Goal: Information Seeking & Learning: Check status

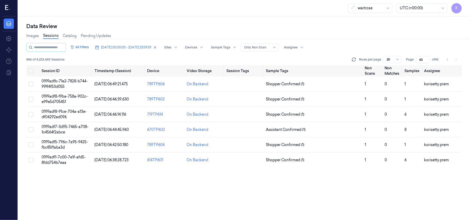
click at [282, 25] on div "Data Review" at bounding box center [243, 26] width 435 height 7
click at [73, 84] on td "0199adfb-71e2-7828-b744-99ff4f53d055" at bounding box center [65, 84] width 53 height 15
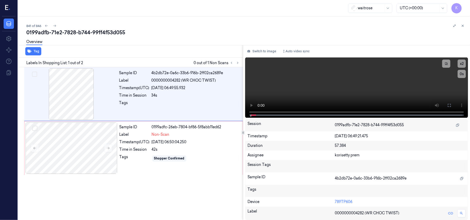
click at [177, 32] on div "0199adfb-71e2-7828-b744-99ff4f53d055" at bounding box center [246, 32] width 440 height 7
click at [314, 90] on video at bounding box center [356, 88] width 223 height 60
click at [337, 85] on video at bounding box center [356, 88] width 223 height 60
click at [352, 85] on video at bounding box center [356, 88] width 223 height 60
click at [137, 136] on div "Label" at bounding box center [135, 134] width 30 height 5
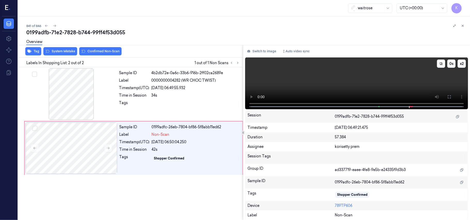
click at [356, 82] on video at bounding box center [356, 84] width 223 height 52
click at [331, 89] on video at bounding box center [356, 84] width 223 height 52
click at [111, 152] on button at bounding box center [108, 148] width 8 height 8
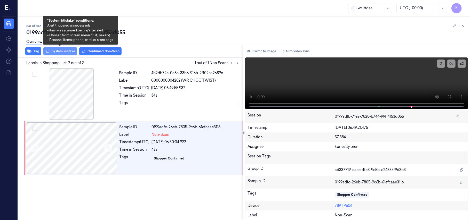
click at [63, 52] on button "System Mistake" at bounding box center [60, 51] width 34 height 8
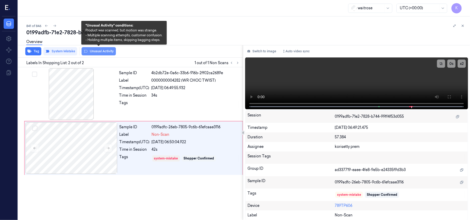
click at [94, 53] on button "Unusual Activity" at bounding box center [99, 51] width 34 height 8
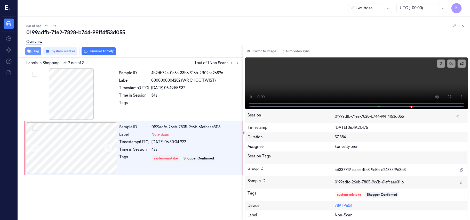
click at [31, 52] on button "Tag" at bounding box center [33, 51] width 16 height 8
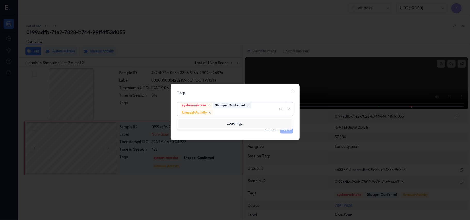
click at [261, 112] on div at bounding box center [246, 112] width 64 height 5
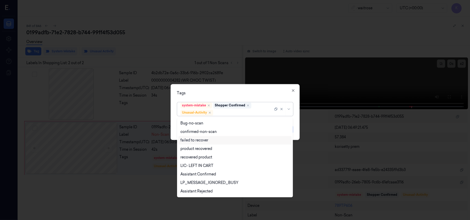
scroll to position [67, 0]
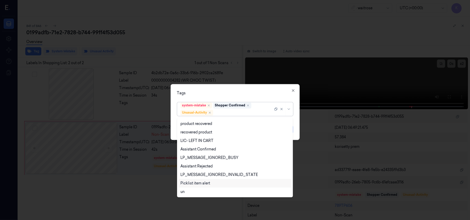
click at [203, 185] on div "Picklist item alert" at bounding box center [195, 183] width 30 height 5
click at [248, 89] on div "Tags option Picklist item alert, selected. 20 results available. Use Up and Dow…" at bounding box center [235, 112] width 129 height 56
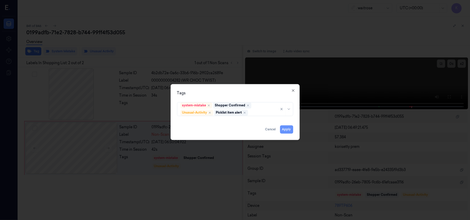
click at [286, 130] on button "Apply" at bounding box center [286, 130] width 13 height 8
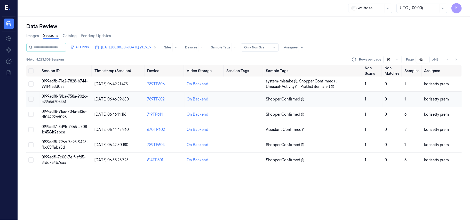
click at [308, 102] on td "Shopper Confirmed (1)" at bounding box center [313, 99] width 99 height 15
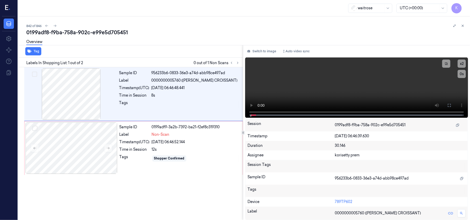
drag, startPoint x: 248, startPoint y: 28, endPoint x: 233, endPoint y: 0, distance: 31.2
click at [247, 28] on div "842 of 846" at bounding box center [246, 26] width 440 height 6
click at [296, 84] on video at bounding box center [356, 88] width 223 height 60
click at [131, 185] on div "Sample ID 956233b6-0833-36e3-a74d-abb98ce497ad Label 0000000005760 ([PERSON_NAM…" at bounding box center [129, 143] width 227 height 153
click at [152, 149] on div "12s" at bounding box center [196, 149] width 88 height 5
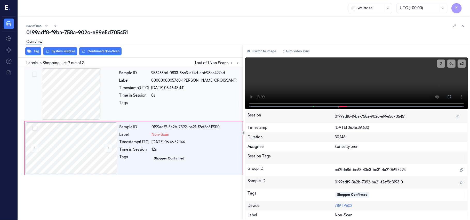
click at [146, 93] on div "Time in Session" at bounding box center [134, 95] width 30 height 5
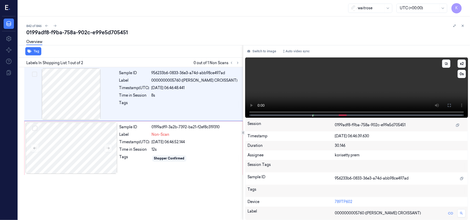
click at [327, 78] on video at bounding box center [356, 88] width 223 height 60
click at [146, 145] on div "Timestamp (UTC)" at bounding box center [135, 142] width 30 height 5
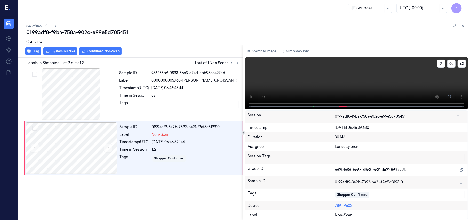
click at [331, 76] on video at bounding box center [356, 84] width 223 height 52
click at [150, 134] on div "Label Non-Scan" at bounding box center [180, 134] width 120 height 5
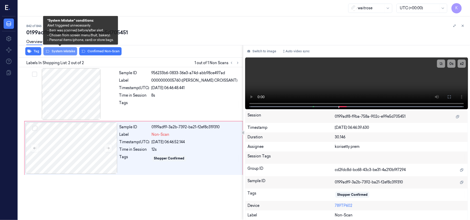
click at [58, 54] on button "System Mistake" at bounding box center [60, 51] width 34 height 8
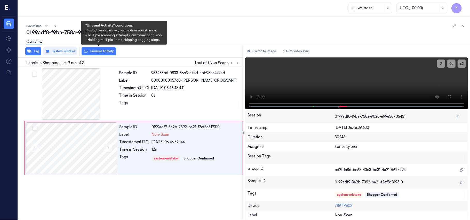
click at [96, 53] on button "Unusual Activity" at bounding box center [99, 51] width 34 height 8
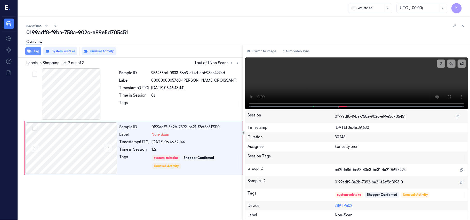
click at [29, 51] on icon "button" at bounding box center [29, 51] width 4 height 3
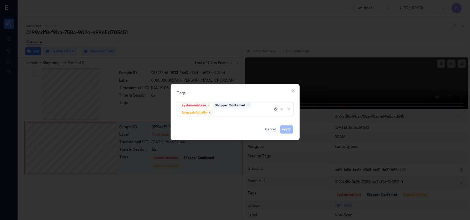
click at [261, 111] on div at bounding box center [243, 112] width 59 height 5
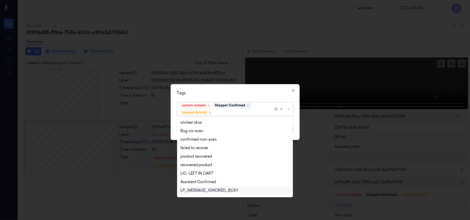
scroll to position [67, 0]
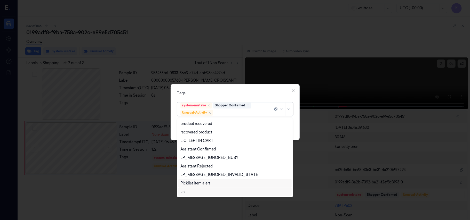
click at [197, 181] on div "Picklist item alert" at bounding box center [195, 183] width 30 height 5
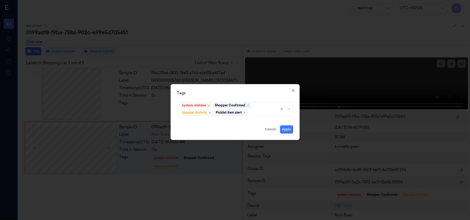
click at [253, 92] on div "Tags" at bounding box center [235, 93] width 116 height 5
click at [286, 130] on button "Apply" at bounding box center [286, 130] width 13 height 8
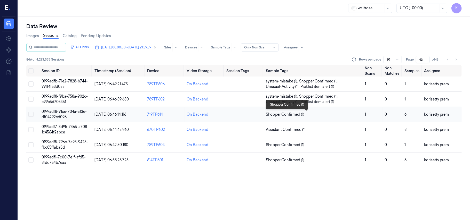
click at [324, 114] on span "Shopper Confirmed (1)" at bounding box center [313, 114] width 95 height 5
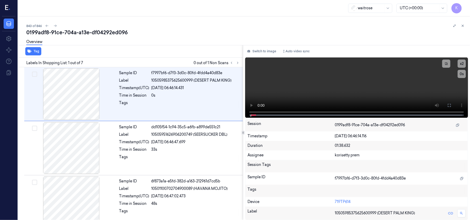
click at [230, 37] on div "Overview" at bounding box center [246, 42] width 440 height 13
click at [237, 62] on icon at bounding box center [238, 63] width 4 height 4
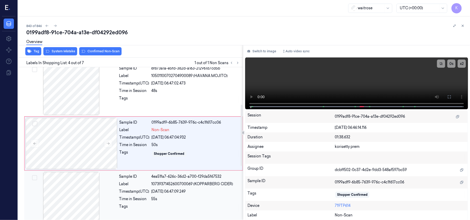
scroll to position [79, 0]
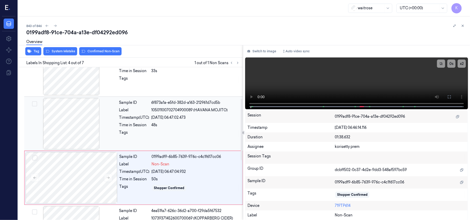
click at [176, 106] on div "Sample ID 6f873a1a-e5fd-382d-a163-212961d7cd5b Label 10501100702704900089 (HAVA…" at bounding box center [179, 124] width 125 height 52
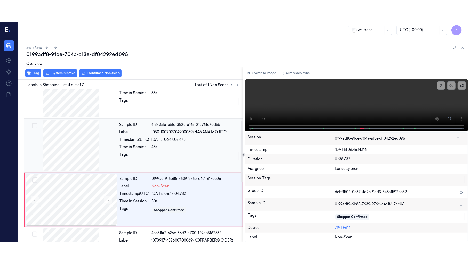
scroll to position [59, 0]
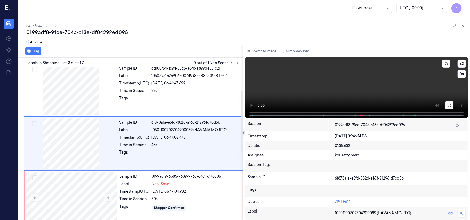
click at [445, 104] on button at bounding box center [449, 105] width 8 height 8
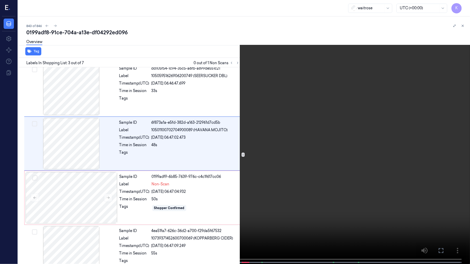
click at [296, 150] on video at bounding box center [235, 132] width 470 height 265
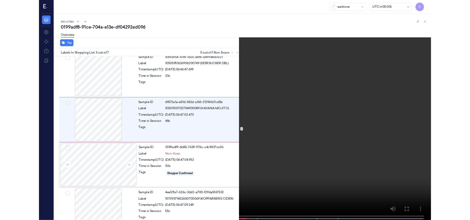
scroll to position [37, 0]
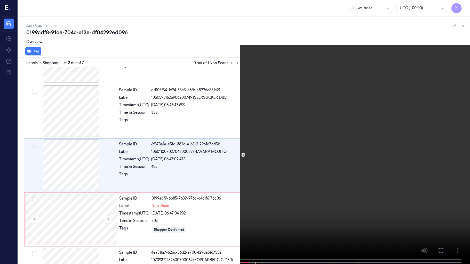
click at [330, 116] on video at bounding box center [235, 132] width 470 height 265
click at [314, 152] on video at bounding box center [235, 132] width 470 height 265
click at [366, 134] on video at bounding box center [235, 132] width 470 height 265
click at [394, 97] on video at bounding box center [235, 132] width 470 height 265
click at [465, 10] on button "x 2" at bounding box center [464, 6] width 8 height 8
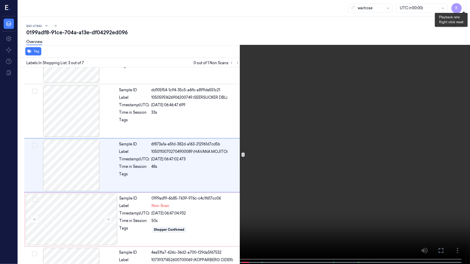
click at [465, 10] on button "x 4" at bounding box center [464, 6] width 8 height 8
click at [360, 81] on video at bounding box center [235, 132] width 470 height 265
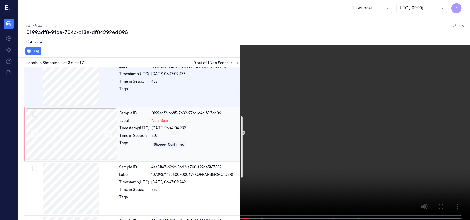
scroll to position [125, 0]
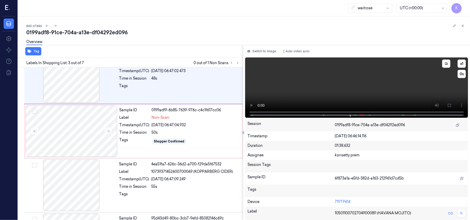
click at [465, 60] on div "x 1 0 s" at bounding box center [451, 69] width 29 height 19
click at [464, 61] on button "x 1" at bounding box center [462, 64] width 8 height 8
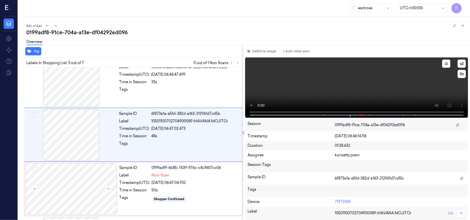
scroll to position [59, 0]
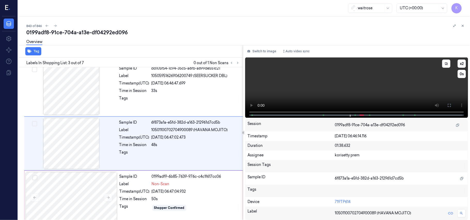
click at [373, 90] on video at bounding box center [356, 88] width 223 height 60
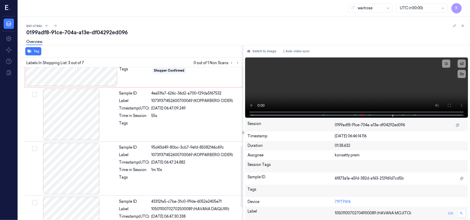
scroll to position [229, 0]
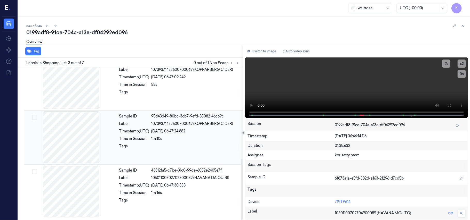
click at [194, 134] on div "Sample ID 95d43d49-80bc-3cb7-9efd-85082146c69c Label 10739371452600700069 (KOPP…" at bounding box center [179, 138] width 125 height 52
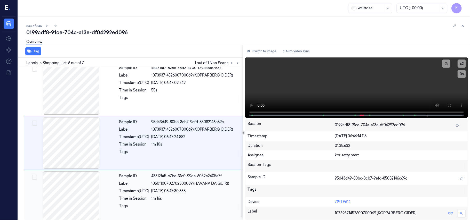
click at [188, 210] on div at bounding box center [196, 208] width 88 height 8
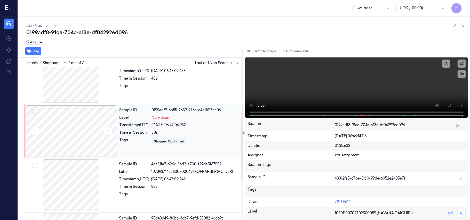
click at [117, 120] on div at bounding box center [72, 132] width 92 height 52
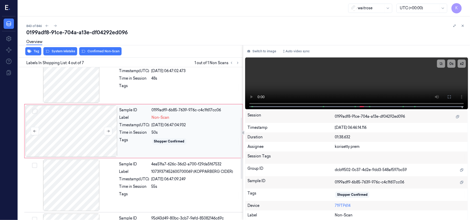
scroll to position [113, 0]
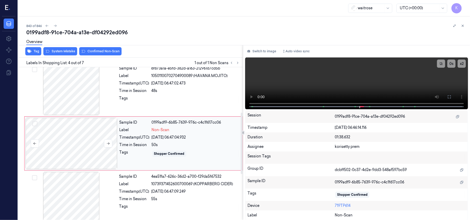
click at [102, 143] on div at bounding box center [72, 144] width 92 height 52
click at [103, 145] on div at bounding box center [72, 144] width 92 height 52
click at [109, 145] on icon at bounding box center [108, 144] width 4 height 4
click at [109, 145] on icon at bounding box center [108, 144] width 3 height 2
click at [173, 90] on div "48s" at bounding box center [196, 90] width 88 height 5
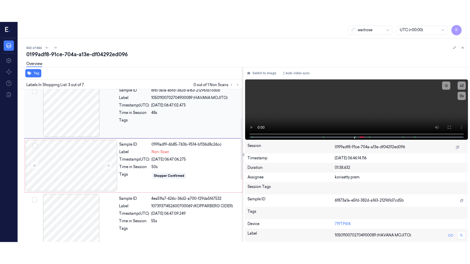
scroll to position [59, 0]
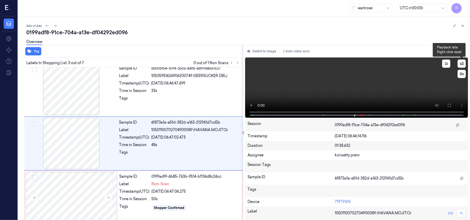
click at [462, 64] on button "x 2" at bounding box center [462, 64] width 8 height 8
click at [462, 64] on button "x 4" at bounding box center [462, 64] width 8 height 8
click at [451, 106] on icon at bounding box center [449, 106] width 4 height 4
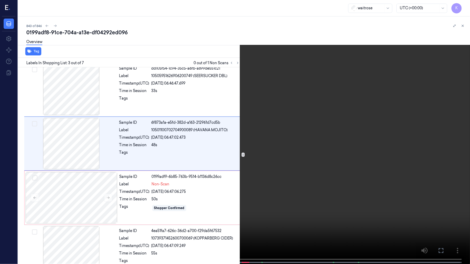
click at [319, 160] on video at bounding box center [235, 132] width 470 height 265
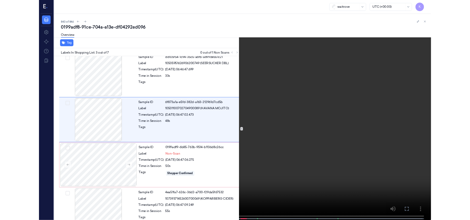
scroll to position [37, 0]
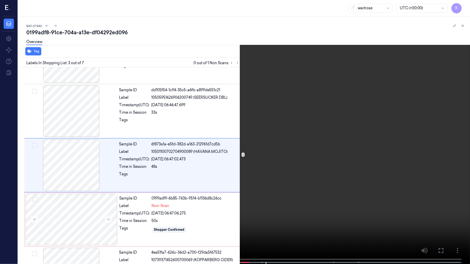
click at [380, 61] on video at bounding box center [235, 132] width 470 height 265
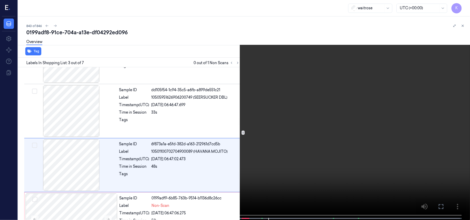
scroll to position [59, 0]
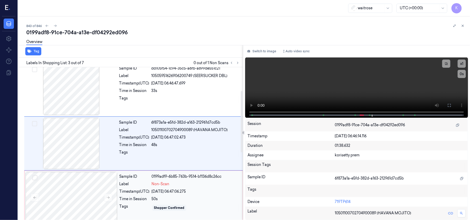
click at [181, 203] on div "Sample ID 0199adf9-6b85-763b-9514-b1136d8c26cc Label Non-Scan Timestamp (UTC) […" at bounding box center [179, 198] width 124 height 52
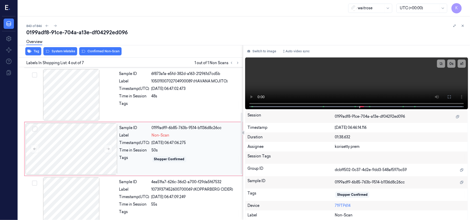
scroll to position [113, 0]
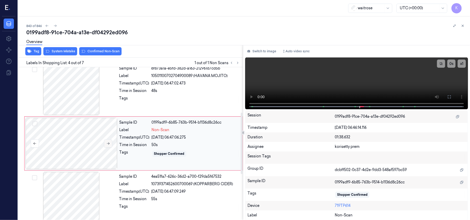
click at [110, 147] on button at bounding box center [108, 144] width 8 height 8
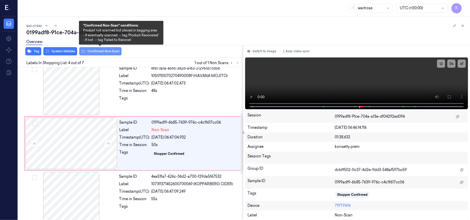
click at [93, 50] on button "Confirmed Non-Scan" at bounding box center [100, 51] width 42 height 8
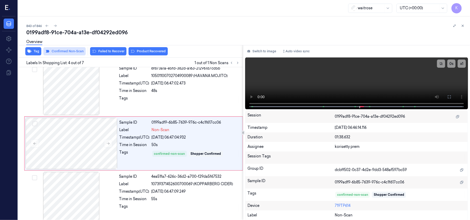
click at [100, 52] on button "Failed to Recover" at bounding box center [108, 51] width 36 height 8
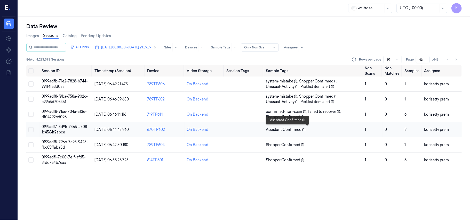
click at [333, 129] on span "Assistant Confirmed (1)" at bounding box center [313, 129] width 95 height 5
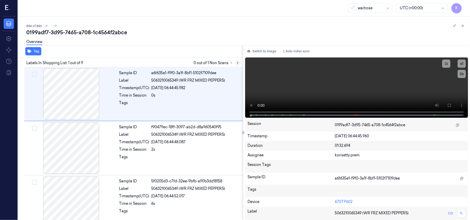
click at [236, 63] on icon at bounding box center [238, 63] width 4 height 4
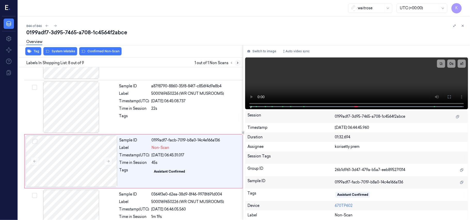
scroll to position [331, 0]
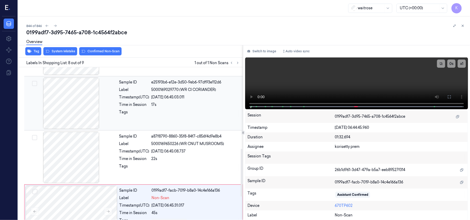
click at [187, 99] on div "[DATE] 06:45:03.011" at bounding box center [196, 97] width 88 height 5
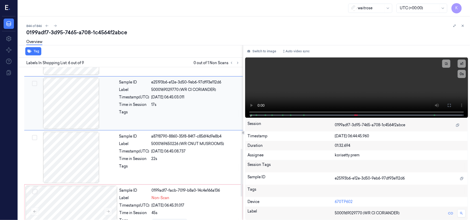
scroll to position [222, 0]
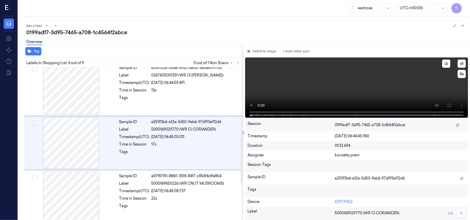
click at [382, 96] on video at bounding box center [356, 88] width 223 height 60
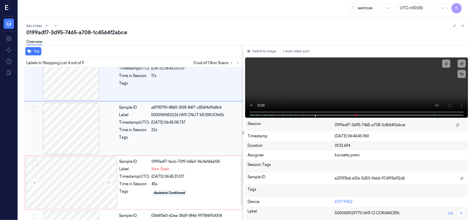
click at [183, 124] on div "[DATE] 06:45:08.737" at bounding box center [196, 122] width 88 height 5
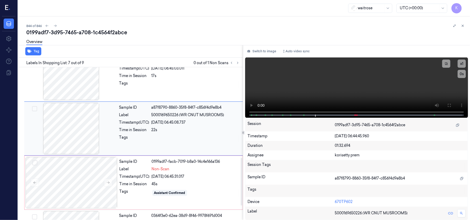
scroll to position [276, 0]
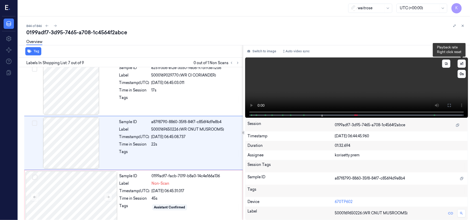
click at [460, 64] on button "x 1" at bounding box center [462, 64] width 8 height 8
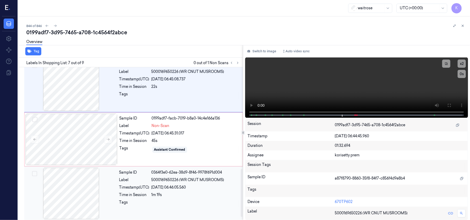
scroll to position [338, 0]
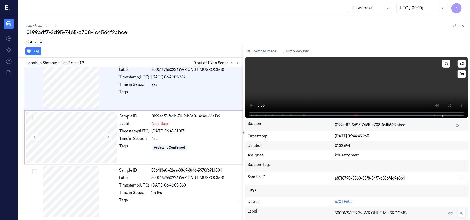
click at [363, 85] on video at bounding box center [356, 88] width 223 height 60
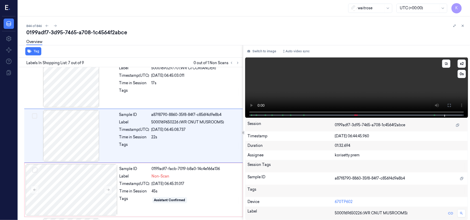
scroll to position [276, 0]
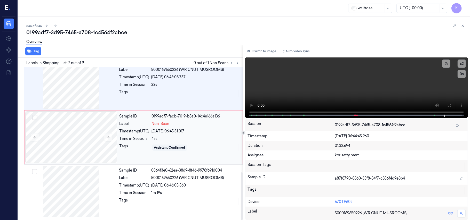
click at [157, 122] on span "Non-Scan" at bounding box center [161, 123] width 18 height 5
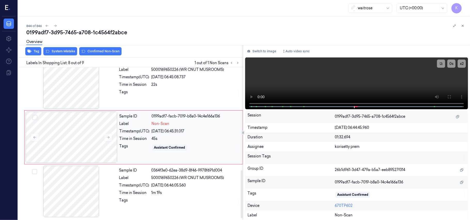
scroll to position [331, 0]
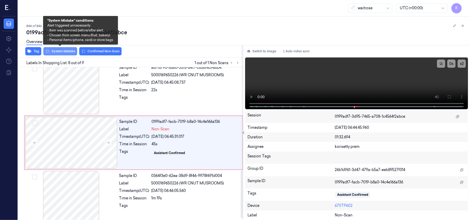
click at [65, 50] on button "System Mistake" at bounding box center [60, 51] width 34 height 8
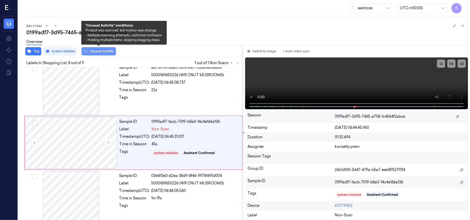
click at [88, 51] on button "Unusual Activity" at bounding box center [99, 51] width 34 height 8
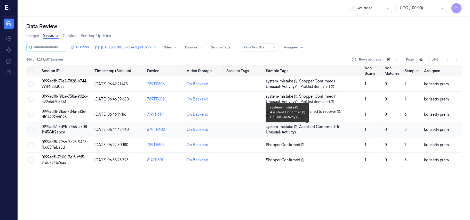
click at [339, 129] on span "Assistant Confirmed (1) ," at bounding box center [320, 126] width 42 height 5
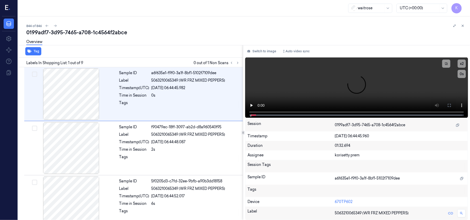
scroll to position [6, 0]
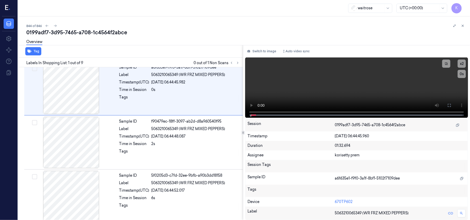
click at [181, 30] on div "0199adf7-3d95-7465-a708-1c4564f2abce" at bounding box center [246, 32] width 440 height 7
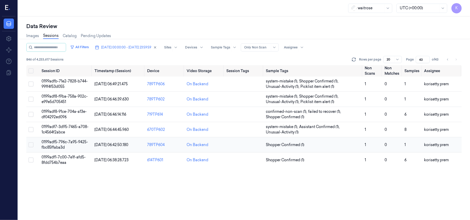
click at [296, 142] on td "Shopper Confirmed (1)" at bounding box center [313, 145] width 99 height 15
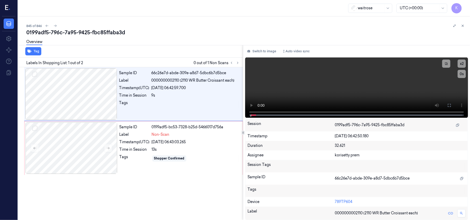
click at [203, 35] on div "0199adf5-796c-7a95-9425-fbc85ffaba3d" at bounding box center [246, 32] width 440 height 7
click at [389, 99] on video at bounding box center [356, 88] width 223 height 60
click at [328, 83] on video at bounding box center [356, 88] width 223 height 60
click at [114, 140] on div at bounding box center [72, 149] width 92 height 52
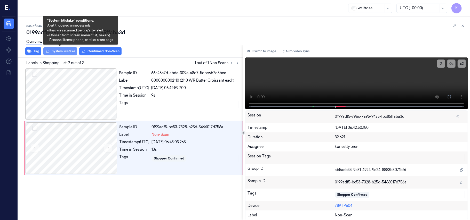
click at [65, 50] on button "System Mistake" at bounding box center [60, 51] width 34 height 8
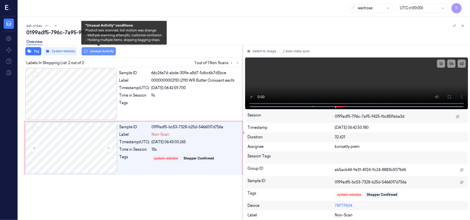
click at [88, 52] on button "Unusual Activity" at bounding box center [99, 51] width 34 height 8
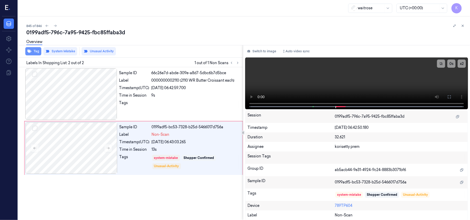
click at [33, 51] on button "Tag" at bounding box center [33, 51] width 16 height 8
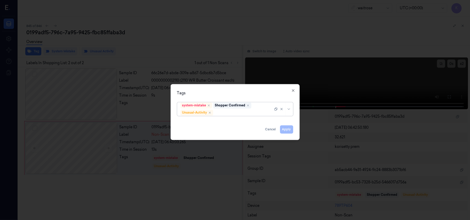
click at [227, 110] on div "system-mistake Shopper Confirmed Unusual-Activity" at bounding box center [226, 109] width 93 height 13
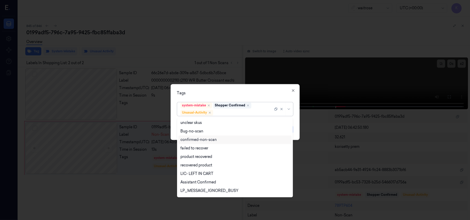
scroll to position [67, 0]
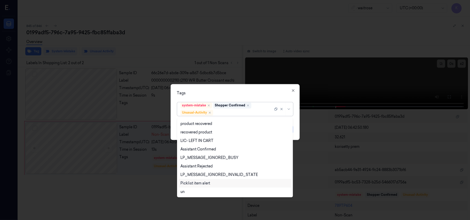
click at [201, 183] on div "Picklist item alert" at bounding box center [195, 183] width 30 height 5
click at [262, 94] on div "Tags" at bounding box center [235, 93] width 116 height 5
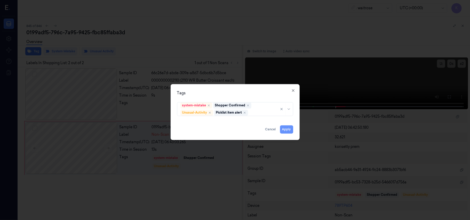
click at [289, 128] on button "Apply" at bounding box center [286, 130] width 13 height 8
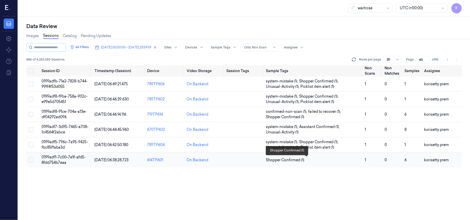
click at [314, 161] on span "Shopper Confirmed (1)" at bounding box center [313, 160] width 95 height 5
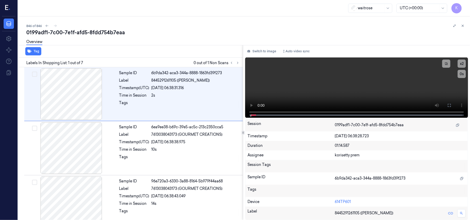
click at [224, 32] on div "0199adf1-7c00-7e1f-afd5-8fdd754b7eaa" at bounding box center [246, 32] width 440 height 7
click at [237, 63] on icon at bounding box center [238, 63] width 4 height 4
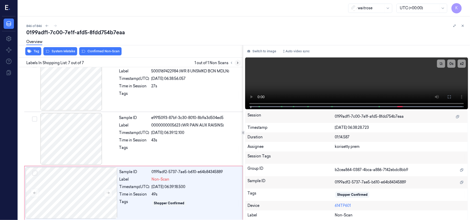
scroll to position [229, 0]
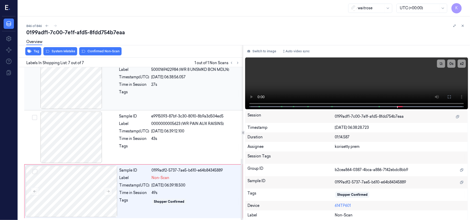
click at [174, 71] on span "5000169422984 (WR 8 UNSMKD BCN MDLN)" at bounding box center [191, 69] width 78 height 5
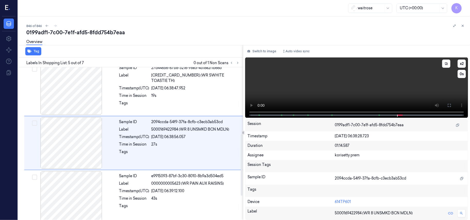
scroll to position [168, 0]
click at [429, 89] on video at bounding box center [356, 88] width 223 height 60
click at [391, 84] on video at bounding box center [356, 88] width 223 height 60
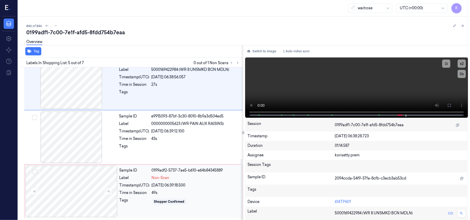
click at [141, 182] on div "Sample ID 0199adf2-5737-7ae5-b610-e64b84345889 Label Non-Scan Timestamp (UTC) […" at bounding box center [179, 192] width 124 height 52
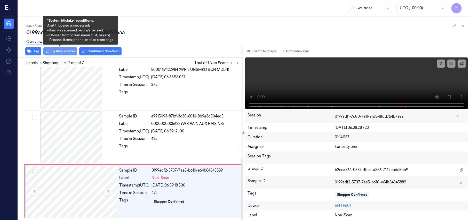
click at [67, 51] on button "System Mistake" at bounding box center [60, 51] width 34 height 8
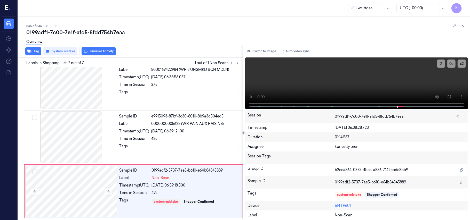
click at [96, 52] on button "Unusual Activity" at bounding box center [99, 51] width 34 height 8
click at [32, 51] on button "Tag" at bounding box center [33, 51] width 16 height 8
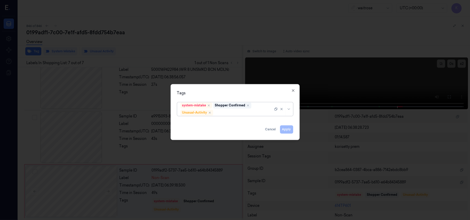
click at [257, 113] on div at bounding box center [243, 112] width 59 height 5
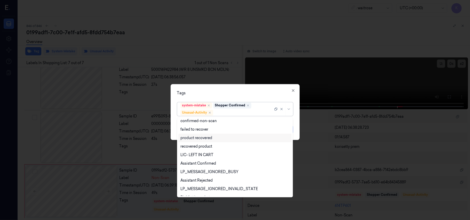
scroll to position [67, 0]
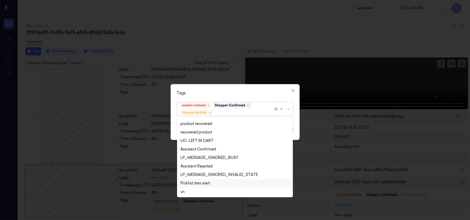
click at [206, 184] on div "Picklist item alert" at bounding box center [195, 183] width 30 height 5
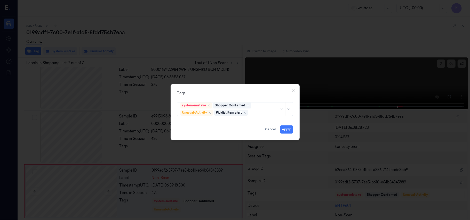
click at [241, 98] on div "Tags system-mistake Shopper Confirmed Unusual-Activity Picklist item alert Appl…" at bounding box center [235, 112] width 129 height 56
click at [285, 129] on button "Apply" at bounding box center [286, 130] width 13 height 8
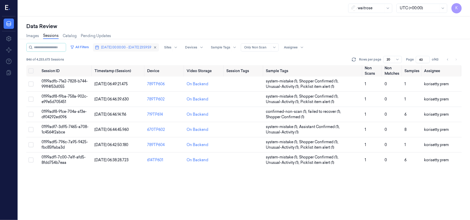
click at [131, 47] on span "[DATE] 00:00:00 - [DATE] 23:59:59" at bounding box center [126, 47] width 50 height 5
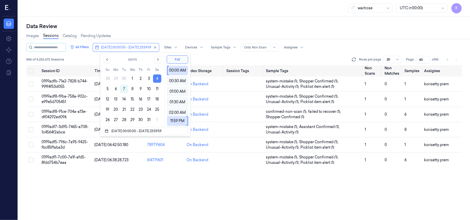
click at [158, 80] on button "4" at bounding box center [157, 79] width 8 height 8
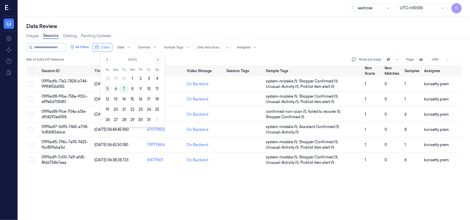
click at [110, 88] on button "5" at bounding box center [108, 89] width 8 height 8
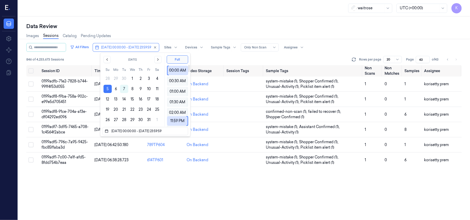
click at [244, 24] on div "Data Review" at bounding box center [243, 26] width 435 height 7
type input "1"
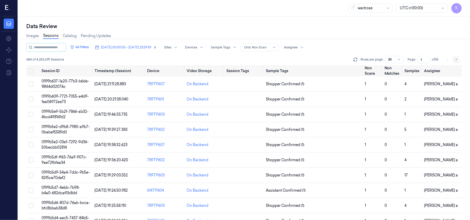
click at [457, 59] on icon "Go to next page" at bounding box center [456, 60] width 3 height 4
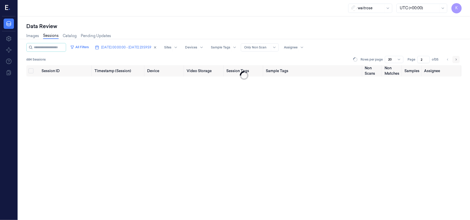
click at [457, 59] on icon "Go to next page" at bounding box center [456, 60] width 3 height 4
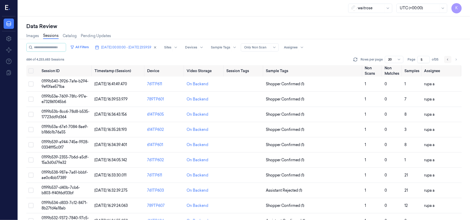
click at [447, 59] on icon "Go to previous page" at bounding box center [447, 60] width 1 height 2
type input "4"
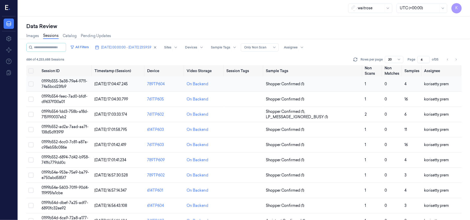
click at [62, 81] on span "0199b555-3e38-79e4-9711-74a5bcd23fb9" at bounding box center [65, 84] width 46 height 10
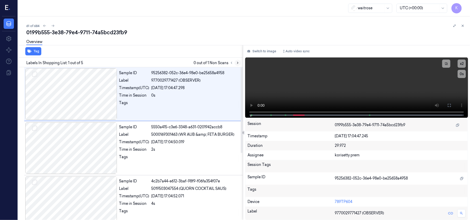
click at [240, 62] on button at bounding box center [238, 63] width 6 height 6
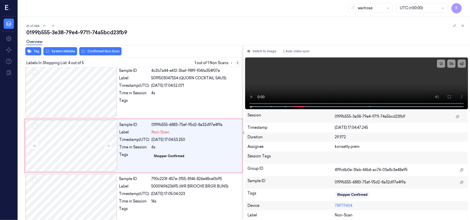
scroll to position [113, 0]
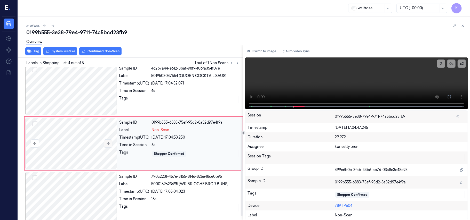
click at [107, 144] on icon at bounding box center [108, 144] width 4 height 4
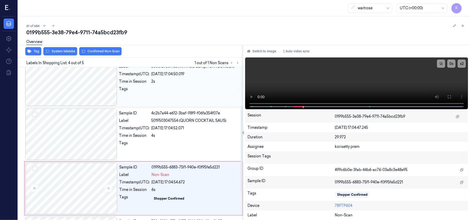
scroll to position [69, 0]
click at [154, 82] on div "2s" at bounding box center [196, 80] width 88 height 5
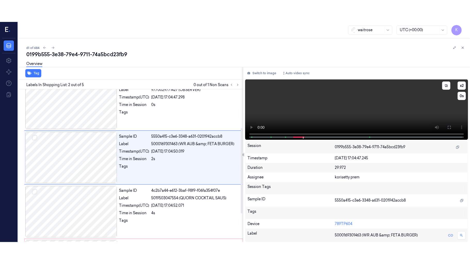
scroll to position [4, 0]
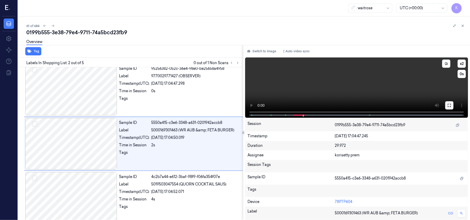
click at [448, 105] on icon at bounding box center [449, 106] width 4 height 4
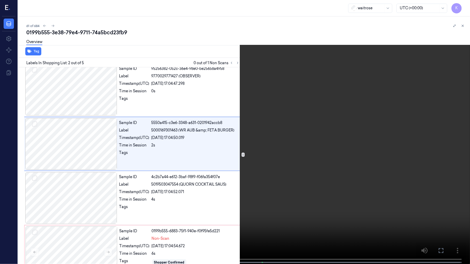
click at [160, 172] on video at bounding box center [235, 132] width 470 height 265
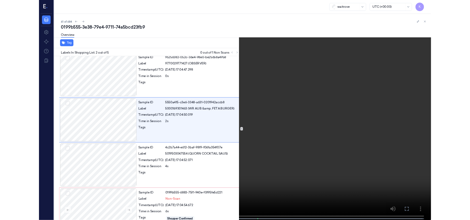
scroll to position [0, 0]
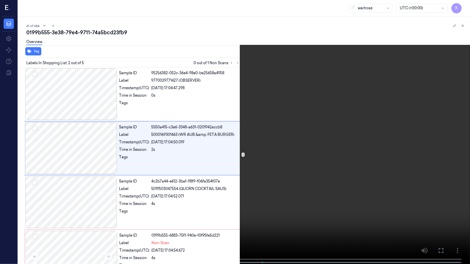
click at [77, 190] on video at bounding box center [235, 132] width 470 height 265
click at [89, 215] on video at bounding box center [235, 132] width 470 height 265
click at [461, 7] on button "x 2" at bounding box center [464, 6] width 8 height 8
click at [248, 200] on video at bounding box center [235, 132] width 470 height 265
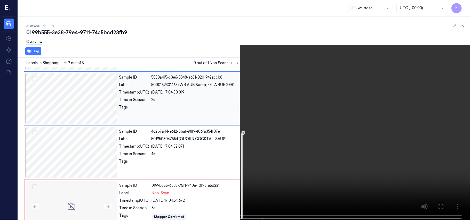
scroll to position [120, 0]
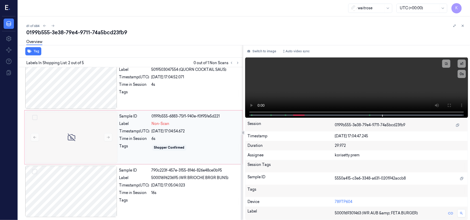
click at [183, 133] on div "[DATE] 17:04:54.672" at bounding box center [196, 131] width 88 height 5
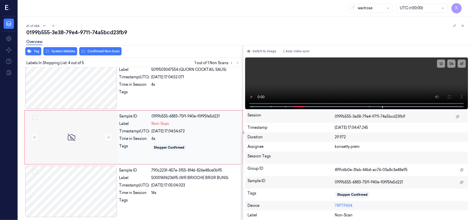
scroll to position [113, 0]
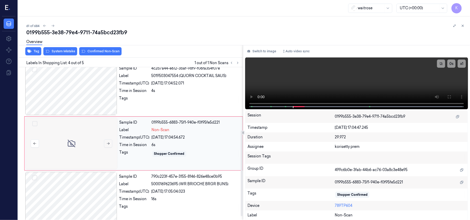
click at [112, 146] on button at bounding box center [108, 144] width 8 height 8
click at [106, 145] on button at bounding box center [108, 144] width 8 height 8
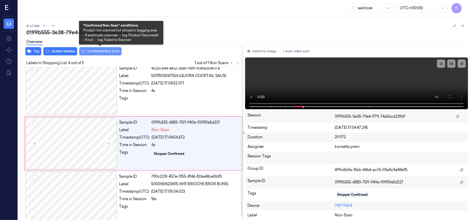
click at [101, 54] on button "Confirmed Non-Scan" at bounding box center [100, 51] width 42 height 8
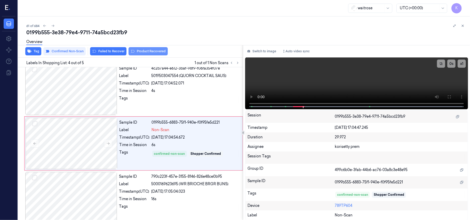
click at [141, 51] on button "Product Recovered" at bounding box center [148, 51] width 39 height 8
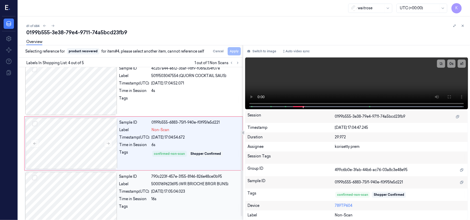
click at [183, 192] on div "[DATE] 17:05:04.023" at bounding box center [196, 191] width 88 height 5
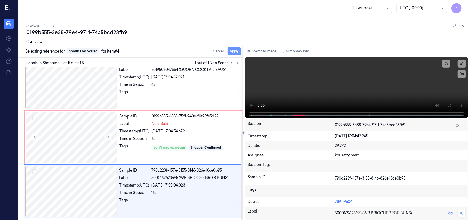
click at [235, 51] on button "Apply" at bounding box center [234, 51] width 13 height 8
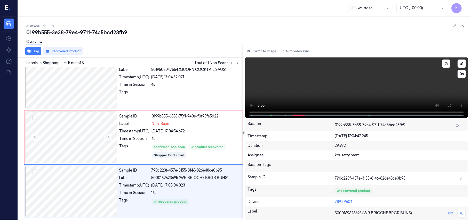
click at [394, 91] on video at bounding box center [356, 88] width 223 height 60
click at [462, 65] on button "x 1" at bounding box center [462, 64] width 8 height 8
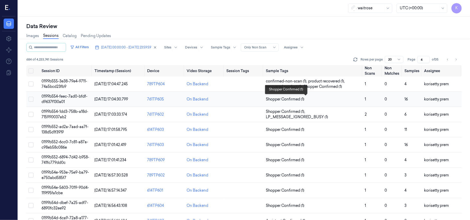
click at [297, 98] on span "Shopper Confirmed (1)" at bounding box center [285, 99] width 38 height 5
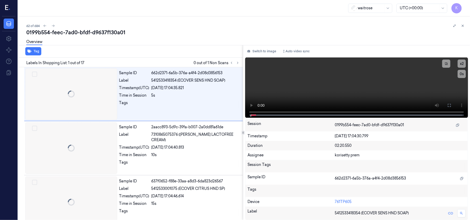
click at [212, 36] on div "Overview" at bounding box center [246, 42] width 440 height 13
click at [238, 62] on icon at bounding box center [237, 63] width 1 height 2
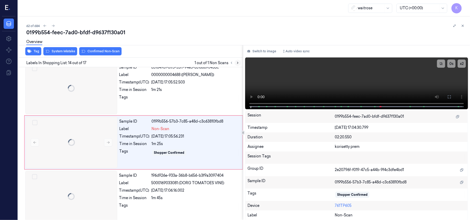
scroll to position [657, 0]
click at [271, 51] on button "Switch to image" at bounding box center [261, 51] width 33 height 8
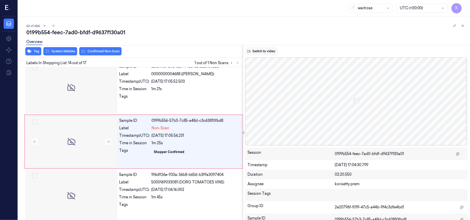
click at [268, 51] on button "Switch to video" at bounding box center [261, 51] width 32 height 8
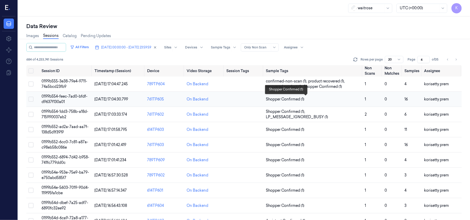
click at [284, 100] on span "Shopper Confirmed (1)" at bounding box center [285, 99] width 38 height 5
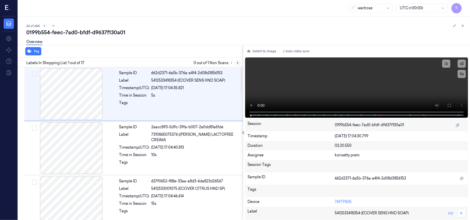
click at [236, 61] on icon at bounding box center [238, 63] width 4 height 4
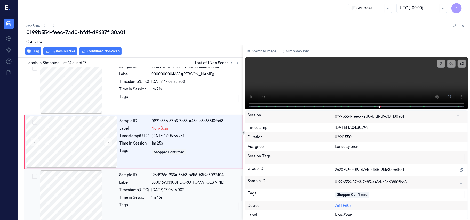
scroll to position [657, 0]
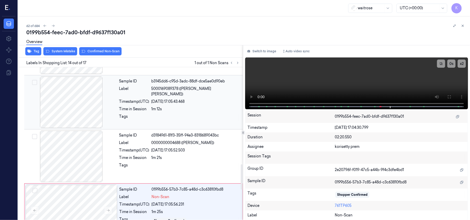
click at [175, 87] on div "Sample ID b3145dd6-c95d-3adc-88df-dce5ae0d90eb Label 5000169089378 ([PERSON_NAM…" at bounding box center [179, 103] width 125 height 52
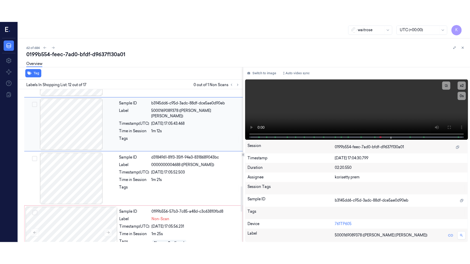
scroll to position [548, 0]
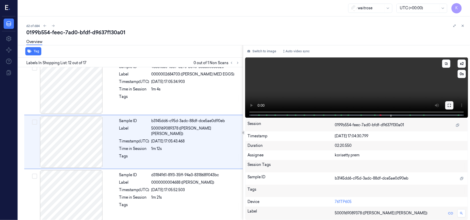
click at [448, 105] on icon at bounding box center [449, 106] width 4 height 4
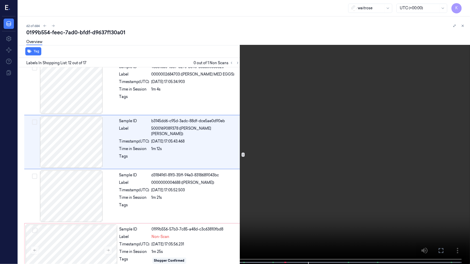
click at [273, 136] on video at bounding box center [235, 132] width 470 height 265
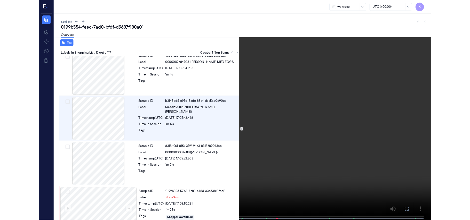
scroll to position [527, 0]
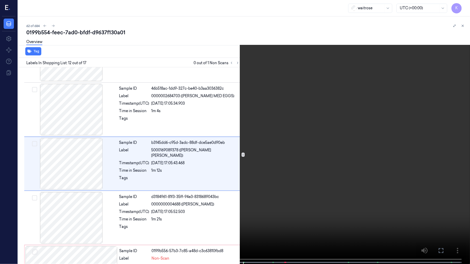
click at [249, 184] on video at bounding box center [235, 132] width 470 height 265
click at [317, 121] on video at bounding box center [235, 132] width 470 height 265
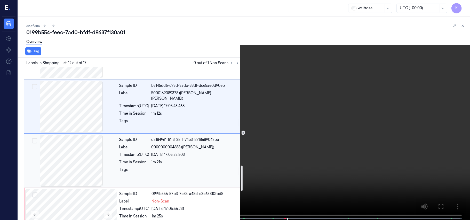
scroll to position [595, 0]
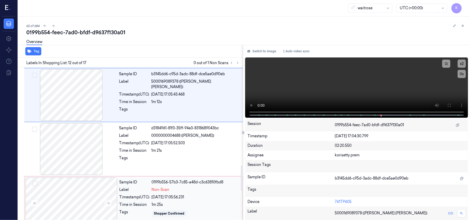
click at [182, 197] on div "[DATE] 17:05:56.231" at bounding box center [196, 197] width 88 height 5
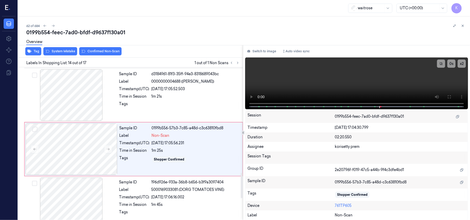
scroll to position [657, 0]
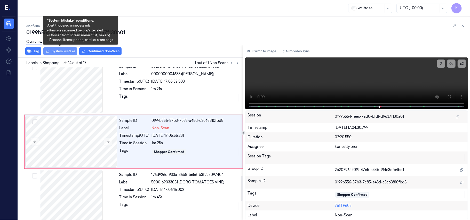
click at [65, 52] on button "System Mistake" at bounding box center [60, 51] width 34 height 8
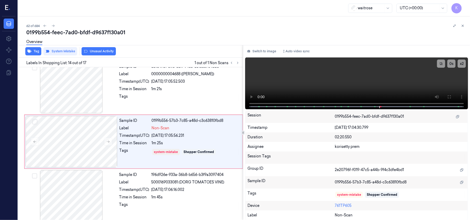
click at [92, 52] on button "Unusual Activity" at bounding box center [99, 51] width 34 height 8
click at [31, 52] on icon "button" at bounding box center [29, 51] width 4 height 4
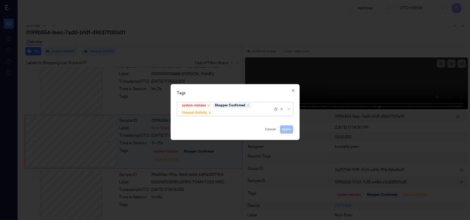
click at [236, 114] on div at bounding box center [243, 112] width 59 height 5
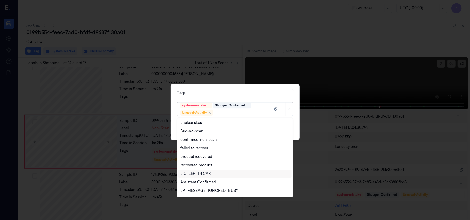
scroll to position [67, 0]
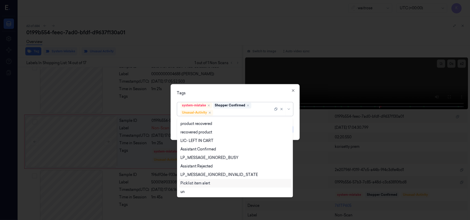
click at [191, 182] on div "Picklist item alert" at bounding box center [195, 183] width 30 height 5
click at [261, 86] on div "Tags option Picklist item alert, selected. 20 results available. Use Up and Dow…" at bounding box center [235, 112] width 129 height 56
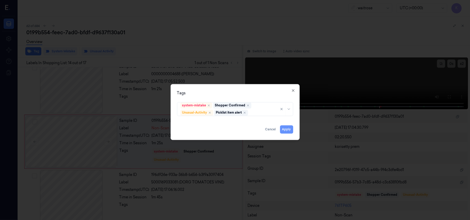
click at [288, 132] on button "Apply" at bounding box center [286, 130] width 13 height 8
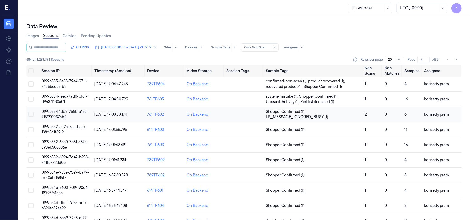
click at [373, 115] on td "2" at bounding box center [373, 114] width 20 height 15
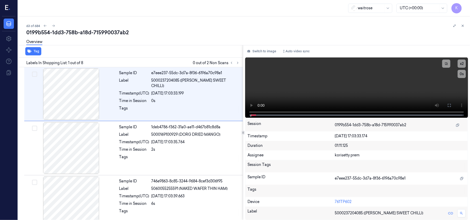
click at [222, 24] on div "63 of 684" at bounding box center [246, 26] width 440 height 6
click at [236, 62] on icon at bounding box center [238, 63] width 4 height 4
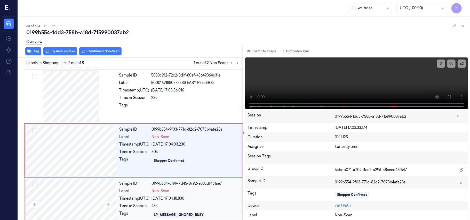
scroll to position [276, 0]
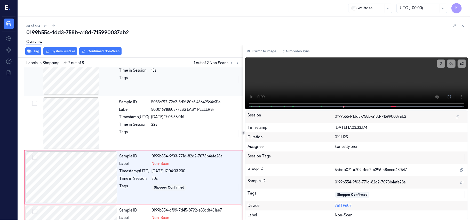
click at [173, 81] on div at bounding box center [196, 79] width 88 height 8
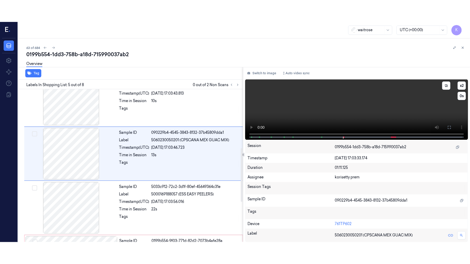
scroll to position [168, 0]
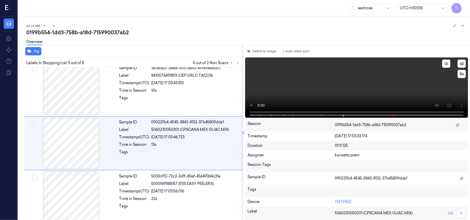
drag, startPoint x: 447, startPoint y: 106, endPoint x: 448, endPoint y: 136, distance: 30.2
click at [448, 106] on button at bounding box center [449, 105] width 8 height 8
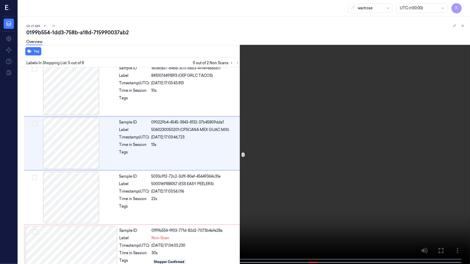
click at [198, 176] on video at bounding box center [235, 132] width 470 height 265
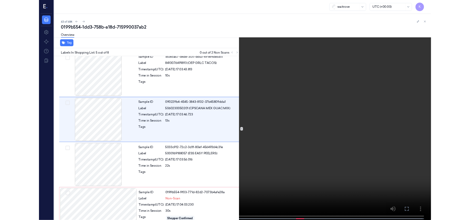
scroll to position [146, 0]
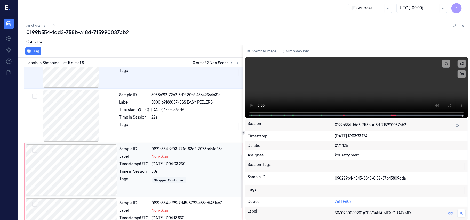
click at [146, 165] on div "Timestamp (UTC)" at bounding box center [135, 164] width 30 height 5
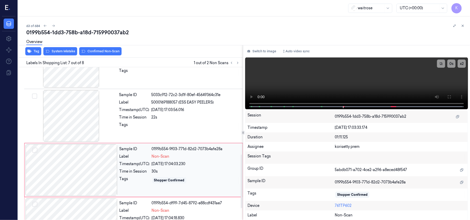
scroll to position [276, 0]
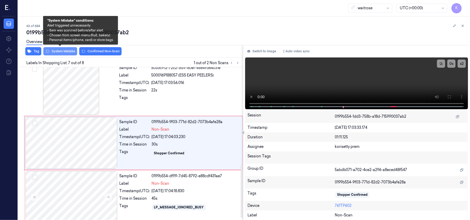
click at [61, 52] on button "System Mistake" at bounding box center [60, 51] width 34 height 8
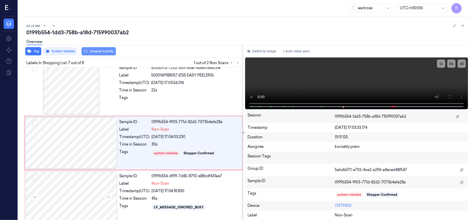
click at [94, 52] on button "Unusual Activity" at bounding box center [99, 51] width 34 height 8
click at [192, 200] on div "45s" at bounding box center [196, 198] width 88 height 5
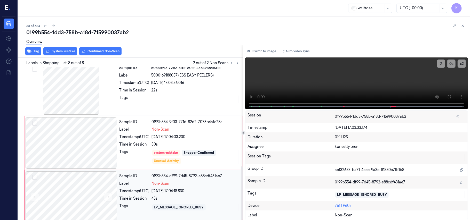
scroll to position [283, 0]
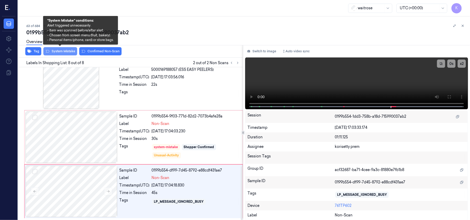
click at [56, 51] on button "System Mistake" at bounding box center [60, 51] width 34 height 8
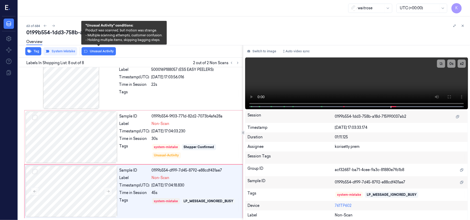
click at [99, 53] on button "Unusual Activity" at bounding box center [99, 51] width 34 height 8
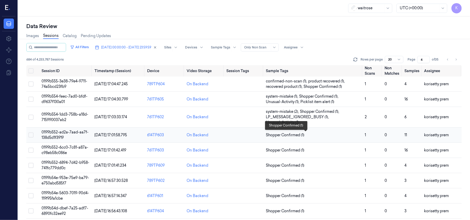
click at [310, 133] on span "Shopper Confirmed (1)" at bounding box center [313, 135] width 95 height 5
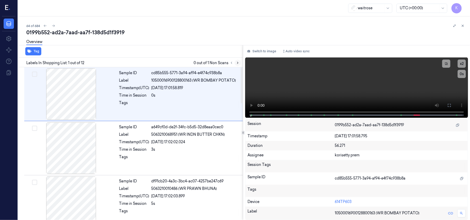
click at [237, 63] on icon at bounding box center [237, 63] width 1 height 2
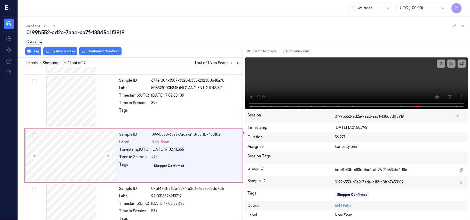
scroll to position [494, 0]
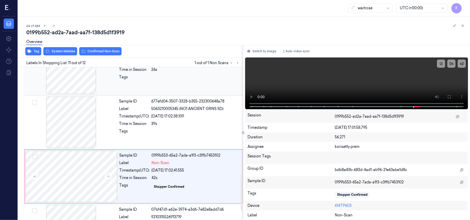
click at [189, 78] on div at bounding box center [196, 79] width 88 height 8
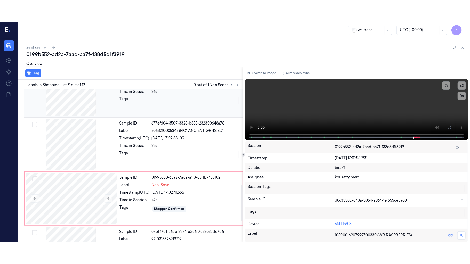
scroll to position [385, 0]
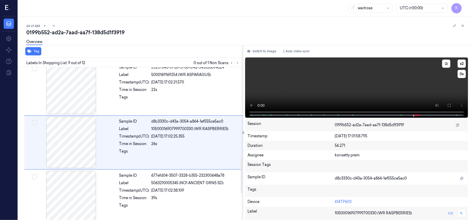
click at [409, 88] on video at bounding box center [356, 88] width 223 height 60
click at [452, 104] on button at bounding box center [449, 105] width 8 height 8
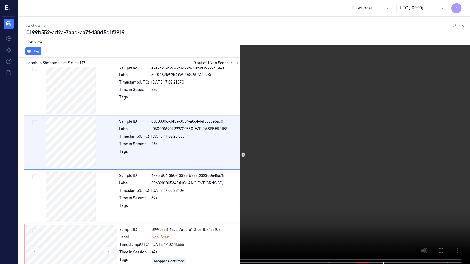
click at [324, 164] on video at bounding box center [235, 132] width 470 height 265
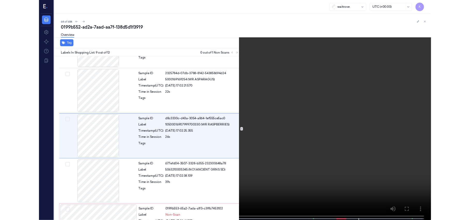
scroll to position [363, 0]
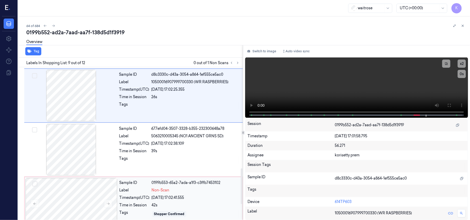
click at [156, 200] on div "[DATE] 17:02:41.555" at bounding box center [196, 197] width 88 height 5
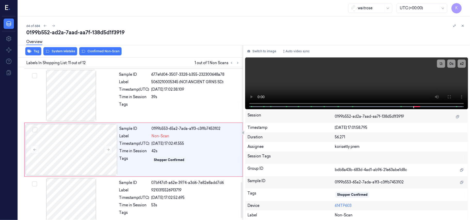
scroll to position [494, 0]
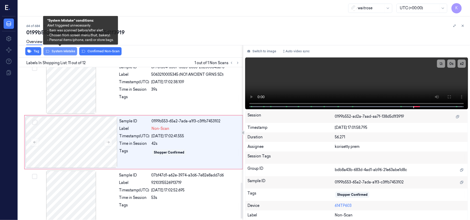
click at [68, 53] on button "System Mistake" at bounding box center [60, 51] width 34 height 8
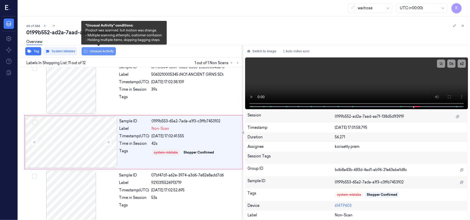
click at [106, 51] on button "Unusual Activity" at bounding box center [99, 51] width 34 height 8
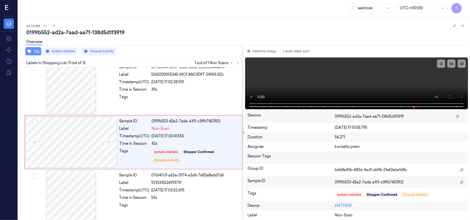
click at [29, 52] on icon "button" at bounding box center [29, 51] width 4 height 3
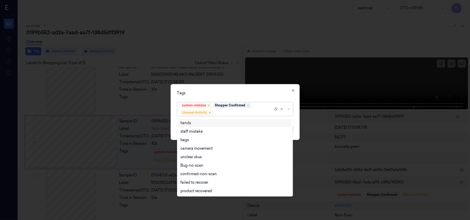
click at [245, 116] on div at bounding box center [243, 112] width 59 height 5
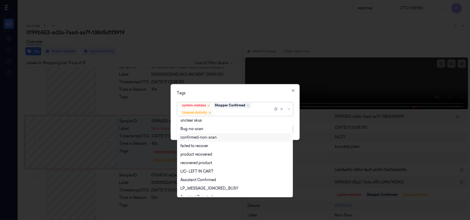
scroll to position [67, 0]
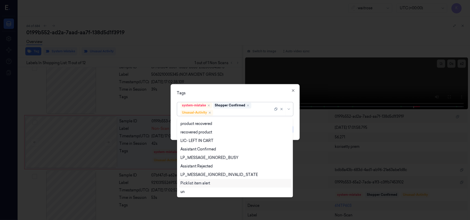
click at [196, 185] on div "Picklist item alert" at bounding box center [195, 183] width 30 height 5
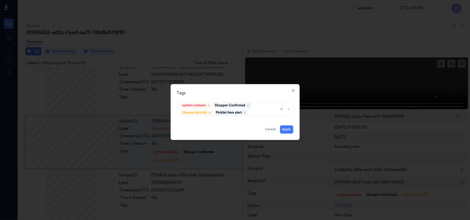
click at [254, 87] on div "Tags system-mistake Shopper Confirmed Unusual-Activity Picklist item alert Appl…" at bounding box center [235, 112] width 129 height 56
click at [288, 130] on button "Apply" at bounding box center [286, 130] width 13 height 8
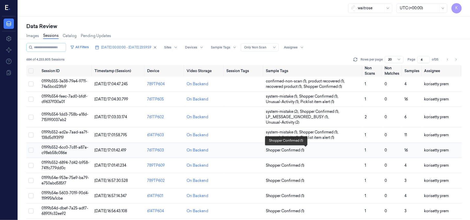
click at [317, 149] on span "Shopper Confirmed (1)" at bounding box center [313, 150] width 95 height 5
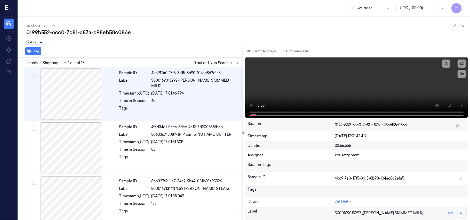
click at [216, 18] on div "65 of 684 0199b552-6cc0-7c81-a87a-c98eb58c086e Overview Tag Labels In Shopping …" at bounding box center [244, 119] width 452 height 204
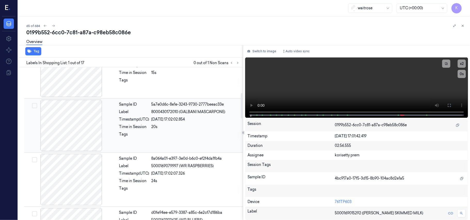
scroll to position [172, 0]
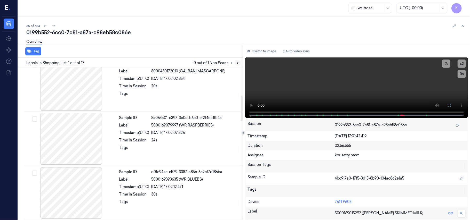
click at [237, 60] on button at bounding box center [238, 63] width 6 height 6
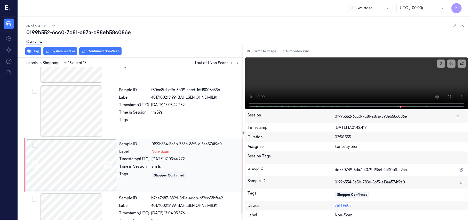
scroll to position [731, 0]
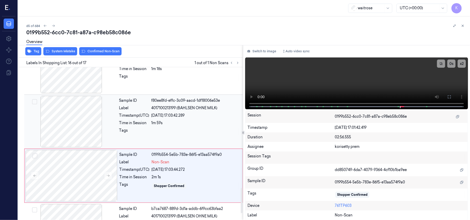
click at [168, 106] on div "Sample ID f80ee8fd-effc-3c09-aacd-1df18006e53e Label 4017100213199 (BAHLSEN OHN…" at bounding box center [179, 122] width 125 height 52
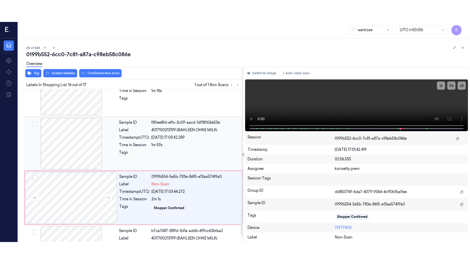
scroll to position [711, 0]
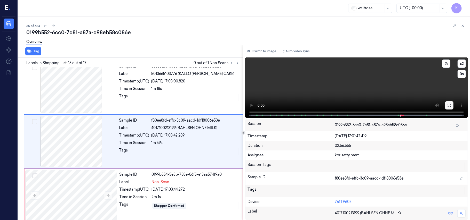
click at [450, 106] on icon at bounding box center [449, 106] width 4 height 4
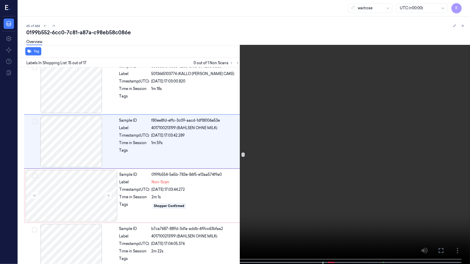
click at [376, 163] on video at bounding box center [235, 132] width 470 height 265
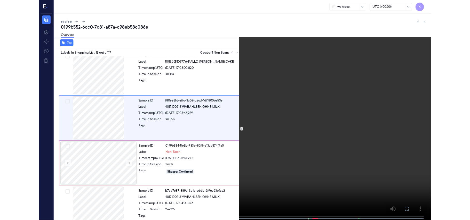
scroll to position [690, 0]
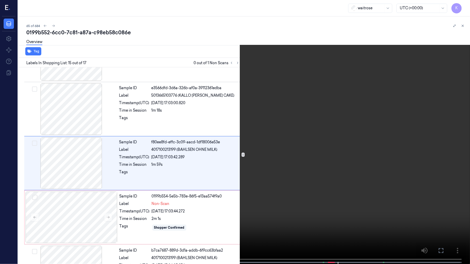
click at [330, 172] on video at bounding box center [235, 132] width 470 height 265
click at [413, 170] on video at bounding box center [235, 132] width 470 height 265
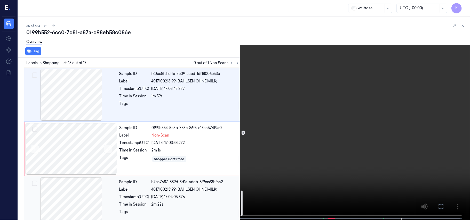
scroll to position [758, 0]
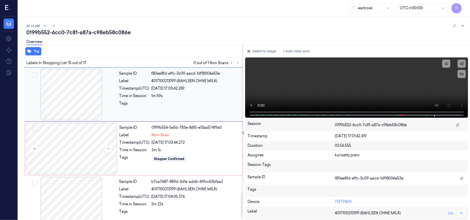
click at [190, 93] on div "Sample ID f80ee8fd-effc-3c09-aacd-1df18006e53e Label 4017100213199 (BAHLSEN OHN…" at bounding box center [179, 95] width 125 height 52
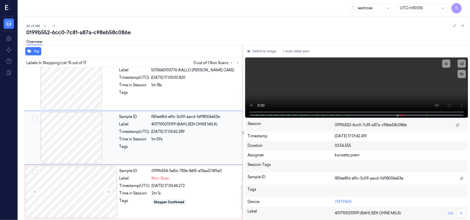
scroll to position [711, 0]
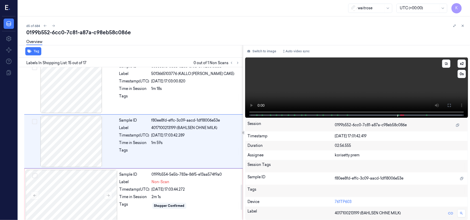
click at [331, 86] on video at bounding box center [356, 88] width 223 height 60
click at [162, 144] on div "1m 59s" at bounding box center [196, 142] width 88 height 5
click at [167, 197] on div "2m 1s" at bounding box center [196, 197] width 88 height 5
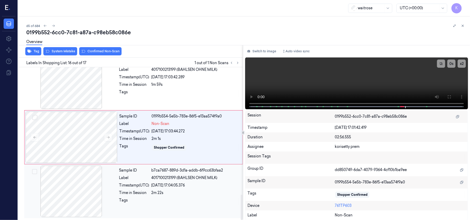
scroll to position [773, 0]
click at [144, 136] on div "Time in Session" at bounding box center [135, 138] width 30 height 5
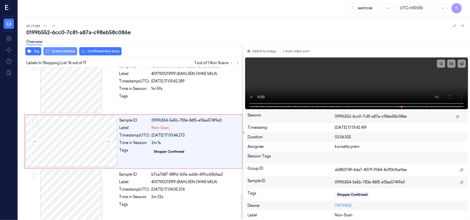
click at [63, 51] on button "System Mistake" at bounding box center [60, 51] width 34 height 8
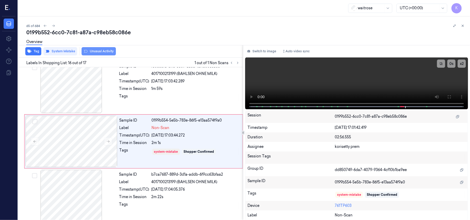
click at [98, 51] on button "Unusual Activity" at bounding box center [99, 51] width 34 height 8
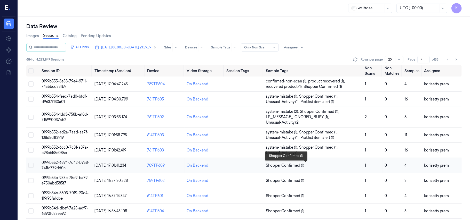
click at [324, 167] on span "Shopper Confirmed (1)" at bounding box center [313, 165] width 95 height 5
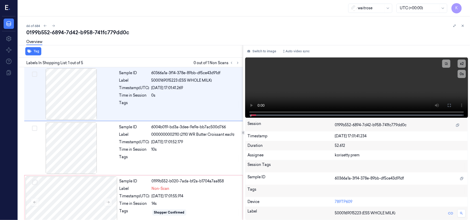
click at [196, 29] on div "0199b552-6894-7d42-b958-741fc779dd0c" at bounding box center [246, 32] width 440 height 7
click at [337, 82] on video at bounding box center [356, 88] width 223 height 60
click at [165, 188] on span "Non-Scan" at bounding box center [161, 188] width 18 height 5
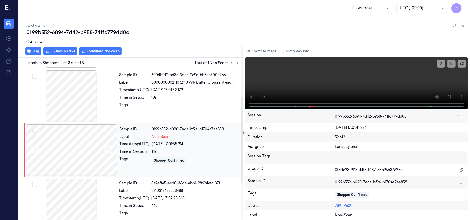
scroll to position [59, 0]
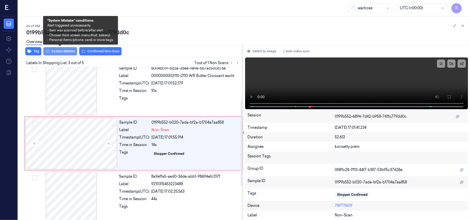
click at [67, 53] on button "System Mistake" at bounding box center [60, 51] width 34 height 8
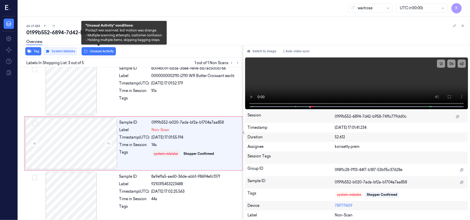
click at [94, 52] on button "Unusual Activity" at bounding box center [99, 51] width 34 height 8
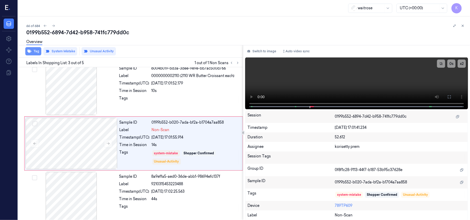
click at [35, 51] on button "Tag" at bounding box center [33, 51] width 16 height 8
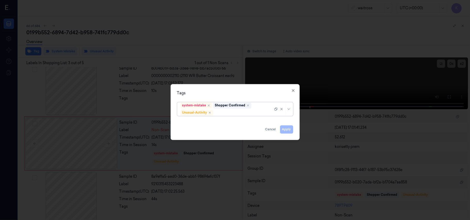
click at [248, 110] on div at bounding box center [243, 112] width 59 height 5
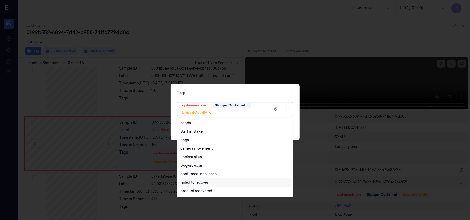
scroll to position [67, 0]
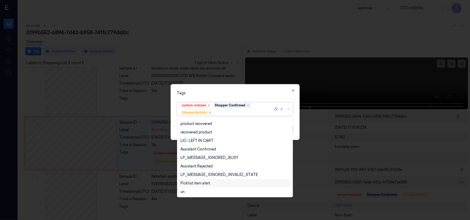
click at [193, 182] on div "Picklist item alert" at bounding box center [195, 183] width 30 height 5
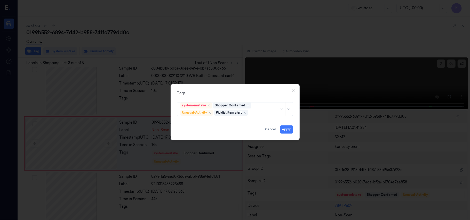
click at [249, 97] on div "Tags system-mistake Shopper Confirmed Unusual-Activity Picklist item alert Appl…" at bounding box center [235, 112] width 129 height 56
click at [286, 132] on button "Apply" at bounding box center [286, 130] width 13 height 8
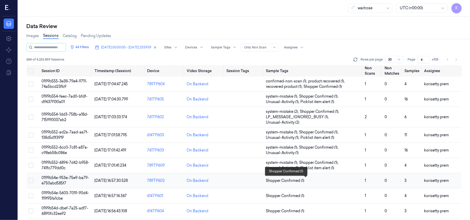
click at [312, 182] on span "Shopper Confirmed (1)" at bounding box center [313, 180] width 95 height 5
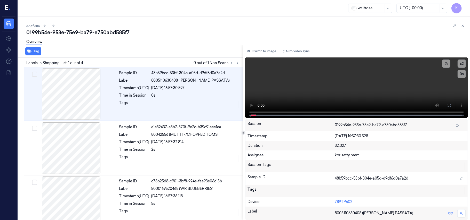
click at [179, 34] on div "0199b54e-953e-75e9-ba79-e750abd585f7" at bounding box center [246, 32] width 440 height 7
click at [237, 61] on icon at bounding box center [238, 63] width 4 height 4
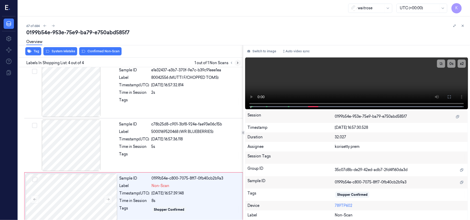
scroll to position [66, 0]
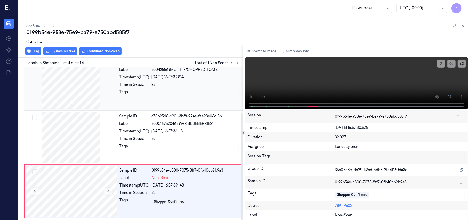
click at [167, 81] on div "Sample ID e1e32437-e3b7-370f-9e7c-b39c91eee1ea Label 80042556 (MUTTI F/CHOPPED …" at bounding box center [179, 84] width 125 height 52
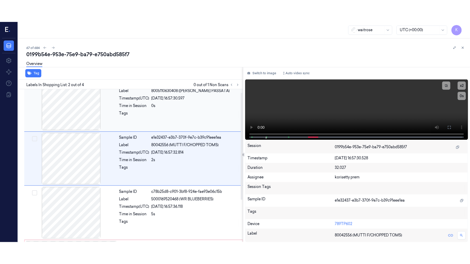
scroll to position [4, 0]
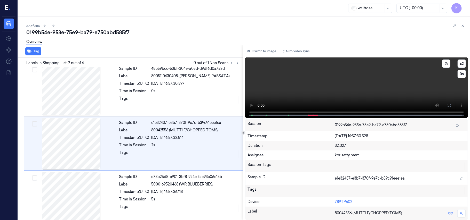
click at [403, 87] on video at bounding box center [356, 88] width 223 height 60
click at [448, 105] on icon at bounding box center [449, 106] width 4 height 4
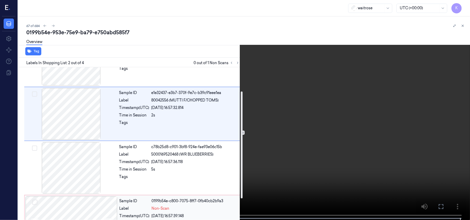
scroll to position [66, 0]
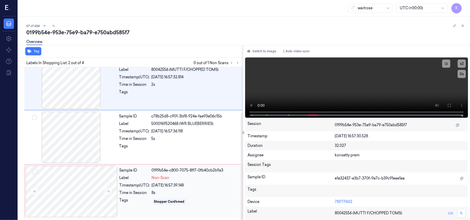
click at [163, 189] on div "Sample ID 0199b54e-c800-7075-8ff7-0fb40cb2b9a3 Label Non-Scan Timestamp (UTC) […" at bounding box center [179, 192] width 124 height 52
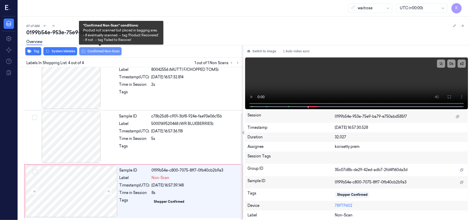
click at [97, 50] on button "Confirmed Non-Scan" at bounding box center [100, 51] width 42 height 8
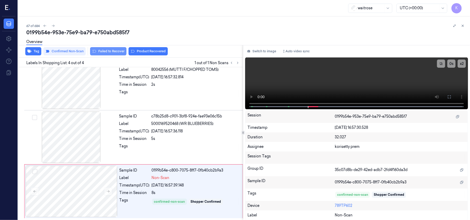
click at [105, 52] on button "Failed to Recover" at bounding box center [108, 51] width 36 height 8
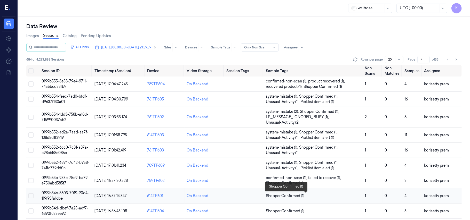
click at [353, 196] on span "Shopper Confirmed (1)" at bounding box center [313, 196] width 95 height 5
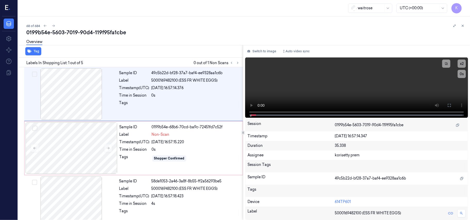
click at [197, 24] on div "68 of 684" at bounding box center [246, 26] width 440 height 6
click at [332, 75] on video at bounding box center [356, 88] width 223 height 60
click at [144, 98] on div "Time in Session" at bounding box center [134, 95] width 30 height 5
click at [117, 104] on div at bounding box center [71, 94] width 92 height 52
click at [311, 89] on video at bounding box center [356, 88] width 223 height 60
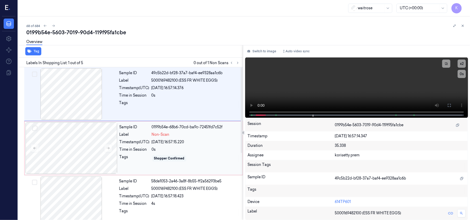
click at [155, 158] on div "Shopper Confirmed" at bounding box center [169, 158] width 30 height 5
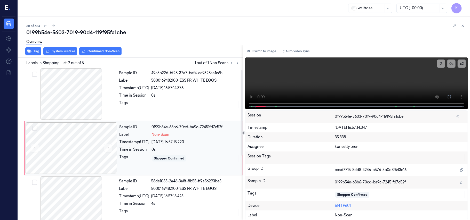
scroll to position [4, 0]
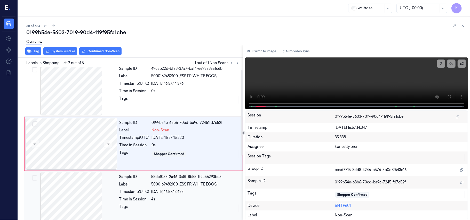
click at [164, 187] on span "5000169482100 (ESS FR WHITE EGGS)" at bounding box center [185, 184] width 66 height 5
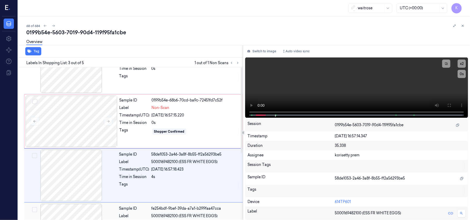
scroll to position [0, 0]
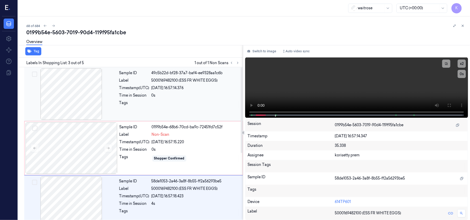
click at [162, 74] on div "49c5b22d-bf28-37a7-baf4-ee9328aa1c6b" at bounding box center [196, 72] width 88 height 5
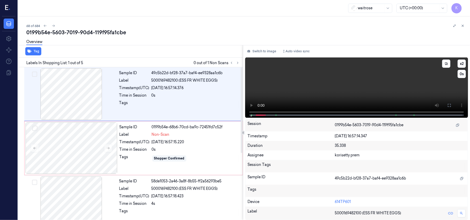
click at [317, 74] on video at bounding box center [356, 88] width 223 height 60
click at [447, 105] on button at bounding box center [449, 105] width 8 height 8
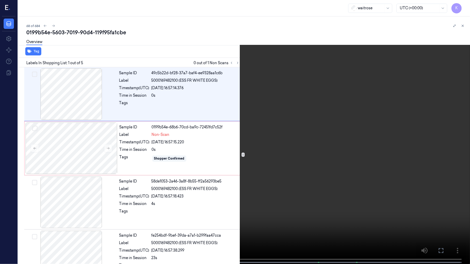
click at [256, 149] on video at bounding box center [235, 132] width 470 height 265
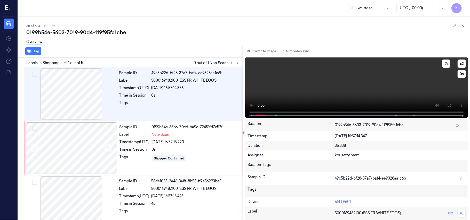
click at [336, 92] on video at bounding box center [356, 88] width 223 height 60
click at [162, 138] on span "Non-Scan" at bounding box center [161, 134] width 18 height 5
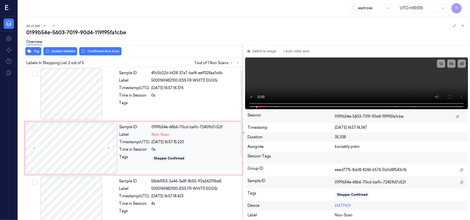
scroll to position [4, 0]
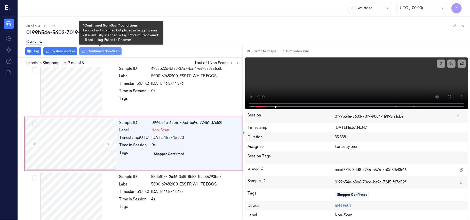
click at [93, 50] on button "Confirmed Non-Scan" at bounding box center [100, 51] width 42 height 8
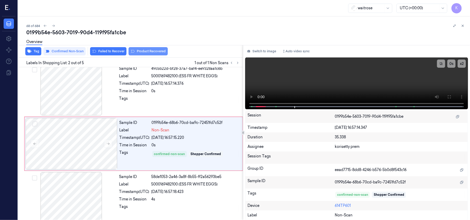
click at [146, 52] on button "Product Recovered" at bounding box center [148, 51] width 39 height 8
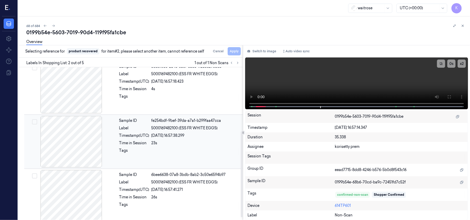
scroll to position [120, 0]
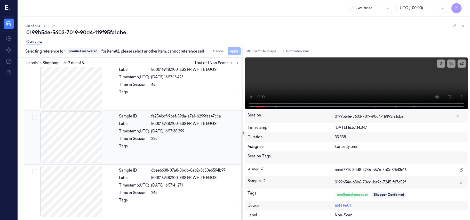
click at [176, 129] on div "[DATE] 16:57:38.299" at bounding box center [196, 131] width 88 height 5
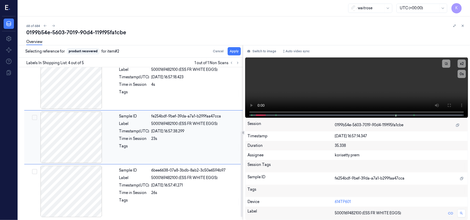
scroll to position [113, 0]
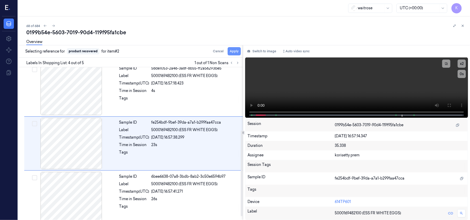
click at [237, 54] on button "Apply" at bounding box center [234, 51] width 13 height 8
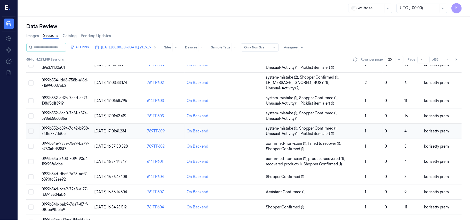
scroll to position [103, 0]
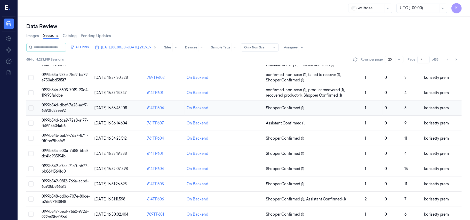
click at [321, 112] on td "Shopper Confirmed (1)" at bounding box center [313, 108] width 99 height 15
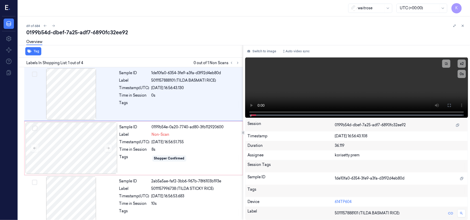
click at [199, 27] on div "69 of 684" at bounding box center [246, 26] width 440 height 6
click at [357, 95] on video at bounding box center [356, 88] width 223 height 60
click at [328, 79] on video at bounding box center [356, 88] width 223 height 60
click at [158, 131] on div "Sample ID 0199b54e-0a20-7740-ad80-3fb112920600 Label Non-Scan Timestamp (UTC) […" at bounding box center [179, 149] width 124 height 52
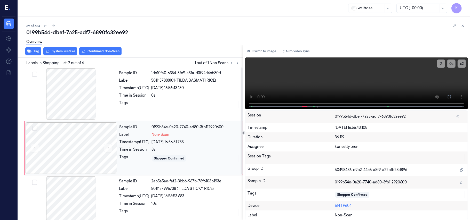
scroll to position [4, 0]
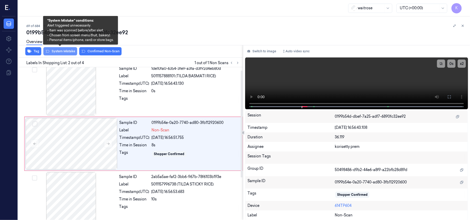
click at [60, 51] on button "System Mistake" at bounding box center [60, 51] width 34 height 8
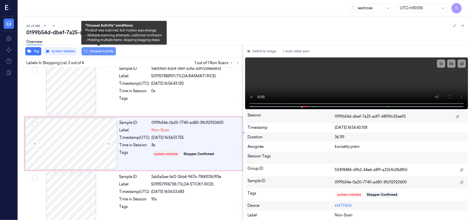
click at [96, 52] on button "Unusual Activity" at bounding box center [99, 51] width 34 height 8
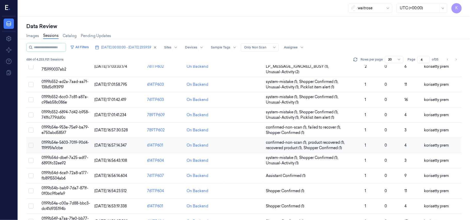
scroll to position [69, 0]
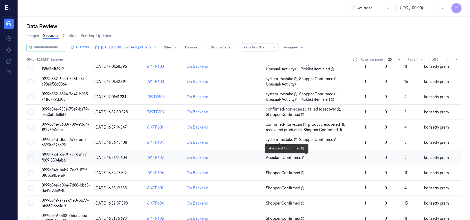
click at [316, 159] on span "Assistant Confirmed (1)" at bounding box center [313, 157] width 95 height 5
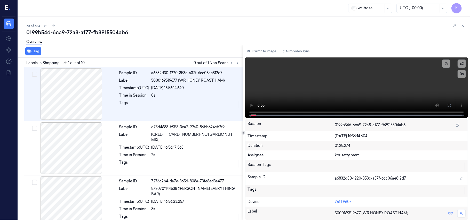
click at [192, 34] on div "0199b54d-6ca9-72a8-a177-fb8915504ab6" at bounding box center [246, 32] width 440 height 7
click at [212, 32] on div "0199b54d-6ca9-72a8-a177-fb8915504ab6" at bounding box center [246, 32] width 440 height 7
click at [237, 62] on icon at bounding box center [238, 63] width 4 height 4
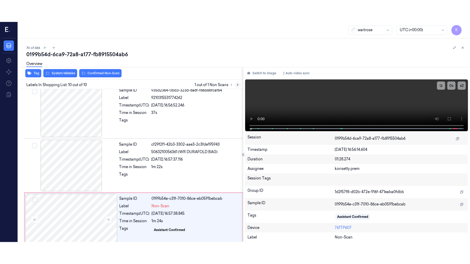
scroll to position [392, 0]
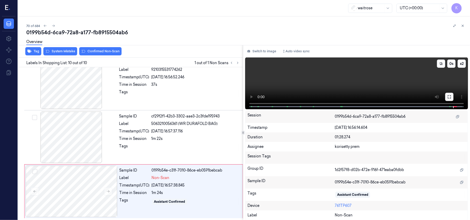
click at [450, 99] on button at bounding box center [449, 97] width 8 height 8
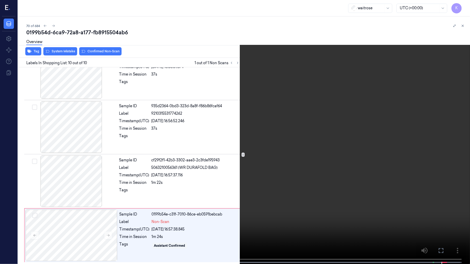
click at [265, 184] on video at bounding box center [235, 132] width 470 height 265
click at [135, 128] on video at bounding box center [235, 132] width 470 height 265
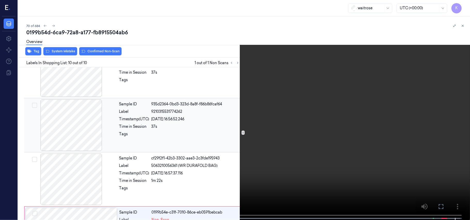
scroll to position [392, 0]
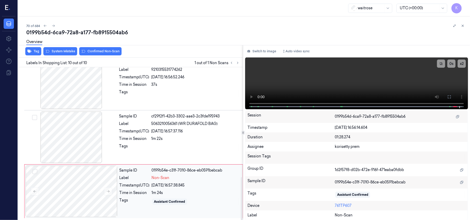
click at [122, 181] on div "Sample ID 0199b54e-c31f-7010-86ce-eb0591bebcab Label Non-Scan Timestamp (UTC) […" at bounding box center [179, 192] width 124 height 52
click at [192, 178] on div "Non-Scan" at bounding box center [196, 178] width 88 height 5
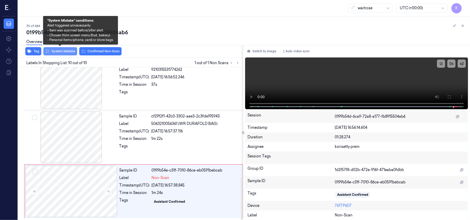
click at [65, 53] on button "System Mistake" at bounding box center [60, 51] width 34 height 8
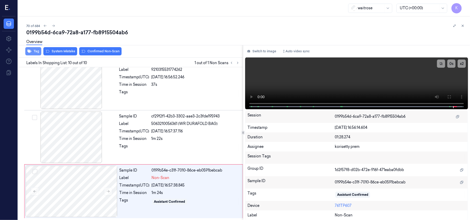
click at [26, 51] on button "Tag" at bounding box center [33, 51] width 16 height 8
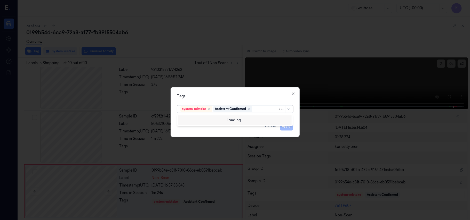
click at [260, 110] on div at bounding box center [265, 109] width 25 height 5
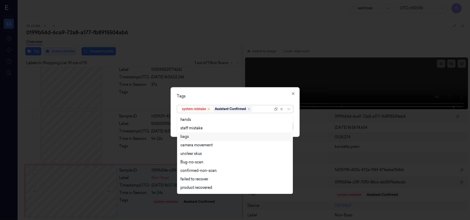
click at [195, 138] on div "bags" at bounding box center [234, 136] width 109 height 5
click at [254, 89] on div "Tags option bags, selected. 17 results available. Use Up and Down to choose opt…" at bounding box center [235, 112] width 129 height 50
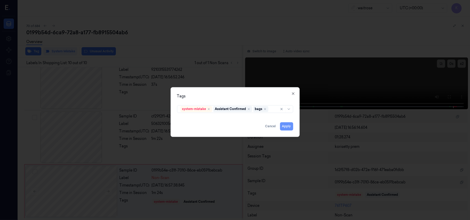
click at [285, 130] on button "Apply" at bounding box center [286, 127] width 13 height 8
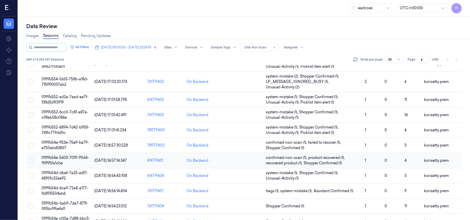
scroll to position [138, 0]
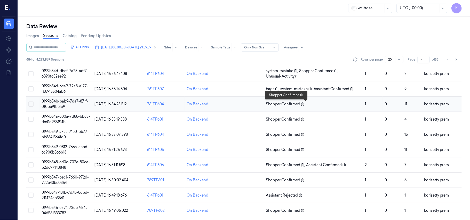
click at [316, 105] on span "Shopper Confirmed (1)" at bounding box center [313, 104] width 95 height 5
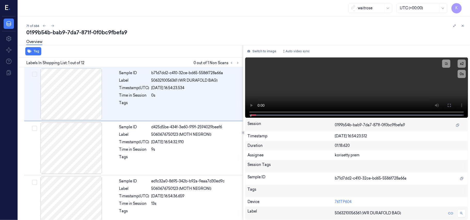
click at [177, 33] on div "0199b54b-bab9-7da7-871f-0f0bc9fbefa9" at bounding box center [246, 32] width 440 height 7
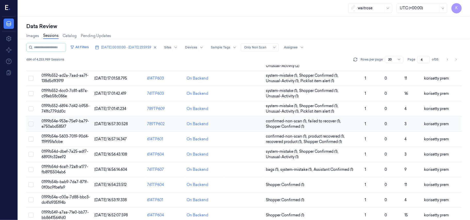
scroll to position [69, 0]
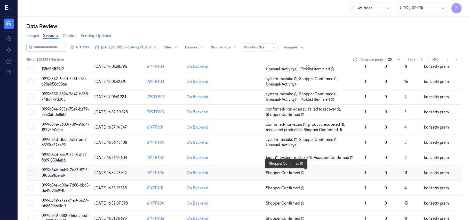
click at [311, 176] on span "Shopper Confirmed (1)" at bounding box center [313, 173] width 95 height 5
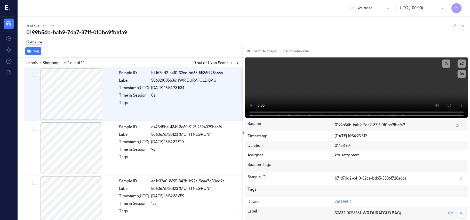
click at [237, 63] on icon at bounding box center [238, 63] width 4 height 4
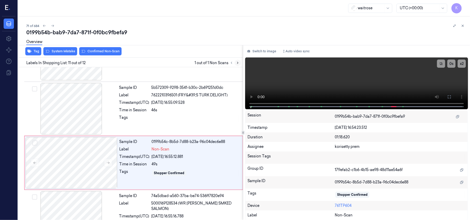
scroll to position [494, 0]
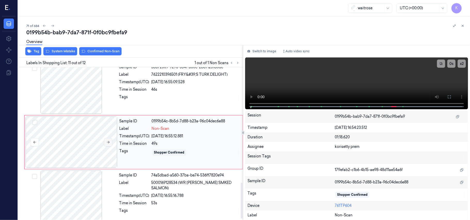
click at [109, 143] on icon at bounding box center [108, 143] width 4 height 4
click at [161, 88] on div "Sample ID 5b572309-9298-3541-b30c-2b691251d0dc Label 7622210396501 (FRY&#39;S T…" at bounding box center [179, 88] width 125 height 52
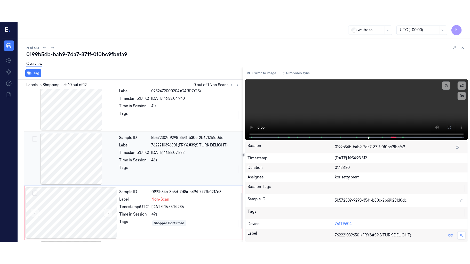
scroll to position [439, 0]
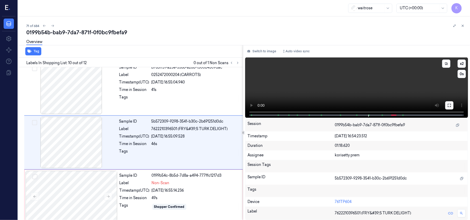
click at [452, 106] on button at bounding box center [449, 105] width 8 height 8
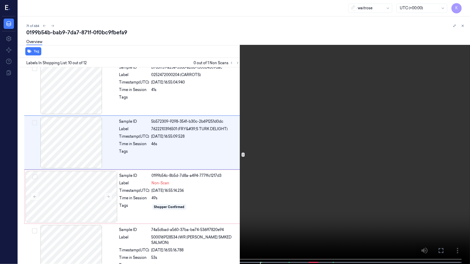
click at [318, 155] on video at bounding box center [235, 132] width 470 height 265
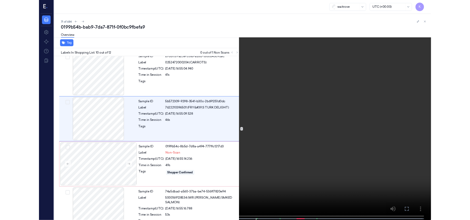
scroll to position [418, 0]
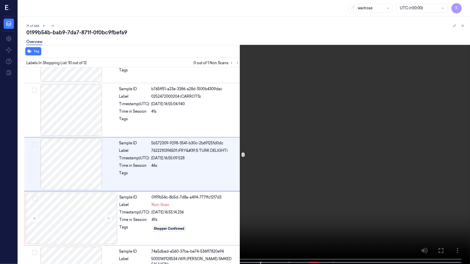
click at [318, 155] on video at bounding box center [235, 132] width 470 height 265
click at [260, 176] on video at bounding box center [235, 132] width 470 height 265
click at [205, 176] on video at bounding box center [235, 132] width 470 height 265
click at [208, 176] on video at bounding box center [235, 132] width 470 height 265
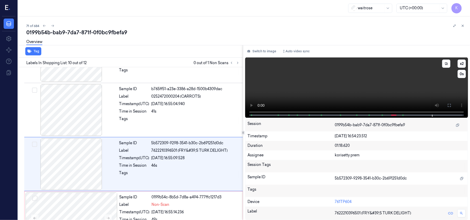
click at [308, 75] on video at bounding box center [356, 88] width 223 height 60
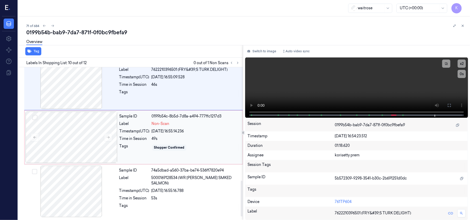
scroll to position [501, 0]
click at [204, 131] on div "[DATE] 16:55:14.236" at bounding box center [196, 131] width 88 height 5
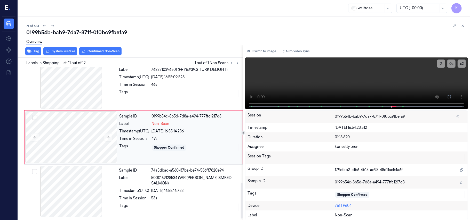
scroll to position [494, 0]
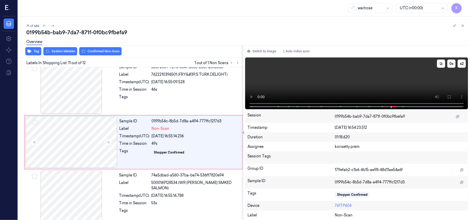
click at [413, 82] on video at bounding box center [356, 84] width 223 height 52
click at [382, 106] on span at bounding box center [382, 107] width 1 height 3
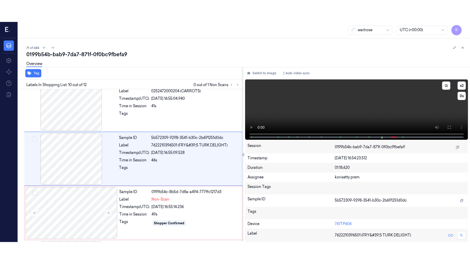
scroll to position [439, 0]
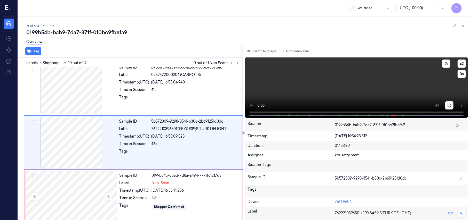
click at [453, 106] on button at bounding box center [449, 105] width 8 height 8
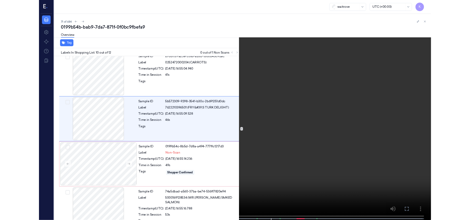
scroll to position [418, 0]
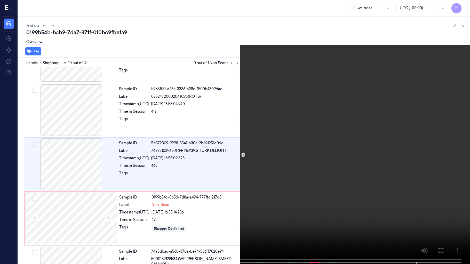
click at [283, 186] on video at bounding box center [235, 132] width 470 height 265
click at [389, 168] on video at bounding box center [235, 132] width 470 height 265
click at [363, 116] on video at bounding box center [235, 132] width 470 height 265
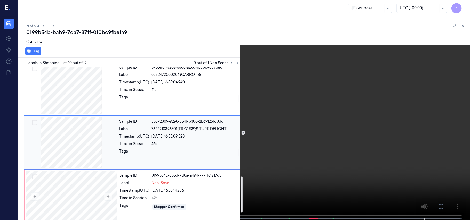
scroll to position [501, 0]
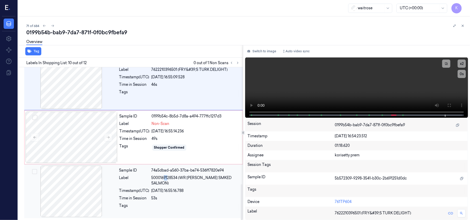
click at [165, 178] on span "5000169128534 (WR [PERSON_NAME] SMKED SALMON)" at bounding box center [196, 181] width 88 height 11
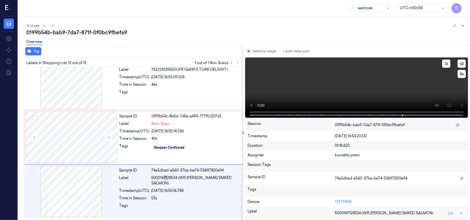
click at [421, 86] on video at bounding box center [356, 88] width 223 height 60
click at [383, 93] on video at bounding box center [356, 88] width 223 height 60
click at [405, 78] on video at bounding box center [356, 88] width 223 height 60
click at [161, 137] on div "49s" at bounding box center [196, 138] width 88 height 5
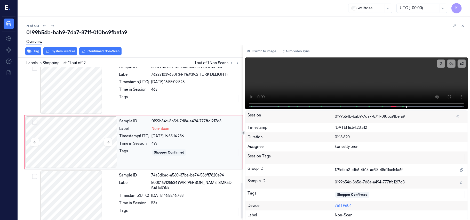
click at [94, 155] on div at bounding box center [72, 143] width 92 height 52
click at [257, 52] on button "Switch to image" at bounding box center [261, 51] width 33 height 8
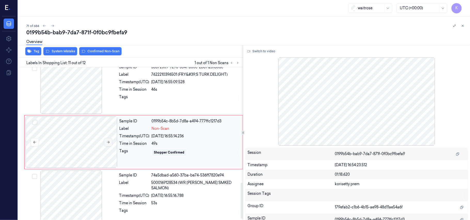
click at [108, 144] on icon at bounding box center [108, 143] width 4 height 4
click at [108, 143] on icon at bounding box center [108, 143] width 4 height 4
click at [192, 149] on div "Sample ID 0199b54c-8b5d-7d89-b7da-b47762282e68 Label Non-Scan Timestamp (UTC) […" at bounding box center [179, 143] width 124 height 52
click at [155, 83] on div "[DATE] 16:55:09.528" at bounding box center [196, 81] width 88 height 5
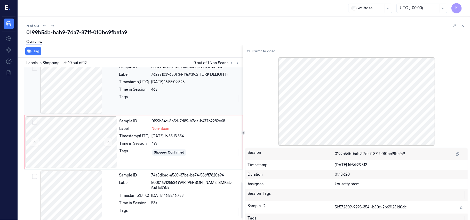
scroll to position [439, 0]
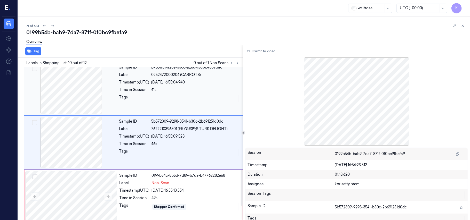
click at [178, 93] on div "41s" at bounding box center [196, 89] width 88 height 5
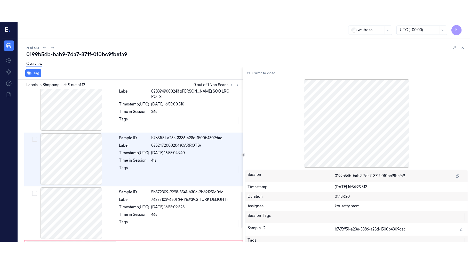
scroll to position [385, 0]
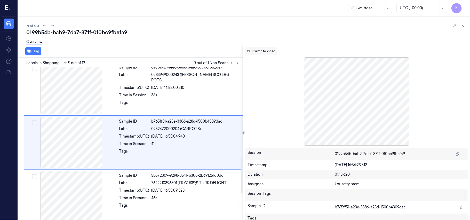
click at [265, 53] on button "Switch to video" at bounding box center [261, 51] width 32 height 8
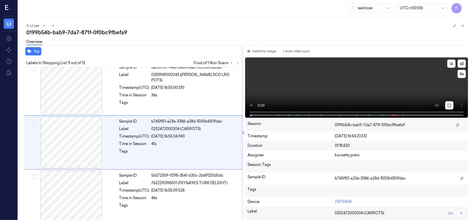
click at [449, 105] on icon at bounding box center [449, 106] width 4 height 4
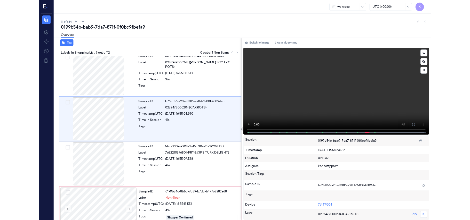
scroll to position [363, 0]
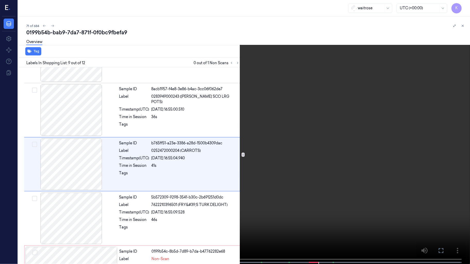
click at [412, 118] on video at bounding box center [235, 132] width 470 height 265
click at [345, 169] on video at bounding box center [235, 132] width 470 height 265
click at [316, 208] on video at bounding box center [235, 132] width 470 height 265
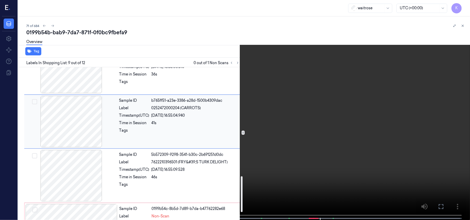
scroll to position [467, 0]
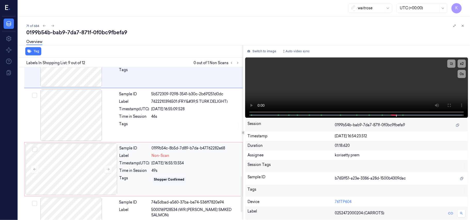
click at [164, 163] on div "[DATE] 16:55:13.554" at bounding box center [196, 163] width 88 height 5
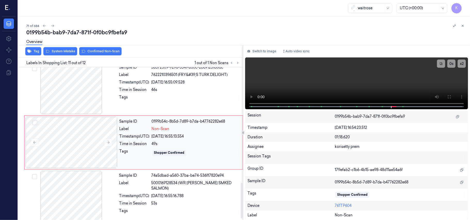
scroll to position [494, 0]
click at [108, 144] on icon at bounding box center [108, 143] width 4 height 4
click at [400, 84] on video at bounding box center [356, 84] width 223 height 52
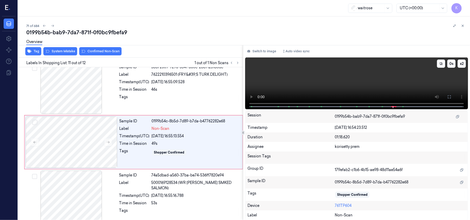
click at [400, 84] on video at bounding box center [356, 84] width 223 height 52
click at [138, 152] on div "Tags" at bounding box center [135, 153] width 30 height 8
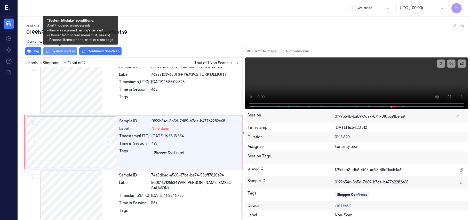
click at [62, 52] on button "System Mistake" at bounding box center [60, 51] width 34 height 8
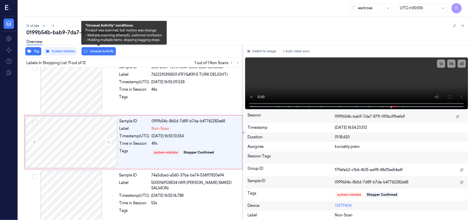
click at [109, 52] on button "Unusual Activity" at bounding box center [99, 51] width 34 height 8
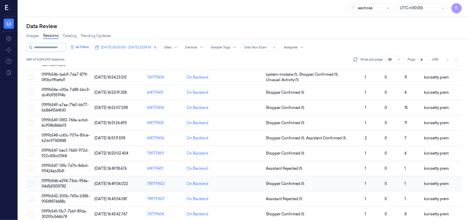
scroll to position [172, 0]
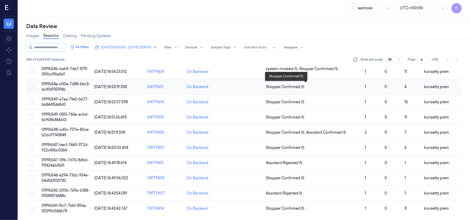
click at [316, 86] on span "Shopper Confirmed (1)" at bounding box center [313, 86] width 95 height 5
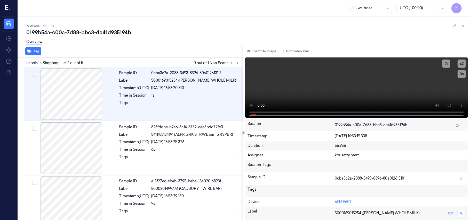
click at [162, 31] on div "0199b54a-c00a-7d88-bbc3-dc41d935194b" at bounding box center [246, 32] width 440 height 7
click at [237, 63] on icon at bounding box center [238, 63] width 4 height 4
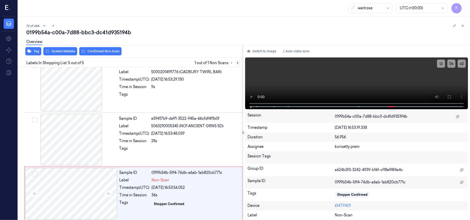
scroll to position [120, 0]
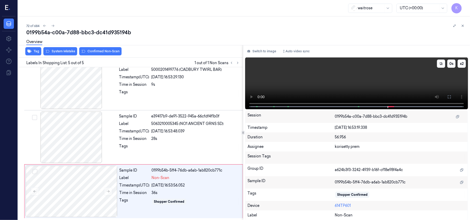
click at [291, 83] on video at bounding box center [356, 84] width 223 height 52
click at [338, 76] on video at bounding box center [356, 84] width 223 height 52
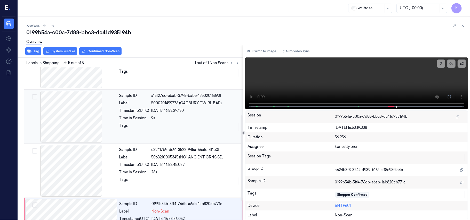
click at [163, 115] on div "Sample ID a15f27ec-ebab-3795-babe-18e02016893f Label 5000201499776 (CADBURY TWI…" at bounding box center [179, 117] width 125 height 52
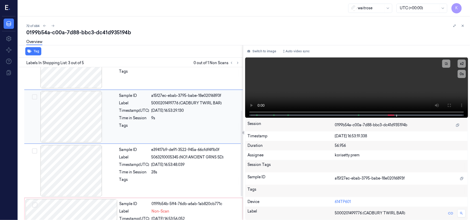
scroll to position [59, 0]
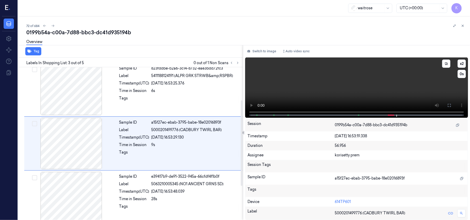
click at [363, 94] on video at bounding box center [356, 88] width 223 height 60
click at [344, 93] on video at bounding box center [356, 88] width 223 height 60
click at [356, 91] on video at bounding box center [356, 88] width 223 height 60
click at [340, 95] on video at bounding box center [356, 88] width 223 height 60
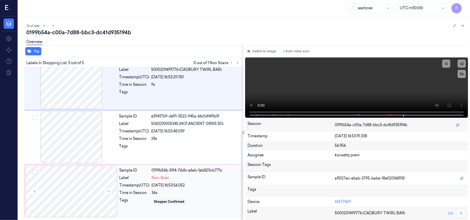
click at [213, 186] on div "[DATE] 16:53:56.052" at bounding box center [196, 185] width 88 height 5
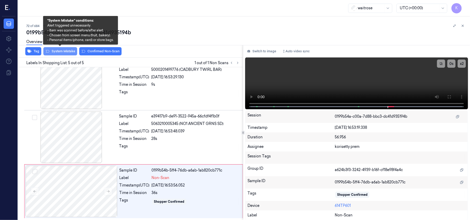
click at [60, 52] on button "System Mistake" at bounding box center [60, 51] width 34 height 8
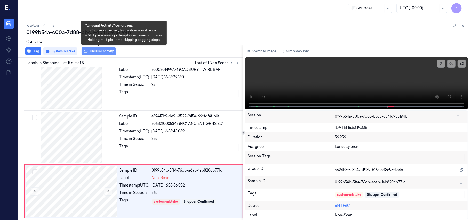
click at [98, 52] on button "Unusual Activity" at bounding box center [99, 51] width 34 height 8
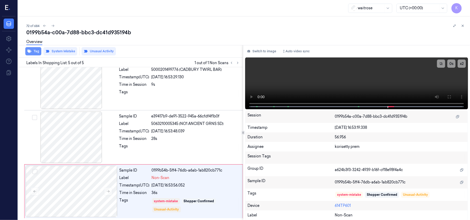
click at [31, 53] on icon "button" at bounding box center [29, 51] width 4 height 4
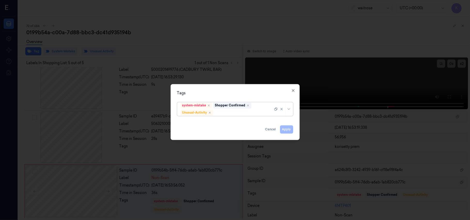
click at [247, 115] on div at bounding box center [243, 112] width 59 height 5
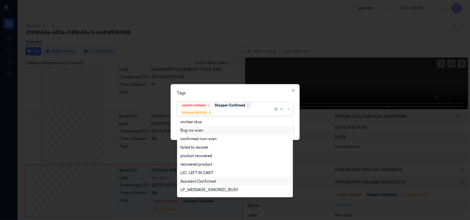
scroll to position [67, 0]
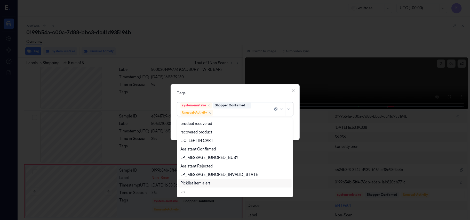
click at [197, 182] on div "Picklist item alert" at bounding box center [195, 183] width 30 height 5
click at [244, 91] on div "Tags" at bounding box center [235, 93] width 116 height 5
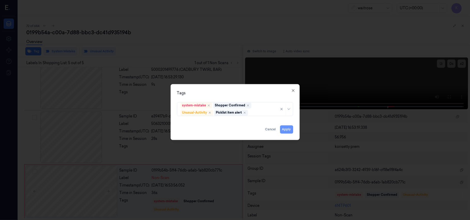
click at [284, 130] on button "Apply" at bounding box center [286, 130] width 13 height 8
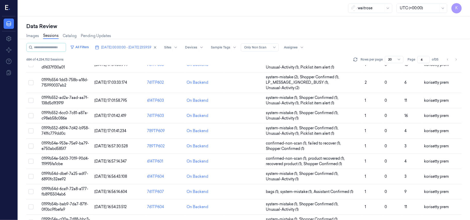
scroll to position [172, 0]
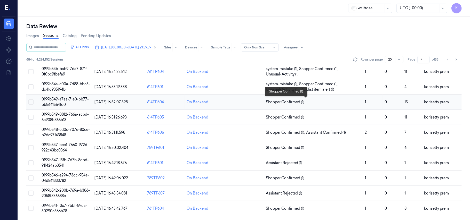
click at [321, 100] on span "Shopper Confirmed (1)" at bounding box center [313, 102] width 95 height 5
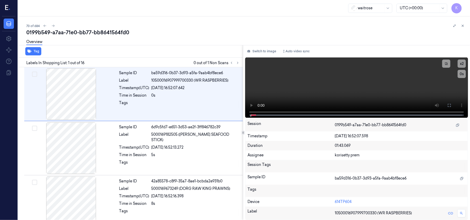
click at [169, 26] on div "73 of 684" at bounding box center [246, 26] width 440 height 6
click at [238, 63] on icon at bounding box center [237, 63] width 1 height 2
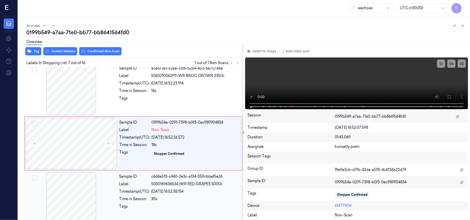
scroll to position [276, 0]
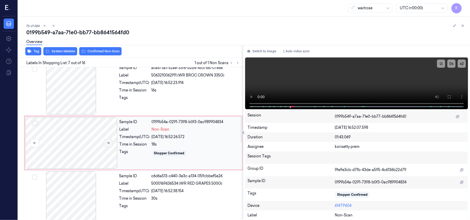
click at [109, 144] on icon at bounding box center [108, 143] width 4 height 4
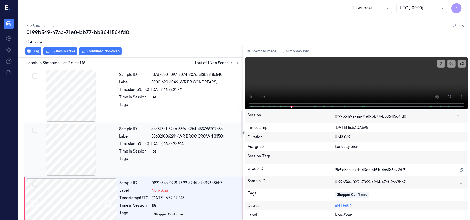
scroll to position [208, 0]
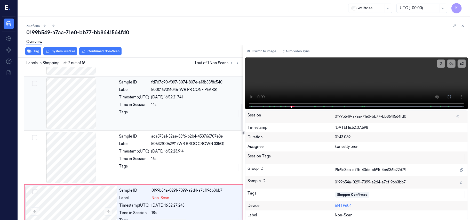
click at [170, 90] on span "5000169016046 (WR PR CONF PEARS)" at bounding box center [185, 89] width 66 height 5
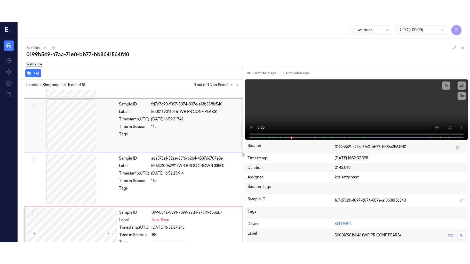
scroll to position [168, 0]
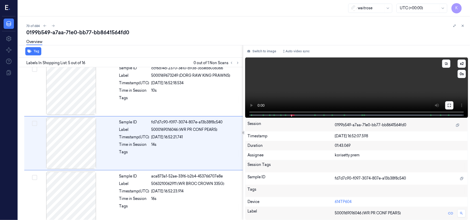
click at [451, 104] on icon at bounding box center [449, 106] width 4 height 4
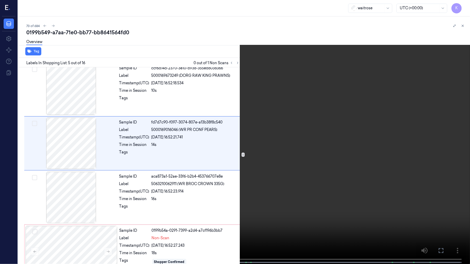
click at [198, 148] on video at bounding box center [235, 132] width 470 height 265
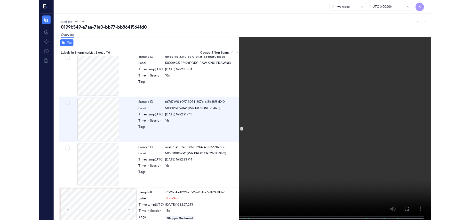
scroll to position [146, 0]
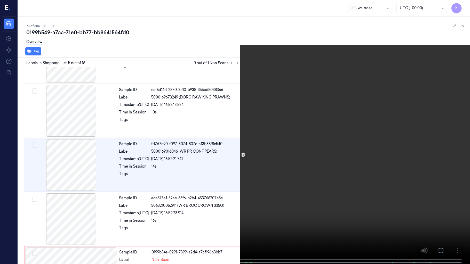
click at [188, 150] on video at bounding box center [235, 132] width 470 height 265
click at [289, 185] on video at bounding box center [235, 132] width 470 height 265
click at [192, 151] on video at bounding box center [235, 132] width 470 height 265
click at [184, 150] on video at bounding box center [235, 132] width 470 height 265
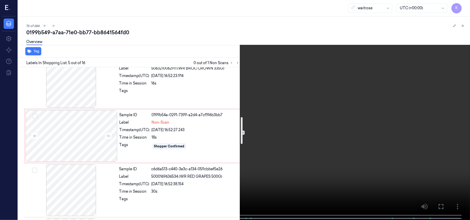
scroll to position [283, 0]
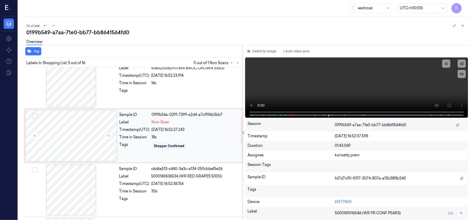
click at [181, 126] on div "Sample ID 0199b54a-0291-7399-a2d4-a7cf196b3bb7 Label Non-Scan Timestamp (UTC) […" at bounding box center [179, 136] width 124 height 52
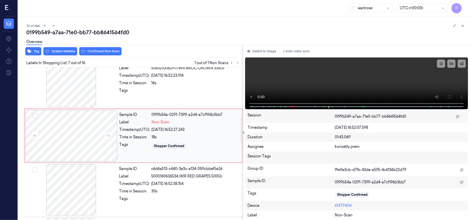
scroll to position [276, 0]
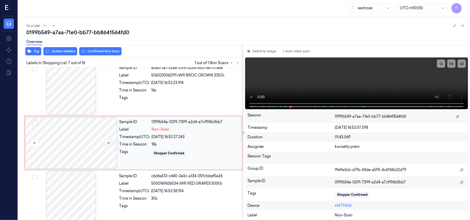
click at [108, 145] on icon at bounding box center [108, 143] width 4 height 4
click at [108, 144] on icon at bounding box center [108, 143] width 3 height 2
click at [108, 144] on icon at bounding box center [108, 143] width 4 height 4
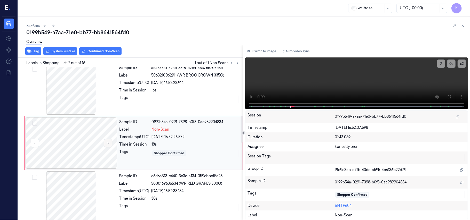
click at [108, 144] on icon at bounding box center [108, 143] width 4 height 4
click at [109, 144] on icon at bounding box center [108, 143] width 4 height 4
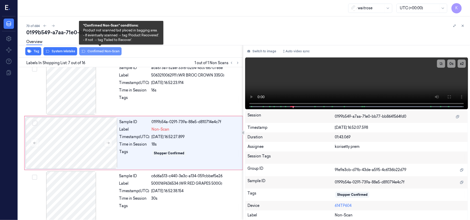
click at [92, 54] on button "Confirmed Non-Scan" at bounding box center [100, 51] width 42 height 8
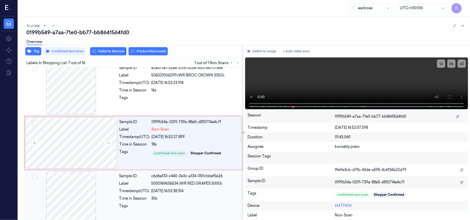
click at [201, 186] on span "5000169636534 (WR RED GRAPES 500G)" at bounding box center [187, 183] width 71 height 5
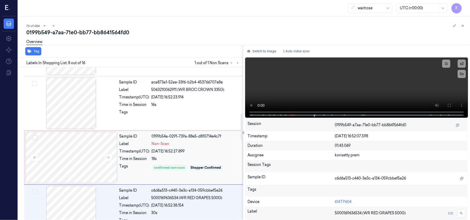
click at [187, 141] on div "Sample ID 0199b54a-0291-739a-88e5-d810714e4c7f Label Non-Scan Timestamp (UTC) […" at bounding box center [179, 158] width 124 height 52
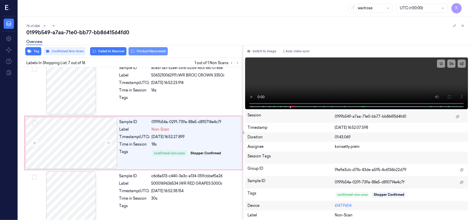
click at [151, 53] on button "Product Recovered" at bounding box center [148, 51] width 39 height 8
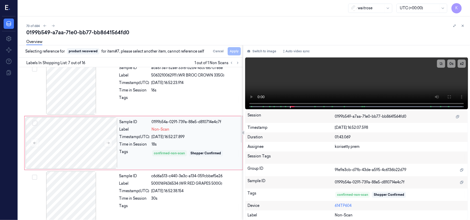
click at [199, 170] on div "Sample ID 0199b54a-0291-739a-88e5-d810714e4c7f Label Non-Scan Timestamp (UTC) […" at bounding box center [133, 143] width 219 height 54
click at [199, 181] on div "Sample ID c6d6a513-c440-3e3c-a134-059cbbef5e26 Label 5000169636534 (WR RED GRAP…" at bounding box center [179, 198] width 125 height 52
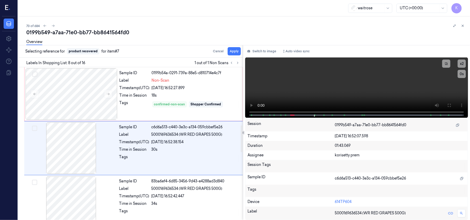
scroll to position [331, 0]
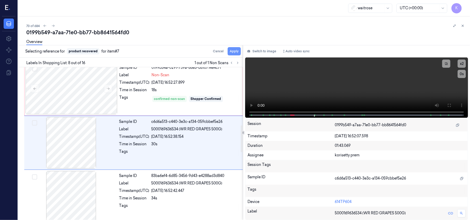
click at [233, 51] on button "Apply" at bounding box center [234, 51] width 13 height 8
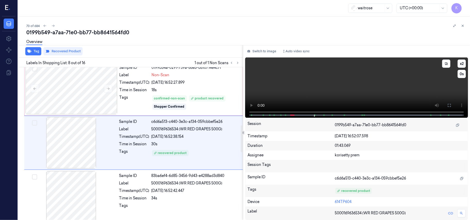
click at [365, 91] on video at bounding box center [356, 88] width 223 height 60
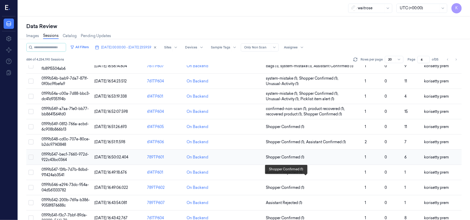
scroll to position [172, 0]
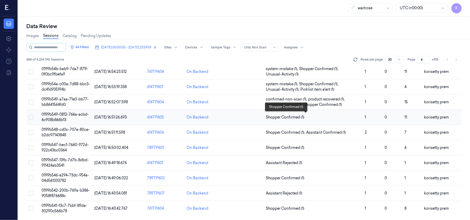
click at [329, 117] on span "Shopper Confirmed (1)" at bounding box center [313, 117] width 95 height 5
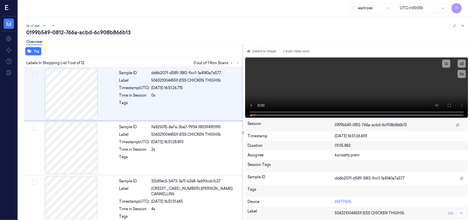
click at [206, 22] on div "74 of 684 0199b549-0812-766a-acbd-6c908b866b13 Overview Tag Labels In Shopping …" at bounding box center [244, 119] width 452 height 204
click at [238, 64] on icon at bounding box center [238, 63] width 4 height 4
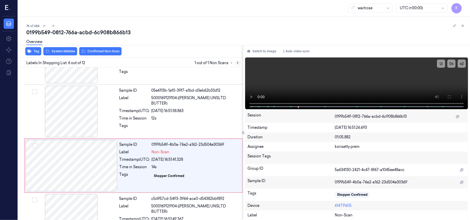
scroll to position [222, 0]
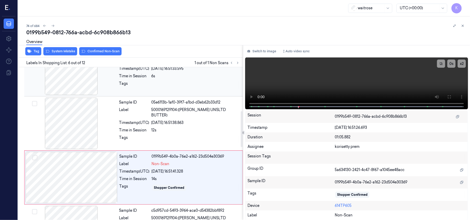
click at [162, 74] on div "6s" at bounding box center [196, 76] width 88 height 5
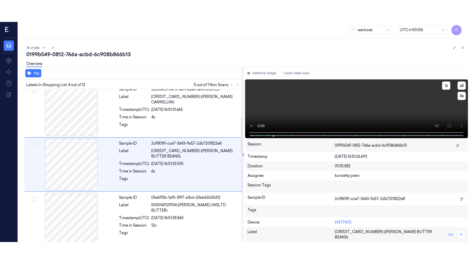
scroll to position [113, 0]
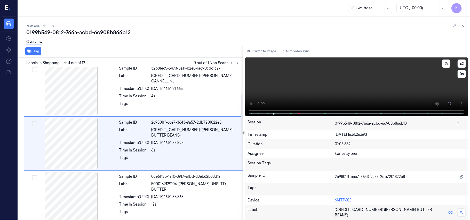
click at [389, 93] on video at bounding box center [356, 87] width 223 height 59
click at [352, 95] on video at bounding box center [356, 87] width 223 height 59
click at [453, 104] on button at bounding box center [449, 104] width 8 height 8
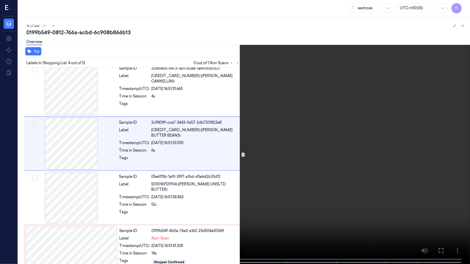
click at [342, 165] on video at bounding box center [235, 132] width 470 height 265
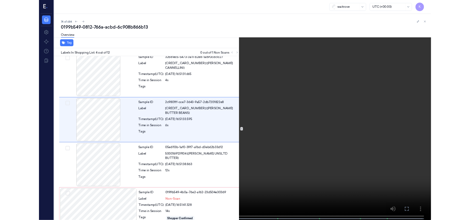
scroll to position [91, 0]
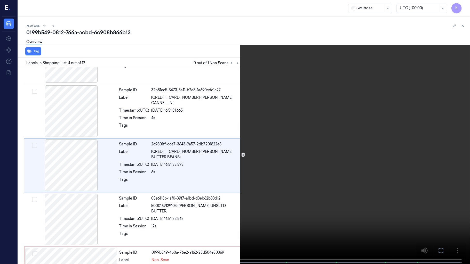
click at [285, 208] on video at bounding box center [235, 132] width 470 height 265
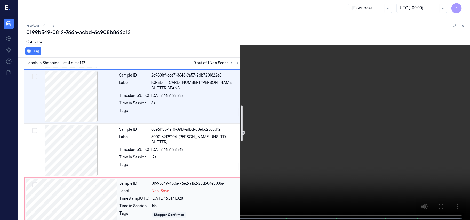
scroll to position [195, 0]
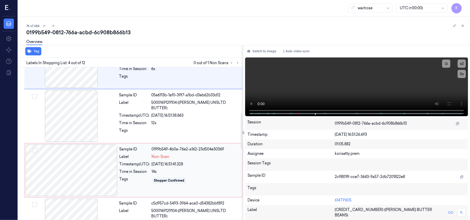
click at [190, 170] on div "14s" at bounding box center [196, 171] width 88 height 5
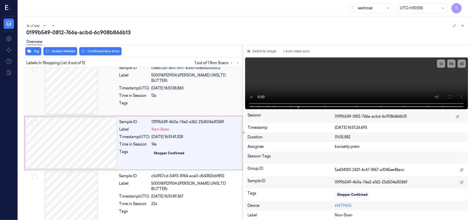
click at [195, 87] on div "Sample ID 05e6113b-1af0-39f7-a1bd-d3eb62b33d12 Label 5000169129104 ([PERSON_NAM…" at bounding box center [179, 89] width 125 height 52
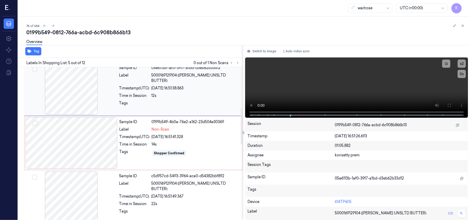
scroll to position [168, 0]
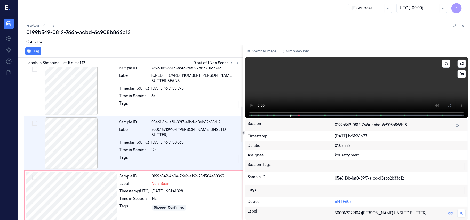
click at [296, 77] on video at bounding box center [356, 88] width 223 height 60
click at [188, 142] on div "Sample ID 05e6113b-1af0-39f7-a1bd-d3eb62b33d12 Label 5000169129104 ([PERSON_NAM…" at bounding box center [179, 144] width 125 height 52
click at [375, 79] on video at bounding box center [356, 88] width 223 height 60
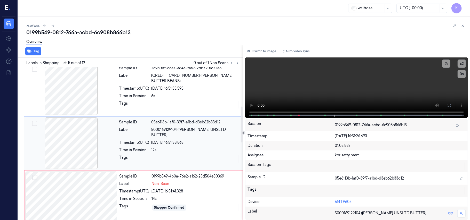
click at [173, 148] on div "12s" at bounding box center [196, 150] width 88 height 5
click at [367, 89] on video at bounding box center [356, 88] width 223 height 60
click at [347, 81] on video at bounding box center [356, 88] width 223 height 60
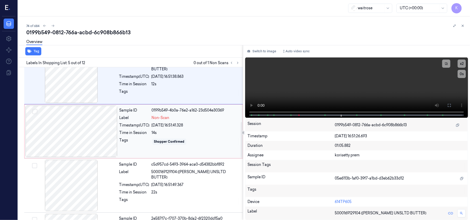
scroll to position [236, 0]
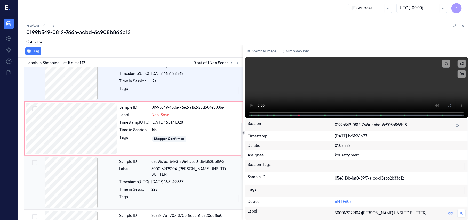
click at [188, 182] on div "Sample ID c5d957cd-5493-3964-aca0-d54382bbf892 Label 5000169129104 ([PERSON_NAM…" at bounding box center [179, 183] width 125 height 52
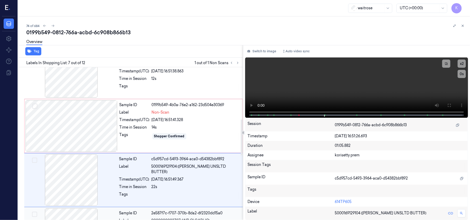
scroll to position [242, 0]
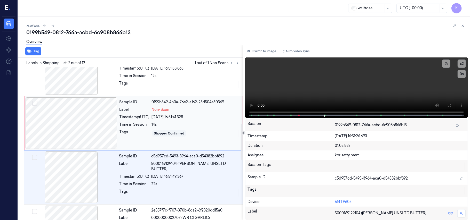
click at [145, 116] on div "Timestamp (UTC)" at bounding box center [135, 117] width 30 height 5
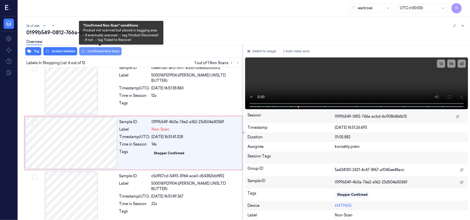
click at [89, 53] on button "Confirmed Non-Scan" at bounding box center [100, 51] width 42 height 8
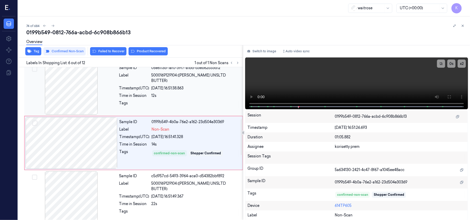
click at [110, 90] on div at bounding box center [71, 89] width 92 height 52
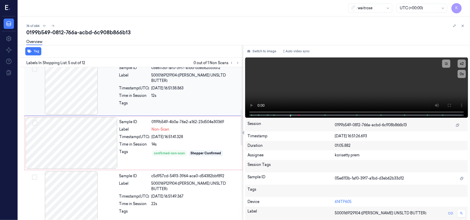
scroll to position [168, 0]
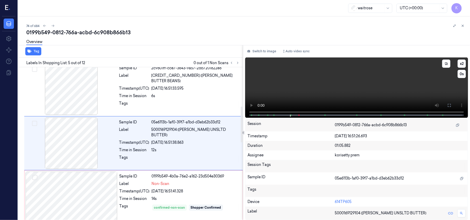
click at [378, 89] on video at bounding box center [356, 88] width 223 height 60
click at [309, 92] on video at bounding box center [356, 88] width 223 height 60
click at [193, 198] on div "14s" at bounding box center [196, 198] width 88 height 5
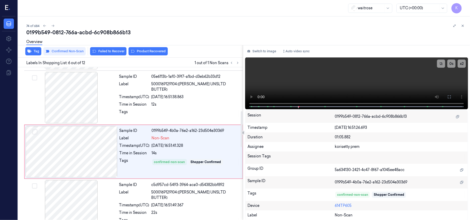
scroll to position [222, 0]
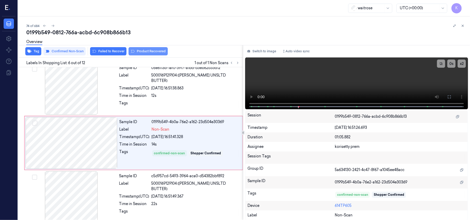
click at [141, 53] on button "Product Recovered" at bounding box center [148, 51] width 39 height 8
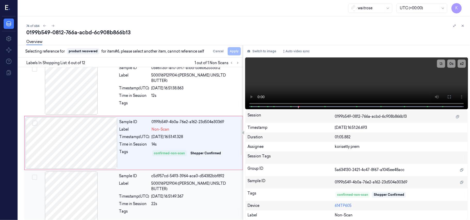
click at [196, 203] on div "Sample ID c5d957cd-5493-3964-aca0-d54382bbf892 Label 5000169129104 ([PERSON_NAM…" at bounding box center [179, 198] width 125 height 52
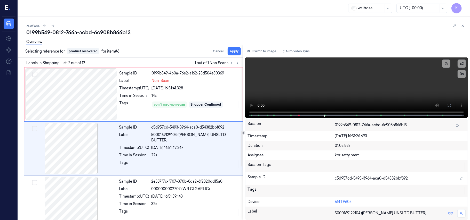
scroll to position [276, 0]
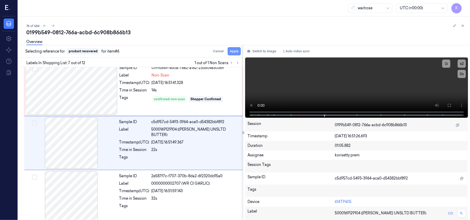
click at [237, 52] on button "Apply" at bounding box center [234, 51] width 13 height 8
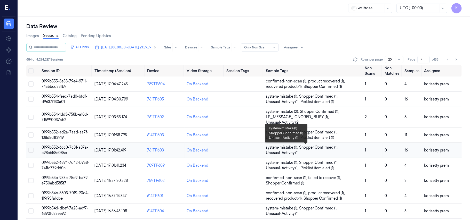
scroll to position [172, 0]
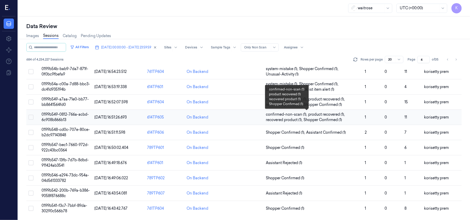
click at [322, 115] on span "product recovered (1) ," at bounding box center [327, 114] width 38 height 5
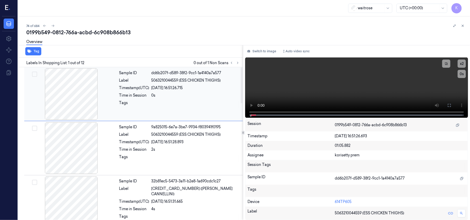
click at [159, 83] on span "5063210044559 (ESS CHICKEN THIGHS)" at bounding box center [186, 80] width 69 height 5
click at [448, 104] on icon at bounding box center [449, 106] width 4 height 4
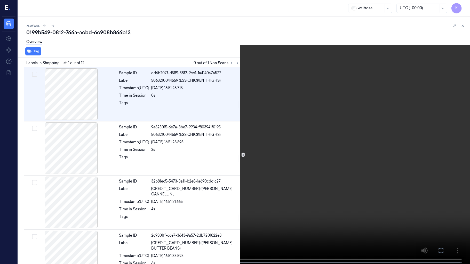
click at [218, 190] on video at bounding box center [235, 132] width 470 height 265
click at [356, 147] on video at bounding box center [235, 132] width 470 height 265
click at [292, 130] on video at bounding box center [235, 132] width 470 height 265
click at [196, 165] on video at bounding box center [235, 132] width 470 height 265
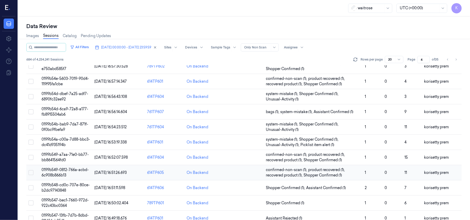
scroll to position [138, 0]
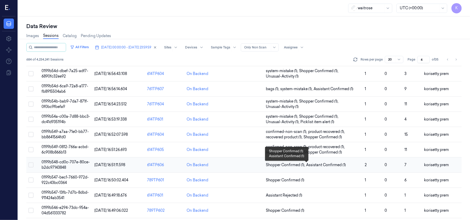
click at [312, 164] on span "Assistant Confirmed (1)" at bounding box center [326, 165] width 40 height 5
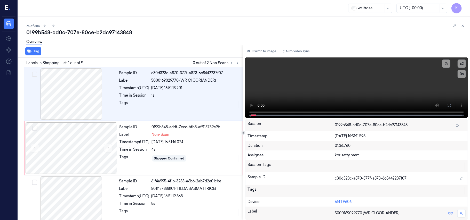
drag, startPoint x: 193, startPoint y: 29, endPoint x: 193, endPoint y: 2, distance: 27.4
click at [193, 27] on div "75 of 684 0199b548-cd0c-707e-80ce-b2dc97143848 Overview Tag Labels In Shopping …" at bounding box center [244, 119] width 452 height 204
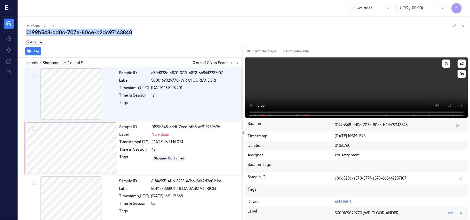
click at [331, 90] on video at bounding box center [356, 88] width 223 height 60
click at [288, 95] on video at bounding box center [356, 88] width 223 height 60
click at [450, 106] on icon at bounding box center [449, 106] width 4 height 4
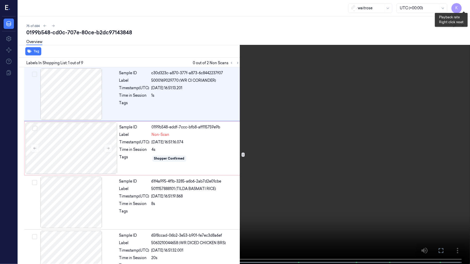
click at [464, 5] on button "x 2" at bounding box center [464, 6] width 8 height 8
click at [279, 169] on video at bounding box center [235, 132] width 470 height 265
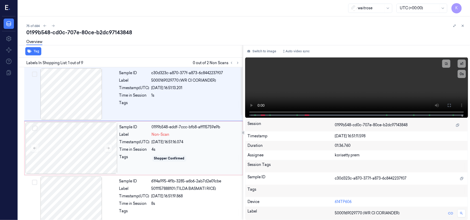
click at [146, 147] on div "Time in Session" at bounding box center [135, 149] width 30 height 5
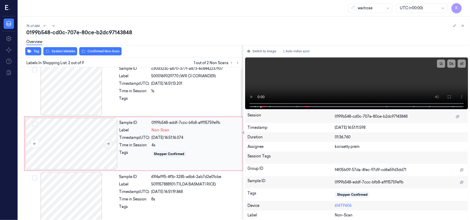
click at [110, 144] on button at bounding box center [108, 144] width 8 height 8
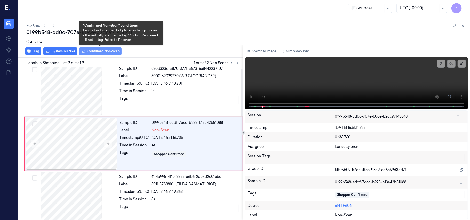
click at [89, 53] on button "Confirmed Non-Scan" at bounding box center [100, 51] width 42 height 8
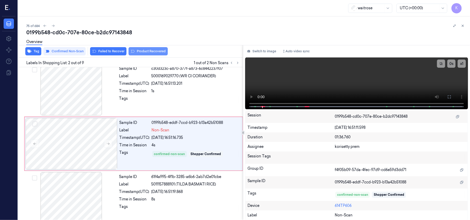
click at [143, 52] on button "Product Recovered" at bounding box center [148, 51] width 39 height 8
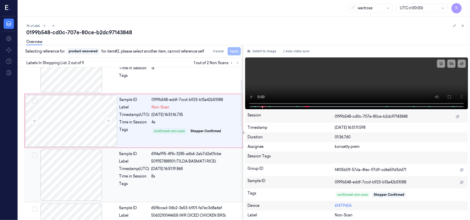
scroll to position [39, 0]
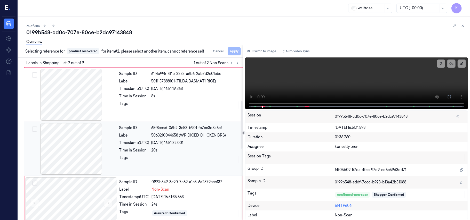
click at [184, 143] on div "[DATE] 16:51:32.001" at bounding box center [196, 142] width 88 height 5
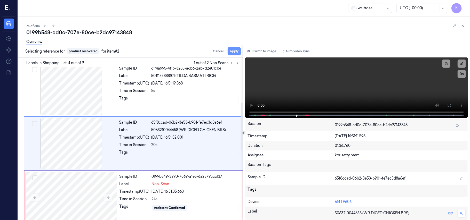
click at [236, 53] on button "Apply" at bounding box center [234, 51] width 13 height 8
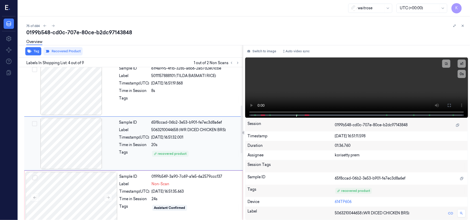
scroll to position [148, 0]
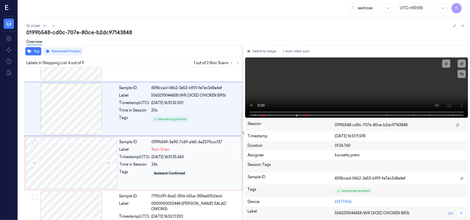
click at [162, 161] on div "Sample ID 0199b549-3a90-7c69-a1e5-6a2579ccc137 Label Non-Scan Timestamp (UTC) […" at bounding box center [179, 164] width 124 height 52
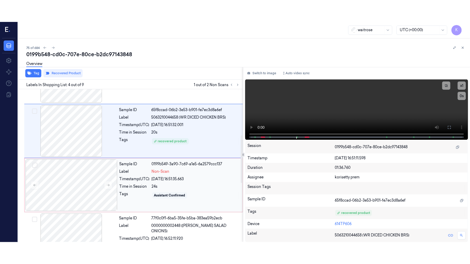
scroll to position [168, 0]
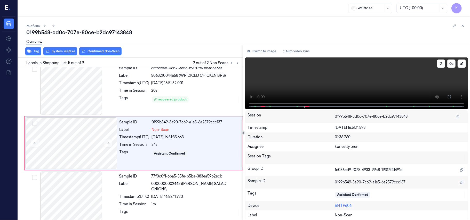
click at [384, 81] on video at bounding box center [356, 84] width 223 height 52
click at [460, 64] on button "x 1" at bounding box center [462, 64] width 8 height 8
click at [450, 95] on icon at bounding box center [449, 97] width 4 height 4
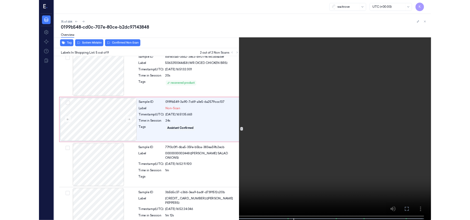
scroll to position [146, 0]
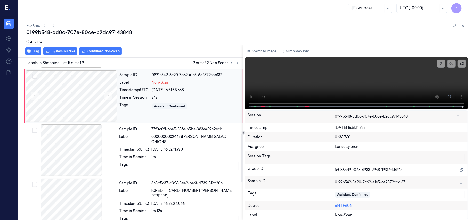
click at [134, 103] on div "Tags" at bounding box center [135, 106] width 30 height 8
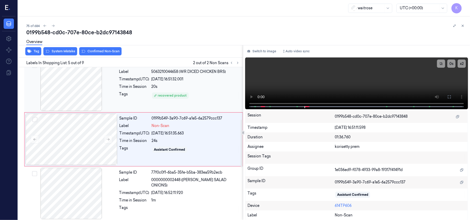
scroll to position [168, 0]
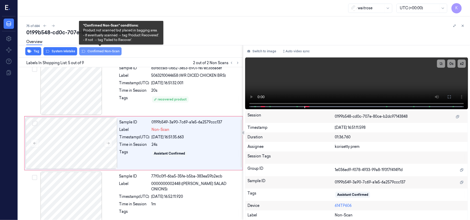
click at [100, 53] on button "Confirmed Non-Scan" at bounding box center [100, 51] width 42 height 8
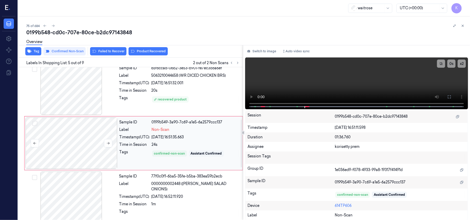
click at [82, 140] on div at bounding box center [72, 144] width 92 height 52
click at [65, 47] on div "Overview" at bounding box center [246, 42] width 440 height 13
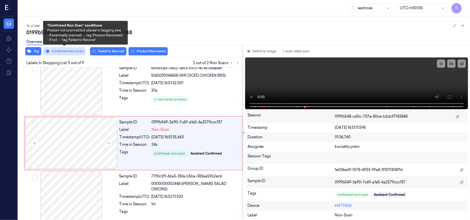
click at [66, 53] on button "Confirmed Non-Scan" at bounding box center [64, 51] width 42 height 8
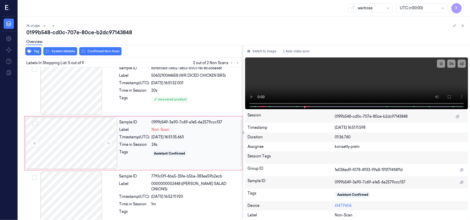
scroll to position [133, 0]
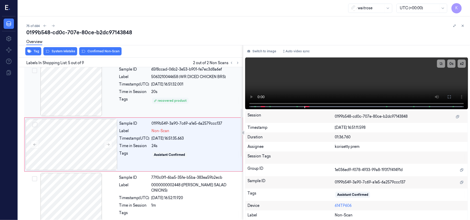
click at [163, 127] on div "Sample ID 0199b549-3a90-7c69-a1e5-6a2579ccc137 Label Non-Scan Timestamp (UTC) […" at bounding box center [179, 145] width 124 height 52
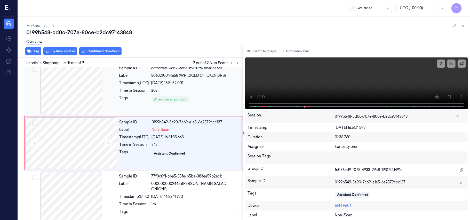
click at [167, 94] on div "Sample ID 65f8ccad-06b2-3e53-b901-fe7ec3d8a6ef Label 5063210044658 (WR DICED CH…" at bounding box center [179, 89] width 125 height 52
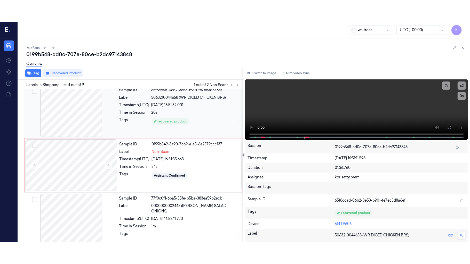
scroll to position [113, 0]
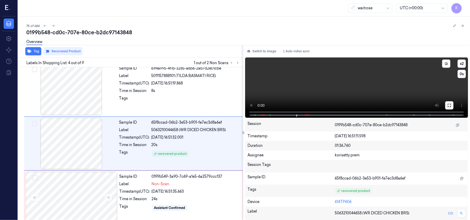
click at [451, 106] on icon at bounding box center [449, 106] width 4 height 4
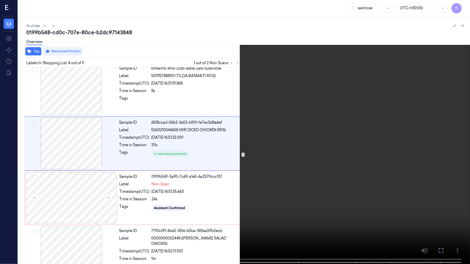
click at [242, 178] on video at bounding box center [235, 132] width 470 height 265
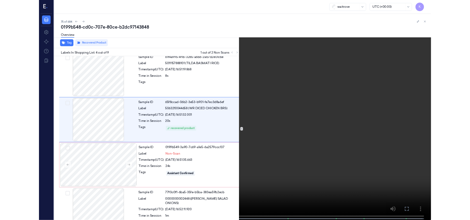
scroll to position [91, 0]
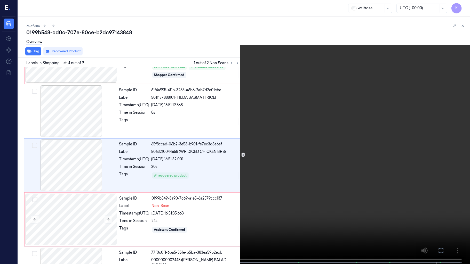
click at [426, 166] on video at bounding box center [235, 132] width 470 height 265
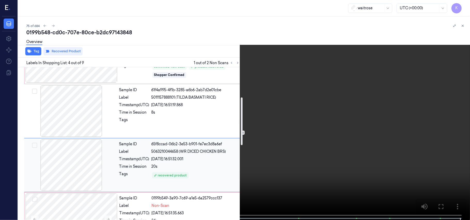
scroll to position [126, 0]
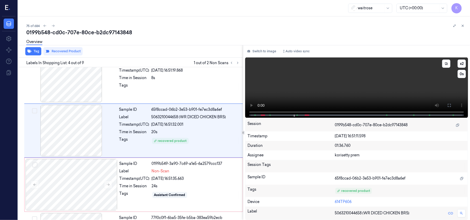
click at [387, 95] on video at bounding box center [356, 88] width 223 height 60
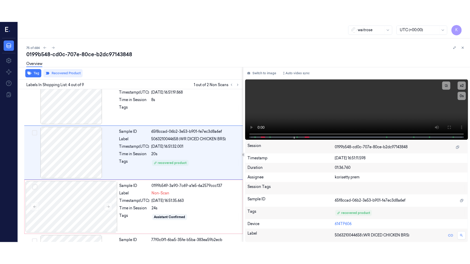
scroll to position [113, 0]
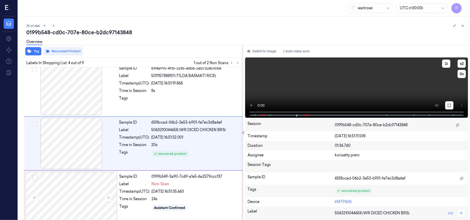
click at [448, 105] on icon at bounding box center [449, 106] width 4 height 4
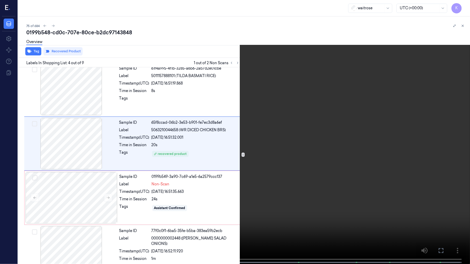
click at [280, 156] on video at bounding box center [235, 132] width 470 height 265
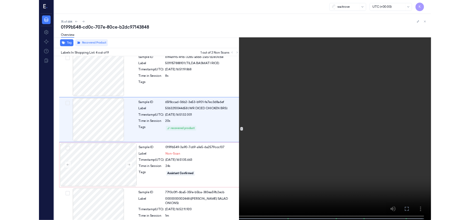
scroll to position [91, 0]
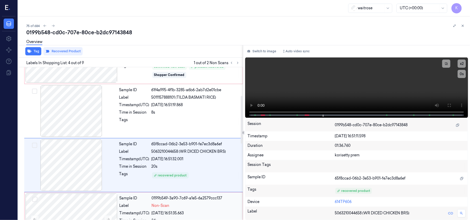
click at [150, 214] on div "Timestamp (UTC) [DATE] 16:51:35.663" at bounding box center [180, 213] width 120 height 5
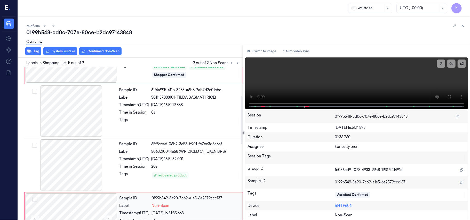
scroll to position [168, 0]
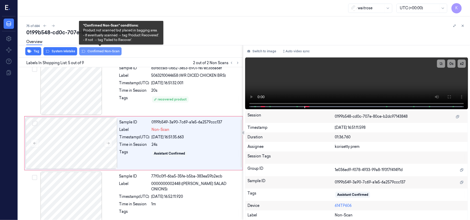
click at [92, 50] on button "Confirmed Non-Scan" at bounding box center [100, 51] width 42 height 8
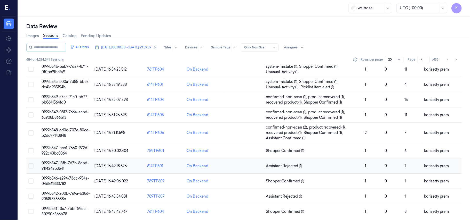
scroll to position [177, 0]
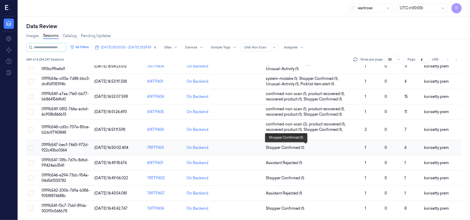
click at [313, 148] on span "Shopper Confirmed (1)" at bounding box center [313, 147] width 95 height 5
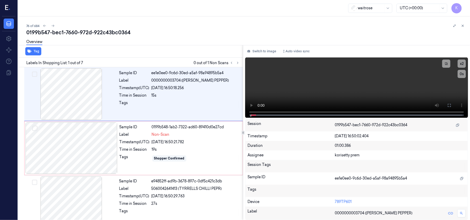
click at [187, 20] on div "76 of 684 0199b547-bec1-7660-972d-922c43bc0364 Overview Tag Labels In Shopping …" at bounding box center [244, 119] width 452 height 204
click at [333, 87] on video at bounding box center [356, 88] width 223 height 60
click at [317, 74] on video at bounding box center [356, 88] width 223 height 60
click at [139, 147] on div "Sample ID 0199b548-1ab2-7322-ad60-89410d0e27cd Label Non-Scan Timestamp (UTC) […" at bounding box center [179, 149] width 124 height 52
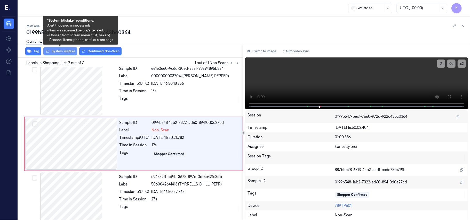
click at [69, 53] on button "System Mistake" at bounding box center [60, 51] width 34 height 8
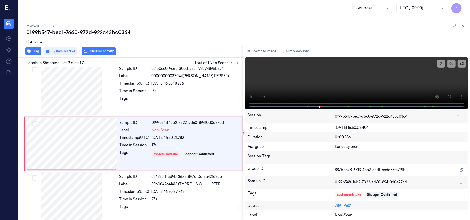
click at [99, 48] on div "Overview" at bounding box center [246, 42] width 440 height 13
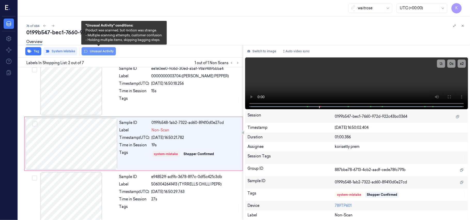
click at [99, 53] on button "Unusual Activity" at bounding box center [99, 51] width 34 height 8
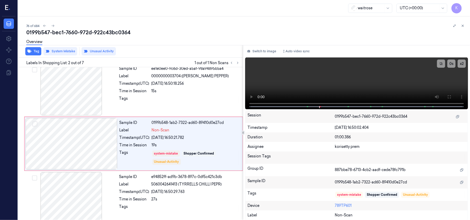
click at [34, 56] on div "Tag System Mistake Unusual Activity" at bounding box center [129, 51] width 227 height 13
click at [34, 53] on button "Tag" at bounding box center [33, 51] width 16 height 8
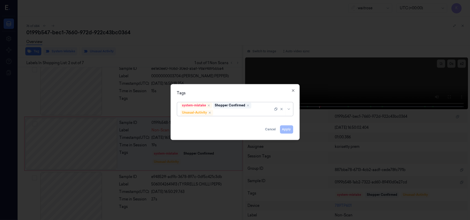
click at [223, 113] on div at bounding box center [243, 112] width 59 height 5
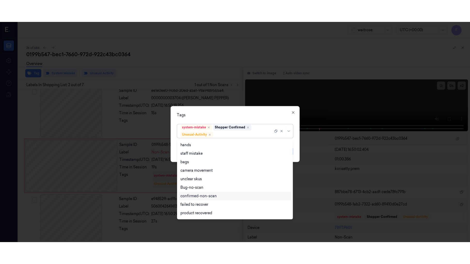
scroll to position [67, 0]
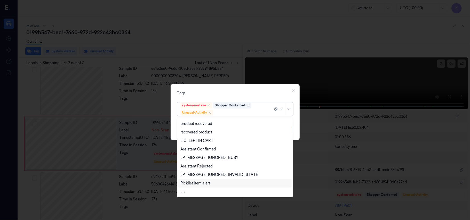
click at [202, 182] on div "Picklist item alert" at bounding box center [195, 183] width 30 height 5
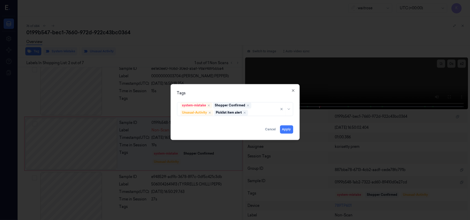
click at [261, 95] on div "Tags" at bounding box center [235, 93] width 116 height 5
click at [285, 130] on button "Apply" at bounding box center [286, 130] width 13 height 8
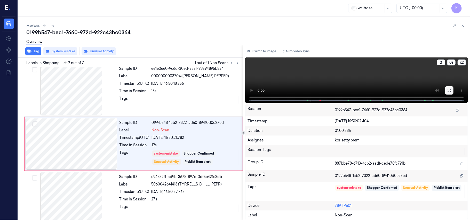
click at [450, 89] on icon at bounding box center [449, 91] width 4 height 4
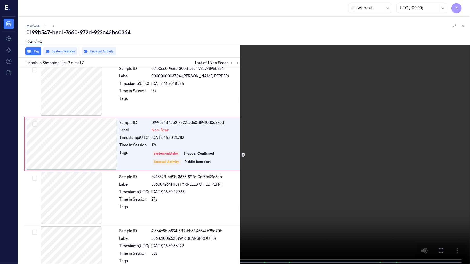
click at [265, 178] on video at bounding box center [235, 132] width 470 height 265
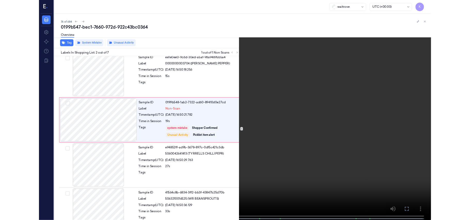
scroll to position [0, 0]
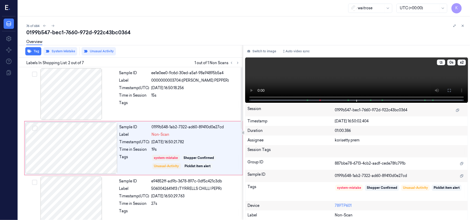
click at [333, 79] on video at bounding box center [356, 80] width 223 height 45
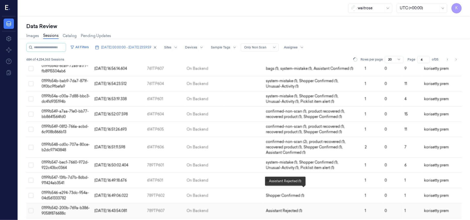
scroll to position [177, 0]
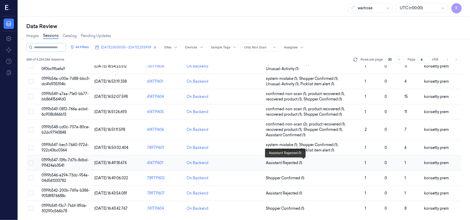
click at [300, 161] on span "Assistant Rejected (1)" at bounding box center [284, 163] width 36 height 5
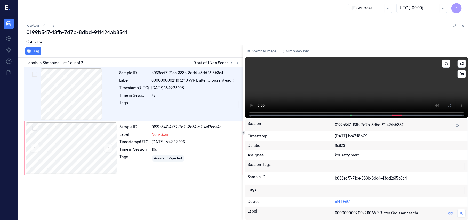
click at [331, 83] on video at bounding box center [356, 88] width 223 height 60
click at [325, 89] on video at bounding box center [356, 88] width 223 height 60
click at [134, 144] on div "Timestamp (UTC)" at bounding box center [135, 142] width 30 height 5
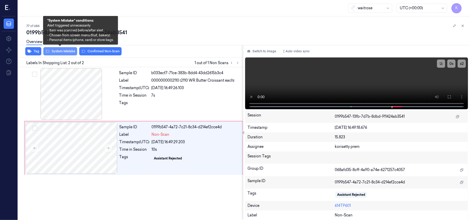
click at [57, 52] on button "System Mistake" at bounding box center [60, 51] width 34 height 8
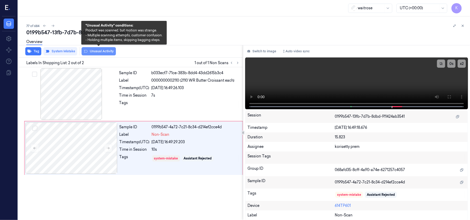
click at [91, 52] on button "Unusual Activity" at bounding box center [99, 51] width 34 height 8
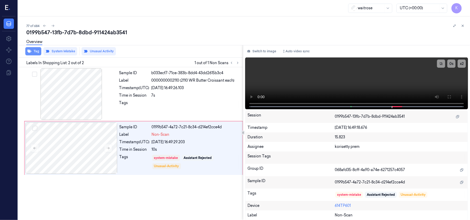
click at [36, 54] on button "Tag" at bounding box center [33, 51] width 16 height 8
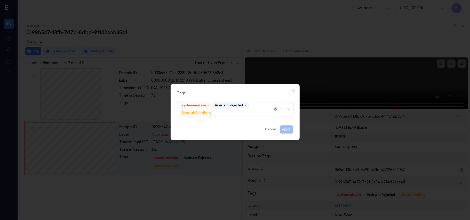
click at [232, 112] on div at bounding box center [243, 112] width 59 height 5
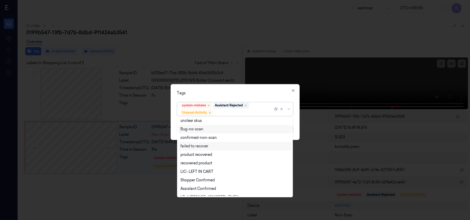
scroll to position [67, 0]
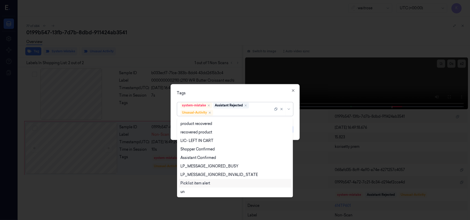
click at [197, 184] on div "Picklist item alert" at bounding box center [195, 183] width 30 height 5
click at [240, 88] on div "Tags option Picklist item alert, selected. 20 results available. Use Up and Dow…" at bounding box center [235, 112] width 129 height 56
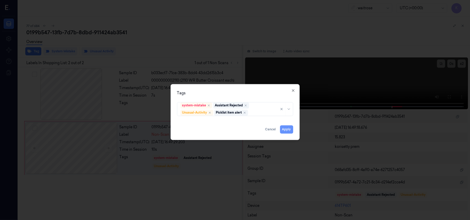
click at [282, 128] on button "Apply" at bounding box center [286, 130] width 13 height 8
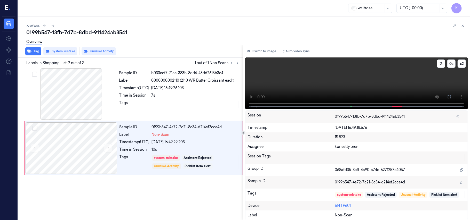
click at [386, 75] on video at bounding box center [356, 84] width 223 height 52
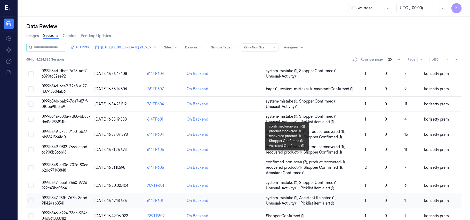
scroll to position [177, 0]
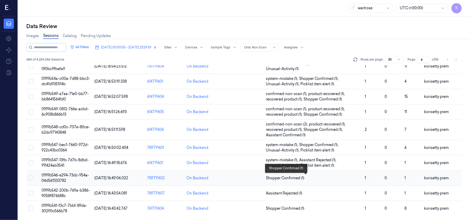
click at [304, 179] on span "Shopper Confirmed (1)" at bounding box center [313, 178] width 95 height 5
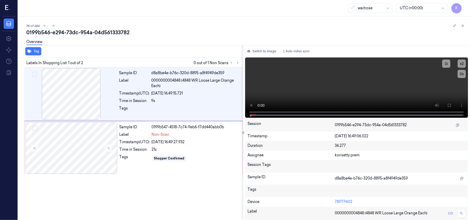
click at [209, 19] on div "78 of 684 0199b546-e294-73dc-954a-04d561333782 Overview Tag Labels In Shopping …" at bounding box center [244, 119] width 452 height 204
click at [309, 83] on video at bounding box center [356, 88] width 223 height 60
click at [311, 81] on video at bounding box center [356, 88] width 223 height 60
click at [153, 154] on div "Sample ID 0199b547-4518-7c74-9eb6-f7dd440abb0b Label Non-Scan Timestamp (UTC) […" at bounding box center [179, 149] width 124 height 52
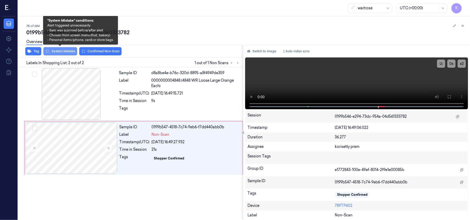
click at [67, 50] on button "System Mistake" at bounding box center [60, 51] width 34 height 8
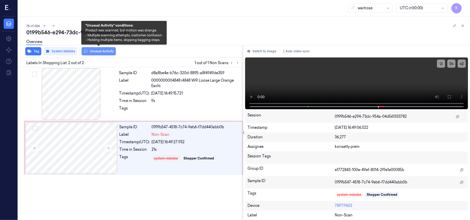
click at [94, 51] on button "Unusual Activity" at bounding box center [99, 51] width 34 height 8
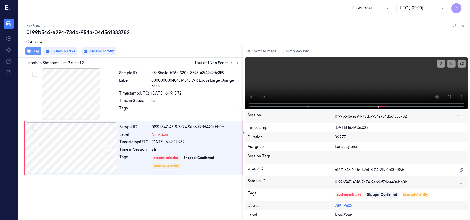
click at [30, 51] on icon "button" at bounding box center [29, 51] width 4 height 4
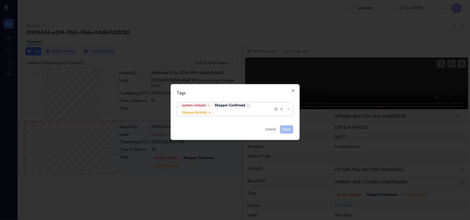
click at [260, 111] on div at bounding box center [243, 112] width 59 height 5
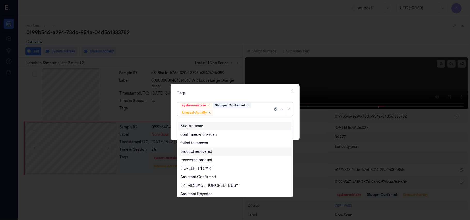
scroll to position [67, 0]
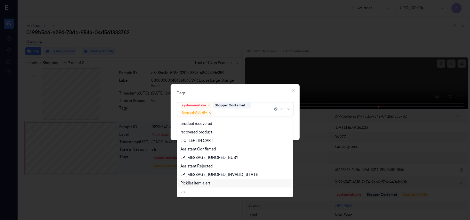
click at [206, 183] on div "Picklist item alert" at bounding box center [195, 183] width 30 height 5
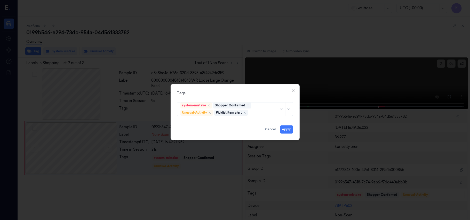
click at [236, 92] on div "Tags" at bounding box center [235, 93] width 116 height 5
click at [288, 129] on button "Apply" at bounding box center [286, 130] width 13 height 8
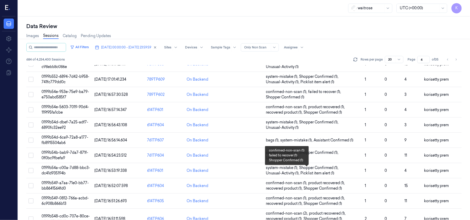
scroll to position [177, 0]
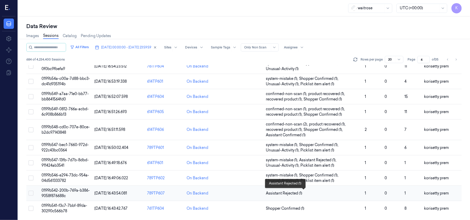
click at [319, 191] on span "Assistant Rejected (1)" at bounding box center [313, 193] width 95 height 5
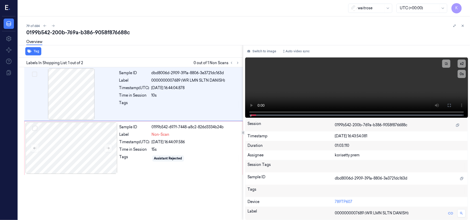
click at [166, 32] on div "0199b542-200b-769a-b386-9058f876688c" at bounding box center [246, 32] width 440 height 7
click at [302, 78] on video at bounding box center [356, 88] width 223 height 60
click at [271, 51] on button "Switch to image" at bounding box center [261, 51] width 33 height 8
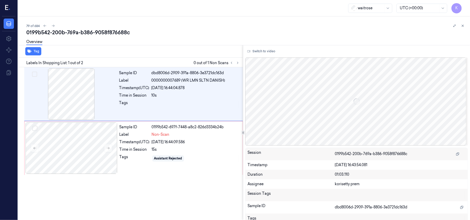
click at [271, 51] on button "Switch to video" at bounding box center [261, 51] width 32 height 8
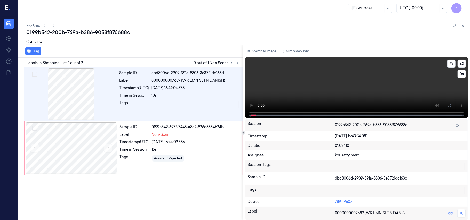
click at [288, 89] on video at bounding box center [356, 88] width 223 height 60
click at [191, 133] on div "Non-Scan" at bounding box center [196, 134] width 88 height 5
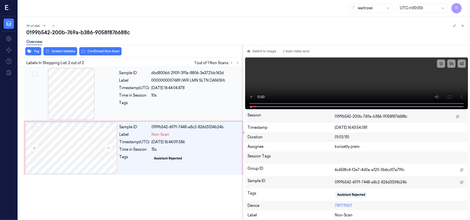
click at [165, 91] on div "Sample ID dbd8006d-2909-391a-8806-3e3721dc163d Label 0000000007689 (WR LMN SLTN…" at bounding box center [179, 94] width 125 height 52
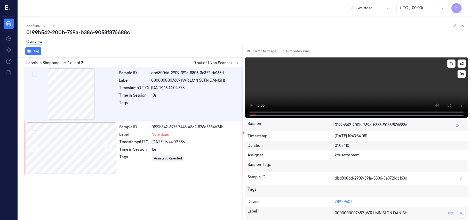
click at [271, 84] on video at bounding box center [356, 88] width 223 height 60
click at [228, 108] on div "Tag Labels In Shopping List: 1 out of 2 0 out of 1 Non Scans Sample ID dbd8006d…" at bounding box center [243, 133] width 454 height 176
click at [269, 51] on button "Switch to image" at bounding box center [261, 51] width 33 height 8
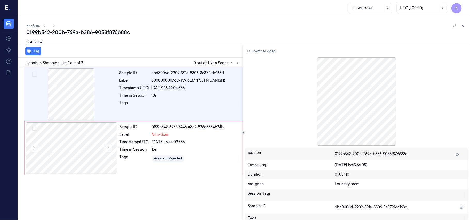
click at [263, 45] on div "Switch to video Session 0199b542-200b-769a-b386-9058f876688c Timestamp [DATE] 1…" at bounding box center [356, 133] width 227 height 176
click at [263, 47] on button "Switch to video" at bounding box center [261, 51] width 32 height 8
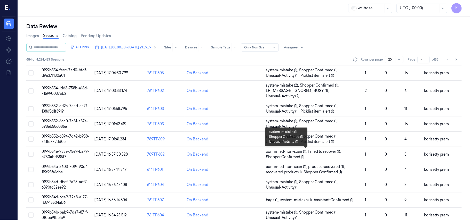
scroll to position [177, 0]
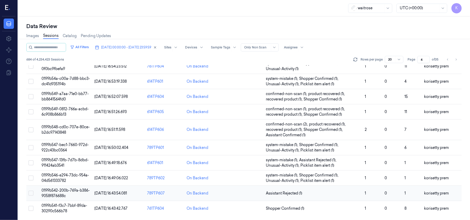
click at [323, 194] on span "Assistant Rejected (1)" at bounding box center [313, 193] width 95 height 5
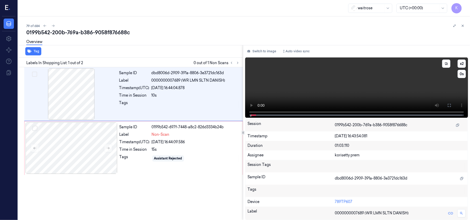
click at [307, 83] on video at bounding box center [356, 88] width 223 height 60
click at [258, 51] on button "Switch to image" at bounding box center [261, 51] width 33 height 8
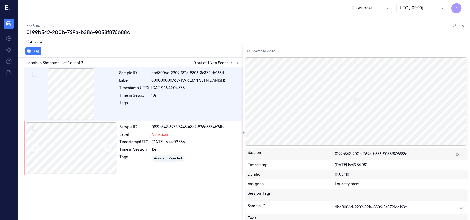
click at [258, 51] on button "Switch to video" at bounding box center [261, 51] width 32 height 8
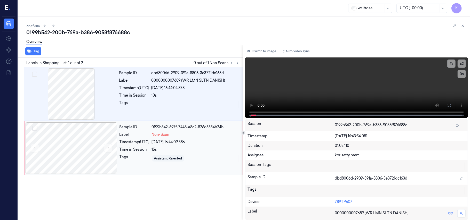
click at [137, 144] on div "Timestamp (UTC)" at bounding box center [135, 142] width 30 height 5
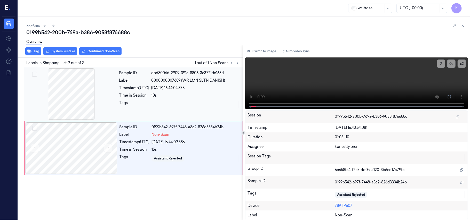
click at [168, 83] on span "0000000007689 (WR LMN SLTN DANISH)" at bounding box center [189, 80] width 74 height 5
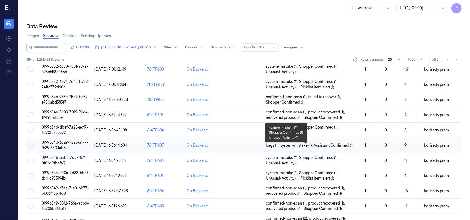
scroll to position [172, 0]
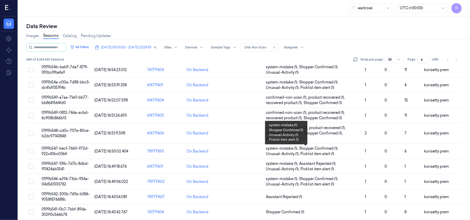
click at [319, 194] on td "Assistant Rejected (1)" at bounding box center [313, 197] width 99 height 15
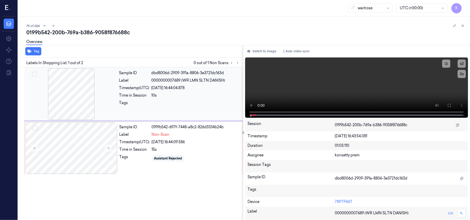
click at [81, 156] on div at bounding box center [72, 149] width 92 height 52
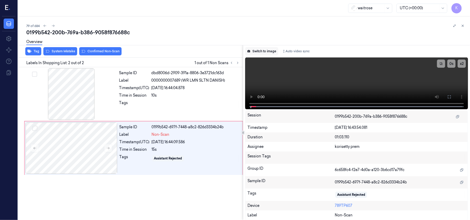
click at [260, 50] on button "Switch to image" at bounding box center [261, 51] width 33 height 8
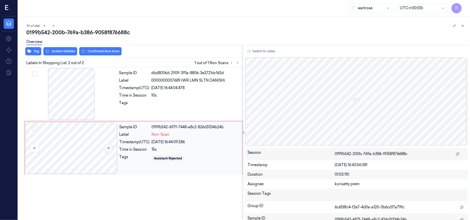
click at [109, 150] on icon at bounding box center [108, 149] width 4 height 4
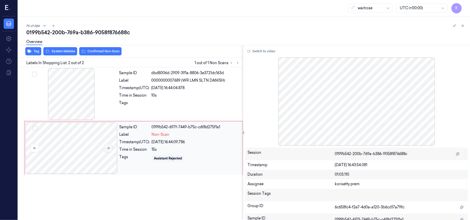
click at [109, 150] on icon at bounding box center [108, 149] width 4 height 4
click at [261, 51] on button "Switch to video" at bounding box center [261, 51] width 32 height 8
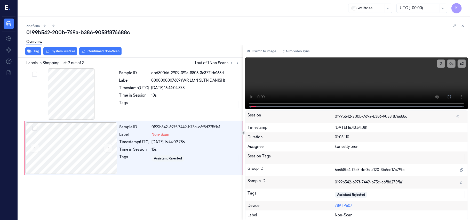
click at [133, 140] on div "Timestamp (UTC)" at bounding box center [135, 142] width 30 height 5
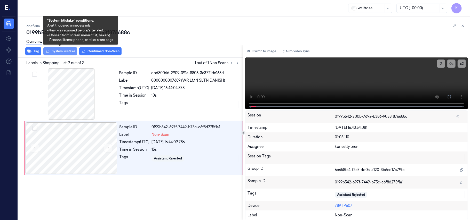
click at [64, 51] on button "System Mistake" at bounding box center [60, 51] width 34 height 8
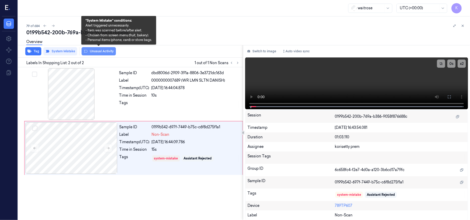
click at [94, 50] on button "Unusual Activity" at bounding box center [99, 51] width 34 height 8
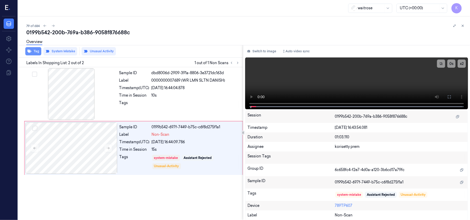
click at [33, 54] on button "Tag" at bounding box center [33, 51] width 16 height 8
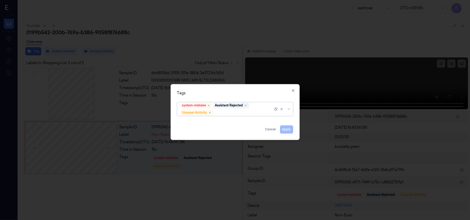
click at [239, 113] on div at bounding box center [243, 112] width 59 height 5
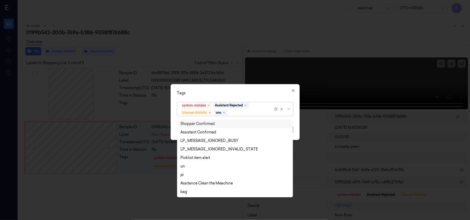
click at [250, 87] on div "Tags option unu, selected. 20 results available. Use Up and Down to choose opti…" at bounding box center [235, 112] width 129 height 56
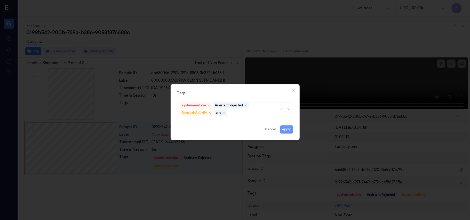
click at [282, 129] on button "Apply" at bounding box center [286, 130] width 13 height 8
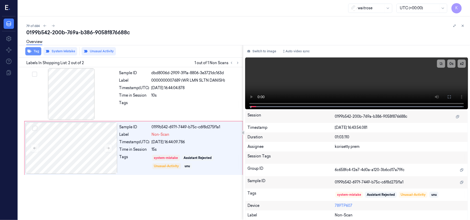
click at [36, 52] on button "Tag" at bounding box center [33, 51] width 16 height 8
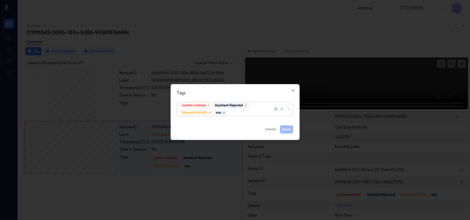
click at [225, 114] on icon "Remove ,unu" at bounding box center [223, 113] width 3 height 3
click at [237, 112] on div at bounding box center [243, 112] width 59 height 5
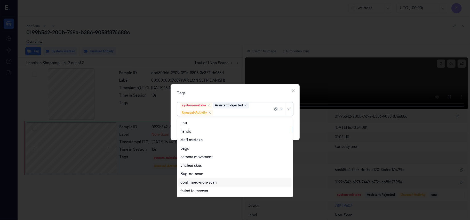
scroll to position [110, 0]
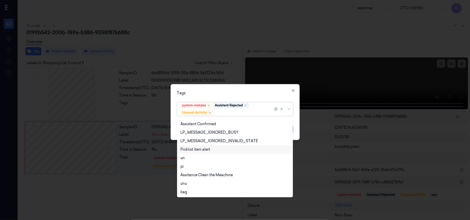
click at [197, 151] on div "Picklist item alert" at bounding box center [195, 149] width 30 height 5
click at [247, 94] on div "Tags" at bounding box center [235, 93] width 116 height 5
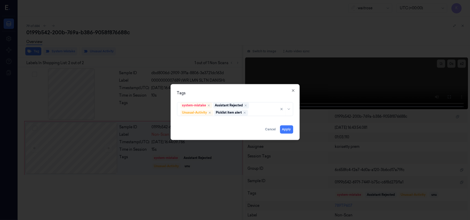
click at [275, 93] on div "Tags" at bounding box center [235, 93] width 116 height 5
click at [284, 129] on button "Apply" at bounding box center [286, 130] width 13 height 8
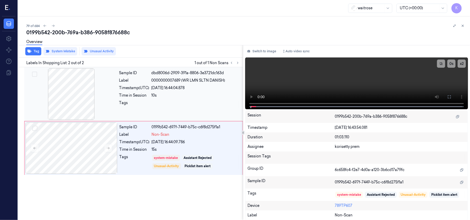
click at [123, 112] on div "Sample ID dbd8006d-2909-391a-8806-3e3721dc163d Label 0000000007689 (WR LMN SLTN…" at bounding box center [179, 94] width 125 height 52
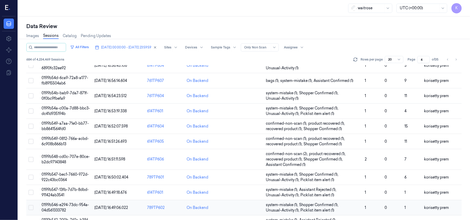
scroll to position [177, 0]
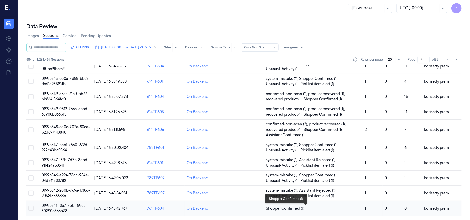
click at [305, 210] on span "Shopper Confirmed (1)" at bounding box center [313, 208] width 95 height 5
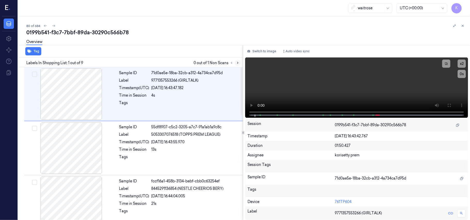
click at [238, 62] on icon at bounding box center [237, 63] width 1 height 2
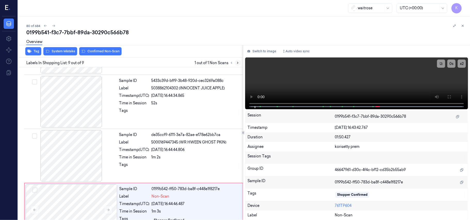
scroll to position [338, 0]
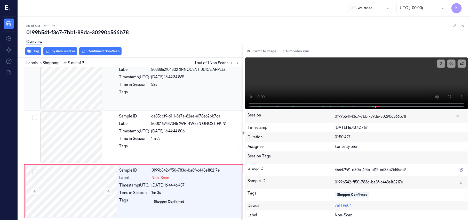
click at [205, 81] on div "Sample ID 5433c39d-bff9-3b48-920d-cec3269a088c Label 5038862104302 (INNOCENT JU…" at bounding box center [179, 84] width 125 height 52
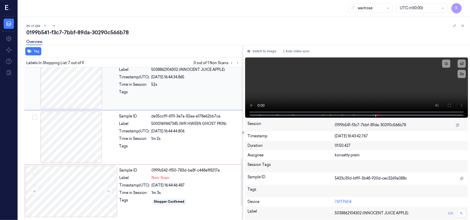
scroll to position [276, 0]
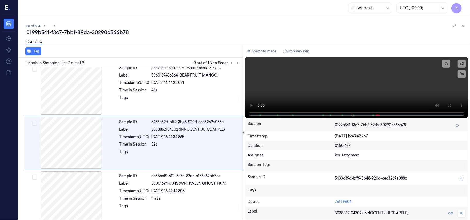
click at [215, 25] on div "80 of 684" at bounding box center [246, 26] width 440 height 6
click at [316, 69] on video at bounding box center [356, 88] width 223 height 60
click at [369, 67] on video at bounding box center [356, 88] width 223 height 60
click at [187, 193] on div "[DATE] 16:44:44.806" at bounding box center [196, 191] width 88 height 5
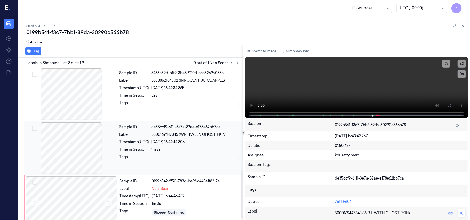
scroll to position [331, 0]
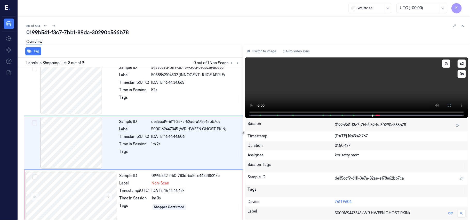
click at [330, 86] on video at bounding box center [356, 88] width 223 height 60
click at [320, 85] on video at bounding box center [356, 88] width 223 height 60
click at [186, 196] on div "Sample ID 0199b542-ff50-783d-ba8f-c448e1f8217e Label Non-Scan Timestamp (UTC) […" at bounding box center [179, 197] width 124 height 52
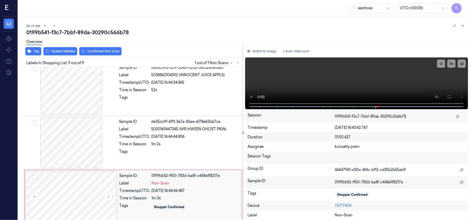
scroll to position [338, 0]
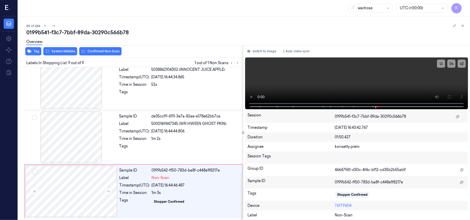
click at [63, 56] on div "Tag System Mistake Confirmed Non-Scan" at bounding box center [129, 51] width 227 height 13
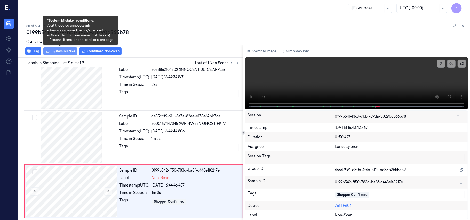
click at [63, 53] on button "System Mistake" at bounding box center [60, 51] width 34 height 8
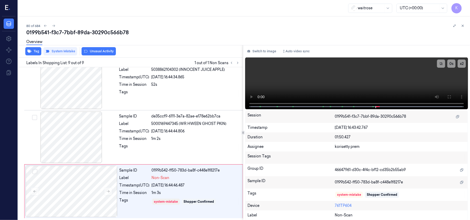
click at [102, 50] on button "Unusual Activity" at bounding box center [99, 51] width 34 height 8
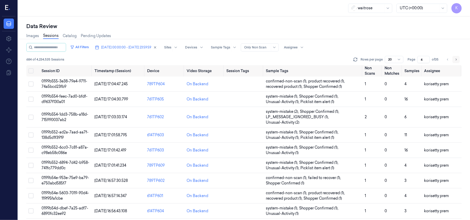
click at [455, 59] on icon "Go to next page" at bounding box center [456, 60] width 3 height 4
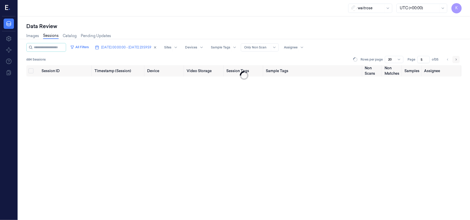
click at [455, 59] on icon "Go to next page" at bounding box center [456, 60] width 3 height 4
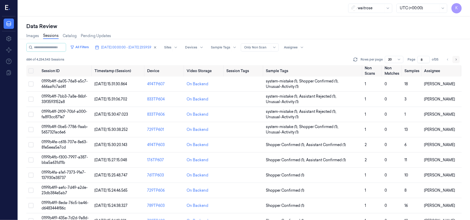
click at [454, 60] on button "Go to next page" at bounding box center [455, 59] width 7 height 7
type input "9"
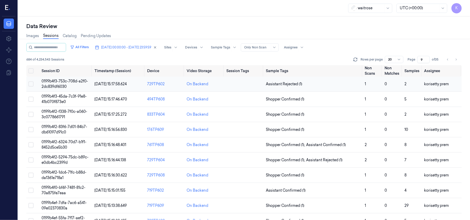
click at [51, 83] on span "0199b4f3-753c-708d-a2f0-2dc839df6030" at bounding box center [65, 84] width 46 height 10
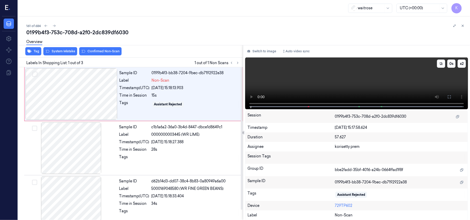
click at [319, 79] on video at bounding box center [356, 84] width 223 height 52
click at [448, 95] on icon at bounding box center [449, 97] width 4 height 4
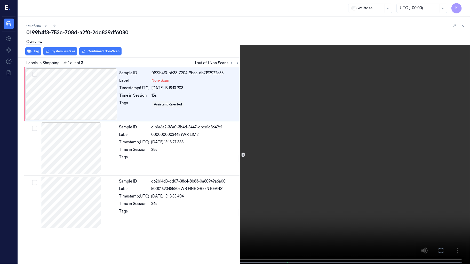
click at [263, 181] on video at bounding box center [235, 132] width 470 height 265
click at [315, 156] on video at bounding box center [235, 132] width 470 height 265
click at [251, 182] on video at bounding box center [235, 132] width 470 height 265
click at [464, 190] on video at bounding box center [235, 132] width 470 height 265
click at [218, 98] on video at bounding box center [235, 132] width 470 height 265
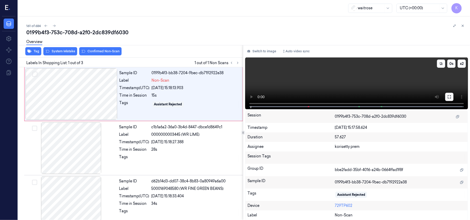
click at [450, 98] on icon at bounding box center [449, 97] width 4 height 4
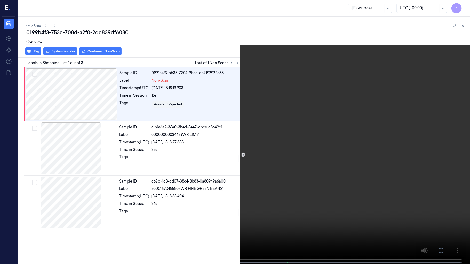
click at [281, 99] on video at bounding box center [235, 132] width 470 height 265
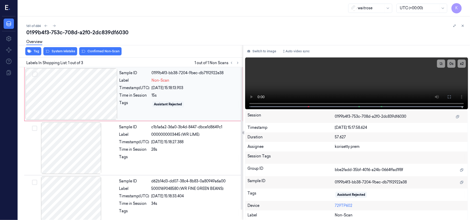
click at [74, 101] on div at bounding box center [72, 94] width 92 height 52
click at [65, 51] on button "System Mistake" at bounding box center [60, 51] width 34 height 8
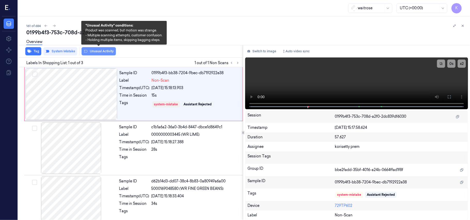
click at [97, 51] on button "Unusual Activity" at bounding box center [99, 51] width 34 height 8
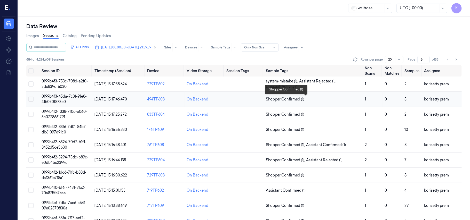
click at [322, 98] on span "Shopper Confirmed (1)" at bounding box center [313, 99] width 95 height 5
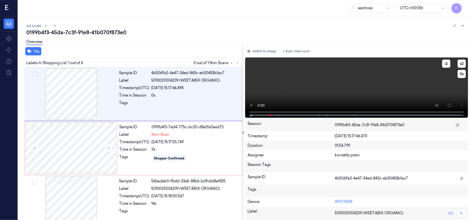
click at [299, 85] on video at bounding box center [356, 88] width 223 height 60
click at [144, 88] on div "Timestamp (UTC)" at bounding box center [134, 87] width 30 height 5
click at [447, 108] on button at bounding box center [449, 105] width 8 height 8
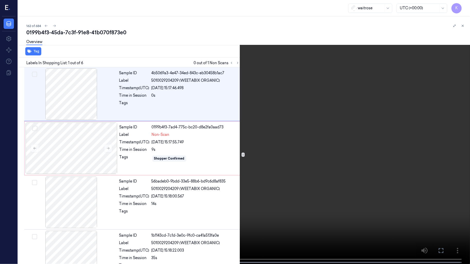
click at [203, 166] on video at bounding box center [235, 132] width 470 height 265
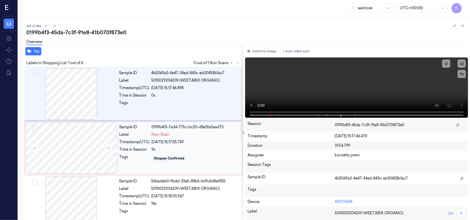
click at [154, 152] on div "9s" at bounding box center [196, 149] width 88 height 5
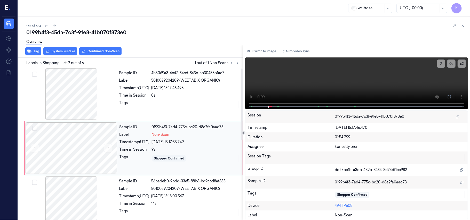
scroll to position [4, 0]
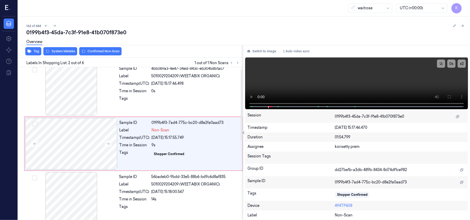
click at [99, 48] on div "Overview" at bounding box center [246, 42] width 440 height 13
click at [102, 47] on div "Overview" at bounding box center [246, 42] width 440 height 13
click at [333, 82] on video at bounding box center [356, 84] width 223 height 52
click at [174, 138] on div "[DATE] 15:17:55.749" at bounding box center [196, 137] width 88 height 5
click at [99, 48] on div "Overview" at bounding box center [246, 42] width 440 height 13
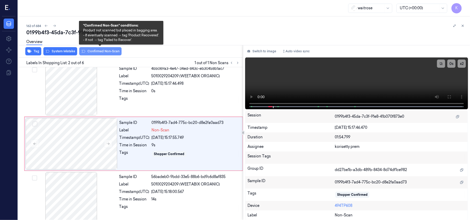
click at [100, 53] on button "Confirmed Non-Scan" at bounding box center [100, 51] width 42 height 8
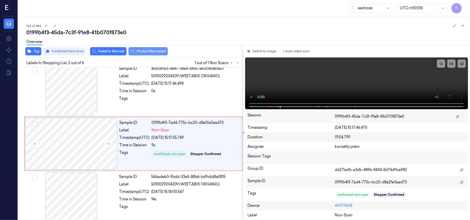
click at [141, 51] on button "Product Recovered" at bounding box center [148, 51] width 39 height 8
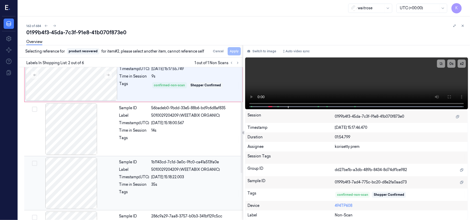
click at [178, 182] on div "Sample ID 1b1143cd-7c1d-3e0c-9fc0-ca41a513fa0e Label 5010029204209 (WEETABIX OR…" at bounding box center [179, 184] width 125 height 52
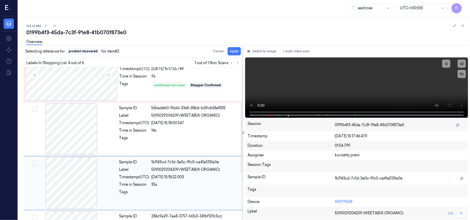
scroll to position [113, 0]
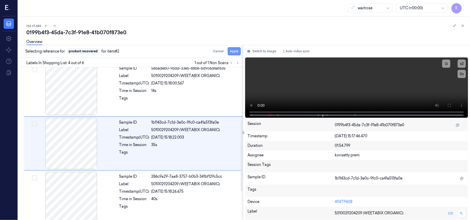
click at [236, 51] on button "Apply" at bounding box center [234, 51] width 13 height 8
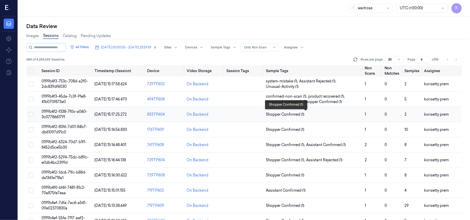
click at [322, 115] on span "Shopper Confirmed (1)" at bounding box center [313, 114] width 95 height 5
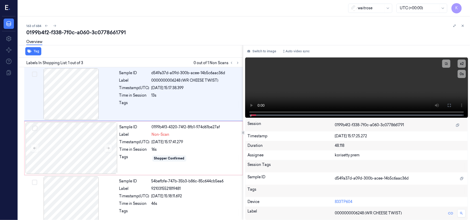
click at [189, 27] on div "163 of 684" at bounding box center [246, 26] width 440 height 6
click at [333, 91] on video at bounding box center [356, 88] width 223 height 60
click at [323, 95] on video at bounding box center [356, 88] width 223 height 60
click at [332, 78] on video at bounding box center [356, 88] width 223 height 60
click at [137, 148] on div "Time in Session" at bounding box center [135, 149] width 30 height 5
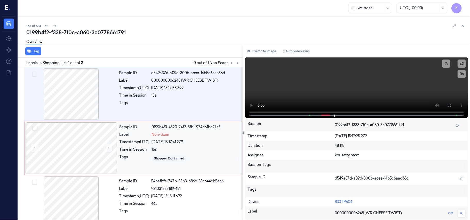
scroll to position [4, 0]
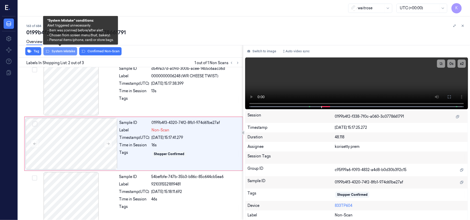
click at [65, 53] on button "System Mistake" at bounding box center [60, 51] width 34 height 8
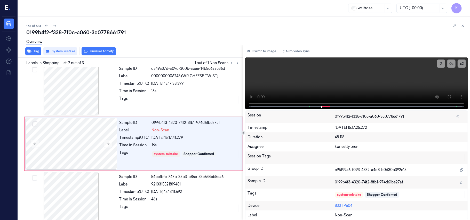
click at [96, 53] on button "Unusual Activity" at bounding box center [99, 51] width 34 height 8
click at [34, 51] on button "Tag" at bounding box center [33, 51] width 16 height 8
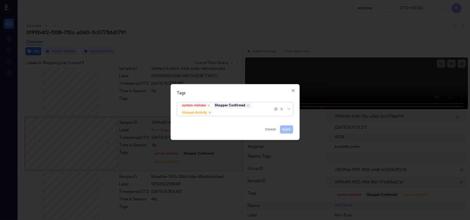
click at [230, 112] on div at bounding box center [243, 112] width 59 height 5
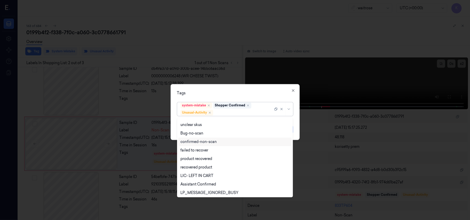
scroll to position [67, 0]
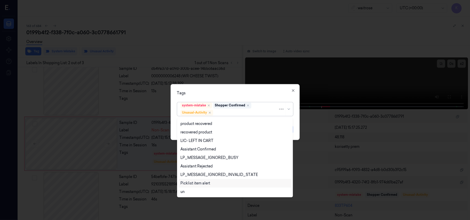
click at [201, 181] on div "Picklist item alert" at bounding box center [195, 183] width 30 height 5
click at [249, 93] on div "Tags" at bounding box center [235, 93] width 116 height 5
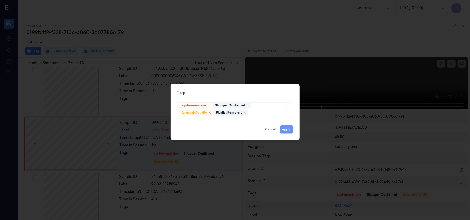
click at [283, 130] on button "Apply" at bounding box center [286, 130] width 13 height 8
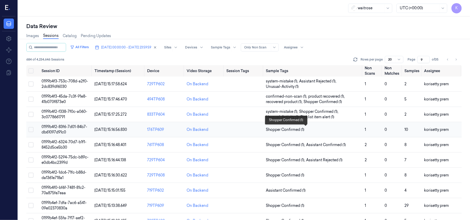
click at [302, 129] on span "Shopper Confirmed (1)" at bounding box center [285, 129] width 38 height 5
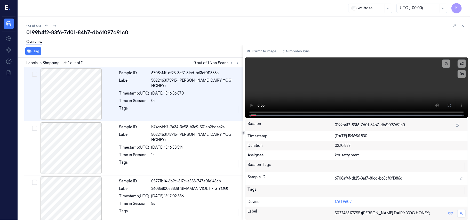
click at [209, 29] on div "0199b4f2-83f6-7d01-84b7-db61097d91c0" at bounding box center [246, 32] width 440 height 7
click at [240, 62] on icon at bounding box center [238, 63] width 4 height 4
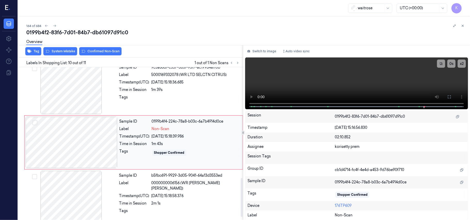
scroll to position [405, 0]
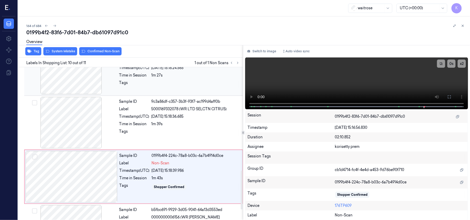
click at [188, 82] on div at bounding box center [196, 84] width 88 height 8
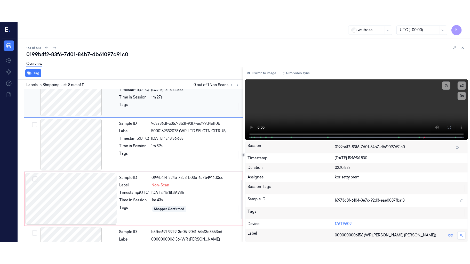
scroll to position [331, 0]
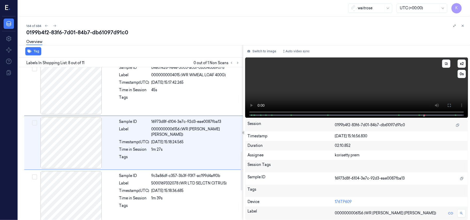
click at [416, 92] on video at bounding box center [356, 88] width 223 height 60
click at [448, 106] on icon at bounding box center [449, 106] width 4 height 4
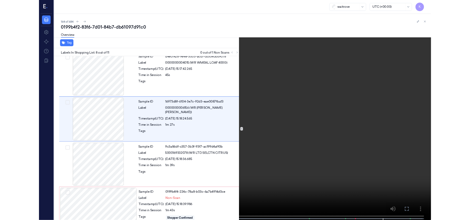
scroll to position [309, 0]
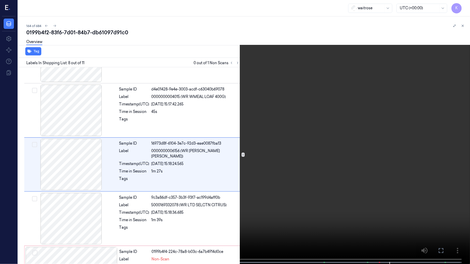
click at [365, 157] on video at bounding box center [235, 132] width 470 height 265
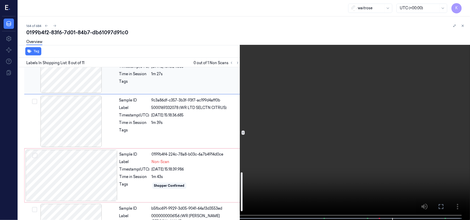
scroll to position [412, 0]
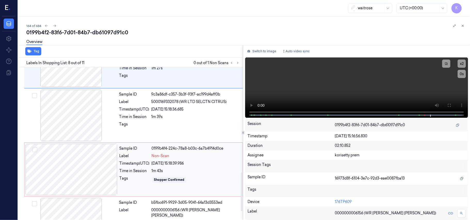
click at [152, 173] on div "1m 43s" at bounding box center [196, 171] width 88 height 5
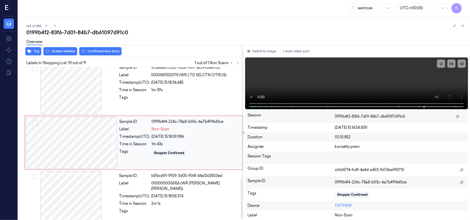
scroll to position [439, 0]
click at [89, 144] on div at bounding box center [72, 143] width 92 height 52
click at [260, 50] on button "Switch to image" at bounding box center [261, 51] width 33 height 8
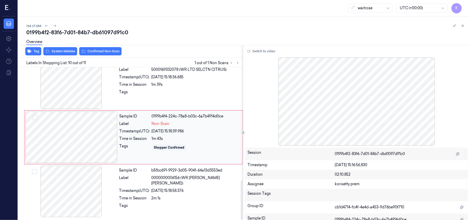
click at [141, 120] on div "Sample ID 0199b4f4-224c-78a8-b03c-6a7b4914d0ce Label Non-Scan Timestamp (UTC) […" at bounding box center [179, 138] width 124 height 52
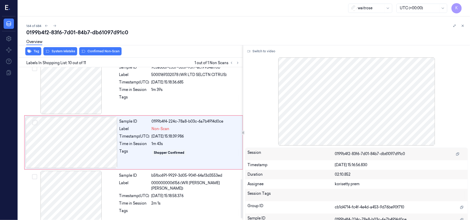
click at [62, 47] on div "Overview" at bounding box center [246, 42] width 440 height 13
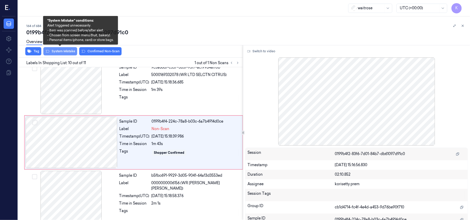
click at [62, 51] on button "System Mistake" at bounding box center [60, 51] width 34 height 8
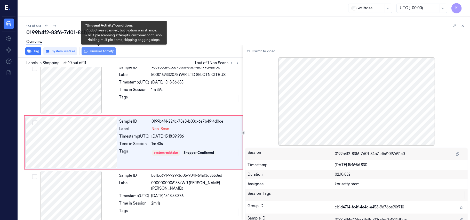
click at [89, 50] on button "Unusual Activity" at bounding box center [99, 51] width 34 height 8
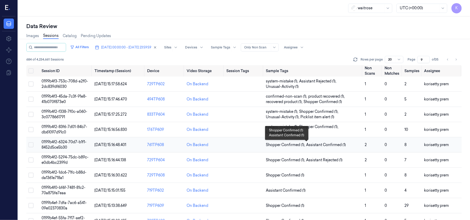
click at [329, 146] on span "Assistant Confirmed (1)" at bounding box center [326, 144] width 40 height 5
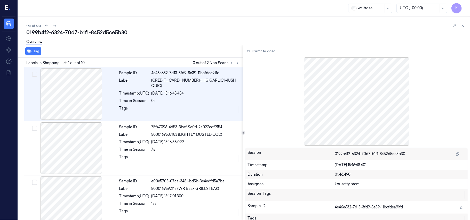
click at [200, 32] on div "0199b4f2-6324-70d7-b1f1-8452d5ce5b30" at bounding box center [246, 32] width 440 height 7
click at [239, 63] on icon at bounding box center [238, 63] width 4 height 4
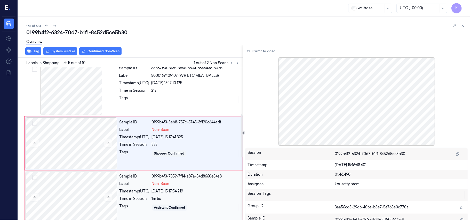
scroll to position [133, 0]
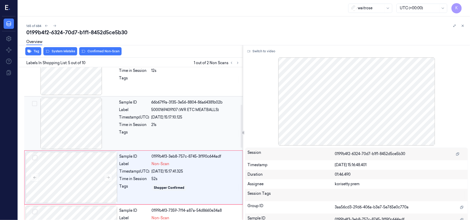
click at [151, 108] on div "Label 5000169409107 (WR ETC MEATBALLS)" at bounding box center [179, 109] width 121 height 5
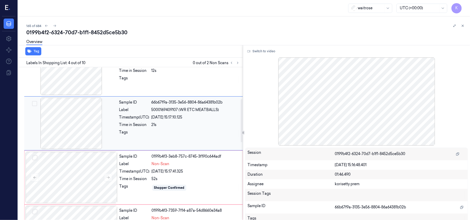
scroll to position [113, 0]
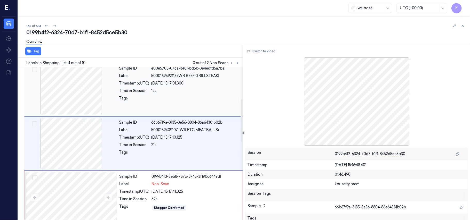
click at [192, 102] on div at bounding box center [196, 100] width 88 height 8
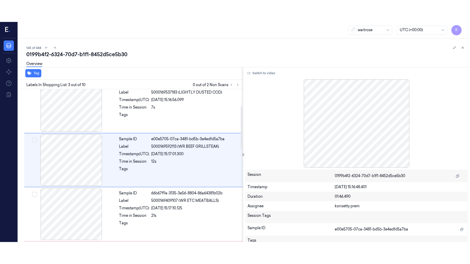
scroll to position [59, 0]
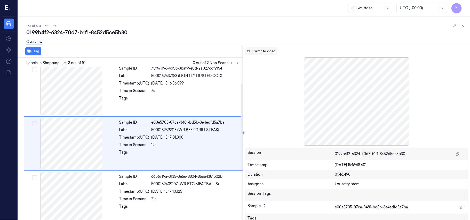
click at [267, 52] on button "Switch to video" at bounding box center [261, 51] width 32 height 8
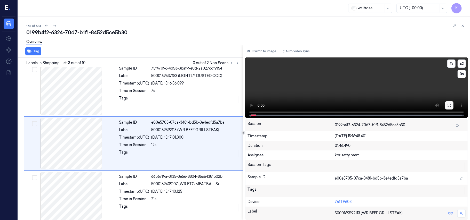
click at [449, 104] on icon at bounding box center [449, 105] width 3 height 3
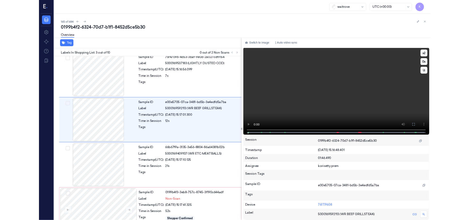
scroll to position [37, 0]
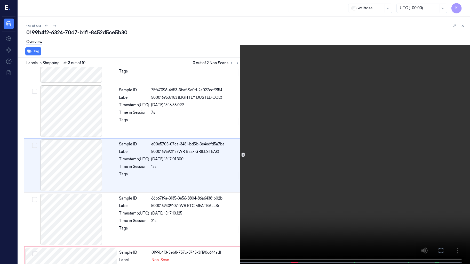
click at [270, 137] on video at bounding box center [235, 132] width 470 height 265
click at [218, 146] on video at bounding box center [235, 132] width 470 height 265
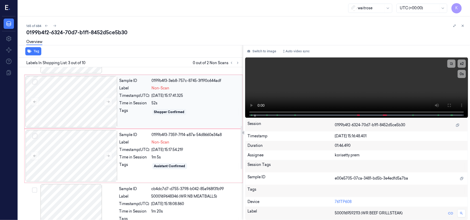
click at [159, 96] on div "[DATE] 15:17:41.325" at bounding box center [196, 95] width 88 height 5
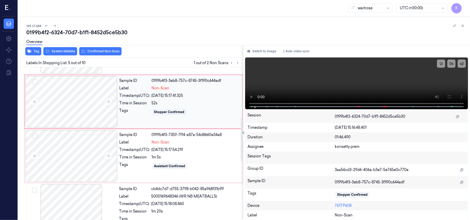
scroll to position [168, 0]
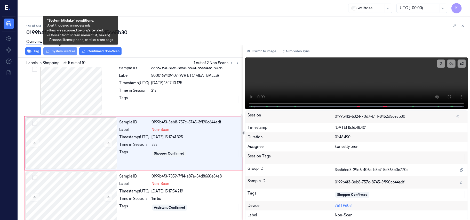
click at [61, 54] on button "System Mistake" at bounding box center [60, 51] width 34 height 8
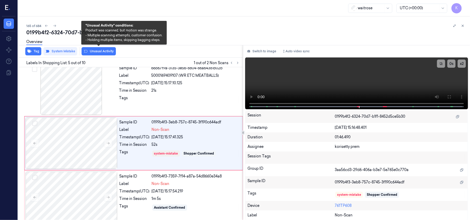
click at [89, 52] on button "Unusual Activity" at bounding box center [99, 51] width 34 height 8
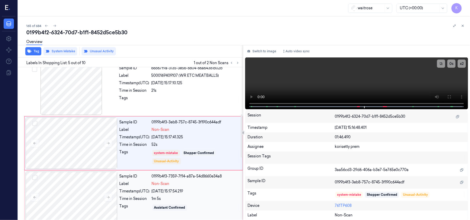
click at [164, 187] on span "Non-Scan" at bounding box center [161, 183] width 18 height 5
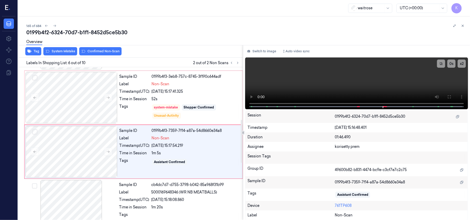
scroll to position [222, 0]
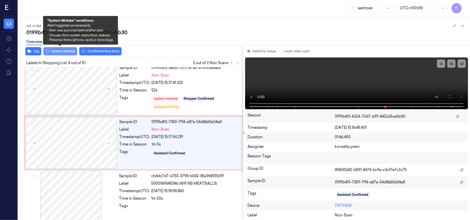
click at [68, 52] on button "System Mistake" at bounding box center [60, 51] width 34 height 8
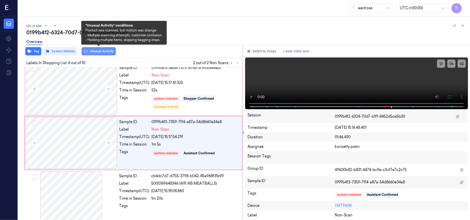
click at [94, 52] on button "Unusual Activity" at bounding box center [99, 51] width 34 height 8
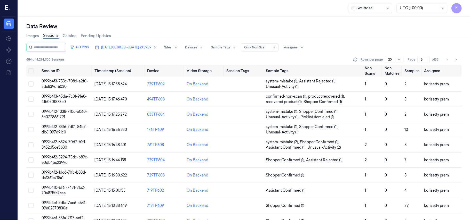
click at [337, 159] on span "Assistant Rejected (1)" at bounding box center [324, 160] width 36 height 5
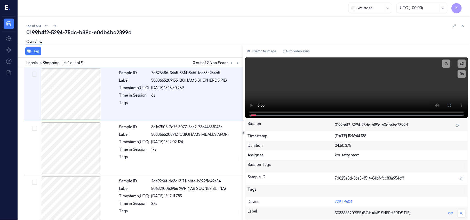
drag, startPoint x: 237, startPoint y: 16, endPoint x: 237, endPoint y: 19, distance: 2.6
click at [237, 18] on div "waitrose UTC (+00:00) K 166 of 684 0199b4f2-5294-75dc-b89c-e0db4bc2399d Overvie…" at bounding box center [244, 110] width 452 height 220
click at [211, 31] on div "0199b4f2-5294-75dc-b89c-e0db4bc2399d" at bounding box center [246, 32] width 440 height 7
click at [238, 64] on icon at bounding box center [238, 63] width 4 height 4
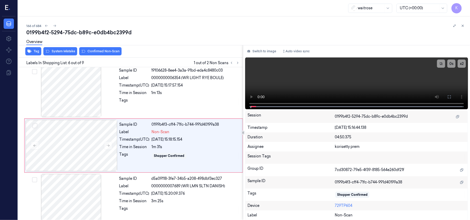
scroll to position [222, 0]
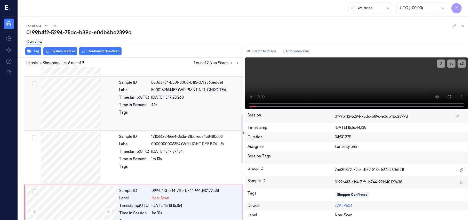
click at [186, 86] on div "Sample ID bc0d37c4-b50f-300d-b1f5-07f236bedde1 Label 5000169164457 (WR PMNT NTL…" at bounding box center [179, 104] width 125 height 52
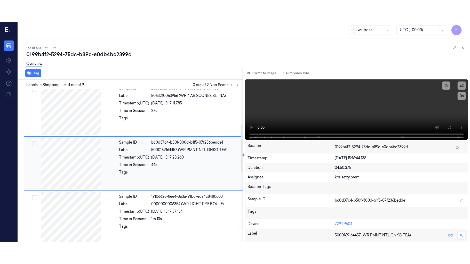
scroll to position [113, 0]
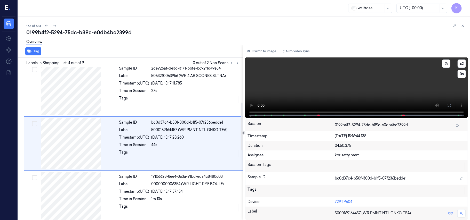
click at [395, 93] on video at bounding box center [356, 88] width 223 height 60
click at [449, 104] on icon at bounding box center [449, 106] width 4 height 4
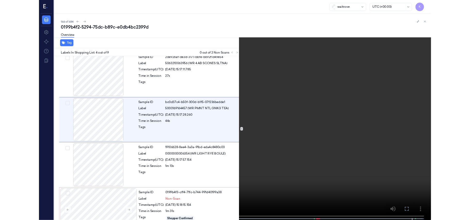
scroll to position [91, 0]
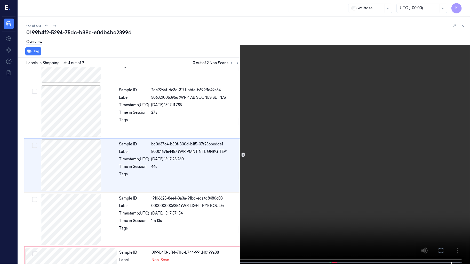
click at [296, 83] on video at bounding box center [235, 132] width 470 height 265
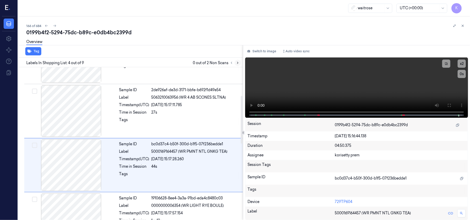
click at [237, 63] on icon at bounding box center [237, 63] width 1 height 2
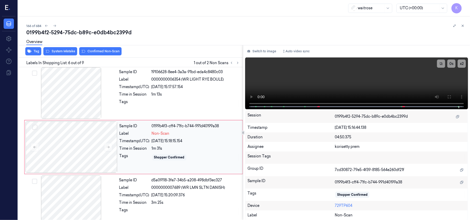
scroll to position [222, 0]
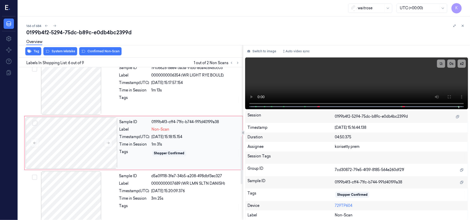
click at [154, 140] on div "[DATE] 15:18:15.154" at bounding box center [196, 136] width 88 height 5
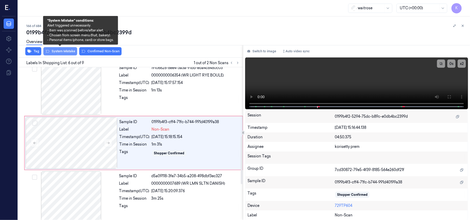
click at [63, 50] on button "System Mistake" at bounding box center [60, 51] width 34 height 8
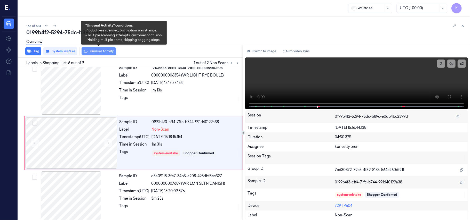
click at [96, 51] on button "Unusual Activity" at bounding box center [99, 51] width 34 height 8
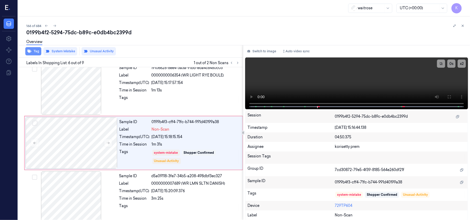
click at [34, 55] on button "Tag" at bounding box center [33, 51] width 16 height 8
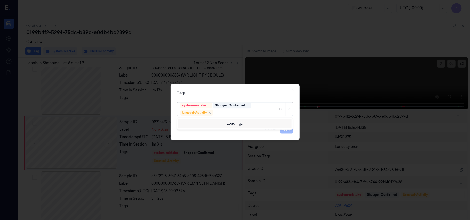
click at [241, 115] on div at bounding box center [246, 112] width 64 height 5
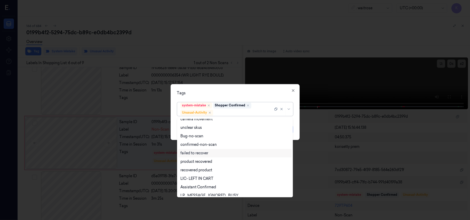
scroll to position [67, 0]
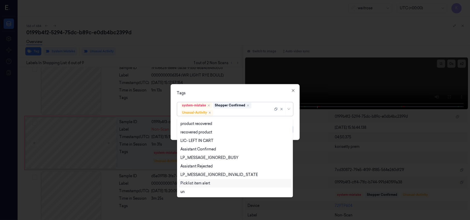
click at [198, 182] on div "Picklist item alert" at bounding box center [195, 183] width 30 height 5
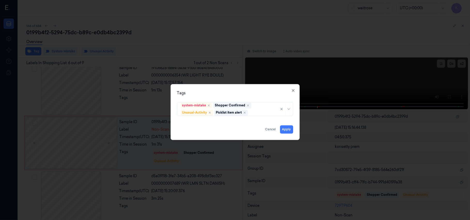
click at [257, 94] on div "Tags" at bounding box center [235, 93] width 116 height 5
click at [286, 132] on button "Apply" at bounding box center [286, 130] width 13 height 8
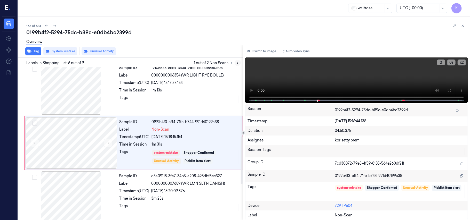
click at [237, 63] on icon at bounding box center [238, 63] width 4 height 4
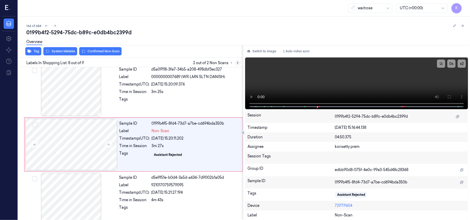
scroll to position [331, 0]
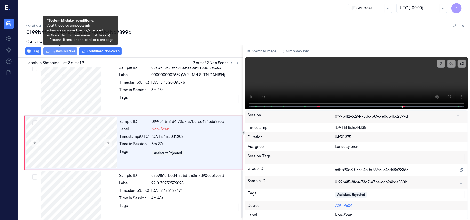
click at [57, 51] on button "System Mistake" at bounding box center [60, 51] width 34 height 8
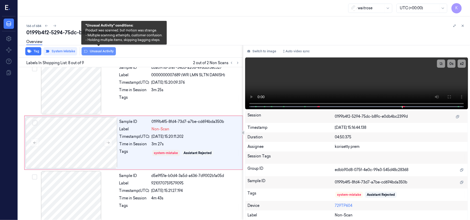
click at [103, 50] on button "Unusual Activity" at bounding box center [99, 51] width 34 height 8
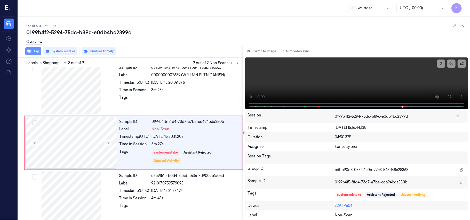
click at [36, 53] on button "Tag" at bounding box center [33, 51] width 16 height 8
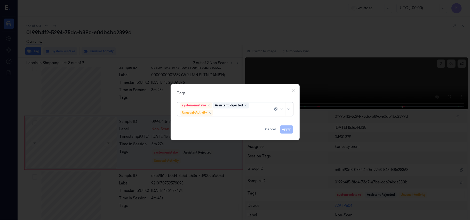
click at [226, 111] on div at bounding box center [243, 112] width 59 height 5
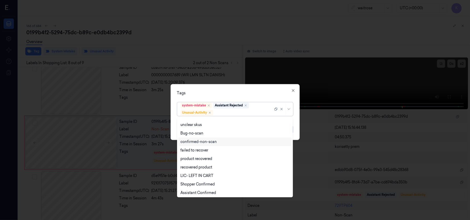
scroll to position [67, 0]
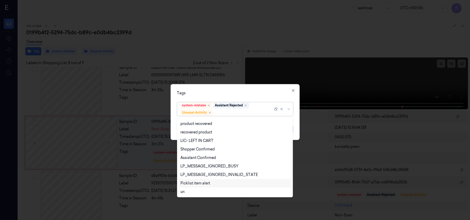
click at [213, 183] on div "Picklist item alert" at bounding box center [234, 183] width 109 height 5
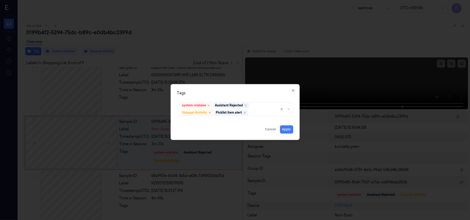
click at [263, 92] on div "Tags" at bounding box center [235, 93] width 116 height 5
click at [285, 131] on button "Apply" at bounding box center [286, 130] width 13 height 8
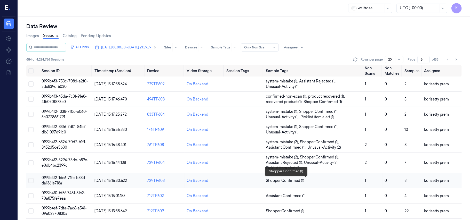
click at [306, 180] on span "Shopper Confirmed (1)" at bounding box center [313, 180] width 95 height 5
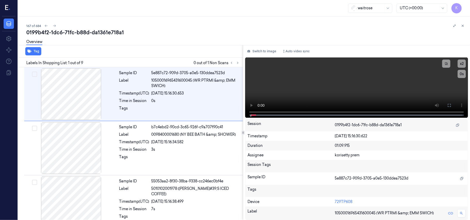
click at [237, 28] on div "167 of 684" at bounding box center [246, 26] width 440 height 6
click at [237, 61] on icon at bounding box center [238, 63] width 4 height 4
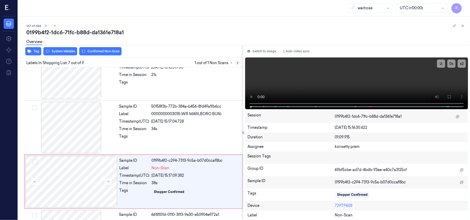
scroll to position [276, 0]
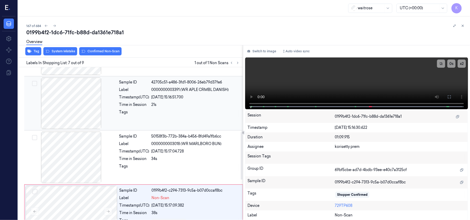
click at [185, 104] on div "21s" at bounding box center [196, 104] width 88 height 5
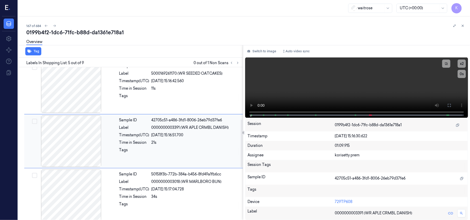
scroll to position [168, 0]
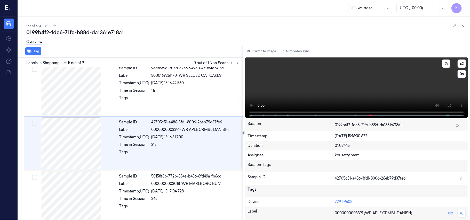
click at [382, 81] on video at bounding box center [356, 88] width 223 height 60
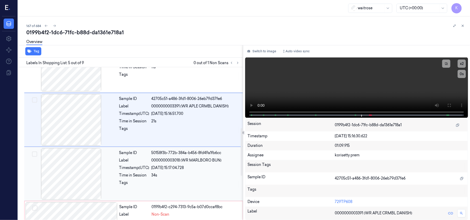
scroll to position [202, 0]
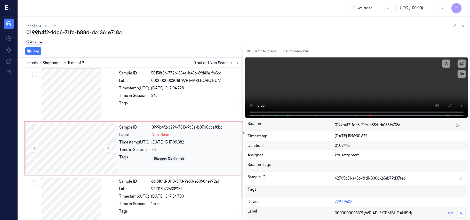
click at [169, 151] on div "38s" at bounding box center [196, 149] width 88 height 5
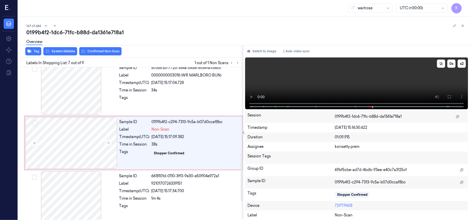
click at [295, 86] on video at bounding box center [356, 84] width 223 height 52
click at [148, 139] on div "Timestamp (UTC)" at bounding box center [135, 136] width 30 height 5
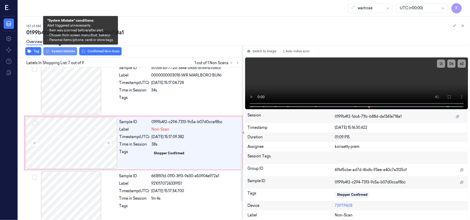
click at [54, 50] on button "System Mistake" at bounding box center [60, 51] width 34 height 8
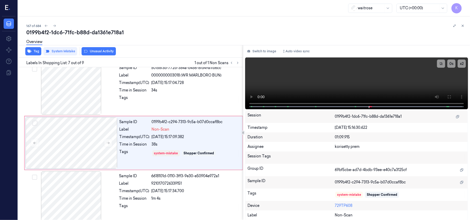
click at [105, 53] on button "Unusual Activity" at bounding box center [99, 51] width 34 height 8
click at [34, 52] on button "Tag" at bounding box center [33, 51] width 16 height 8
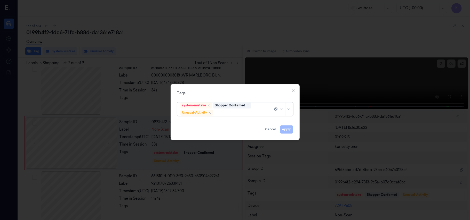
click at [221, 110] on div "system-mistake Shopper Confirmed Unusual-Activity" at bounding box center [226, 109] width 93 height 13
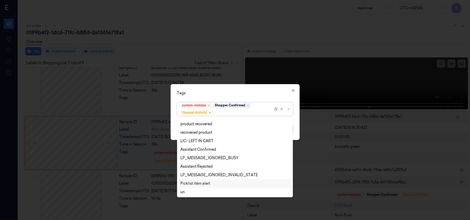
scroll to position [67, 0]
click at [202, 183] on div "Picklist item alert" at bounding box center [195, 183] width 30 height 5
click at [237, 95] on div "Tags" at bounding box center [235, 93] width 116 height 5
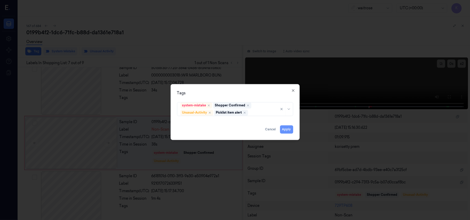
click at [283, 128] on button "Apply" at bounding box center [286, 130] width 13 height 8
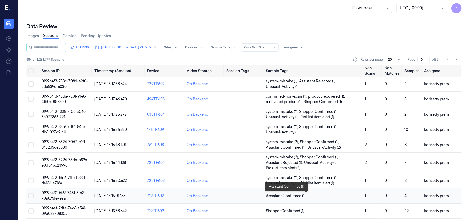
click at [320, 196] on span "Assistant Confirmed (1)" at bounding box center [313, 196] width 95 height 5
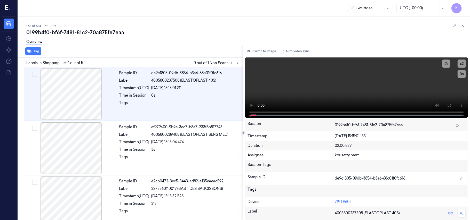
click at [173, 25] on div "168 of 684" at bounding box center [246, 26] width 440 height 6
click at [237, 62] on icon at bounding box center [238, 63] width 4 height 4
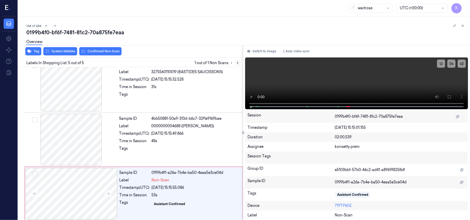
scroll to position [120, 0]
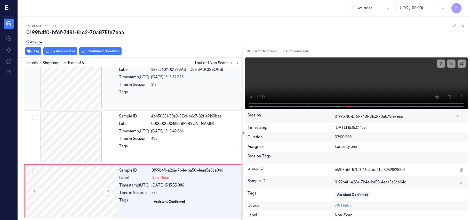
click at [183, 87] on div "Sample ID e2cb0472-3ec5-3443-ad82-e135eaeac592 Label 3275560110019 (BASTIDES SA…" at bounding box center [179, 84] width 125 height 52
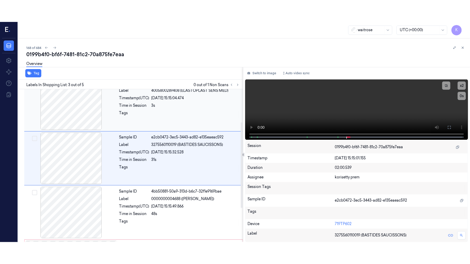
scroll to position [59, 0]
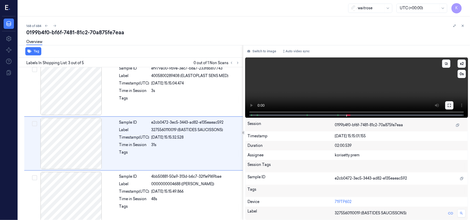
click at [452, 106] on button at bounding box center [449, 105] width 8 height 8
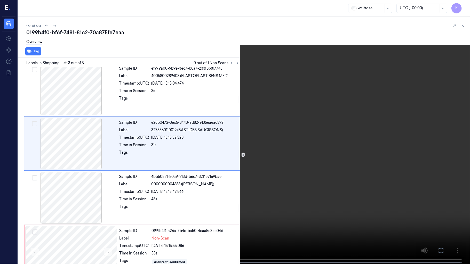
click at [270, 161] on video at bounding box center [235, 132] width 470 height 265
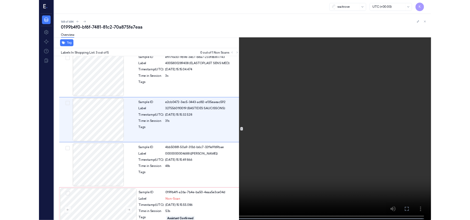
scroll to position [37, 0]
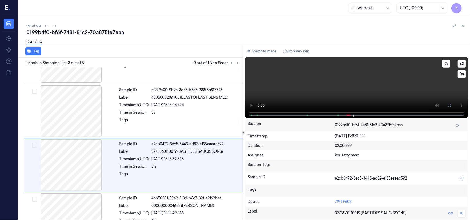
click at [306, 91] on video at bounding box center [356, 88] width 223 height 60
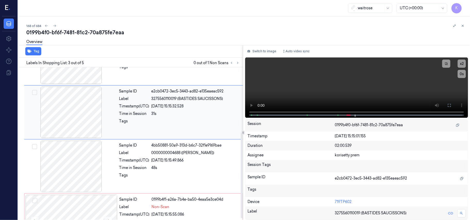
scroll to position [120, 0]
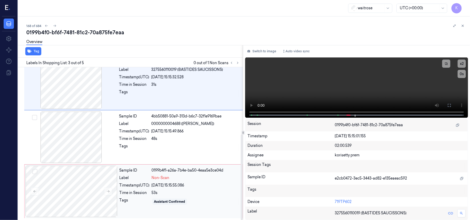
click at [164, 180] on span "Non-Scan" at bounding box center [161, 178] width 18 height 5
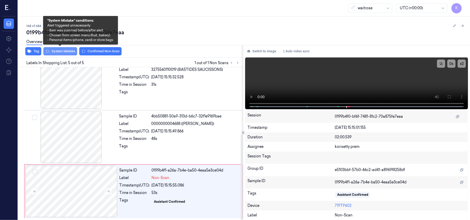
click at [68, 52] on button "System Mistake" at bounding box center [60, 51] width 34 height 8
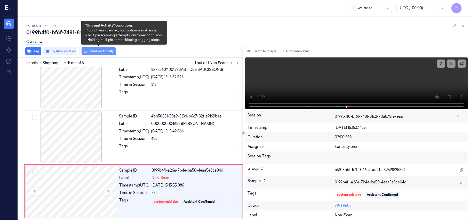
click at [98, 52] on button "Unusual Activity" at bounding box center [99, 51] width 34 height 8
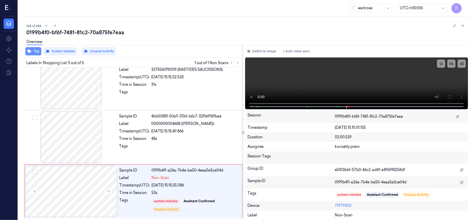
click at [33, 50] on button "Tag" at bounding box center [33, 51] width 16 height 8
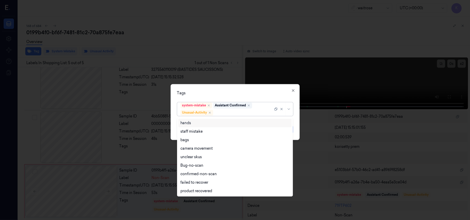
click at [239, 115] on div at bounding box center [243, 112] width 59 height 5
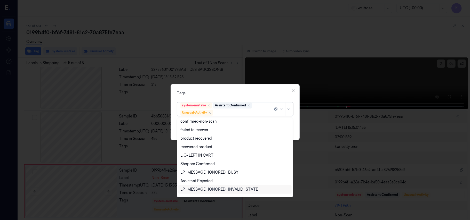
scroll to position [67, 0]
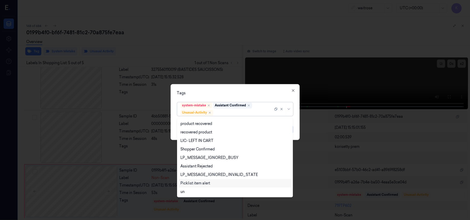
click at [200, 181] on div "Picklist item alert" at bounding box center [195, 183] width 30 height 5
click at [275, 95] on div "Tags" at bounding box center [235, 93] width 116 height 5
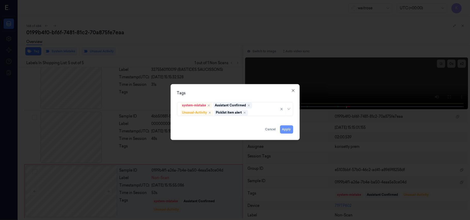
click at [289, 133] on button "Apply" at bounding box center [286, 130] width 13 height 8
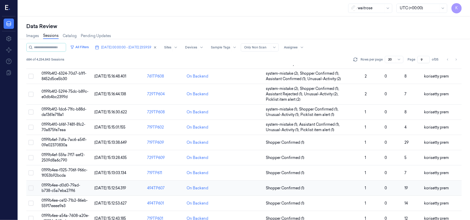
scroll to position [34, 0]
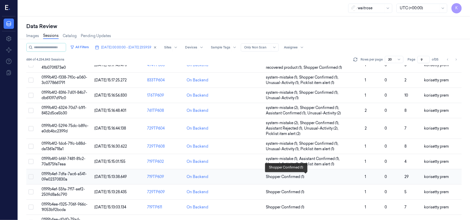
click at [341, 178] on span "Shopper Confirmed (1)" at bounding box center [313, 176] width 95 height 5
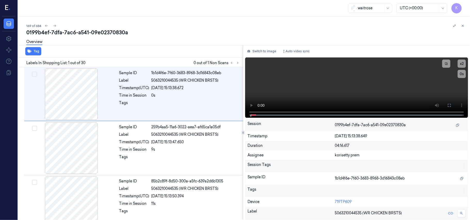
click at [221, 31] on div "0199b4ef-7dfa-7ac6-a541-09e02370830a" at bounding box center [246, 32] width 440 height 7
click at [237, 63] on icon at bounding box center [238, 63] width 4 height 4
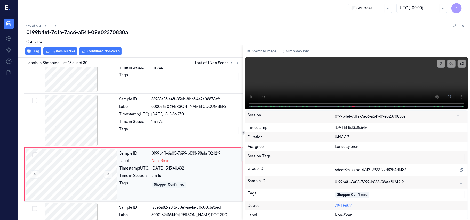
scroll to position [840, 0]
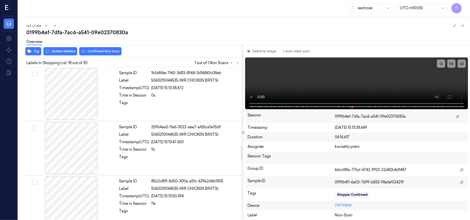
scroll to position [840, 0]
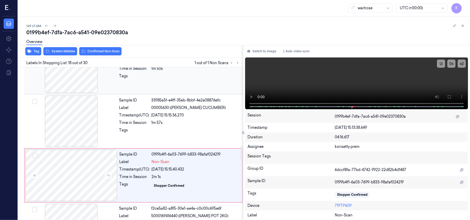
click at [156, 82] on div at bounding box center [196, 78] width 88 height 8
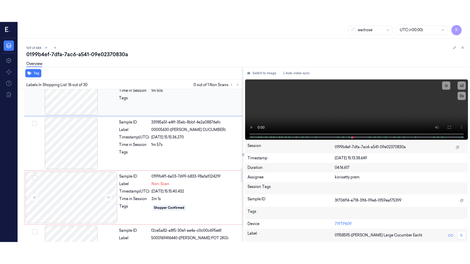
scroll to position [766, 0]
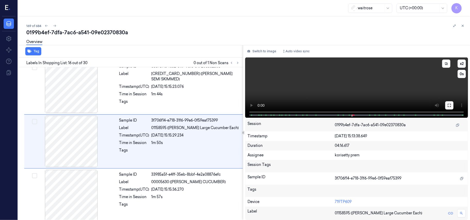
click at [448, 107] on icon at bounding box center [449, 106] width 4 height 4
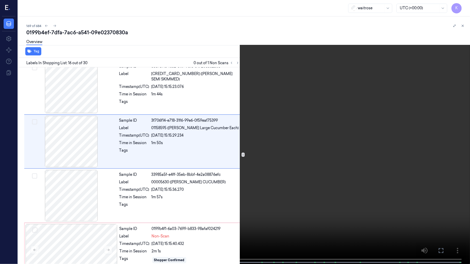
click at [277, 128] on video at bounding box center [235, 132] width 470 height 265
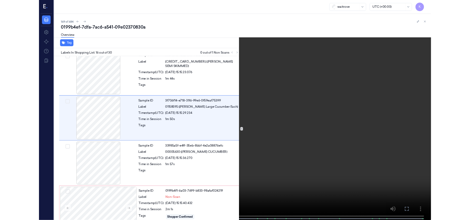
scroll to position [744, 0]
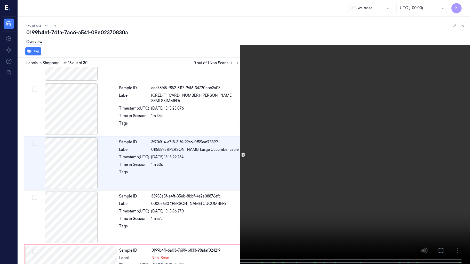
click at [244, 128] on video at bounding box center [235, 132] width 470 height 265
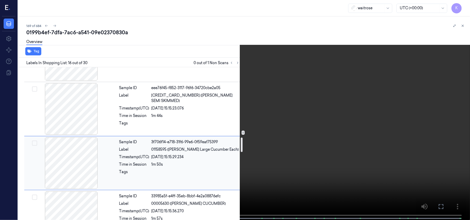
scroll to position [813, 0]
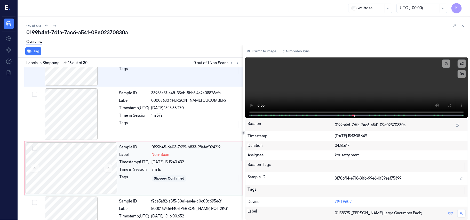
click at [180, 173] on div "2m 1s" at bounding box center [196, 169] width 88 height 5
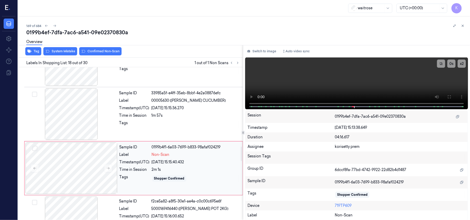
scroll to position [874, 0]
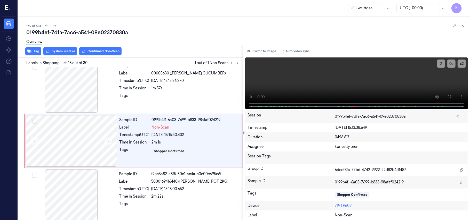
click at [66, 56] on div "Tag System Mistake Confirmed Non-Scan" at bounding box center [129, 51] width 227 height 13
click at [64, 54] on button "System Mistake" at bounding box center [60, 51] width 34 height 8
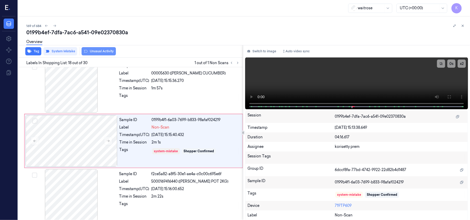
click at [98, 53] on button "Unusual Activity" at bounding box center [99, 51] width 34 height 8
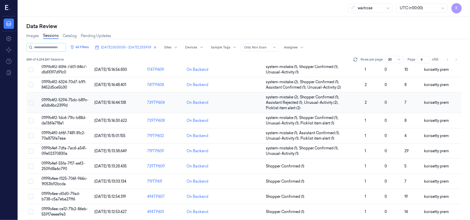
scroll to position [69, 0]
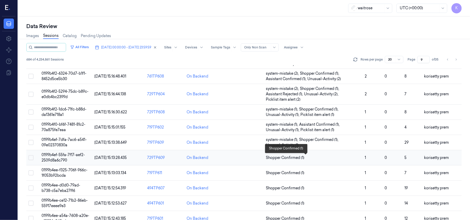
click at [332, 158] on span "Shopper Confirmed (1)" at bounding box center [313, 157] width 95 height 5
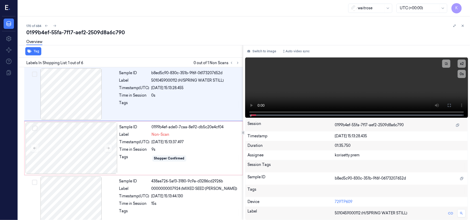
click at [217, 24] on div "170 of 684" at bounding box center [246, 26] width 440 height 6
click at [349, 91] on video at bounding box center [356, 88] width 223 height 60
click at [330, 95] on video at bounding box center [356, 88] width 223 height 60
click at [81, 157] on div at bounding box center [72, 149] width 92 height 52
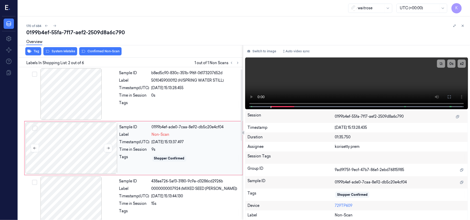
scroll to position [4, 0]
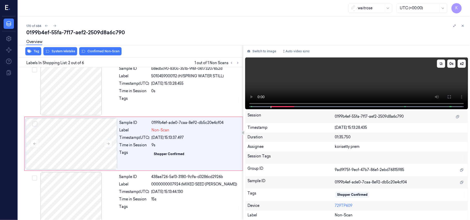
click at [319, 75] on video at bounding box center [356, 84] width 223 height 52
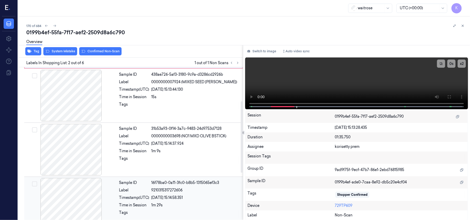
scroll to position [108, 0]
click at [357, 71] on video at bounding box center [356, 84] width 223 height 52
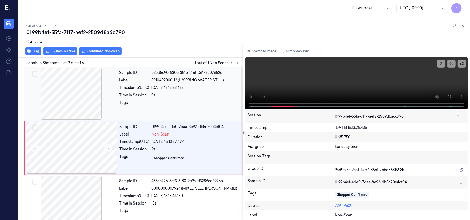
scroll to position [0, 0]
click at [55, 107] on div at bounding box center [71, 94] width 92 height 52
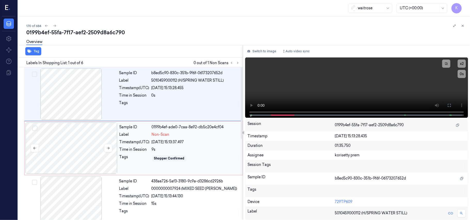
click at [68, 148] on div at bounding box center [72, 149] width 92 height 52
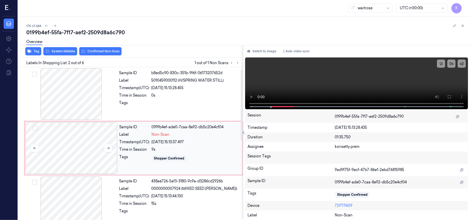
scroll to position [4, 0]
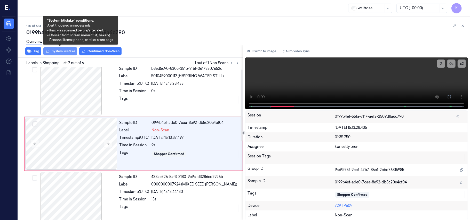
click at [53, 51] on button "System Mistake" at bounding box center [60, 51] width 34 height 8
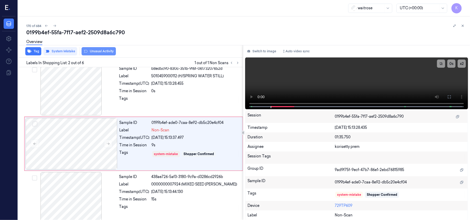
click at [108, 50] on button "Unusual Activity" at bounding box center [99, 51] width 34 height 8
click at [34, 50] on button "Tag" at bounding box center [33, 51] width 16 height 8
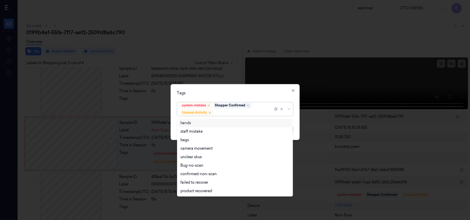
click at [254, 109] on div "system-mistake Shopper Confirmed Unusual-Activity" at bounding box center [226, 109] width 93 height 13
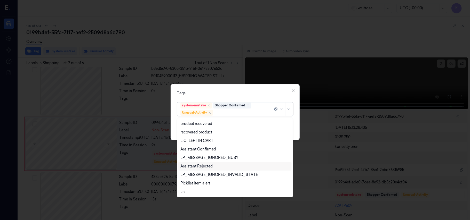
scroll to position [99, 0]
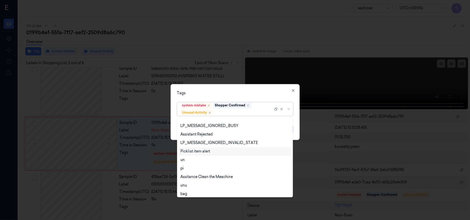
click at [190, 152] on div "Picklist item alert" at bounding box center [195, 151] width 30 height 5
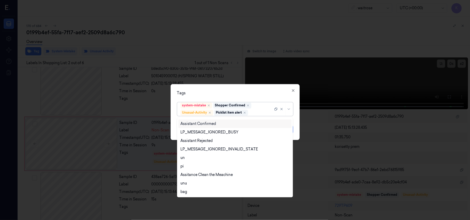
click at [230, 96] on div "Tags option Picklist item alert, selected. 20 results available. Use Up and Dow…" at bounding box center [235, 112] width 129 height 56
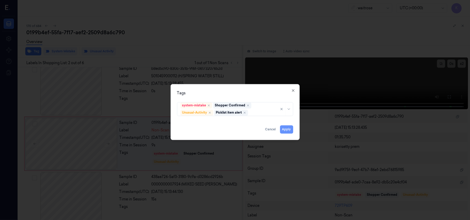
click at [285, 128] on button "Apply" at bounding box center [286, 130] width 13 height 8
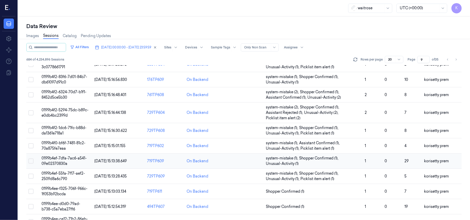
scroll to position [138, 0]
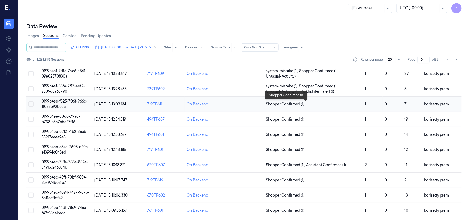
click at [310, 101] on td "Shopper Confirmed (1)" at bounding box center [313, 104] width 99 height 15
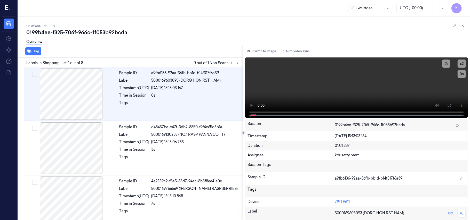
click at [202, 19] on div "171 of 684 0199b4ee-f325-706f-966c-1f053b92bcda Overview Tag Labels In Shopping…" at bounding box center [244, 119] width 452 height 204
click at [237, 62] on icon at bounding box center [238, 63] width 4 height 4
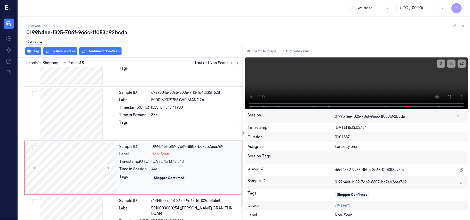
scroll to position [242, 0]
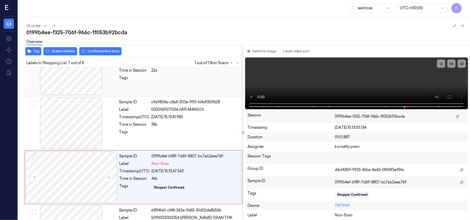
click at [164, 85] on div "Sample ID 106dec61-8188-30dd-8f85-86f30f07ac0a Label 0000002684703 (WR DORG MED…" at bounding box center [179, 69] width 125 height 52
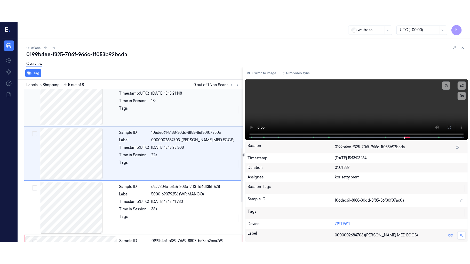
scroll to position [168, 0]
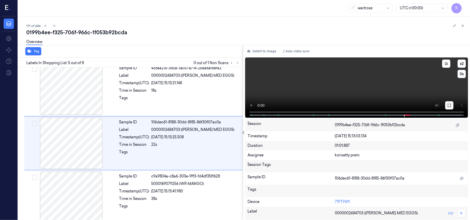
click at [449, 104] on icon at bounding box center [449, 106] width 4 height 4
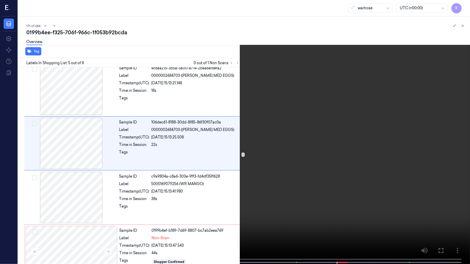
click at [200, 138] on video at bounding box center [235, 132] width 470 height 265
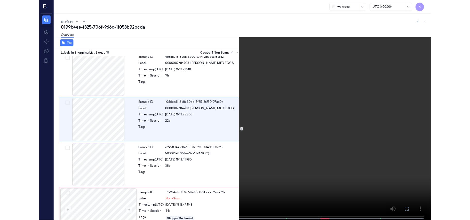
scroll to position [146, 0]
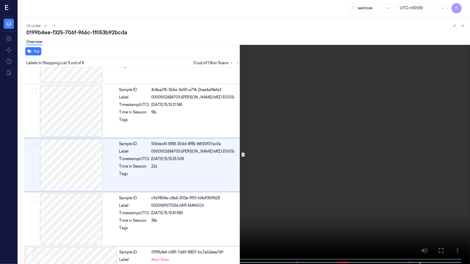
click at [299, 141] on video at bounding box center [235, 132] width 470 height 265
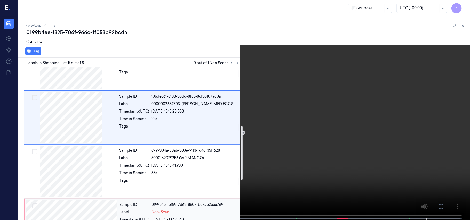
scroll to position [249, 0]
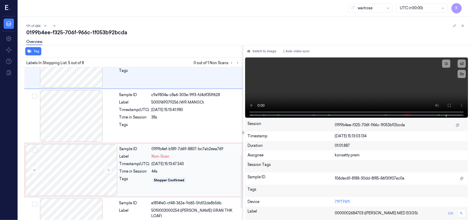
click at [158, 157] on span "Non-Scan" at bounding box center [161, 156] width 18 height 5
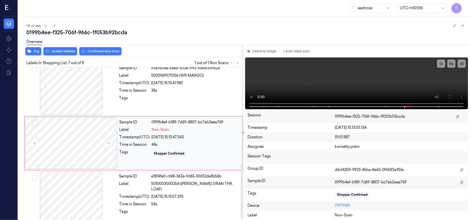
scroll to position [276, 0]
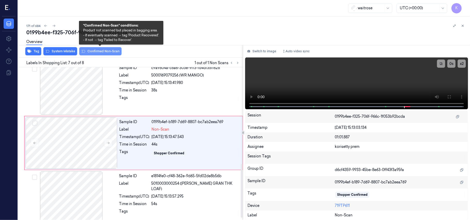
click at [104, 51] on button "Confirmed Non-Scan" at bounding box center [100, 51] width 42 height 8
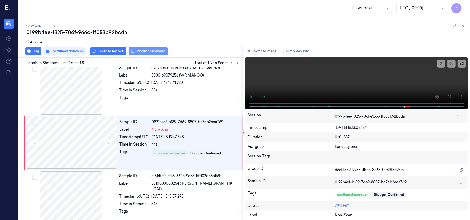
click at [149, 53] on button "Product Recovered" at bounding box center [148, 51] width 39 height 8
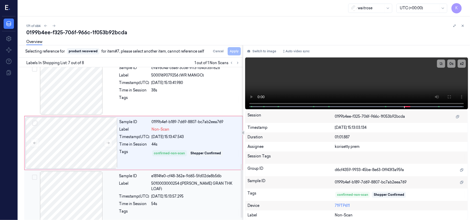
click at [200, 185] on span "5010003000254 (HOVIS GRAN THK LOAF)" at bounding box center [196, 186] width 88 height 11
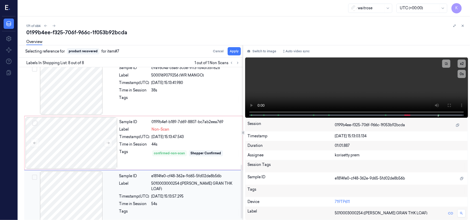
scroll to position [283, 0]
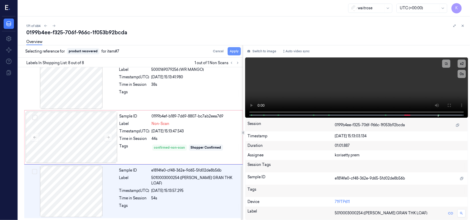
click at [233, 51] on button "Apply" at bounding box center [234, 51] width 13 height 8
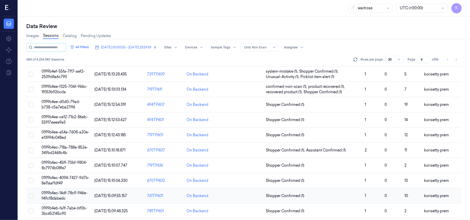
scroll to position [172, 0]
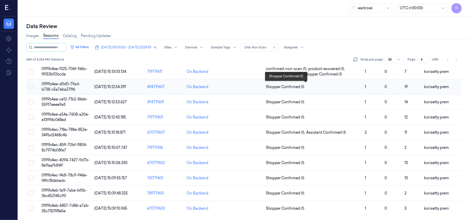
click at [311, 86] on span "Shopper Confirmed (1)" at bounding box center [313, 86] width 95 height 5
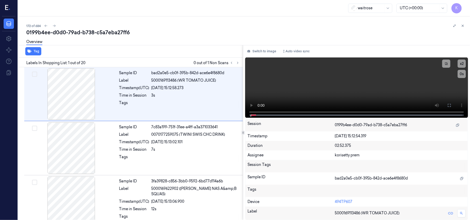
click at [198, 49] on div "0199b4ee-d0d0-79ad-b738-c5a7eba27ff6 Overview Tag Labels In Shopping List: 1 ou…" at bounding box center [246, 125] width 440 height 192
click at [237, 63] on icon at bounding box center [238, 63] width 4 height 4
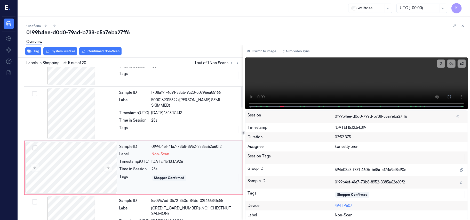
scroll to position [133, 0]
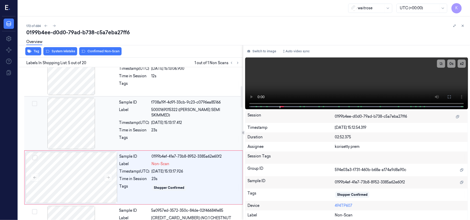
click at [177, 106] on div "Sample ID f708a19f-4d91-33cb-9c23-c0796ea85166 Label 5000169015322 (WR ESS SEMI…" at bounding box center [179, 124] width 125 height 52
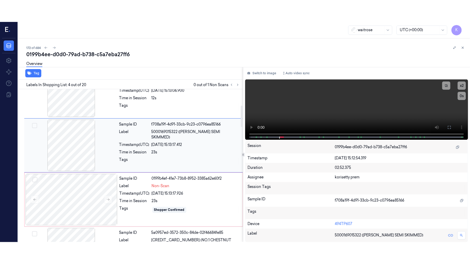
scroll to position [113, 0]
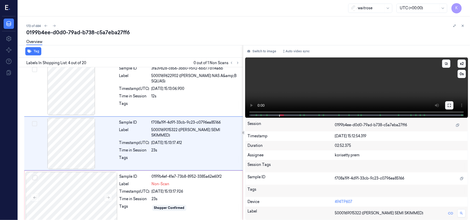
click at [448, 106] on icon at bounding box center [449, 105] width 3 height 3
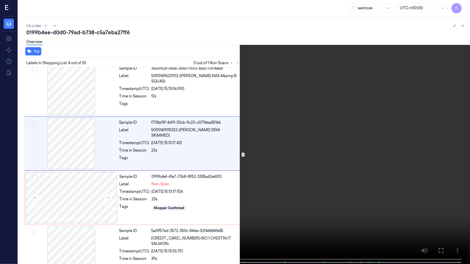
click at [244, 173] on video at bounding box center [235, 132] width 470 height 265
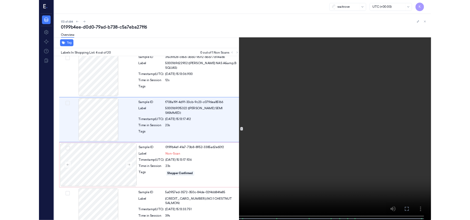
scroll to position [91, 0]
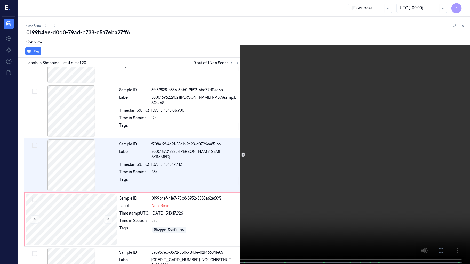
click at [193, 180] on video at bounding box center [235, 132] width 470 height 265
click at [284, 162] on video at bounding box center [235, 132] width 470 height 265
click at [181, 143] on video at bounding box center [235, 132] width 470 height 265
click at [461, 8] on button "x 2" at bounding box center [464, 6] width 8 height 8
click at [461, 8] on button "x 4" at bounding box center [464, 6] width 8 height 8
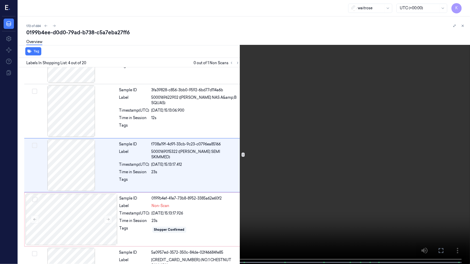
click at [256, 132] on video at bounding box center [235, 132] width 470 height 265
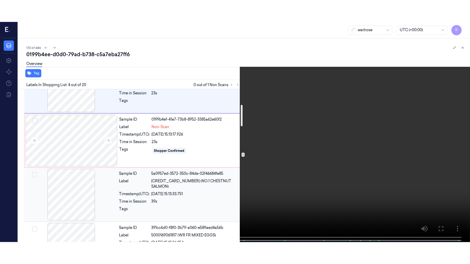
scroll to position [195, 0]
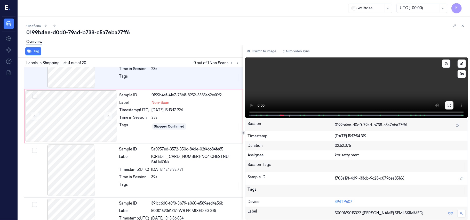
click at [448, 106] on icon at bounding box center [449, 106] width 4 height 4
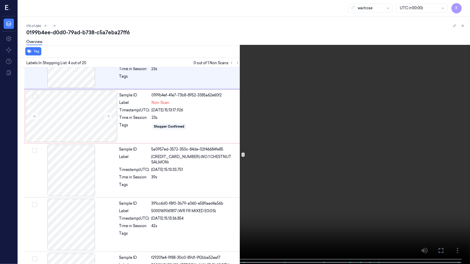
click at [296, 125] on video at bounding box center [235, 132] width 470 height 265
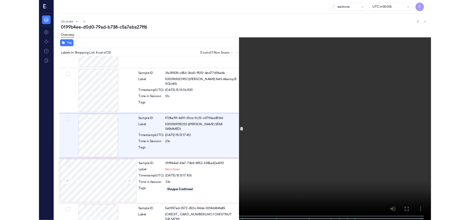
scroll to position [91, 0]
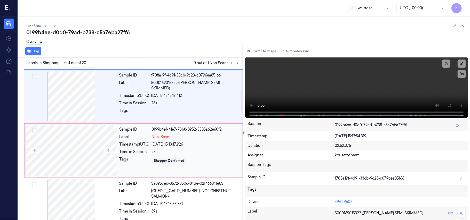
click at [128, 158] on div "Tags" at bounding box center [135, 161] width 30 height 8
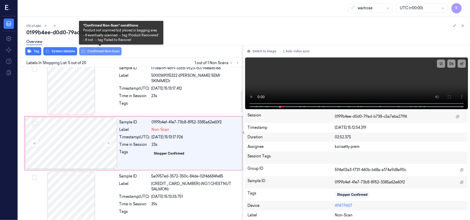
click at [94, 50] on button "Confirmed Non-Scan" at bounding box center [100, 51] width 42 height 8
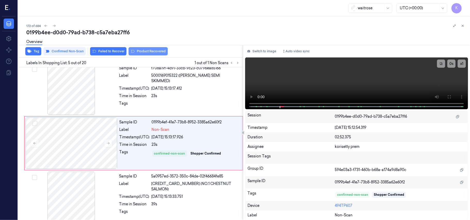
click at [145, 52] on button "Product Recovered" at bounding box center [148, 51] width 39 height 8
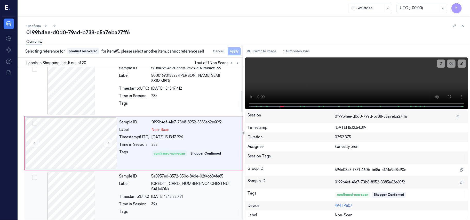
click at [165, 186] on span "[CREDIT_CARD_NUMBER] (NO.1 CHESTNUT SALMON)" at bounding box center [196, 186] width 88 height 11
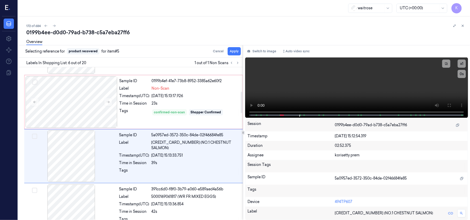
scroll to position [222, 0]
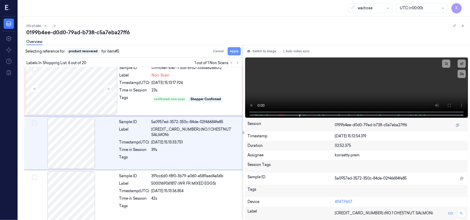
click at [234, 52] on button "Apply" at bounding box center [234, 51] width 13 height 8
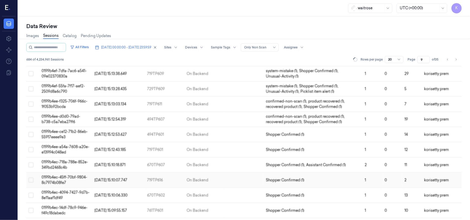
scroll to position [172, 0]
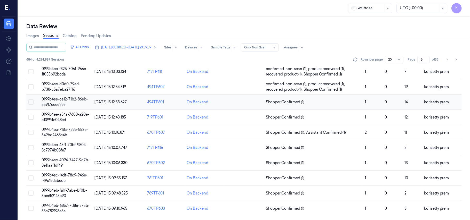
click at [305, 98] on td "Shopper Confirmed (1)" at bounding box center [313, 102] width 99 height 15
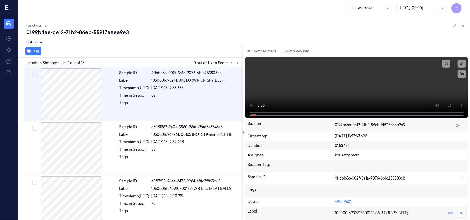
click at [172, 31] on div "0199b4ee-ce12-71b2-86eb-55917eeee9e3" at bounding box center [246, 32] width 440 height 7
click at [238, 63] on icon at bounding box center [238, 63] width 4 height 4
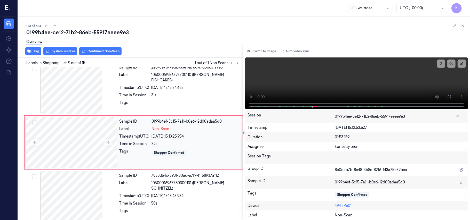
scroll to position [351, 0]
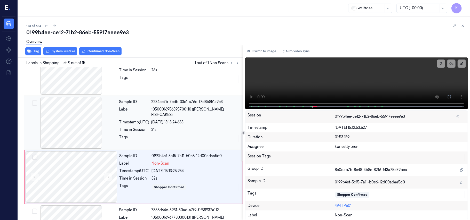
click at [178, 109] on span "10500016956595700110 (WR SALMON FISHCAKES)" at bounding box center [196, 112] width 88 height 11
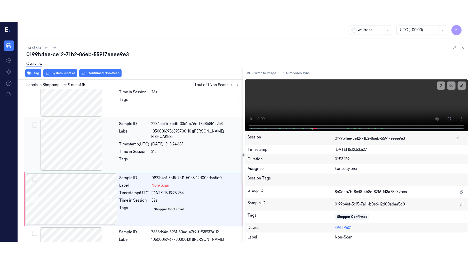
scroll to position [331, 0]
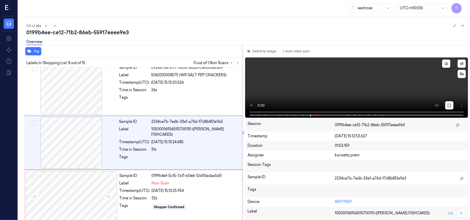
click at [449, 105] on icon at bounding box center [449, 106] width 4 height 4
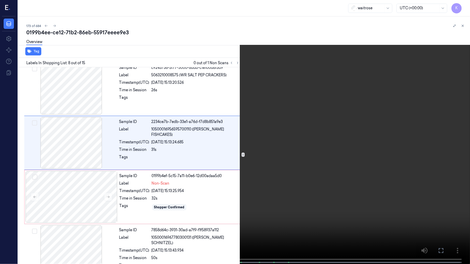
click at [230, 194] on video at bounding box center [235, 132] width 470 height 265
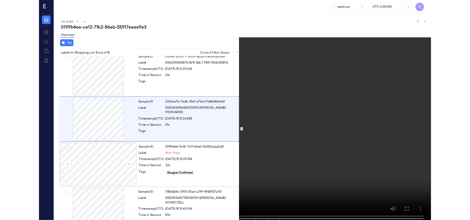
scroll to position [309, 0]
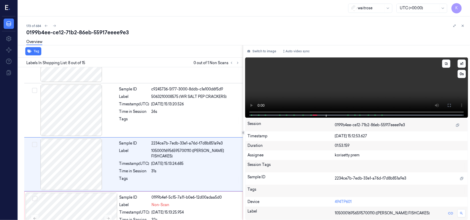
click at [310, 97] on video at bounding box center [356, 88] width 223 height 60
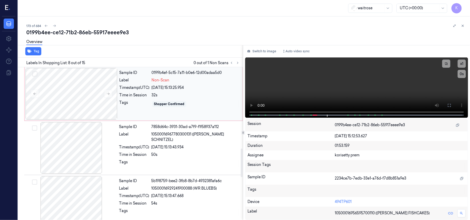
click at [185, 105] on div "Shopper Confirmed" at bounding box center [169, 104] width 34 height 6
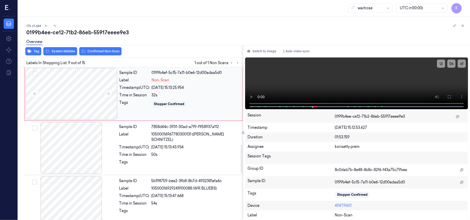
scroll to position [385, 0]
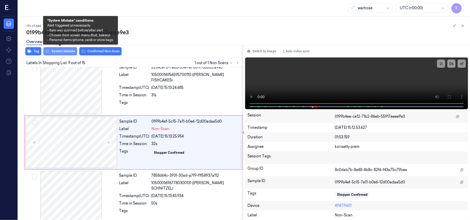
click at [62, 51] on button "System Mistake" at bounding box center [60, 51] width 34 height 8
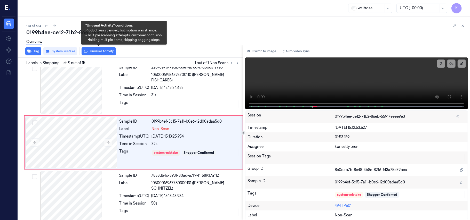
click at [92, 51] on button "Unusual Activity" at bounding box center [99, 51] width 34 height 8
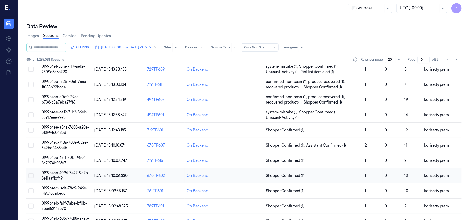
scroll to position [172, 0]
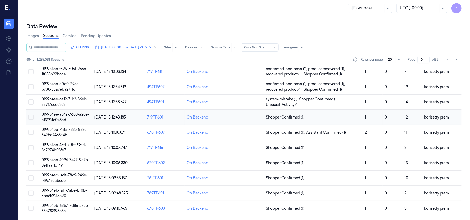
click at [312, 114] on td "Shopper Confirmed (1)" at bounding box center [313, 117] width 99 height 15
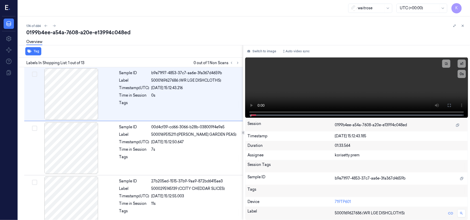
click at [231, 30] on div "0199b4ee-a54a-7608-a20e-e13994c048ed" at bounding box center [246, 32] width 440 height 7
click at [238, 62] on icon at bounding box center [238, 63] width 4 height 4
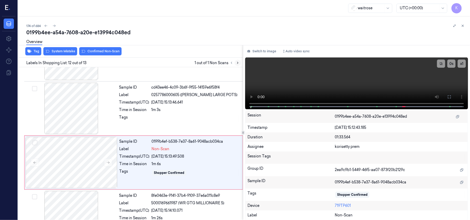
scroll to position [548, 0]
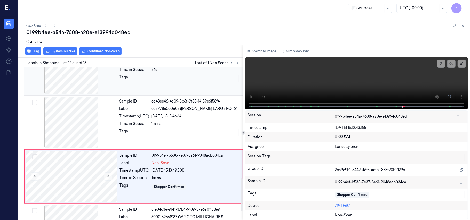
click at [167, 78] on div at bounding box center [196, 79] width 88 height 8
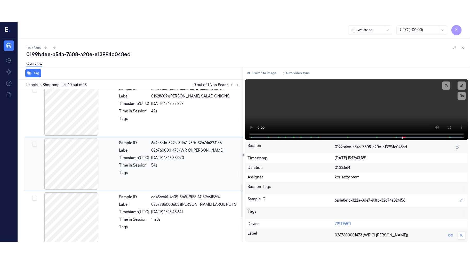
scroll to position [439, 0]
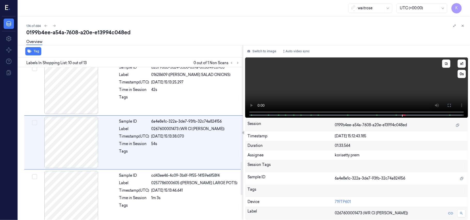
click at [405, 73] on video at bounding box center [356, 88] width 223 height 60
click at [450, 104] on icon at bounding box center [449, 105] width 3 height 3
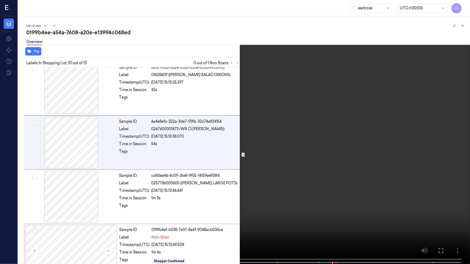
click at [449, 134] on video at bounding box center [235, 132] width 470 height 265
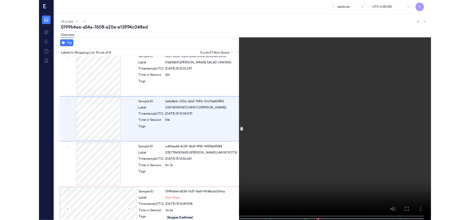
scroll to position [418, 0]
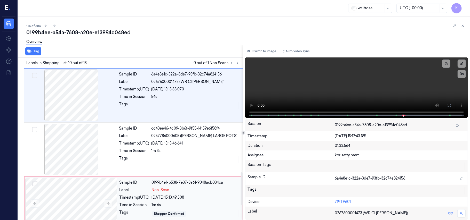
click at [178, 200] on div "05/10/2025 15:13:49.508" at bounding box center [196, 197] width 88 height 5
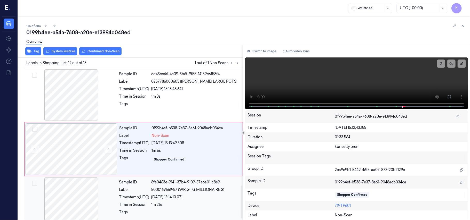
scroll to position [548, 0]
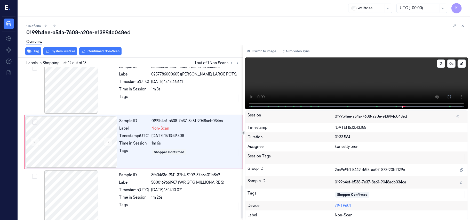
click at [384, 77] on video at bounding box center [356, 84] width 223 height 52
click at [340, 70] on video at bounding box center [356, 84] width 223 height 52
click at [140, 146] on div "Time in Session" at bounding box center [135, 143] width 30 height 5
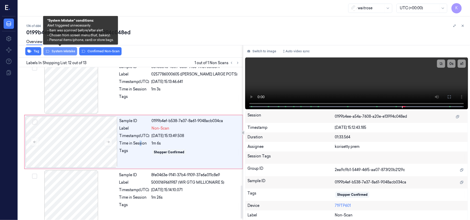
click at [66, 50] on button "System Mistake" at bounding box center [60, 51] width 34 height 8
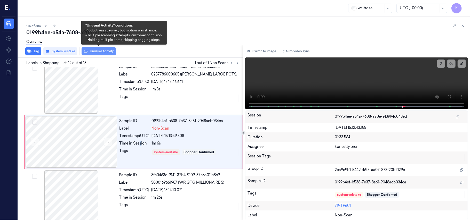
click at [103, 52] on button "Unusual Activity" at bounding box center [99, 51] width 34 height 8
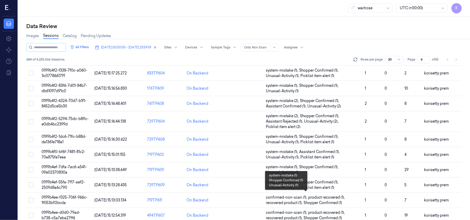
scroll to position [172, 0]
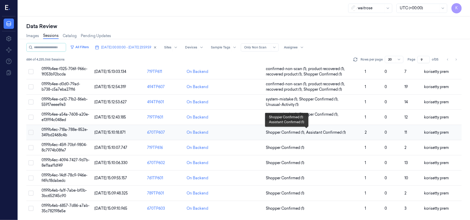
click at [338, 133] on span "Assistant Confirmed (1)" at bounding box center [326, 132] width 40 height 5
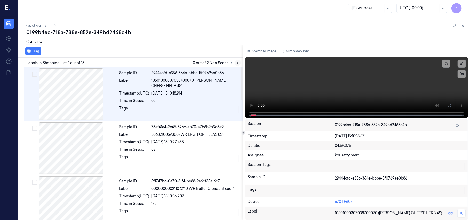
click at [236, 63] on icon at bounding box center [238, 63] width 4 height 4
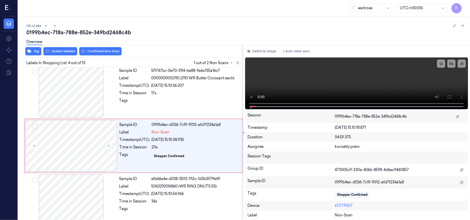
scroll to position [113, 0]
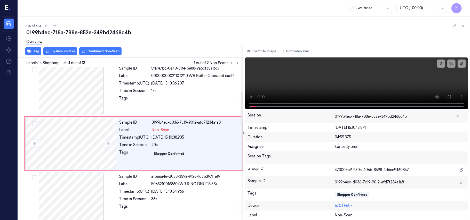
click at [175, 30] on div "0199b4ec-718a-788e-852e-349bd2468c4b" at bounding box center [246, 32] width 440 height 7
click at [107, 143] on icon at bounding box center [108, 144] width 4 height 4
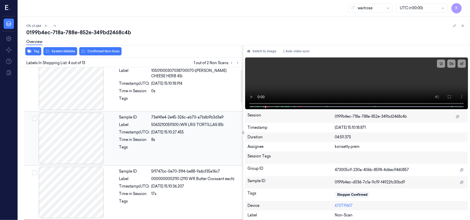
click at [179, 132] on div "05/10/2025 15:10:27.455" at bounding box center [196, 132] width 88 height 5
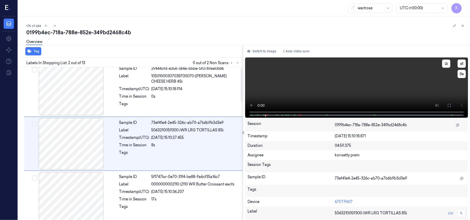
click at [410, 77] on video at bounding box center [356, 88] width 223 height 60
click at [176, 196] on div "Sample ID 5f1747bc-0e70-31f4-be88-9a6cf35a16c7 Label 0000000002110 (2110 WR But…" at bounding box center [179, 198] width 125 height 52
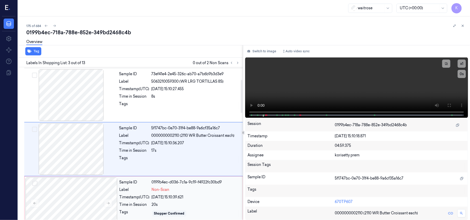
scroll to position [59, 0]
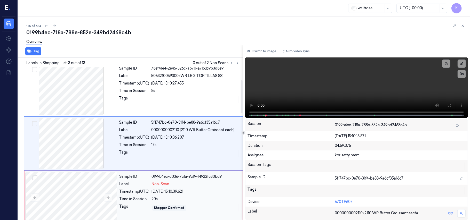
click at [193, 200] on div "20s" at bounding box center [196, 199] width 88 height 5
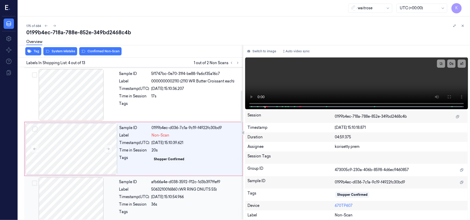
scroll to position [113, 0]
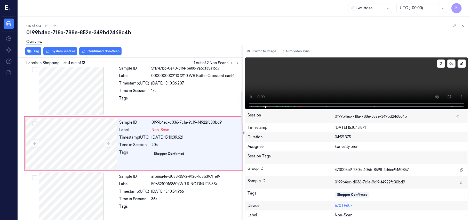
click at [298, 75] on video at bounding box center [356, 84] width 223 height 52
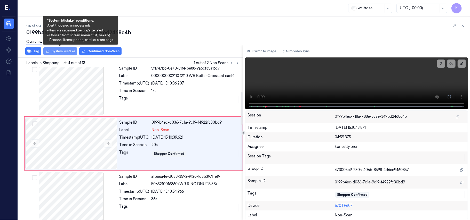
click at [66, 54] on button "System Mistake" at bounding box center [60, 51] width 34 height 8
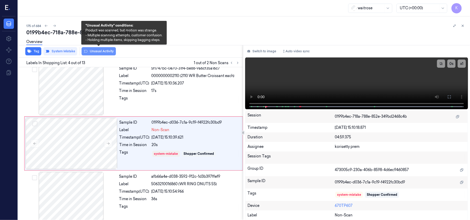
click at [93, 51] on button "Unusual Activity" at bounding box center [99, 51] width 34 height 8
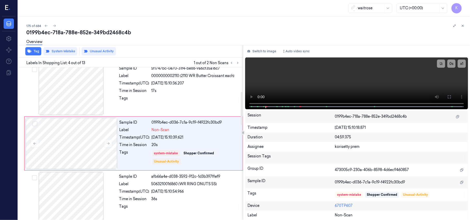
click at [26, 49] on div "Overview" at bounding box center [34, 42] width 16 height 13
click at [30, 51] on icon "button" at bounding box center [29, 51] width 4 height 3
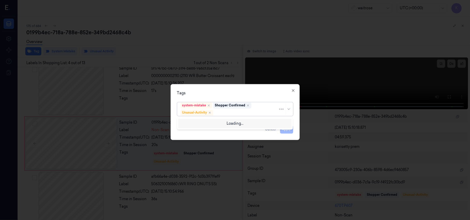
click at [251, 116] on div at bounding box center [246, 112] width 64 height 5
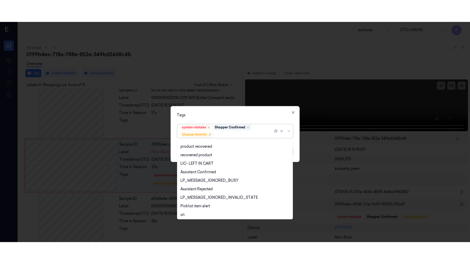
scroll to position [67, 0]
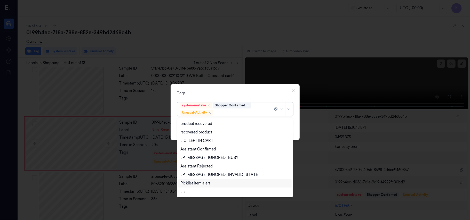
click at [198, 185] on div "Picklist item alert" at bounding box center [195, 183] width 30 height 5
click at [266, 89] on div "Tags option Picklist item alert, selected. 20 results available. Use Up and Dow…" at bounding box center [235, 112] width 129 height 56
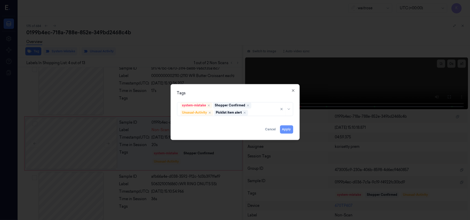
click at [285, 132] on button "Apply" at bounding box center [286, 130] width 13 height 8
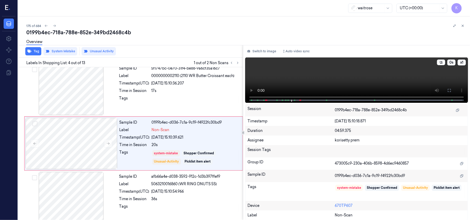
click at [362, 75] on video at bounding box center [356, 80] width 223 height 45
click at [447, 89] on icon at bounding box center [449, 91] width 4 height 4
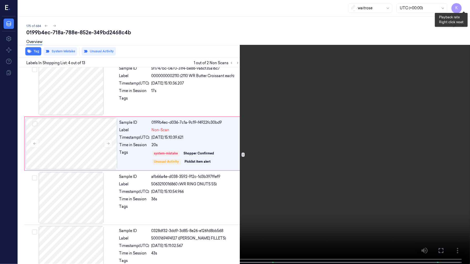
click at [465, 2] on button "x 1" at bounding box center [464, 6] width 8 height 8
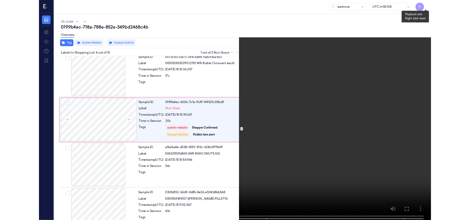
scroll to position [91, 0]
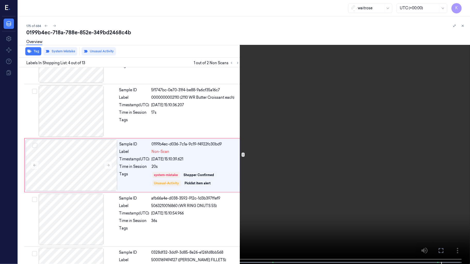
click at [398, 179] on video at bounding box center [235, 132] width 470 height 265
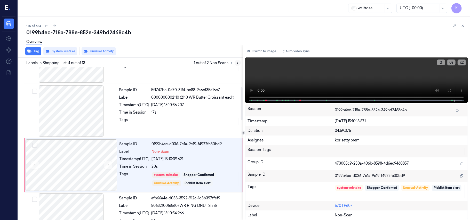
click at [238, 61] on icon at bounding box center [238, 63] width 4 height 4
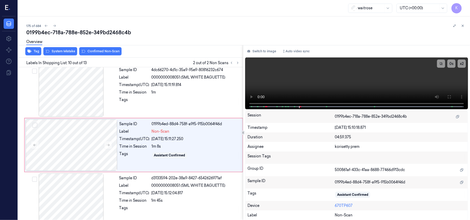
scroll to position [439, 0]
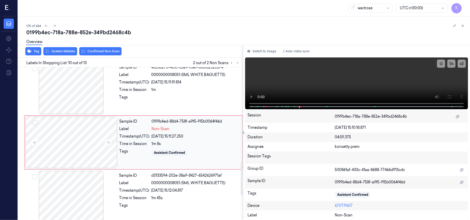
click at [168, 143] on div "1m 8s" at bounding box center [196, 143] width 88 height 5
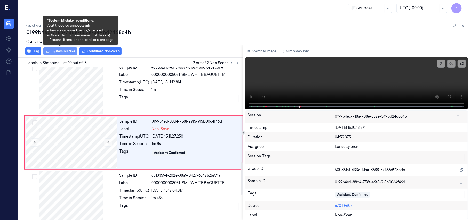
click at [57, 53] on button "System Mistake" at bounding box center [60, 51] width 34 height 8
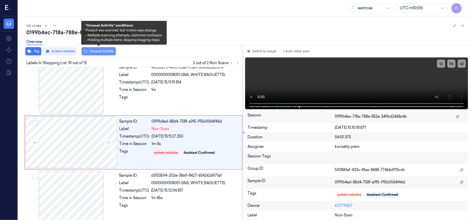
click at [98, 52] on button "Unusual Activity" at bounding box center [99, 51] width 34 height 8
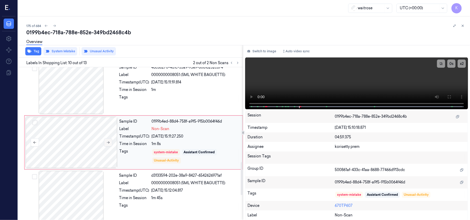
click at [106, 144] on button at bounding box center [108, 143] width 8 height 8
click at [33, 50] on button "Tag" at bounding box center [33, 51] width 16 height 8
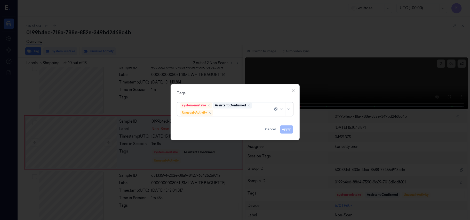
click at [223, 113] on div at bounding box center [243, 112] width 59 height 5
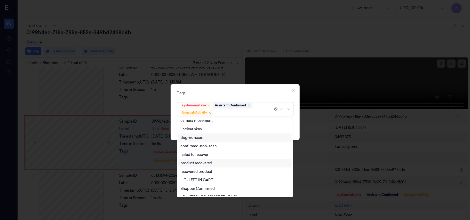
scroll to position [67, 0]
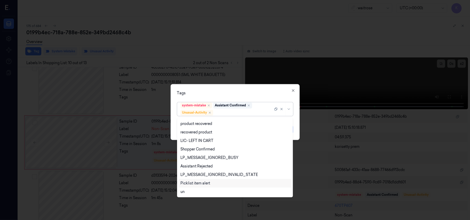
click at [197, 182] on div "Picklist item alert" at bounding box center [195, 183] width 30 height 5
click at [260, 92] on div "Tags" at bounding box center [235, 93] width 116 height 5
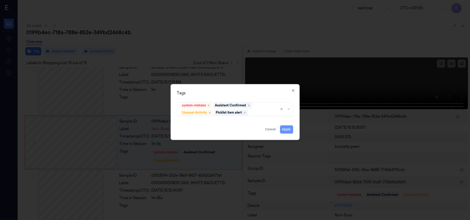
click at [288, 133] on button "Apply" at bounding box center [286, 130] width 13 height 8
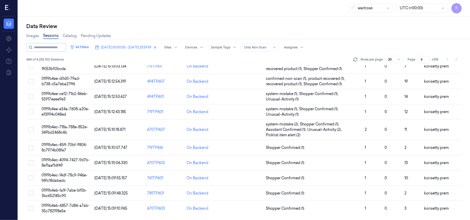
scroll to position [177, 0]
click at [309, 142] on td "Shopper Confirmed (1)" at bounding box center [313, 147] width 99 height 15
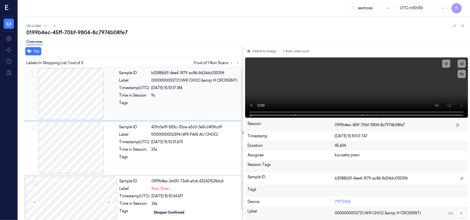
click at [211, 80] on span "0000000002721 (WR CHOC &amp; H CROISSNT)" at bounding box center [195, 80] width 86 height 5
click at [328, 86] on video at bounding box center [356, 88] width 223 height 60
click at [447, 104] on button at bounding box center [449, 105] width 8 height 8
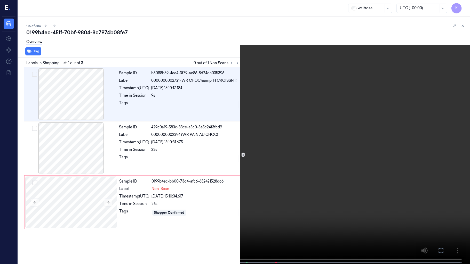
click at [264, 200] on video at bounding box center [235, 132] width 470 height 265
click at [283, 170] on video at bounding box center [235, 132] width 470 height 265
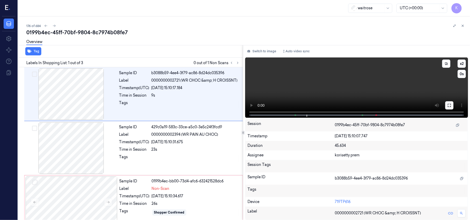
click at [451, 105] on icon at bounding box center [449, 105] width 3 height 3
click at [176, 97] on div "9s" at bounding box center [196, 95] width 88 height 5
click at [345, 92] on video at bounding box center [356, 88] width 223 height 60
click at [163, 200] on div "Sample ID 0199b4ec-bb00-73d4-afc6-632421528dc6 Label Non-Scan Timestamp (UTC) 0…" at bounding box center [179, 203] width 124 height 52
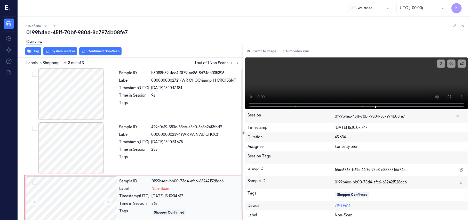
scroll to position [11, 0]
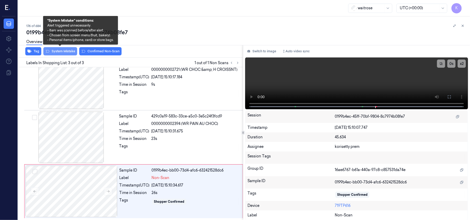
click at [63, 54] on button "System Mistake" at bounding box center [60, 51] width 34 height 8
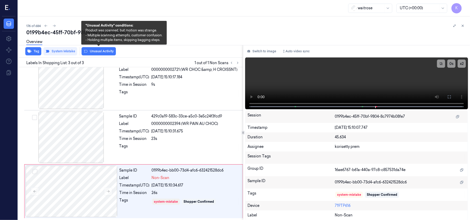
click at [98, 52] on button "Unusual Activity" at bounding box center [99, 51] width 34 height 8
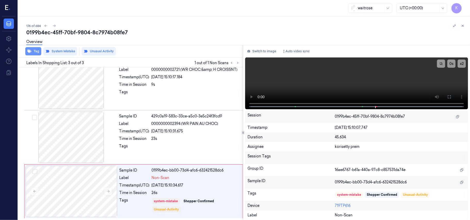
click at [29, 50] on icon "button" at bounding box center [29, 51] width 4 height 4
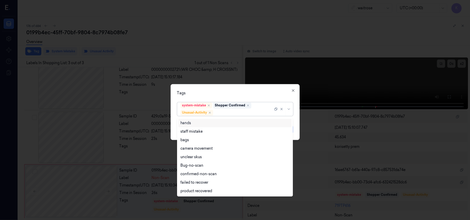
click at [240, 115] on div at bounding box center [243, 112] width 59 height 5
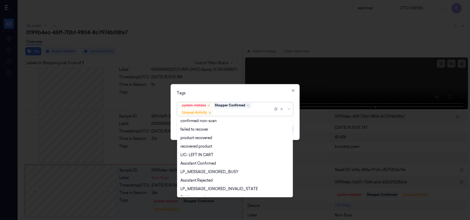
scroll to position [67, 0]
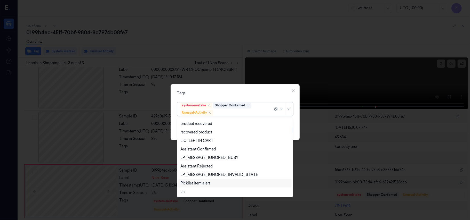
click at [201, 183] on div "Picklist item alert" at bounding box center [195, 183] width 30 height 5
click at [238, 95] on div "Tags" at bounding box center [235, 93] width 116 height 5
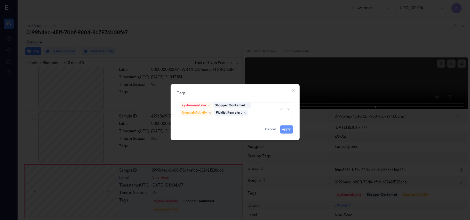
click at [285, 129] on button "Apply" at bounding box center [286, 130] width 13 height 8
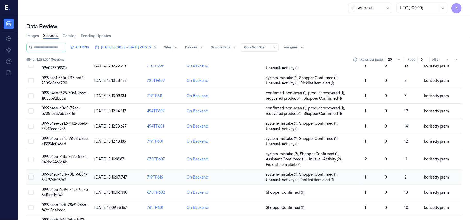
scroll to position [177, 0]
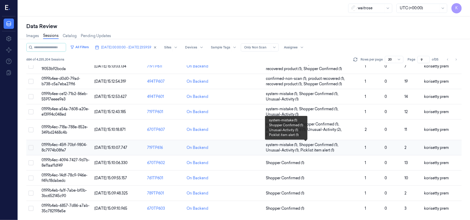
click at [313, 146] on span "Shopper Confirmed (1) ," at bounding box center [319, 144] width 40 height 5
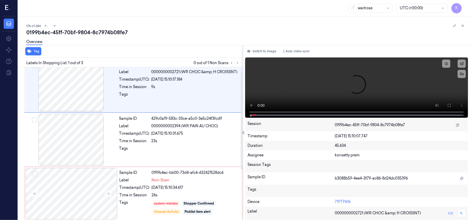
scroll to position [9, 0]
click at [230, 24] on div "176 of 684" at bounding box center [246, 26] width 440 height 6
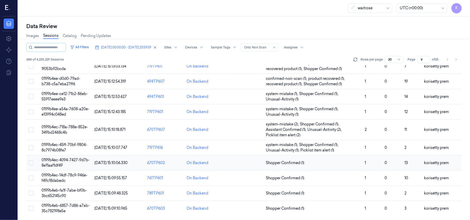
scroll to position [177, 0]
click at [377, 160] on td "1" at bounding box center [373, 163] width 20 height 15
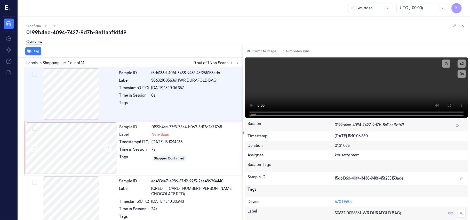
click at [192, 31] on div "0199b4ec-4094-7427-9d7b-8e11aaf1df49" at bounding box center [246, 32] width 440 height 7
click at [342, 95] on video at bounding box center [356, 88] width 223 height 60
click at [450, 105] on icon at bounding box center [449, 106] width 4 height 4
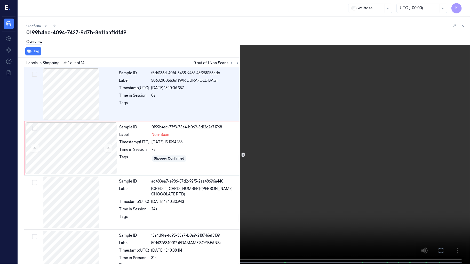
click at [302, 190] on video at bounding box center [235, 132] width 470 height 265
click at [447, 138] on video at bounding box center [235, 132] width 470 height 265
click at [382, 4] on video at bounding box center [235, 132] width 470 height 265
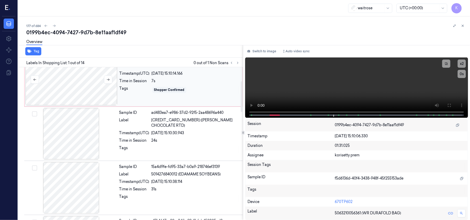
click at [83, 81] on div at bounding box center [72, 80] width 92 height 52
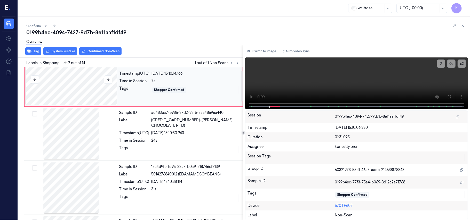
scroll to position [4, 0]
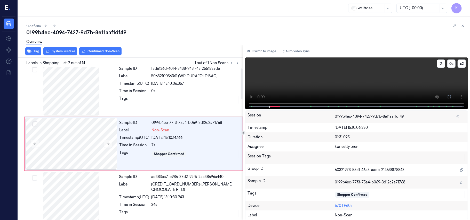
click at [386, 74] on video at bounding box center [356, 84] width 223 height 52
click at [157, 149] on div "Sample ID 0199b4ec-77f3-75a4-b069-3d12c2a71768 Label Non-Scan Timestamp (UTC) 0…" at bounding box center [179, 144] width 124 height 52
click at [104, 48] on div "Overview" at bounding box center [246, 42] width 440 height 13
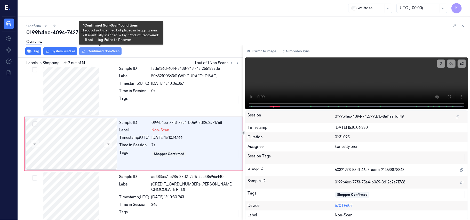
click at [105, 53] on button "Confirmed Non-Scan" at bounding box center [100, 51] width 42 height 8
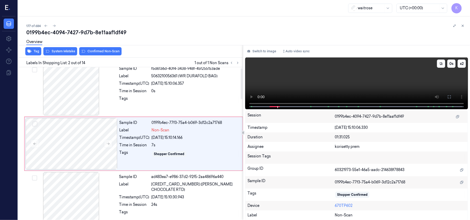
click at [347, 79] on video at bounding box center [356, 84] width 223 height 52
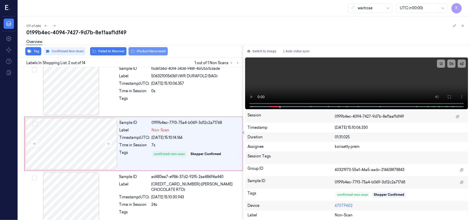
click at [137, 50] on button "Product Recovered" at bounding box center [148, 51] width 39 height 8
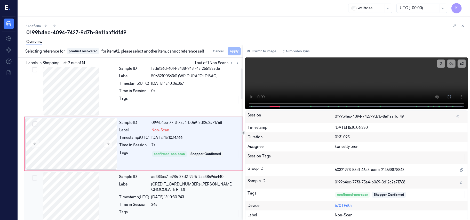
click at [172, 195] on div "05/10/2025 15:10:30.943" at bounding box center [196, 197] width 88 height 5
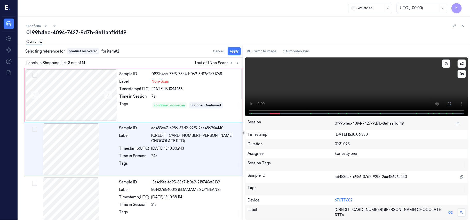
scroll to position [59, 0]
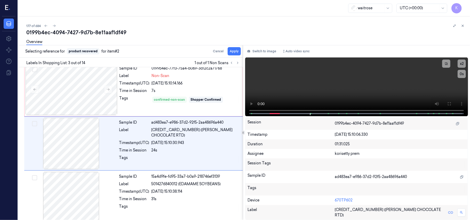
click at [242, 51] on div "Selecting reference for product recovered for item #2 Cancel Apply" at bounding box center [129, 51] width 227 height 13
click at [233, 53] on button "Apply" at bounding box center [234, 51] width 13 height 8
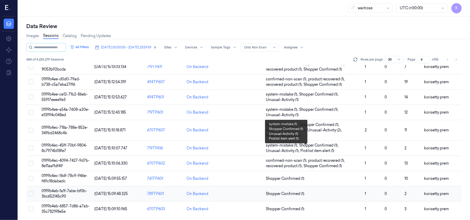
scroll to position [177, 0]
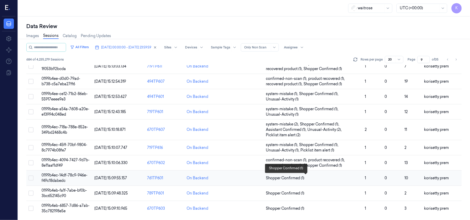
click at [330, 178] on span "Shopper Confirmed (1)" at bounding box center [313, 178] width 95 height 5
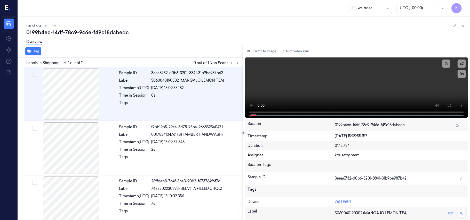
click at [207, 36] on div "Overview" at bounding box center [246, 42] width 440 height 13
click at [241, 65] on div "Labels In Shopping List: 1 out of 11 0 out of 1 Non Scans" at bounding box center [129, 63] width 227 height 10
click at [237, 63] on icon at bounding box center [238, 63] width 4 height 4
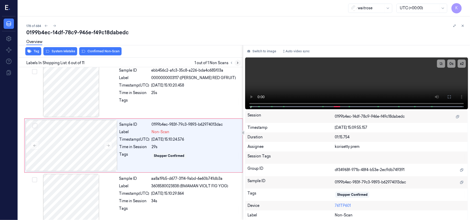
scroll to position [222, 0]
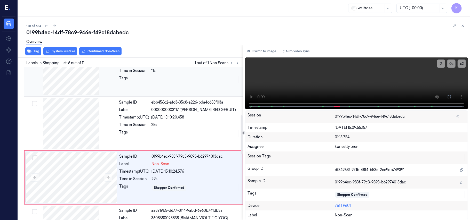
click at [179, 86] on div "Sample ID f968541f-4451-32ff-9025-7efe96c7428c Label 5449000133410 (SCHWEPPES S…" at bounding box center [179, 70] width 125 height 52
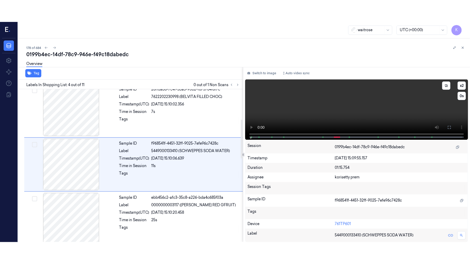
scroll to position [113, 0]
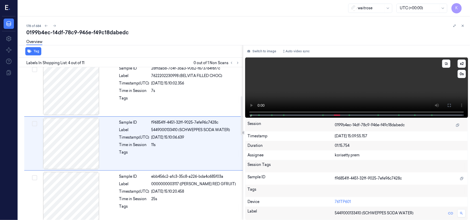
click at [410, 86] on video at bounding box center [356, 88] width 223 height 60
click at [450, 106] on icon at bounding box center [449, 106] width 4 height 4
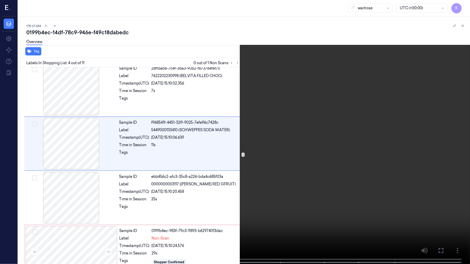
click at [131, 126] on video at bounding box center [235, 132] width 470 height 265
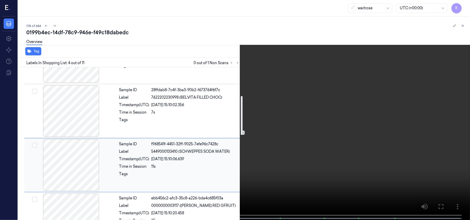
scroll to position [160, 0]
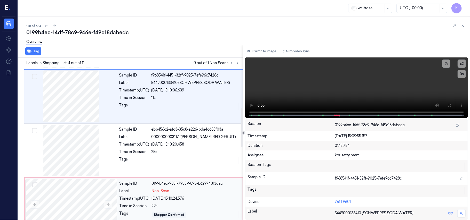
click at [172, 196] on div "Sample ID 0199b4ec-983f-79c3-9893-b62974013dac Label Non-Scan Timestamp (UTC) 0…" at bounding box center [179, 205] width 124 height 52
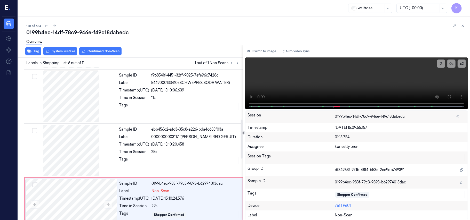
scroll to position [222, 0]
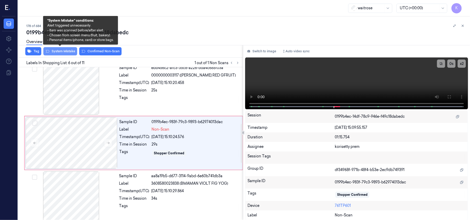
click at [68, 51] on button "System Mistake" at bounding box center [60, 51] width 34 height 8
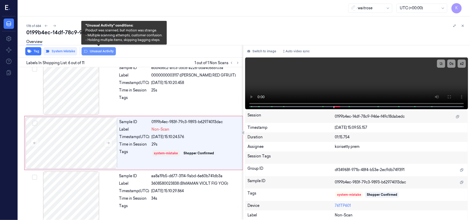
click at [98, 51] on button "Unusual Activity" at bounding box center [99, 51] width 34 height 8
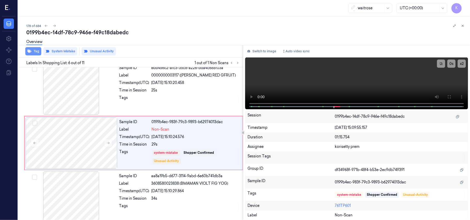
click at [36, 51] on button "Tag" at bounding box center [33, 51] width 16 height 8
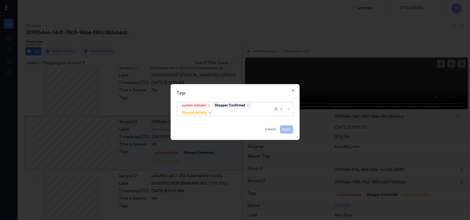
click at [238, 113] on div at bounding box center [243, 112] width 59 height 5
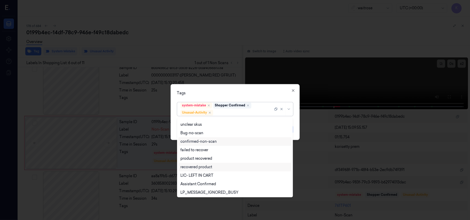
scroll to position [67, 0]
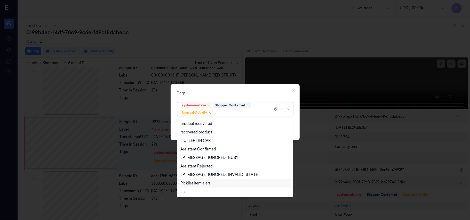
click at [201, 184] on div "Picklist item alert" at bounding box center [195, 183] width 30 height 5
click at [240, 98] on div "Tags option Picklist item alert, selected. 20 results available. Use Up and Dow…" at bounding box center [235, 112] width 129 height 56
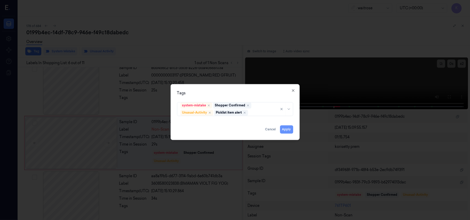
click at [284, 132] on button "Apply" at bounding box center [286, 130] width 13 height 8
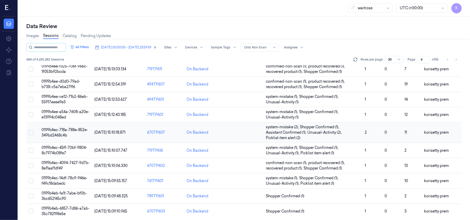
scroll to position [177, 0]
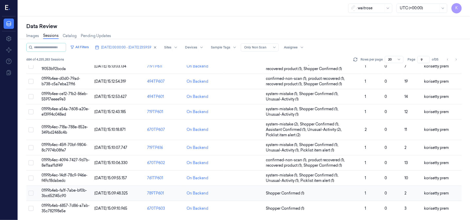
click at [317, 190] on td "Shopper Confirmed (1)" at bounding box center [313, 193] width 99 height 15
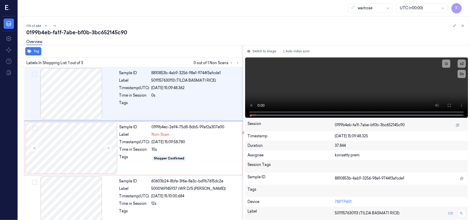
click at [240, 21] on div "179 of 684 0199b4eb-fa1f-7abe-bf0b-3bc652145c90 Overview Tag Labels In Shopping…" at bounding box center [244, 119] width 452 height 204
click at [389, 79] on video at bounding box center [356, 88] width 223 height 60
click at [333, 81] on video at bounding box center [356, 88] width 223 height 60
click at [154, 150] on div "10s" at bounding box center [196, 149] width 88 height 5
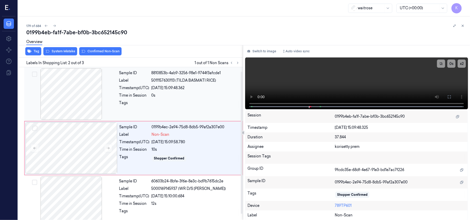
scroll to position [4, 0]
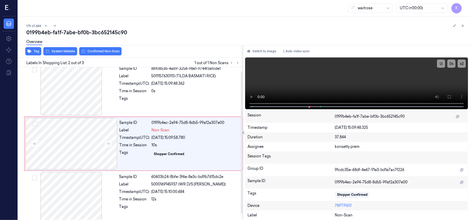
click at [58, 48] on div "Overview" at bounding box center [246, 42] width 440 height 13
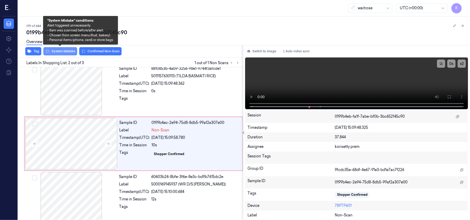
click at [59, 52] on button "System Mistake" at bounding box center [60, 51] width 34 height 8
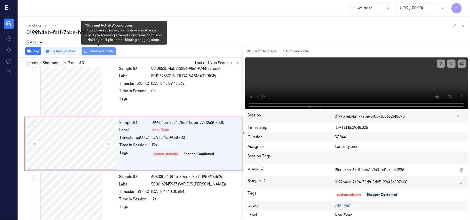
click at [104, 52] on button "Unusual Activity" at bounding box center [99, 51] width 34 height 8
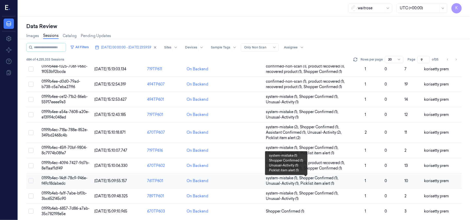
scroll to position [177, 0]
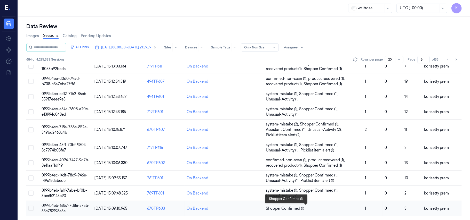
click at [331, 209] on span "Shopper Confirmed (1)" at bounding box center [313, 208] width 95 height 5
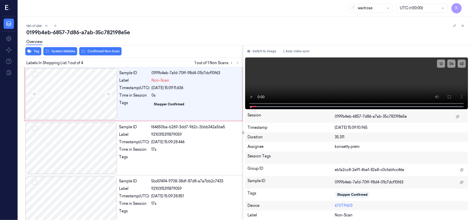
click at [201, 16] on div "waitrose UTC (+00:00) K" at bounding box center [244, 8] width 452 height 17
click at [332, 75] on video at bounding box center [356, 84] width 223 height 52
click at [329, 86] on video at bounding box center [356, 84] width 223 height 52
click at [169, 144] on div "05/10/2025 15:09:28.446" at bounding box center [196, 142] width 88 height 5
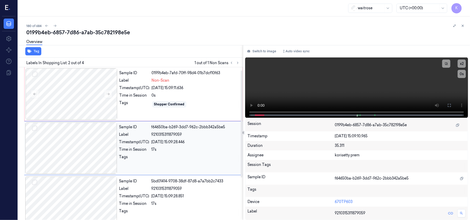
scroll to position [4, 0]
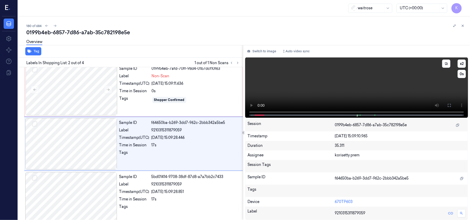
click at [364, 83] on video at bounding box center [356, 88] width 223 height 60
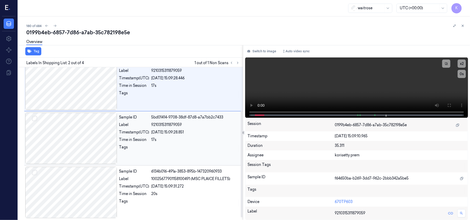
scroll to position [66, 0]
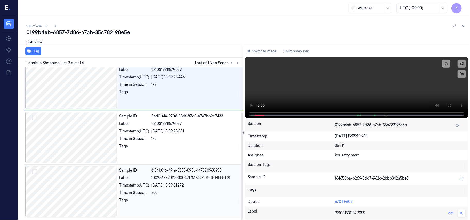
click at [208, 181] on span "10025677901158100491 (MSC PLAICE FILLETS)" at bounding box center [191, 178] width 79 height 5
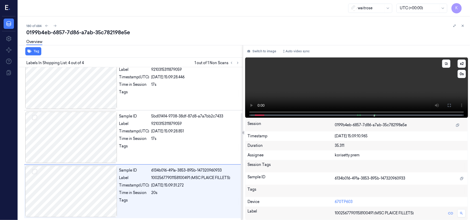
click at [387, 89] on video at bounding box center [356, 88] width 223 height 60
click at [333, 89] on video at bounding box center [356, 88] width 223 height 60
click at [136, 188] on div "Timestamp (UTC)" at bounding box center [134, 185] width 30 height 5
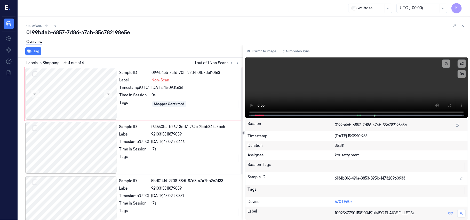
scroll to position [0, 0]
click at [59, 85] on div at bounding box center [72, 94] width 92 height 52
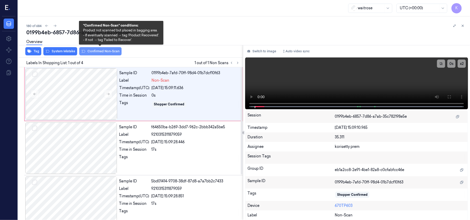
click at [104, 50] on button "Confirmed Non-Scan" at bounding box center [100, 51] width 42 height 8
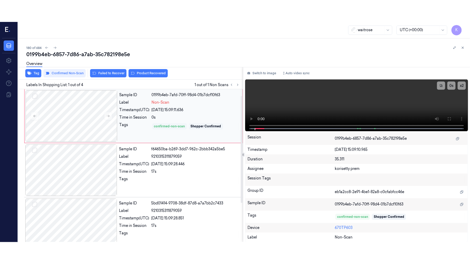
scroll to position [66, 0]
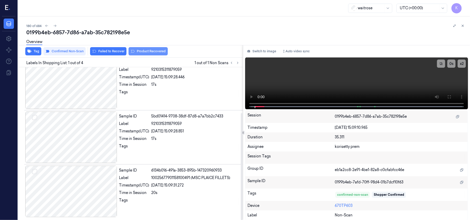
click at [141, 50] on button "Product Recovered" at bounding box center [148, 51] width 39 height 8
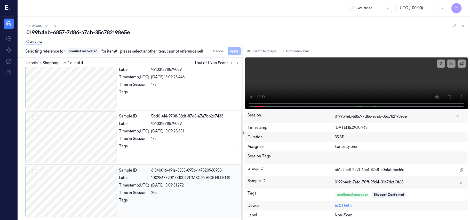
click at [193, 185] on div "05/10/2025 15:09:31.272" at bounding box center [196, 185] width 88 height 5
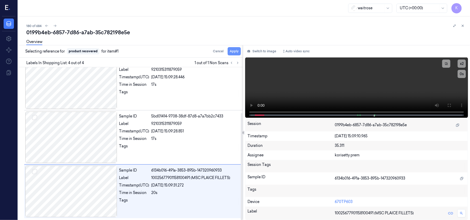
click at [233, 53] on button "Apply" at bounding box center [234, 51] width 13 height 8
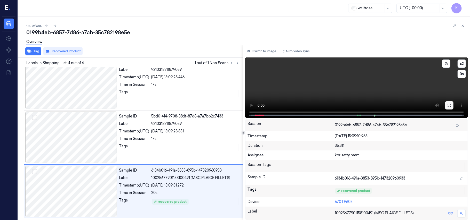
click at [449, 104] on icon at bounding box center [449, 106] width 4 height 4
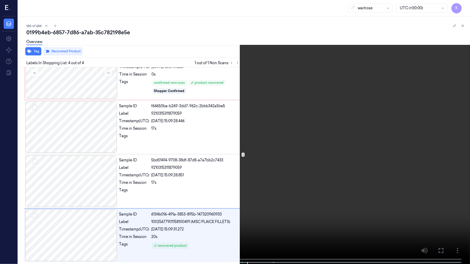
click at [392, 138] on video at bounding box center [235, 132] width 470 height 265
click at [228, 177] on video at bounding box center [235, 132] width 470 height 265
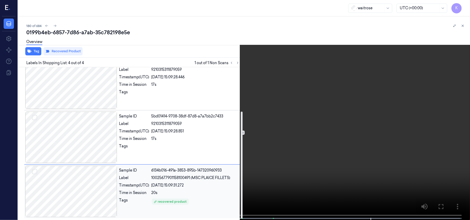
scroll to position [0, 0]
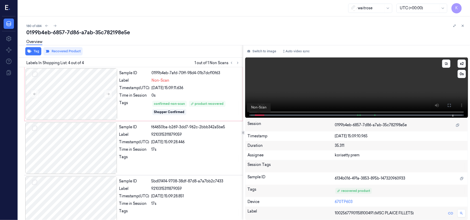
click at [261, 114] on span at bounding box center [261, 115] width 3 height 3
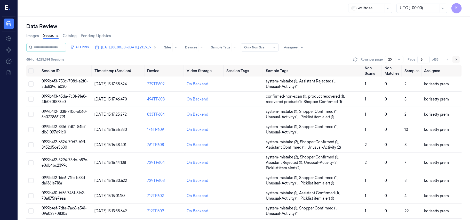
click at [457, 60] on icon "Go to next page" at bounding box center [456, 60] width 3 height 4
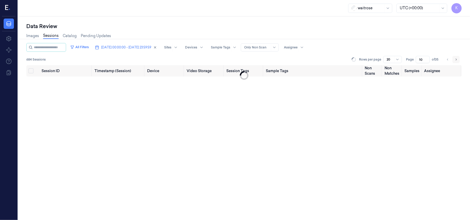
click at [457, 60] on icon "Go to next page" at bounding box center [456, 60] width 3 height 4
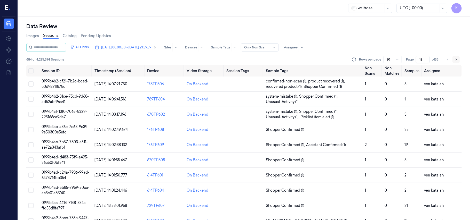
click at [457, 60] on icon "Go to next page" at bounding box center [456, 60] width 3 height 4
type input "16"
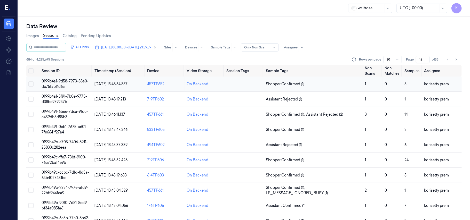
click at [64, 84] on span "0199b4a1-9d58-7973-88e0-dc75fabf1d6a" at bounding box center [65, 84] width 47 height 10
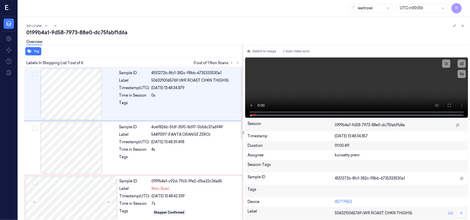
click at [222, 31] on div "0199b4a1-9d58-7973-88e0-dc75fabf1d6a" at bounding box center [246, 32] width 440 height 7
click at [188, 42] on div "Overview" at bounding box center [246, 42] width 440 height 13
click at [237, 63] on icon at bounding box center [237, 63] width 1 height 2
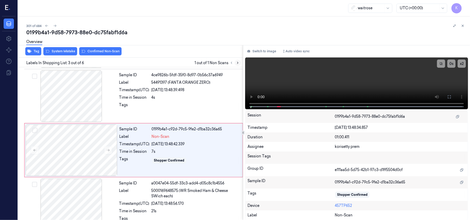
scroll to position [59, 0]
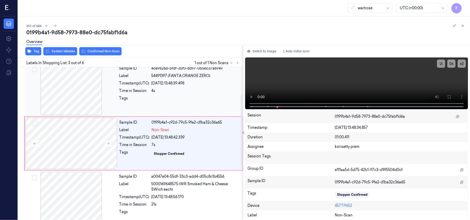
click at [142, 92] on div "Time in Session" at bounding box center [134, 90] width 30 height 5
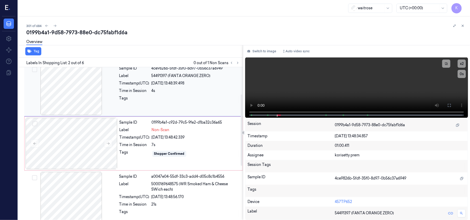
scroll to position [4, 0]
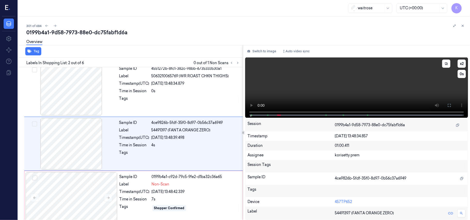
click at [415, 86] on video at bounding box center [356, 88] width 223 height 60
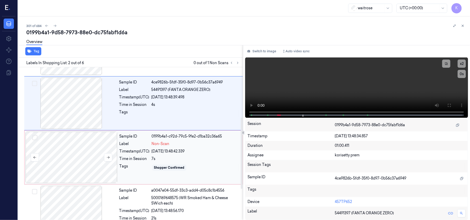
scroll to position [108, 0]
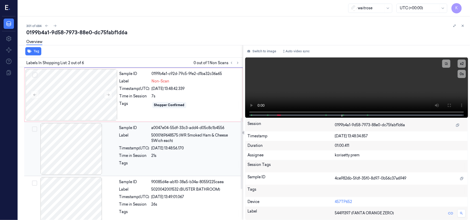
click at [168, 144] on span "5000169648575 (WR Smoked Ham & Cheese SWich each)" at bounding box center [196, 138] width 88 height 11
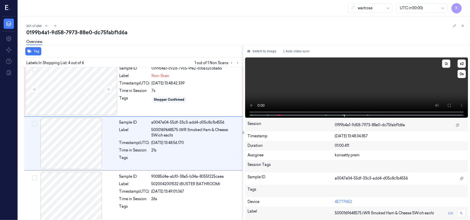
click at [374, 86] on video at bounding box center [356, 88] width 223 height 60
click at [128, 96] on div "Tags" at bounding box center [135, 100] width 30 height 8
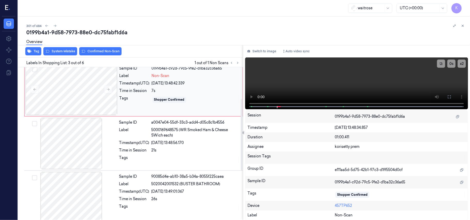
scroll to position [59, 0]
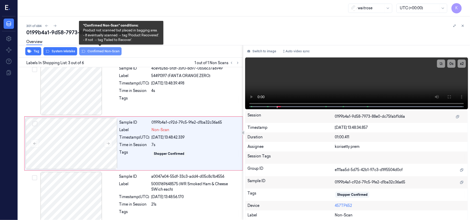
click at [92, 50] on button "Confirmed Non-Scan" at bounding box center [100, 51] width 42 height 8
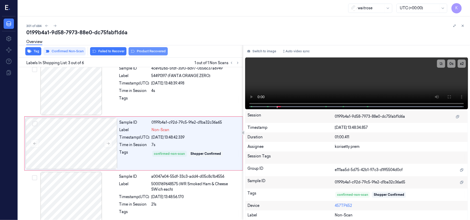
click at [148, 51] on button "Product Recovered" at bounding box center [148, 51] width 39 height 8
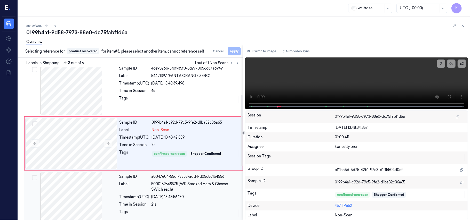
click at [193, 185] on span "5000169648575 (WR Smoked Ham & Cheese SWich each)" at bounding box center [196, 187] width 88 height 11
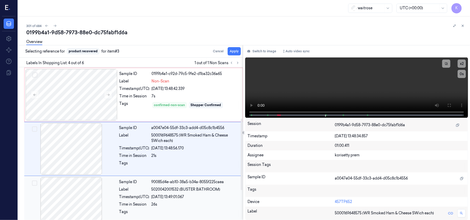
scroll to position [113, 0]
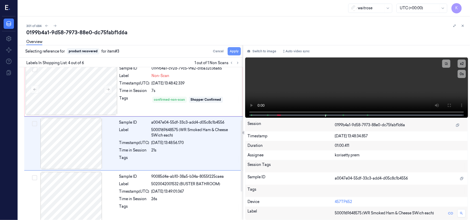
click at [234, 52] on button "Apply" at bounding box center [234, 51] width 13 height 8
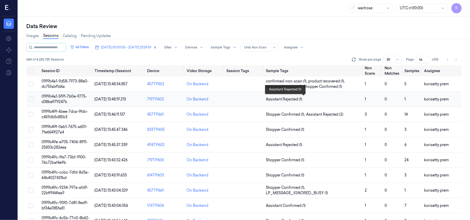
click at [288, 101] on span "Assistant Rejected (1)" at bounding box center [284, 99] width 36 height 5
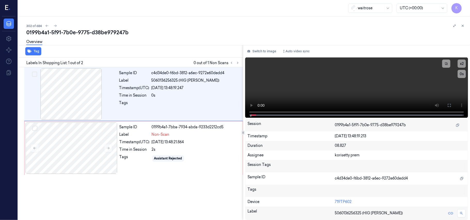
click at [163, 34] on div "0199b4a1-5f91-7b0e-9775-d38be979247b" at bounding box center [246, 32] width 440 height 7
click at [297, 92] on video at bounding box center [356, 88] width 223 height 60
click at [161, 148] on div "2s" at bounding box center [196, 149] width 88 height 5
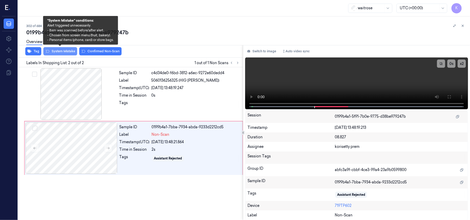
click at [61, 53] on button "System Mistake" at bounding box center [60, 51] width 34 height 8
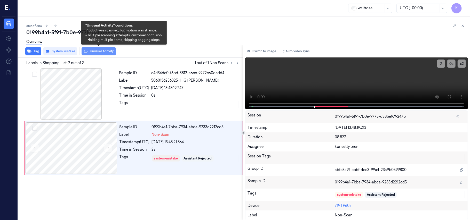
click at [98, 51] on button "Unusual Activity" at bounding box center [99, 51] width 34 height 8
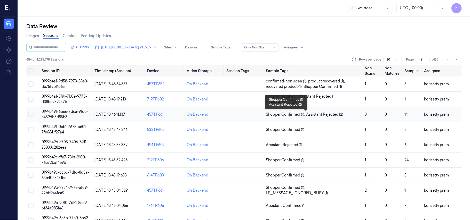
click at [331, 115] on span "Assistant Rejected (2)" at bounding box center [324, 114] width 37 height 5
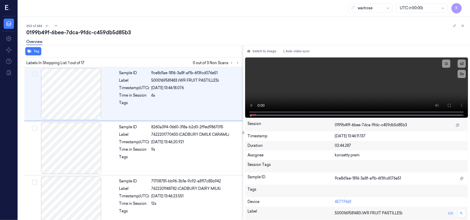
click at [204, 23] on div "303 of 684" at bounding box center [246, 26] width 440 height 6
click at [237, 61] on icon at bounding box center [238, 63] width 4 height 4
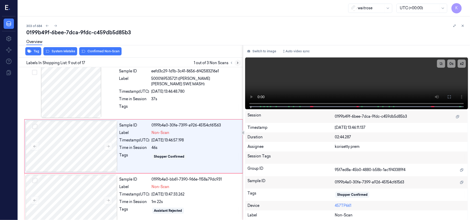
scroll to position [385, 0]
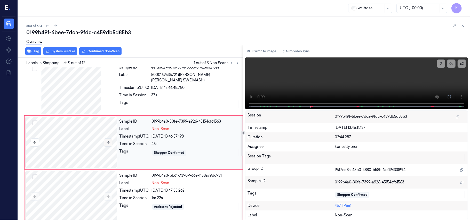
click at [106, 144] on button at bounding box center [108, 143] width 8 height 8
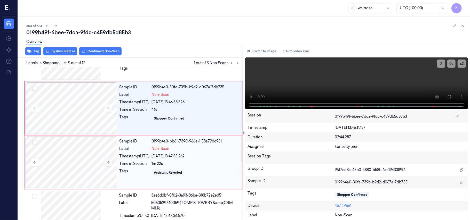
click at [107, 164] on icon at bounding box center [108, 163] width 4 height 4
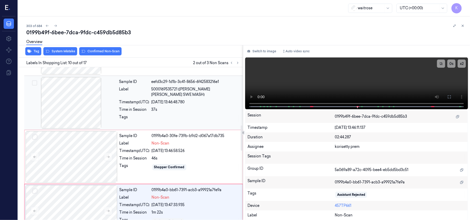
scroll to position [336, 0]
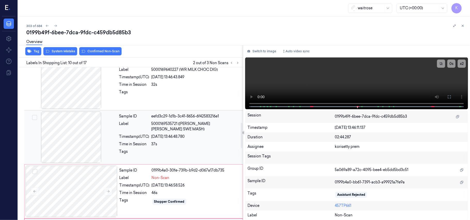
click at [169, 129] on div "Sample ID eefd3c29-1d1b-3c41-8656-6f42583216e1 Label 5000169535721 (WR ESS CARR…" at bounding box center [179, 138] width 125 height 52
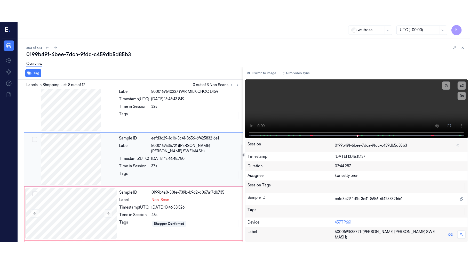
scroll to position [331, 0]
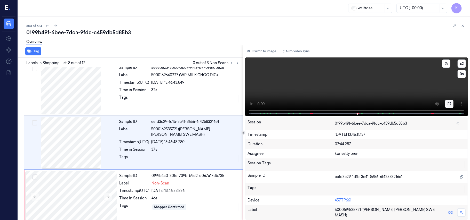
click at [449, 106] on icon at bounding box center [449, 104] width 4 height 4
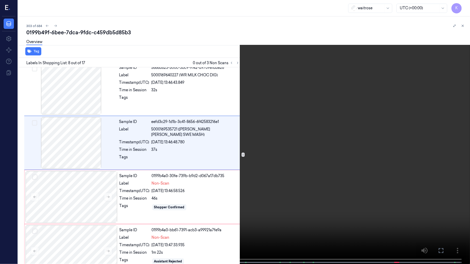
click at [282, 127] on video at bounding box center [235, 132] width 470 height 265
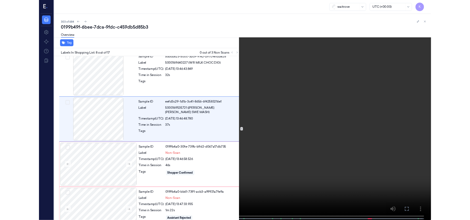
scroll to position [309, 0]
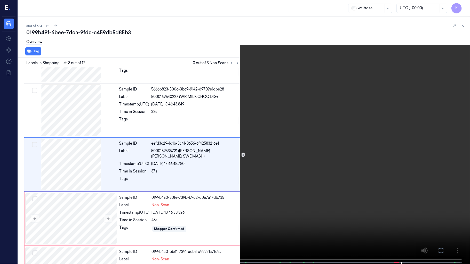
click at [339, 67] on video at bounding box center [235, 132] width 470 height 265
click at [370, 151] on video at bounding box center [235, 132] width 470 height 265
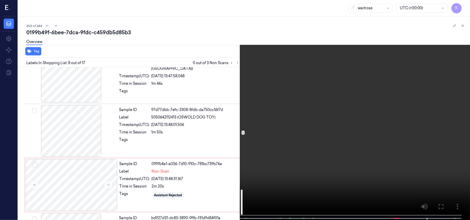
scroll to position [773, 0]
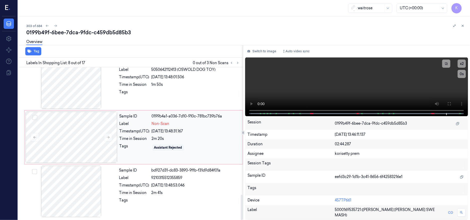
click at [185, 139] on div "2m 20s" at bounding box center [196, 138] width 88 height 5
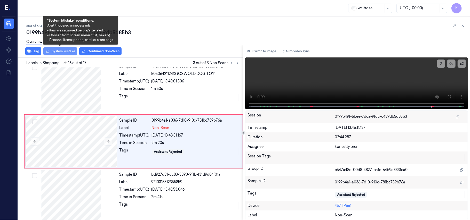
click at [65, 52] on button "System Mistake" at bounding box center [60, 51] width 34 height 8
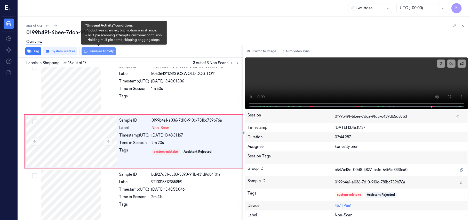
click at [92, 53] on button "Unusual Activity" at bounding box center [99, 51] width 34 height 8
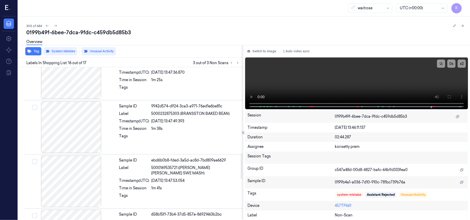
scroll to position [456, 0]
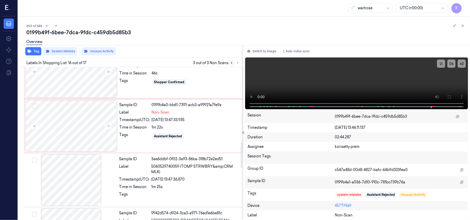
click at [234, 63] on button at bounding box center [231, 63] width 6 height 6
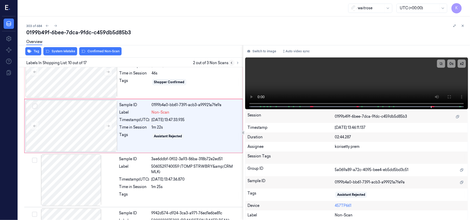
scroll to position [439, 0]
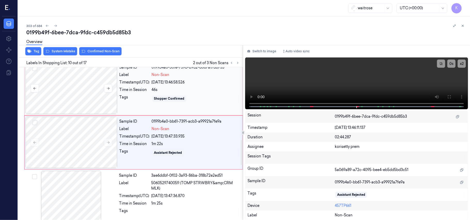
click at [75, 93] on div at bounding box center [72, 89] width 92 height 52
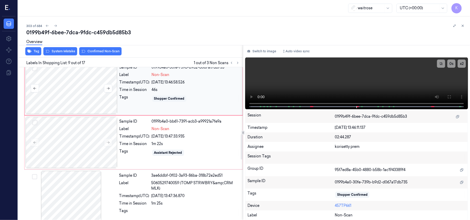
scroll to position [385, 0]
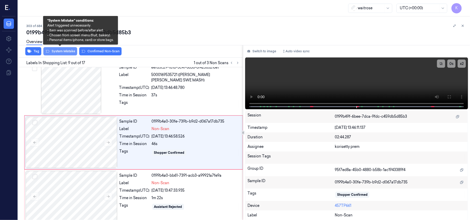
click at [55, 51] on button "System Mistake" at bounding box center [60, 51] width 34 height 8
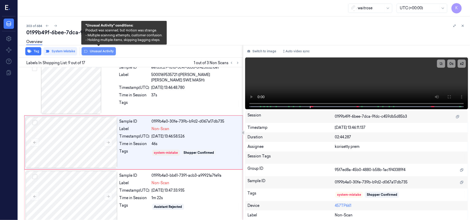
click at [104, 54] on button "Unusual Activity" at bounding box center [99, 51] width 34 height 8
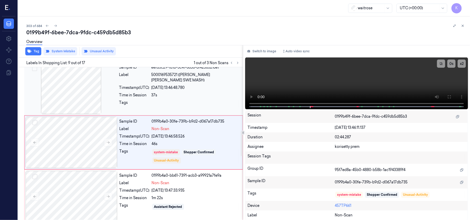
click at [176, 85] on div "05/10/2025 13:46:48.780" at bounding box center [196, 87] width 88 height 5
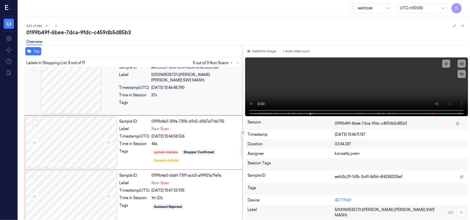
scroll to position [331, 0]
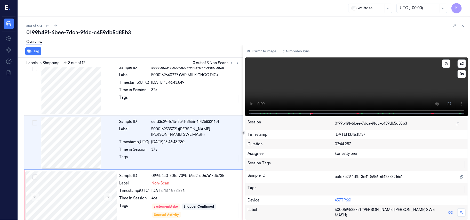
click at [331, 91] on video at bounding box center [356, 87] width 223 height 59
click at [174, 203] on div "Sample ID 0199b4a0-30fe-739b-b9d2-d067a17db735 Label Non-Scan Timestamp (UTC) 0…" at bounding box center [179, 197] width 124 height 52
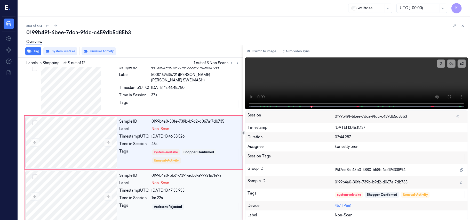
click at [176, 196] on div "Sample ID 0199b4a0-bb61-7391-acb3-a99921a7fe9a Label Non-Scan Timestamp (UTC) 0…" at bounding box center [179, 197] width 124 height 52
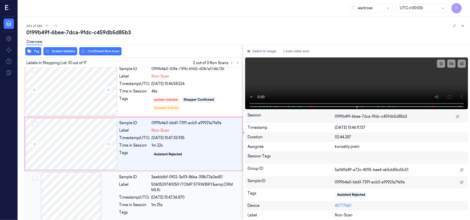
scroll to position [439, 0]
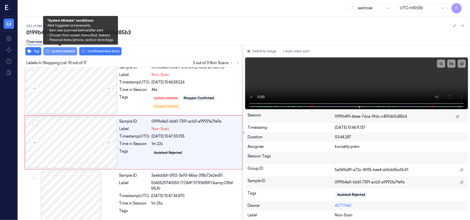
click at [66, 51] on button "System Mistake" at bounding box center [60, 51] width 34 height 8
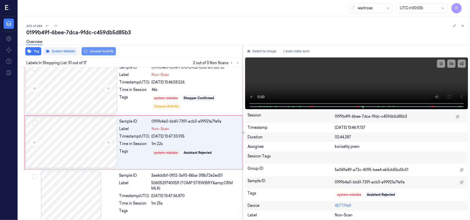
click at [97, 52] on button "Unusual Activity" at bounding box center [99, 51] width 34 height 8
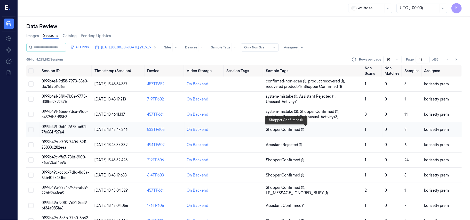
click at [318, 129] on span "Shopper Confirmed (1)" at bounding box center [313, 129] width 95 height 5
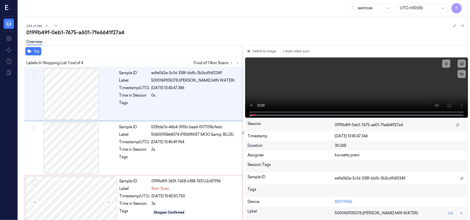
click at [142, 40] on div "Overview" at bounding box center [246, 42] width 440 height 13
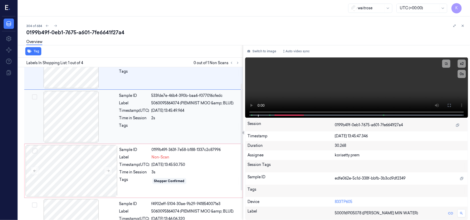
scroll to position [66, 0]
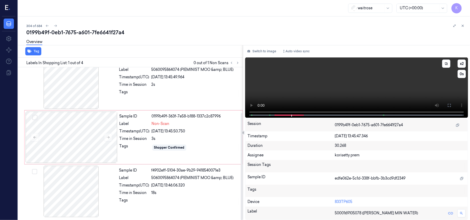
click at [310, 89] on video at bounding box center [356, 88] width 223 height 60
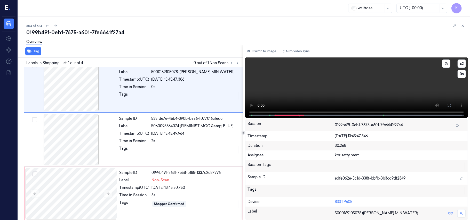
scroll to position [0, 0]
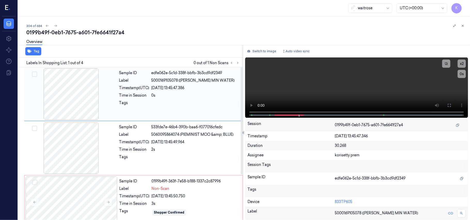
click at [157, 92] on div "Sample ID edfe062e-5c1d-338f-bbfb-3b3cd9df2349 Label 5000169105078 (WR ESS MIN …" at bounding box center [179, 94] width 125 height 52
click at [363, 74] on video at bounding box center [356, 88] width 223 height 60
click at [368, 87] on video at bounding box center [356, 88] width 223 height 60
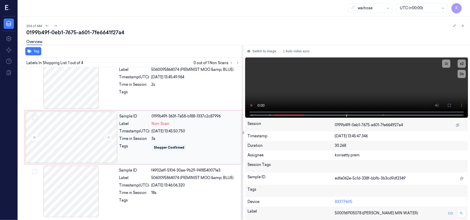
click at [188, 150] on div "Shopper Confirmed" at bounding box center [196, 148] width 88 height 8
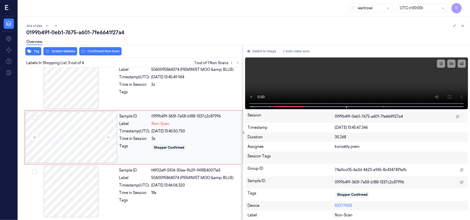
scroll to position [59, 0]
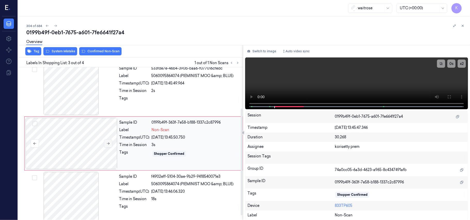
click at [109, 144] on icon at bounding box center [108, 144] width 3 height 2
click at [422, 85] on video at bounding box center [356, 84] width 223 height 52
click at [367, 83] on video at bounding box center [356, 84] width 223 height 52
click at [196, 134] on div "Sample ID 0199b49f-363f-7e5a-836e-1b9819370a77 Label Non-Scan Timestamp (UTC) 0…" at bounding box center [179, 144] width 124 height 52
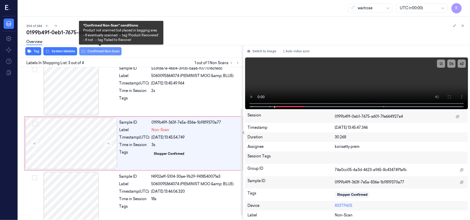
click at [113, 54] on button "Confirmed Non-Scan" at bounding box center [100, 51] width 42 height 8
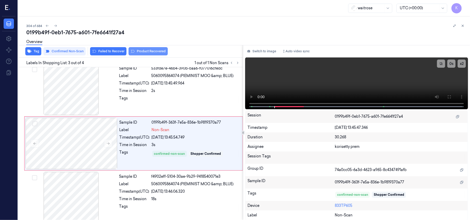
click at [144, 49] on button "Product Recovered" at bounding box center [148, 51] width 39 height 8
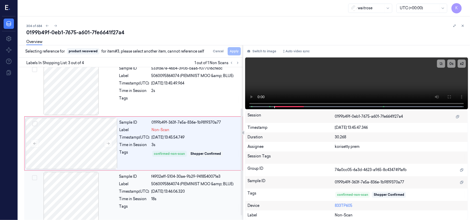
click at [184, 185] on span "5060095864074 (PIEMINIST MOO &amp; BLUE)" at bounding box center [193, 184] width 82 height 5
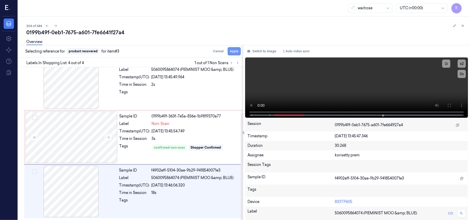
click at [234, 50] on button "Apply" at bounding box center [234, 51] width 13 height 8
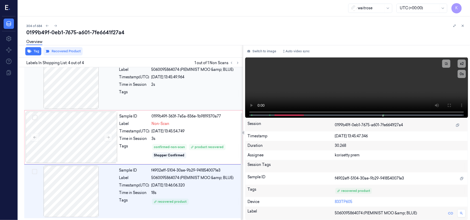
click at [192, 90] on div at bounding box center [196, 94] width 88 height 8
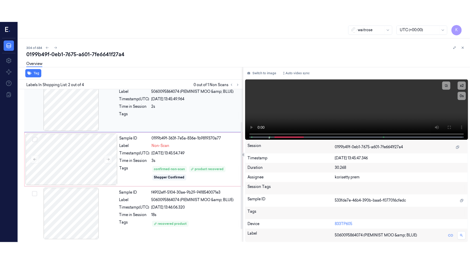
scroll to position [4, 0]
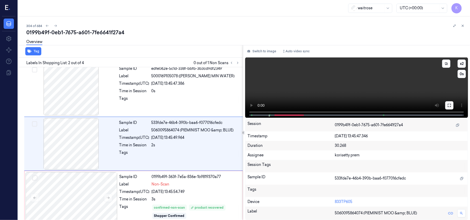
click at [450, 104] on icon at bounding box center [449, 105] width 3 height 3
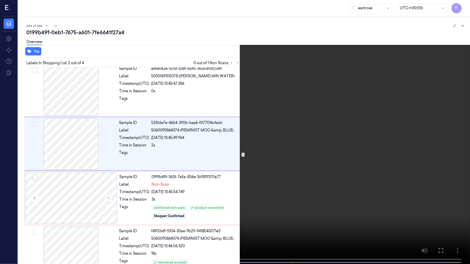
click at [207, 163] on video at bounding box center [235, 132] width 470 height 265
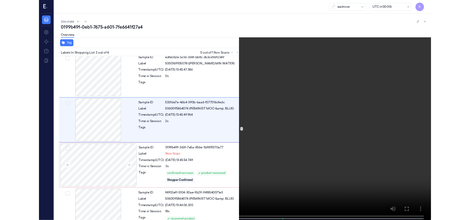
scroll to position [0, 0]
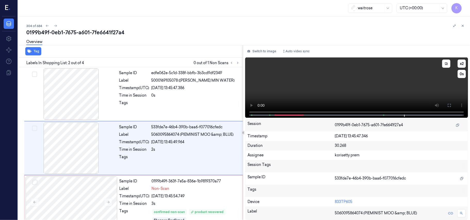
click at [347, 94] on video at bounding box center [356, 88] width 223 height 60
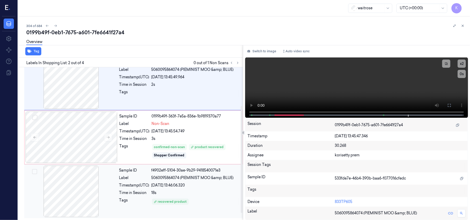
scroll to position [66, 0]
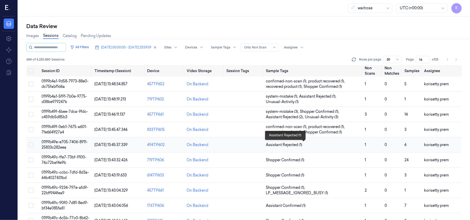
click at [321, 144] on span "Assistant Rejected (1)" at bounding box center [313, 144] width 95 height 5
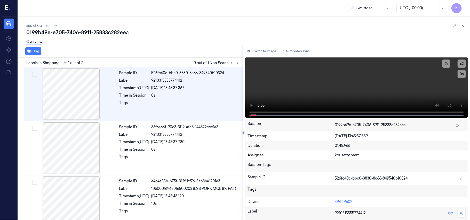
click at [224, 28] on div "305 of 684" at bounding box center [246, 26] width 440 height 6
click at [237, 62] on icon at bounding box center [238, 63] width 4 height 4
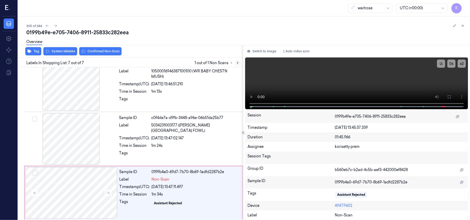
scroll to position [229, 0]
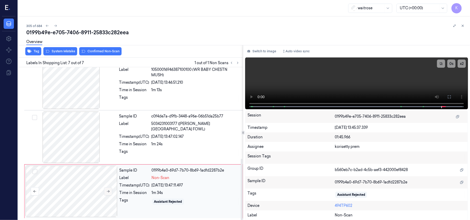
click at [109, 193] on icon at bounding box center [108, 192] width 4 height 4
click at [188, 78] on div "Sample ID 8ba8e8a5-f914-3656-9373-e5b011e0fbe7 Label 10500016946387100100 (WR B…" at bounding box center [179, 84] width 125 height 52
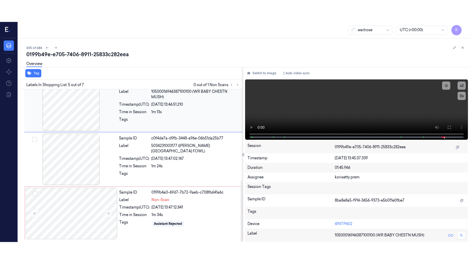
scroll to position [168, 0]
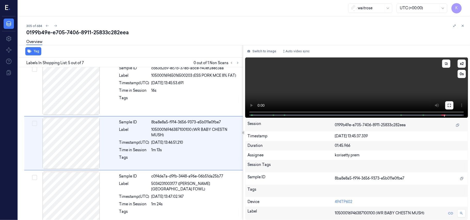
click at [449, 106] on icon at bounding box center [449, 106] width 4 height 4
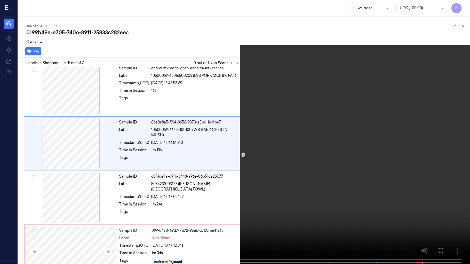
click at [258, 176] on video at bounding box center [235, 132] width 470 height 265
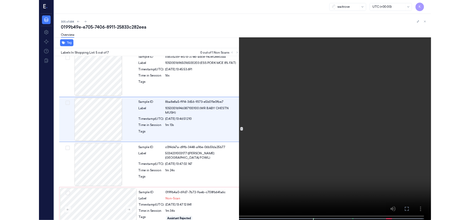
scroll to position [146, 0]
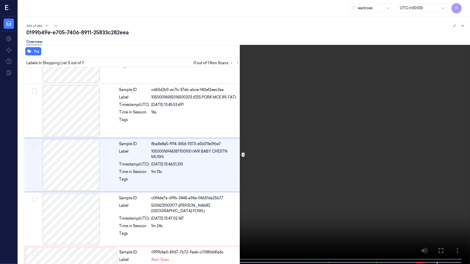
click at [270, 205] on video at bounding box center [235, 132] width 470 height 265
click at [360, 109] on video at bounding box center [235, 132] width 470 height 265
click at [400, 141] on video at bounding box center [235, 132] width 470 height 265
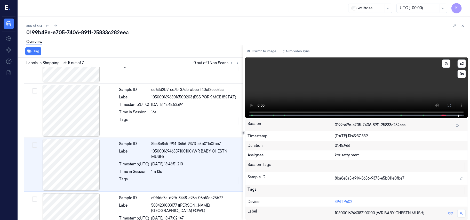
click at [334, 78] on video at bounding box center [356, 88] width 223 height 60
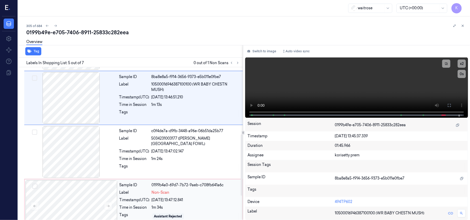
scroll to position [229, 0]
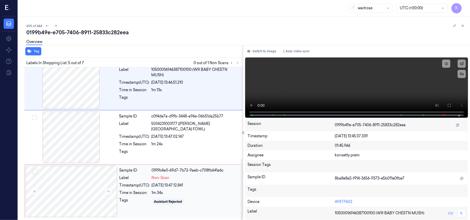
click at [164, 191] on div "1m 34s" at bounding box center [196, 192] width 88 height 5
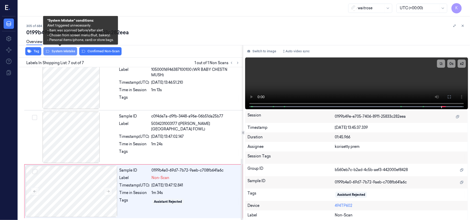
click at [60, 52] on button "System Mistake" at bounding box center [60, 51] width 34 height 8
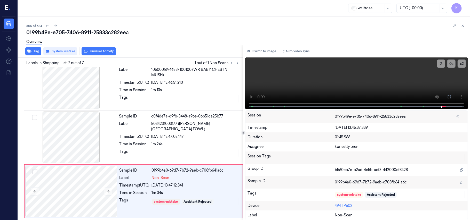
click at [94, 52] on button "Unusual Activity" at bounding box center [99, 51] width 34 height 8
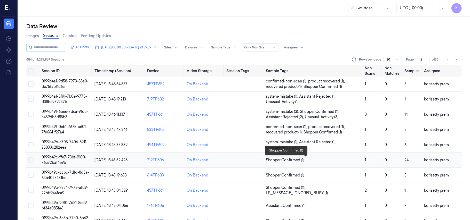
click at [303, 161] on span "Shopper Confirmed (1)" at bounding box center [285, 160] width 38 height 5
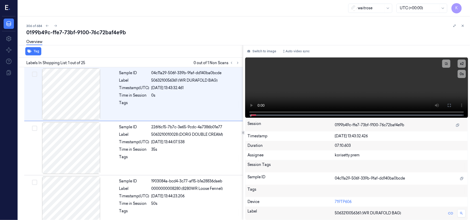
drag, startPoint x: 181, startPoint y: 30, endPoint x: 192, endPoint y: 1, distance: 31.0
click at [182, 30] on div "0199b49c-ffe7-73bf-9100-76c72baf4e9b" at bounding box center [246, 32] width 440 height 7
click at [240, 62] on button at bounding box center [238, 63] width 6 height 6
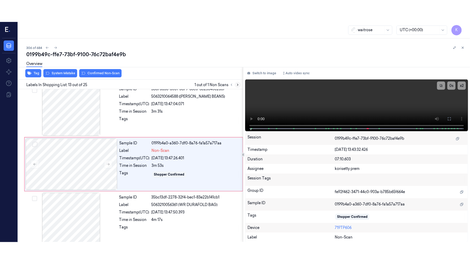
scroll to position [602, 0]
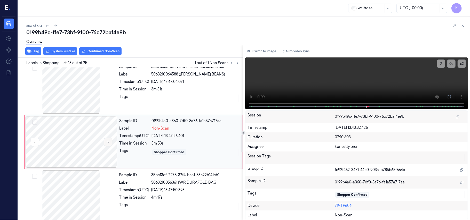
click at [109, 144] on icon at bounding box center [108, 142] width 3 height 2
click at [446, 97] on button at bounding box center [449, 97] width 8 height 8
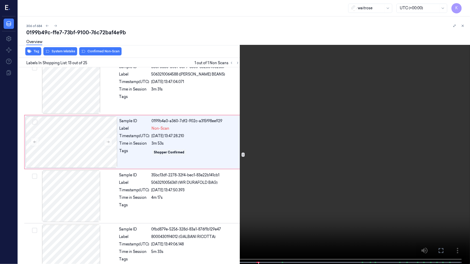
click at [243, 174] on video at bounding box center [235, 132] width 470 height 265
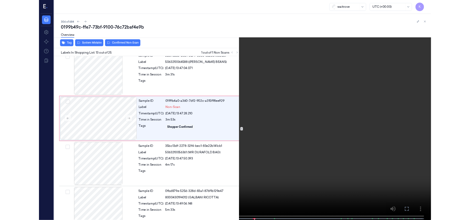
scroll to position [581, 0]
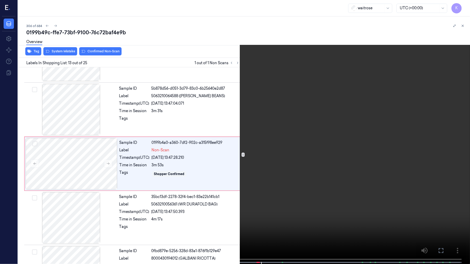
click at [247, 119] on video at bounding box center [235, 132] width 470 height 265
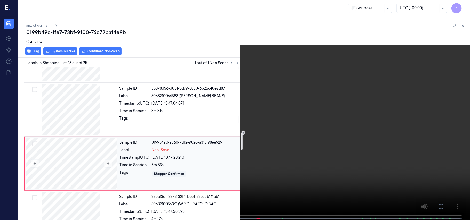
scroll to position [684, 0]
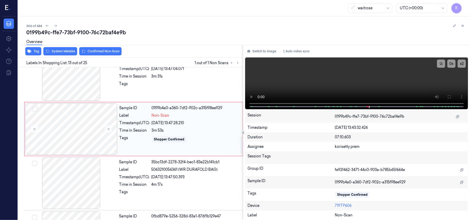
click at [174, 133] on div "3m 53s" at bounding box center [196, 130] width 88 height 5
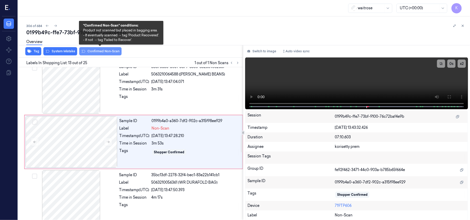
click at [90, 53] on button "Confirmed Non-Scan" at bounding box center [100, 51] width 42 height 8
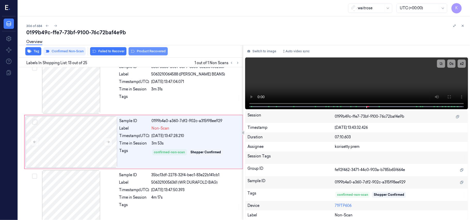
click at [146, 52] on button "Product Recovered" at bounding box center [148, 51] width 39 height 8
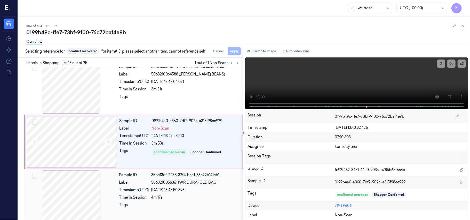
click at [171, 188] on div "Sample ID 35bc13df-2278-32f4-bec1-83e22b141cb1 Label 5063210056361 (WR DURAFOLD…" at bounding box center [179, 197] width 125 height 52
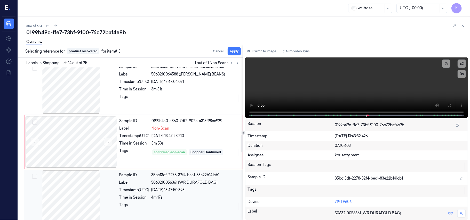
scroll to position [657, 0]
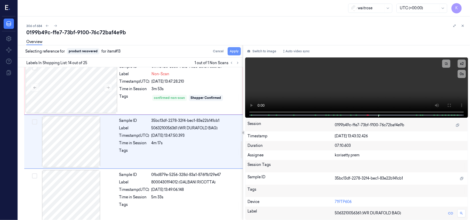
click at [232, 52] on button "Apply" at bounding box center [234, 51] width 13 height 8
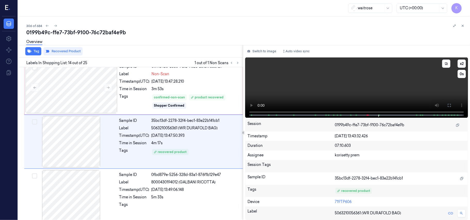
click at [385, 87] on video at bounding box center [356, 88] width 223 height 60
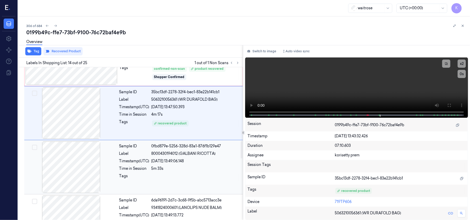
scroll to position [726, 0]
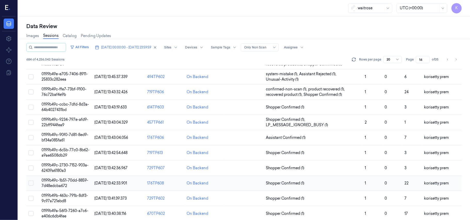
scroll to position [69, 0]
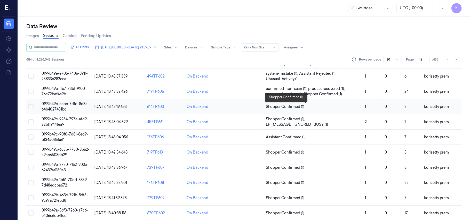
click at [324, 107] on span "Shopper Confirmed (1)" at bounding box center [313, 106] width 95 height 5
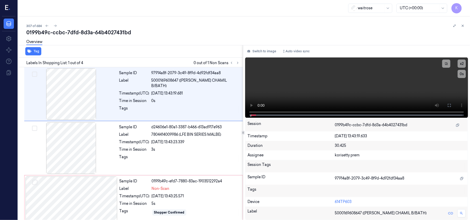
click at [193, 30] on div "0199b49c-ccbc-7dfd-8d3a-64b4027431bd" at bounding box center [246, 32] width 440 height 7
click at [352, 80] on video at bounding box center [356, 88] width 223 height 60
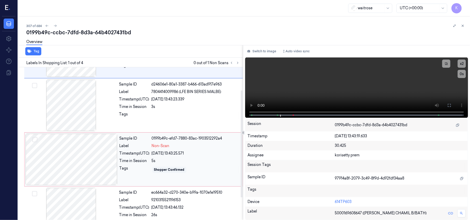
scroll to position [31, 0]
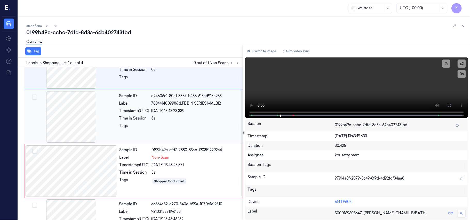
click at [149, 114] on div "Sample ID d24606e1-80a1-3387-b466-613ad917e963 Label 7804414009986 (LFE BIN SER…" at bounding box center [179, 117] width 125 height 52
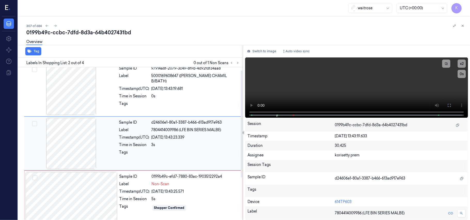
scroll to position [4, 0]
click at [377, 93] on video at bounding box center [356, 88] width 223 height 60
click at [314, 78] on video at bounding box center [356, 88] width 223 height 60
click at [365, 89] on video at bounding box center [356, 88] width 223 height 60
click at [337, 94] on video at bounding box center [356, 88] width 223 height 60
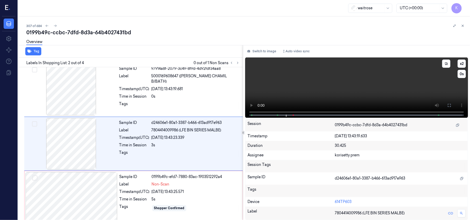
click at [379, 88] on video at bounding box center [356, 88] width 223 height 60
click at [165, 186] on span "Non-Scan" at bounding box center [161, 184] width 18 height 5
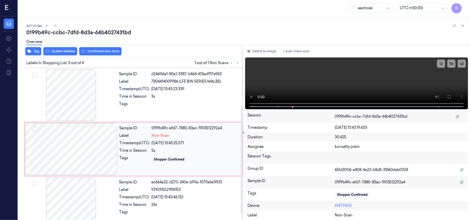
scroll to position [59, 0]
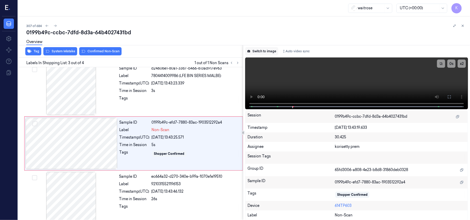
click at [261, 53] on button "Switch to image" at bounding box center [261, 51] width 33 height 8
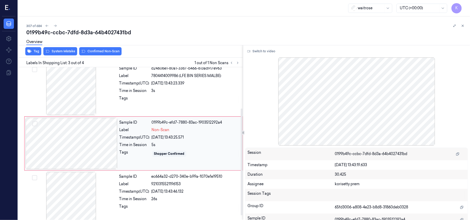
click at [88, 146] on div at bounding box center [72, 144] width 92 height 52
click at [264, 53] on button "Switch to video" at bounding box center [261, 51] width 32 height 8
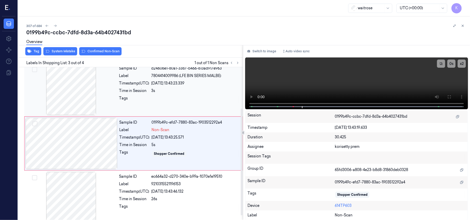
click at [238, 114] on div "Sample ID d24606e1-80a1-3387-b466-613ad917e963 Label 7804414009986 (LFE BIN SER…" at bounding box center [179, 90] width 125 height 52
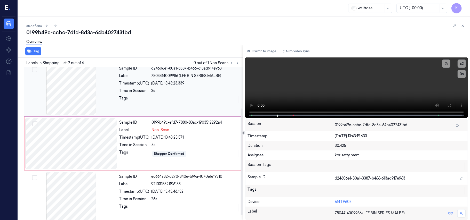
scroll to position [4, 0]
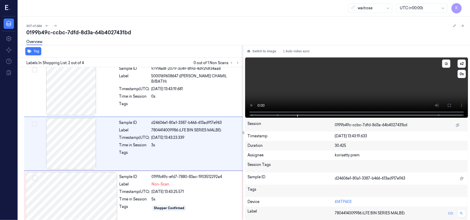
click at [365, 91] on video at bounding box center [356, 88] width 223 height 60
click at [162, 184] on span "Non-Scan" at bounding box center [161, 184] width 18 height 5
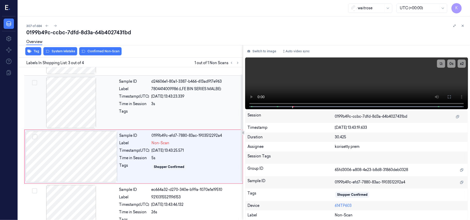
scroll to position [59, 0]
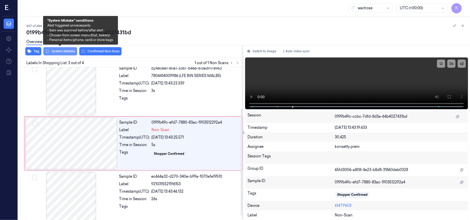
click at [64, 53] on button "System Mistake" at bounding box center [60, 51] width 34 height 8
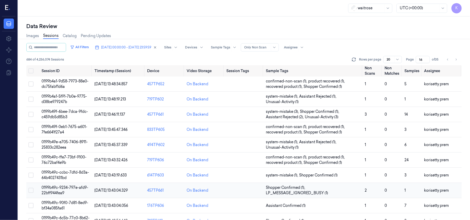
click at [323, 189] on span "Shopper Confirmed (1) , LP_MESSAGE_IGNORED_BUSY (1)" at bounding box center [313, 190] width 95 height 11
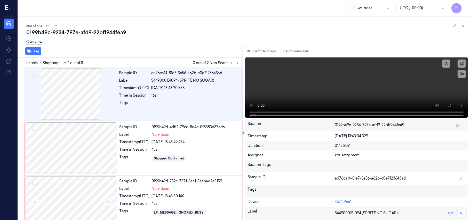
click at [134, 30] on div "0199b49c-9234-797e-afd9-22bff944fea9" at bounding box center [246, 32] width 440 height 7
click at [291, 88] on video at bounding box center [356, 88] width 223 height 60
click at [127, 146] on div "Sample ID 0199b49d-4db2-79cd-8d4e-0f8383d87ad6 Label Non-Scan Timestamp (UTC) 0…" at bounding box center [179, 149] width 124 height 52
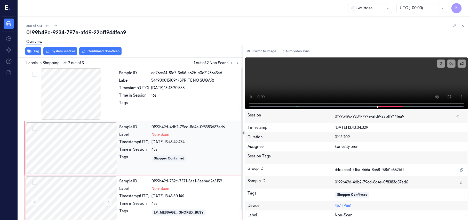
scroll to position [4, 0]
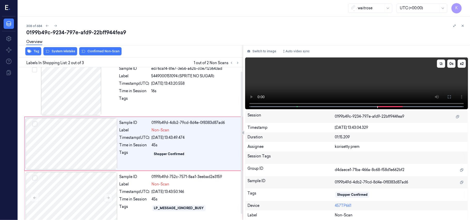
click at [351, 86] on video at bounding box center [356, 84] width 223 height 52
click at [377, 75] on video at bounding box center [356, 84] width 223 height 52
click at [101, 141] on div at bounding box center [72, 144] width 92 height 52
click at [79, 200] on div at bounding box center [72, 198] width 92 height 52
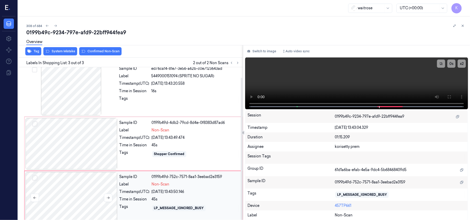
scroll to position [11, 0]
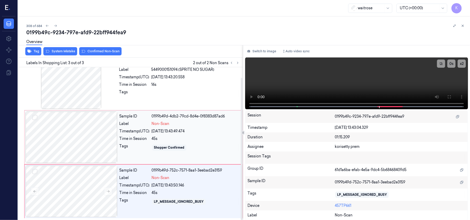
click at [91, 139] on div at bounding box center [72, 138] width 92 height 52
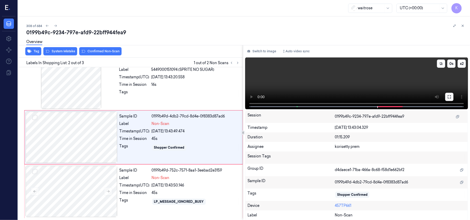
click at [449, 95] on icon at bounding box center [449, 96] width 3 height 3
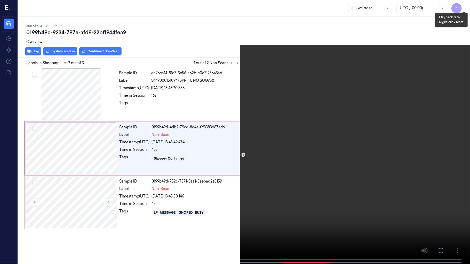
click at [467, 5] on button "x 2" at bounding box center [464, 6] width 8 height 8
click at [467, 5] on button "x 4" at bounding box center [464, 6] width 8 height 8
click at [339, 99] on video at bounding box center [235, 132] width 470 height 265
click at [330, 173] on video at bounding box center [235, 132] width 470 height 265
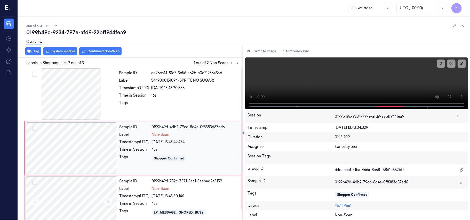
click at [197, 142] on div "05/10/2025 13:43:49.474" at bounding box center [196, 142] width 88 height 5
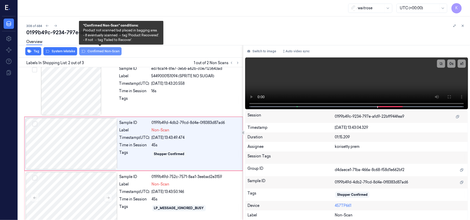
click at [105, 51] on button "Confirmed Non-Scan" at bounding box center [100, 51] width 42 height 8
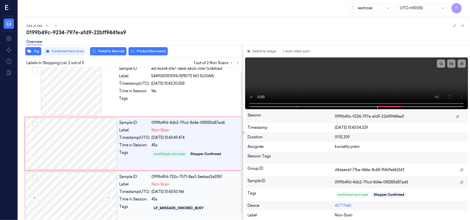
click at [138, 192] on div "Timestamp (UTC)" at bounding box center [135, 191] width 30 height 5
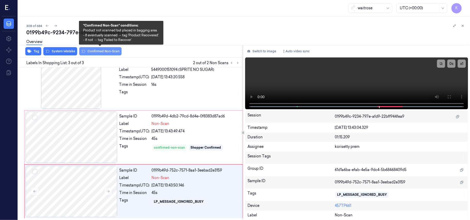
click at [91, 50] on button "Confirmed Non-Scan" at bounding box center [100, 51] width 42 height 8
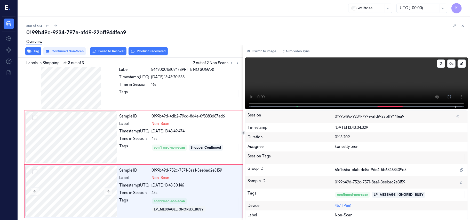
click at [386, 79] on video at bounding box center [356, 84] width 223 height 52
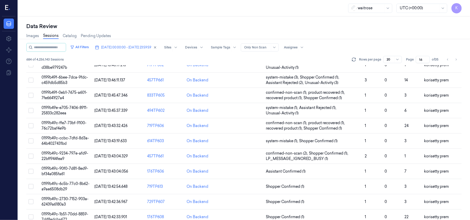
scroll to position [34, 0]
click at [314, 171] on span "Assistant Confirmed (1)" at bounding box center [313, 171] width 95 height 5
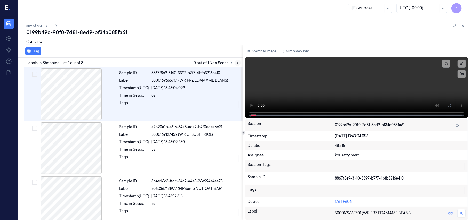
click at [236, 65] on button at bounding box center [238, 63] width 6 height 6
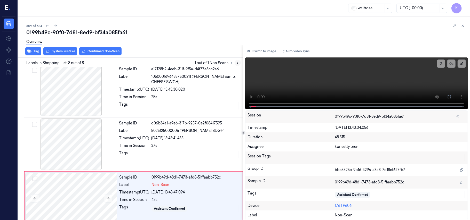
scroll to position [283, 0]
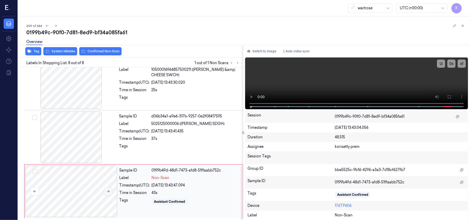
click at [107, 192] on icon at bounding box center [108, 192] width 4 height 4
click at [159, 136] on div "37s" at bounding box center [196, 138] width 88 height 5
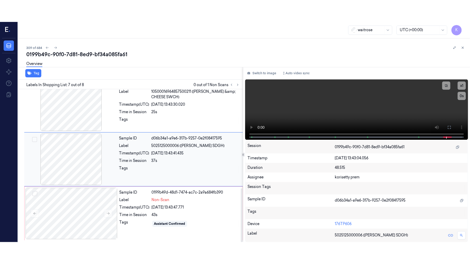
scroll to position [276, 0]
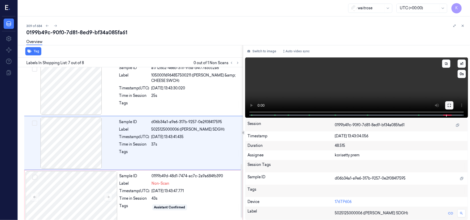
click at [449, 106] on icon at bounding box center [449, 106] width 4 height 4
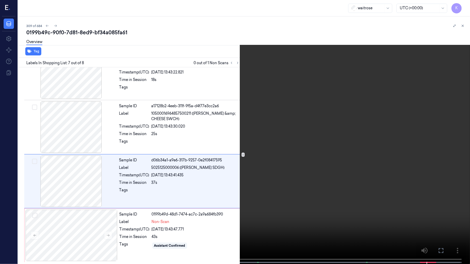
click at [276, 190] on video at bounding box center [235, 132] width 470 height 265
click at [463, 4] on button "x 1" at bounding box center [464, 6] width 8 height 8
click at [333, 152] on video at bounding box center [235, 132] width 470 height 265
click at [462, 5] on button "x 2" at bounding box center [464, 6] width 8 height 8
click at [462, 5] on button "x 4" at bounding box center [464, 6] width 8 height 8
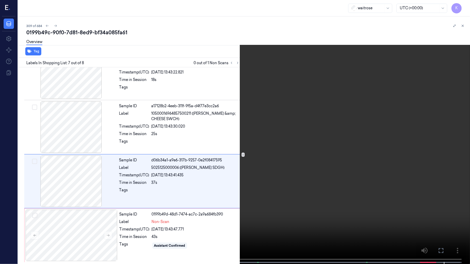
click at [276, 200] on video at bounding box center [235, 132] width 470 height 265
click at [257, 206] on video at bounding box center [235, 132] width 470 height 265
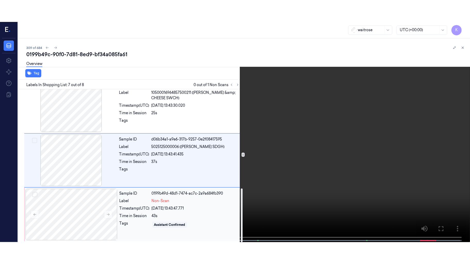
scroll to position [283, 0]
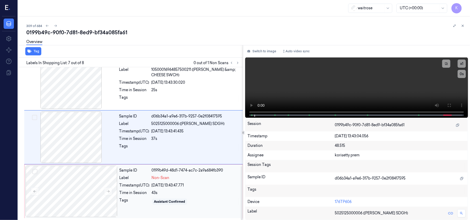
click at [162, 184] on div "05/10/2025 13:43:47.771" at bounding box center [196, 185] width 88 height 5
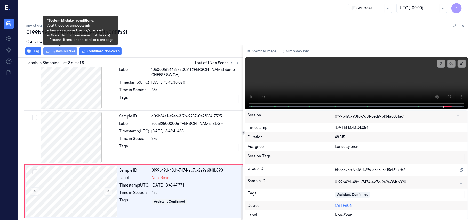
click at [64, 51] on button "System Mistake" at bounding box center [60, 51] width 34 height 8
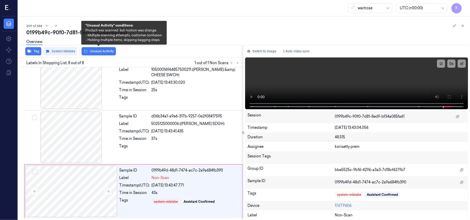
click at [87, 51] on icon at bounding box center [86, 51] width 4 height 3
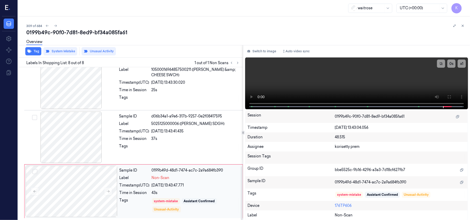
click at [126, 190] on div "Time in Session" at bounding box center [135, 192] width 30 height 5
click at [449, 99] on button at bounding box center [449, 97] width 8 height 8
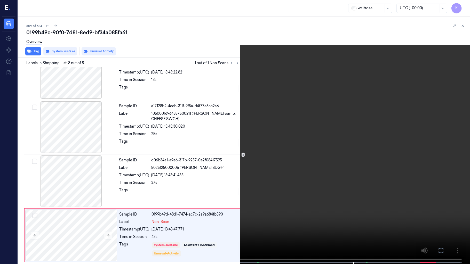
click at [350, 165] on video at bounding box center [235, 132] width 470 height 265
click at [327, 70] on video at bounding box center [235, 132] width 470 height 265
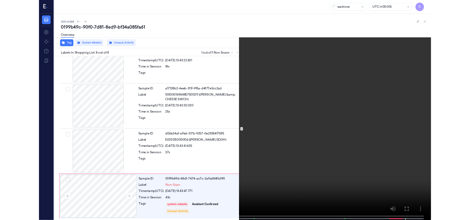
scroll to position [283, 0]
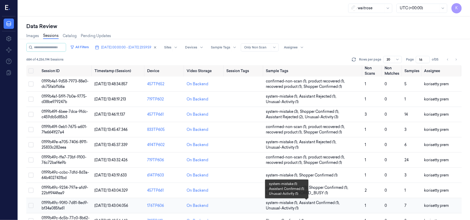
click at [289, 211] on span "Unusual-Activity (1)" at bounding box center [282, 208] width 33 height 5
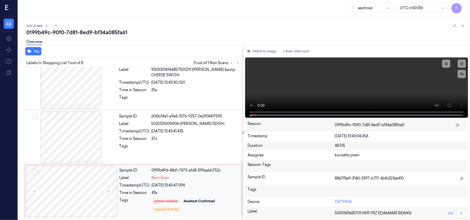
scroll to position [283, 0]
click at [187, 29] on div "0199b49c-90f0-7d81-8ed9-bf34a085fa61" at bounding box center [246, 32] width 440 height 7
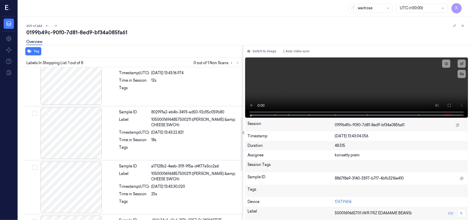
scroll to position [275, 0]
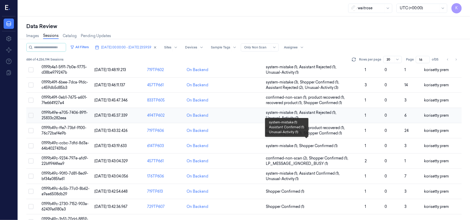
scroll to position [69, 0]
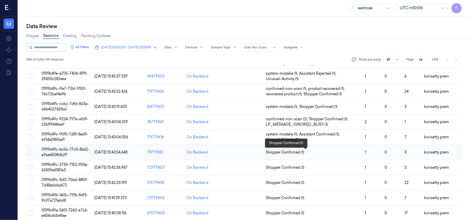
click at [300, 153] on span "Shopper Confirmed (1)" at bounding box center [285, 152] width 38 height 5
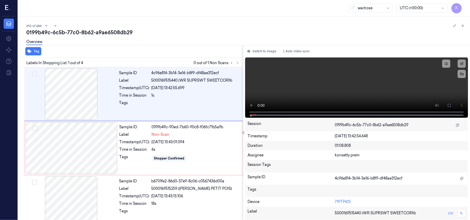
click at [215, 33] on div "0199b49c-6c5b-77c0-8b62-a9ae6508db29" at bounding box center [246, 32] width 440 height 7
click at [184, 98] on div "Sample ID 4c96e814-3b14-3e16-b8f9-df48ae312ecf Label 5000169515440 (WR SUPRSWT …" at bounding box center [179, 94] width 125 height 52
click at [367, 91] on video at bounding box center [356, 88] width 223 height 60
click at [324, 79] on video at bounding box center [356, 88] width 223 height 60
click at [110, 156] on div at bounding box center [72, 149] width 92 height 52
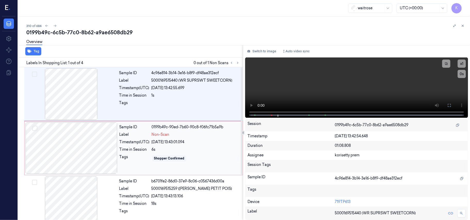
scroll to position [4, 0]
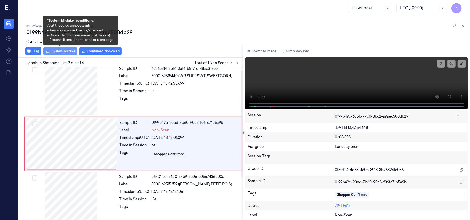
click at [61, 52] on button "System Mistake" at bounding box center [60, 51] width 34 height 8
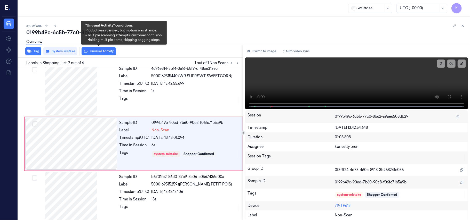
click at [89, 50] on button "Unusual Activity" at bounding box center [99, 51] width 34 height 8
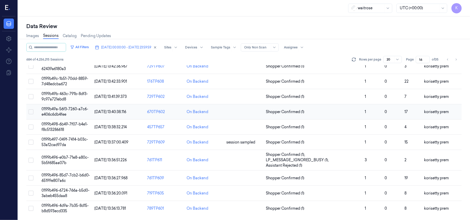
scroll to position [137, 0]
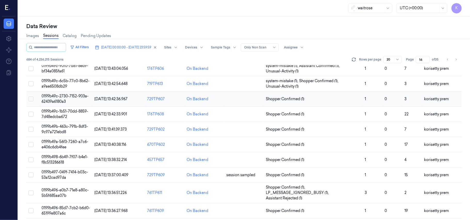
click at [312, 97] on td "Shopper Confirmed (1)" at bounding box center [313, 99] width 99 height 15
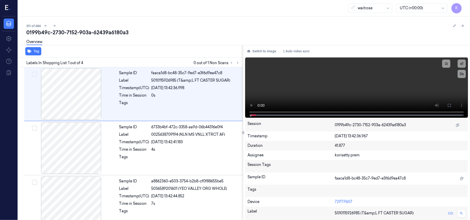
click at [216, 39] on div "Overview" at bounding box center [246, 42] width 440 height 13
click at [197, 28] on div "311 of 684" at bounding box center [246, 26] width 440 height 6
click at [238, 65] on button at bounding box center [238, 63] width 6 height 6
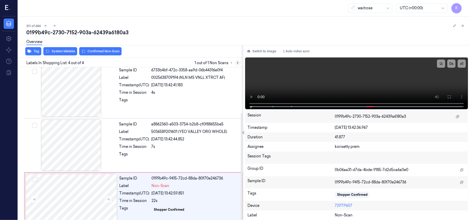
scroll to position [66, 0]
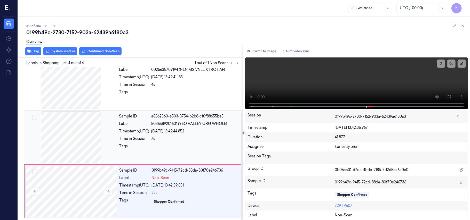
click at [166, 130] on div "05/10/2025 13:42:44.852" at bounding box center [196, 131] width 88 height 5
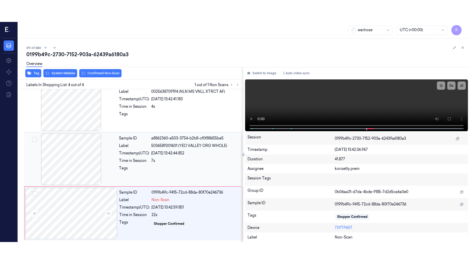
scroll to position [59, 0]
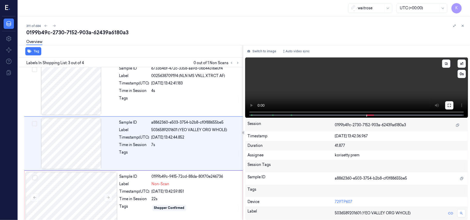
click at [448, 106] on icon at bounding box center [449, 106] width 4 height 4
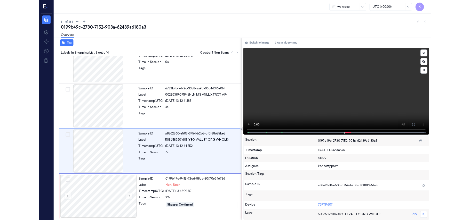
scroll to position [22, 0]
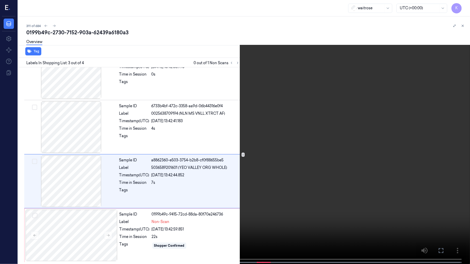
click at [294, 178] on video at bounding box center [235, 132] width 470 height 265
click at [250, 79] on video at bounding box center [235, 132] width 470 height 265
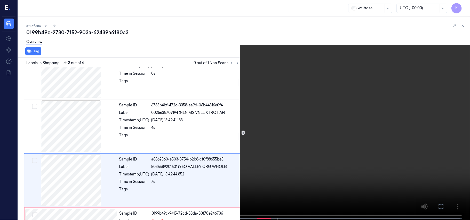
scroll to position [59, 0]
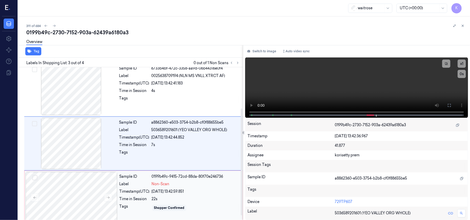
click at [148, 195] on div "Sample ID 0199b49c-9415-72cd-88da-80f70e246736 Label Non-Scan Timestamp (UTC) 0…" at bounding box center [179, 198] width 124 height 52
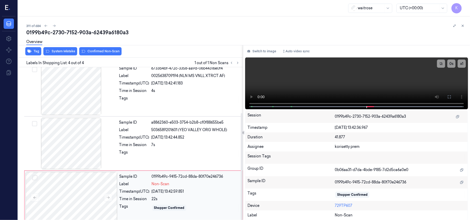
scroll to position [66, 0]
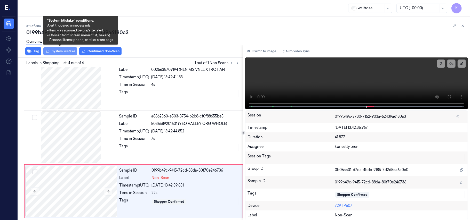
click at [62, 50] on button "System Mistake" at bounding box center [60, 51] width 34 height 8
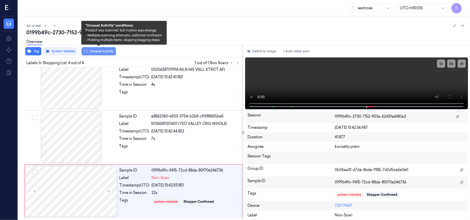
click at [98, 52] on button "Unusual Activity" at bounding box center [99, 51] width 34 height 8
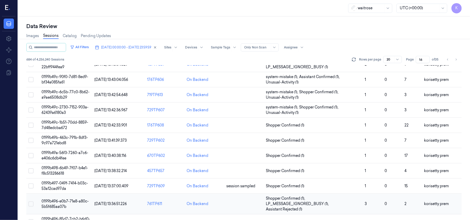
scroll to position [103, 0]
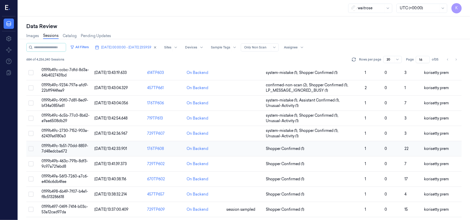
click at [293, 152] on td "Shopper Confirmed (1)" at bounding box center [313, 148] width 99 height 15
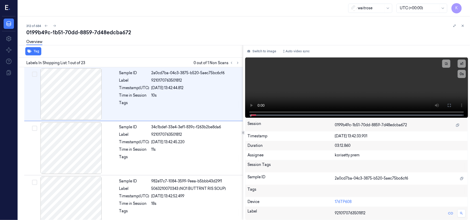
click at [188, 25] on div "312 of 684" at bounding box center [246, 26] width 440 height 6
click at [239, 64] on icon at bounding box center [238, 63] width 4 height 4
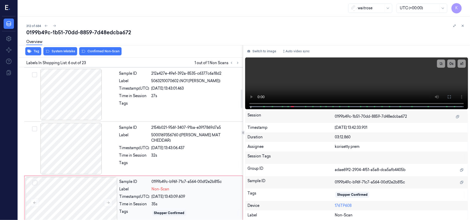
scroll to position [153, 0]
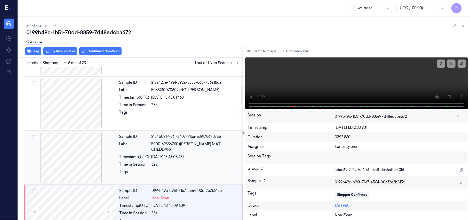
click at [178, 146] on span "5000169356760 (WR CORN MAT CHEDDAR)" at bounding box center [196, 147] width 88 height 11
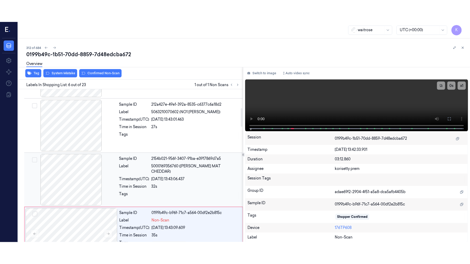
scroll to position [168, 0]
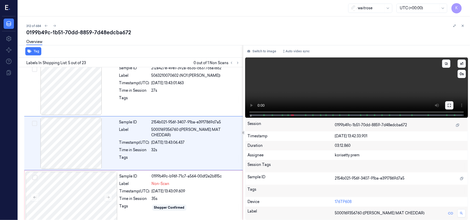
click at [450, 107] on icon at bounding box center [449, 105] width 3 height 3
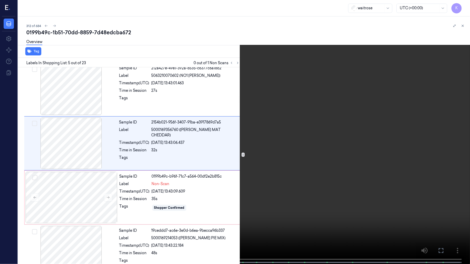
click at [276, 169] on video at bounding box center [235, 132] width 470 height 265
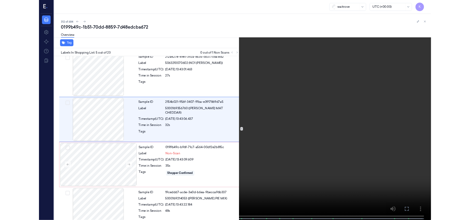
scroll to position [146, 0]
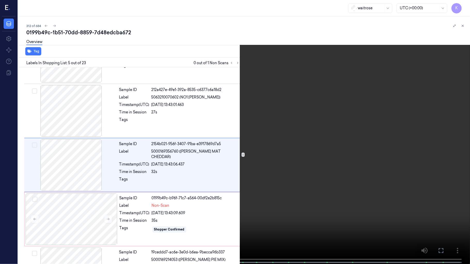
click at [285, 137] on video at bounding box center [235, 132] width 470 height 265
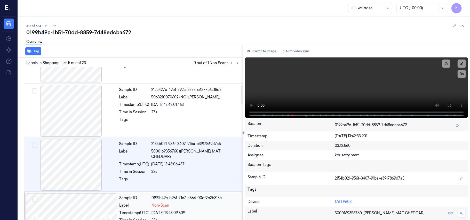
click at [174, 218] on div "Sample ID 0199b49c-b96f-71c7-a564-00df2e2b815c Label Non-Scan Timestamp (UTC) 0…" at bounding box center [179, 220] width 124 height 52
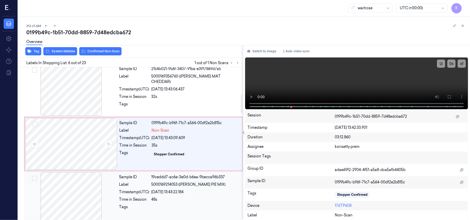
scroll to position [222, 0]
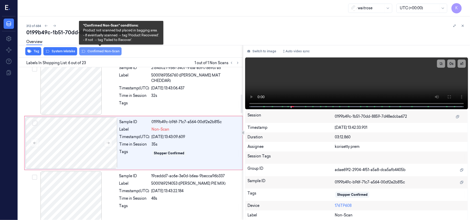
click at [93, 50] on button "Confirmed Non-Scan" at bounding box center [100, 51] width 42 height 8
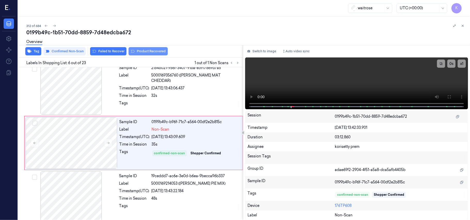
click at [140, 53] on button "Product Recovered" at bounding box center [148, 51] width 39 height 8
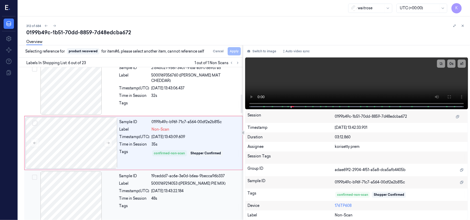
click at [190, 204] on div "Sample ID 19ceddd7-ac6e-3e0d-b6ea-9becca96b337 Label 5000169214053 (WR FISH PIE…" at bounding box center [179, 198] width 125 height 52
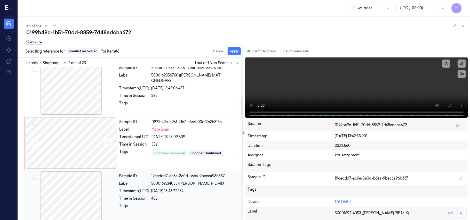
scroll to position [276, 0]
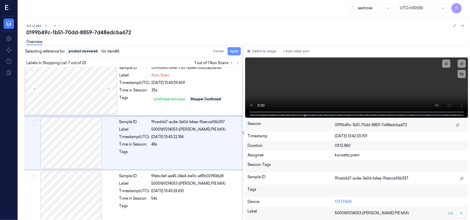
click at [235, 50] on button "Apply" at bounding box center [234, 51] width 13 height 8
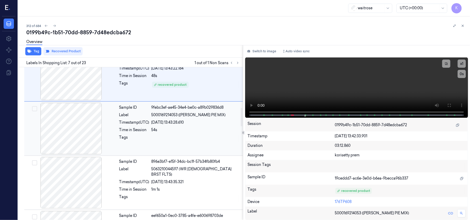
scroll to position [345, 0]
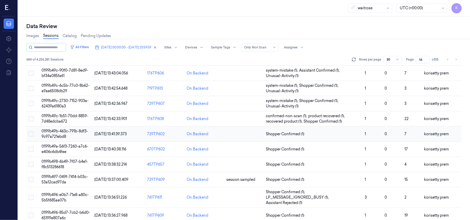
scroll to position [172, 0]
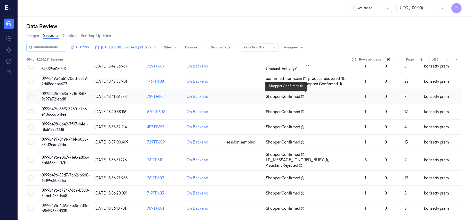
click at [327, 95] on span "Shopper Confirmed (1)" at bounding box center [313, 96] width 95 height 5
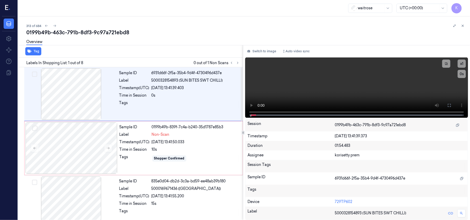
click at [186, 31] on div "0199b49b-463c-791b-8df3-9c97a721ebd8" at bounding box center [246, 32] width 440 height 7
click at [210, 89] on div "05/10/2025 13:41:39.403" at bounding box center [196, 87] width 88 height 5
click at [326, 82] on video at bounding box center [356, 88] width 223 height 60
click at [110, 148] on icon at bounding box center [108, 149] width 4 height 4
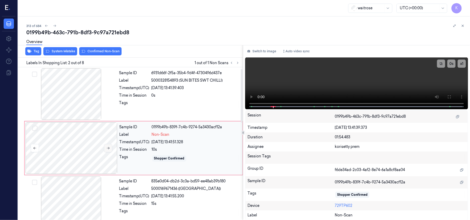
scroll to position [4, 0]
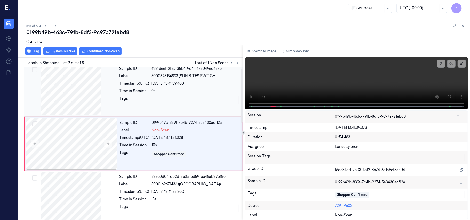
click at [199, 79] on span "5000328154893 (SUN BITES SWT CHILLI)" at bounding box center [187, 76] width 71 height 5
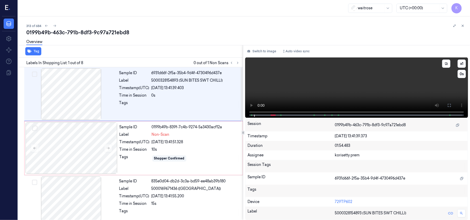
click at [287, 88] on video at bounding box center [356, 88] width 223 height 60
drag, startPoint x: 181, startPoint y: 81, endPoint x: 221, endPoint y: 82, distance: 40.8
click at [221, 82] on span "5000328154893 (SUN BITES SWT CHILLI)" at bounding box center [187, 80] width 71 height 5
copy span "SUN BITES SWT CHILLI"
click at [338, 84] on video at bounding box center [356, 88] width 223 height 60
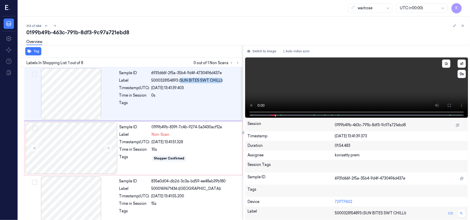
click at [329, 83] on video at bounding box center [356, 88] width 223 height 60
click at [195, 143] on div "05/10/2025 13:41:51.328" at bounding box center [196, 142] width 88 height 5
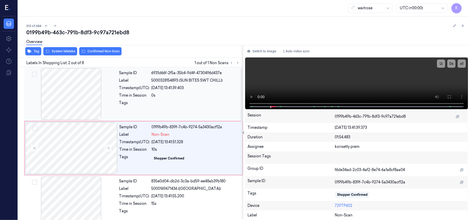
scroll to position [4, 0]
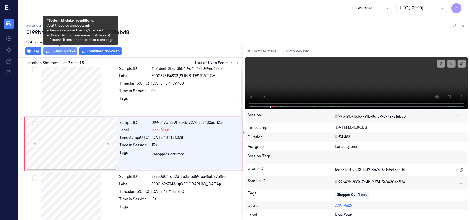
click at [66, 54] on button "System Mistake" at bounding box center [60, 51] width 34 height 8
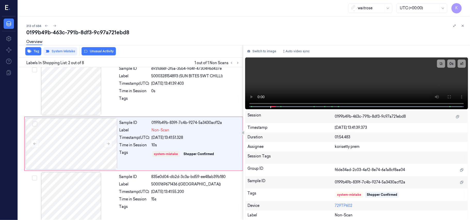
click at [104, 51] on button "Unusual Activity" at bounding box center [99, 51] width 34 height 8
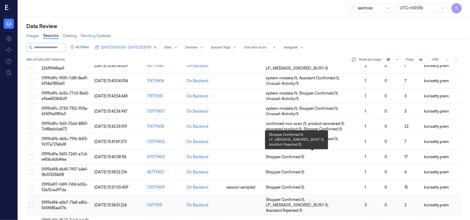
scroll to position [172, 0]
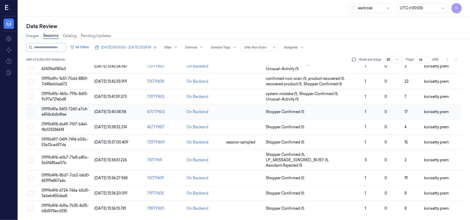
click at [320, 109] on span "Shopper Confirmed (1)" at bounding box center [313, 111] width 95 height 5
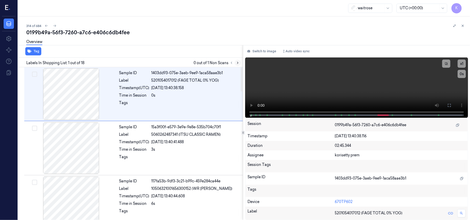
click at [238, 63] on icon at bounding box center [237, 63] width 1 height 2
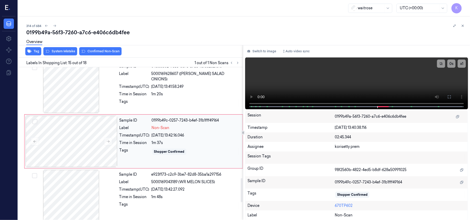
scroll to position [677, 0]
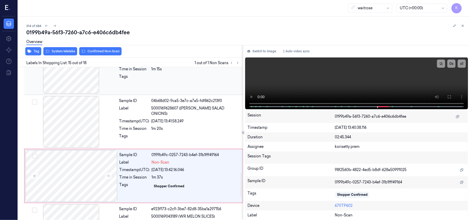
click at [181, 82] on div at bounding box center [196, 78] width 88 height 8
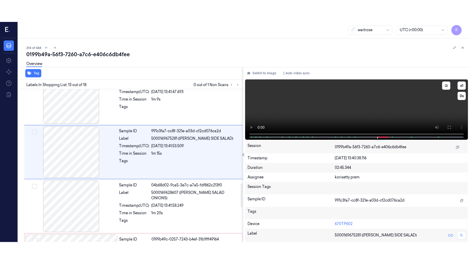
scroll to position [602, 0]
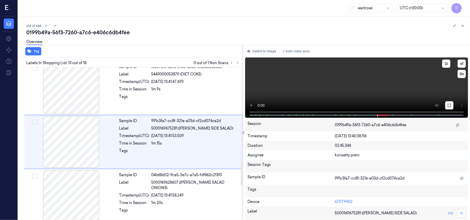
click at [448, 106] on icon at bounding box center [449, 105] width 3 height 3
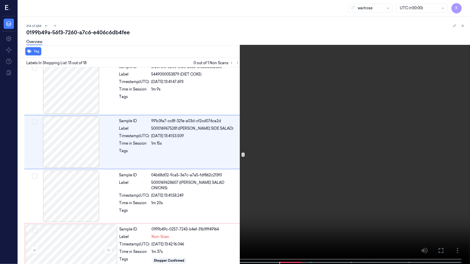
click at [301, 177] on video at bounding box center [235, 132] width 470 height 265
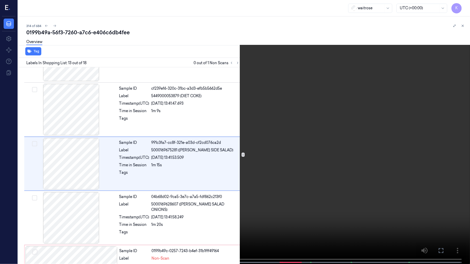
click at [470, 6] on video at bounding box center [235, 132] width 470 height 265
click at [467, 6] on button "x 1" at bounding box center [464, 6] width 8 height 8
click at [437, 124] on video at bounding box center [235, 132] width 470 height 265
click at [300, 220] on span at bounding box center [300, 262] width 1 height 3
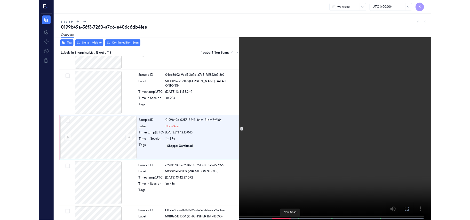
scroll to position [690, 0]
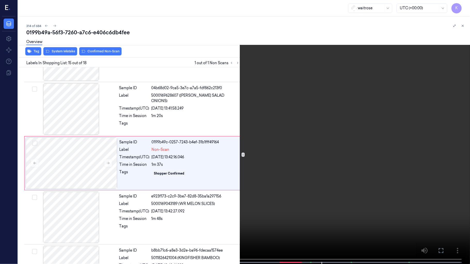
click at [470, 0] on video at bounding box center [235, 132] width 470 height 265
click at [463, 8] on button "x 2" at bounding box center [464, 6] width 8 height 8
click at [463, 8] on button "x 4" at bounding box center [464, 6] width 8 height 8
click at [259, 98] on video at bounding box center [235, 132] width 470 height 265
click at [315, 157] on video at bounding box center [235, 132] width 470 height 265
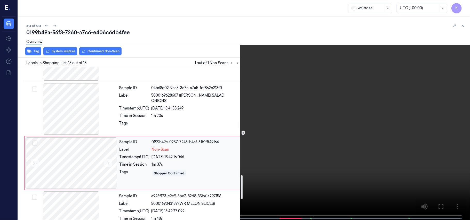
scroll to position [724, 0]
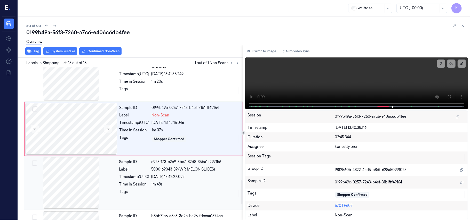
click at [197, 172] on span "5000169043189 (WR MELON SLICES)" at bounding box center [184, 169] width 64 height 5
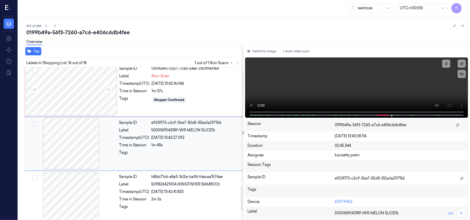
scroll to position [766, 0]
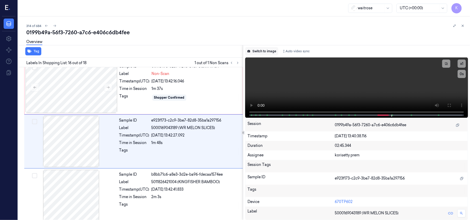
click at [263, 51] on button "Switch to image" at bounding box center [261, 51] width 33 height 8
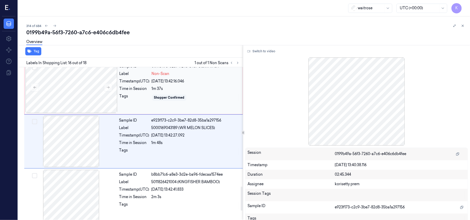
click at [175, 94] on div "Sample ID 0199b49c-0257-7243-b4ef-31b1fff49164 Label Non-Scan Timestamp (UTC) 0…" at bounding box center [179, 88] width 124 height 52
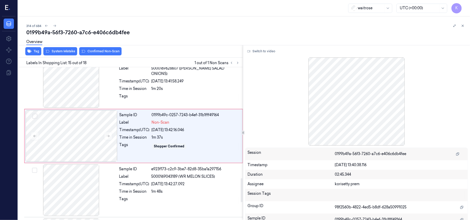
scroll to position [711, 0]
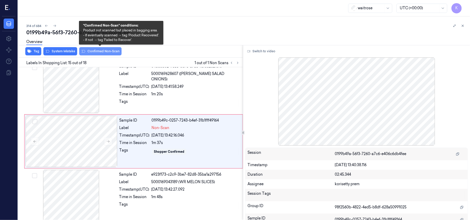
click at [103, 50] on button "Confirmed Non-Scan" at bounding box center [100, 51] width 42 height 8
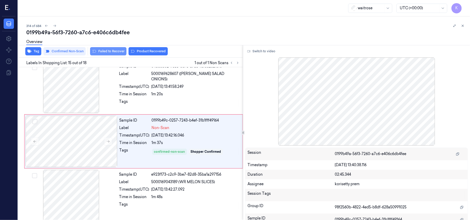
click at [102, 50] on button "Failed to Recover" at bounding box center [108, 51] width 36 height 8
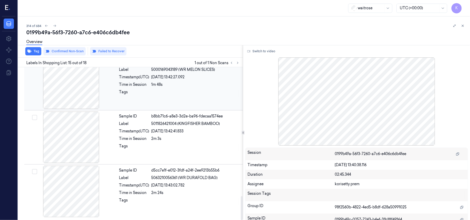
scroll to position [827, 0]
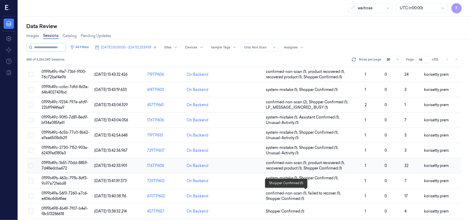
scroll to position [172, 0]
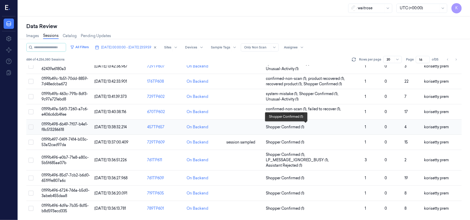
click at [321, 125] on span "Shopper Confirmed (1)" at bounding box center [313, 127] width 95 height 5
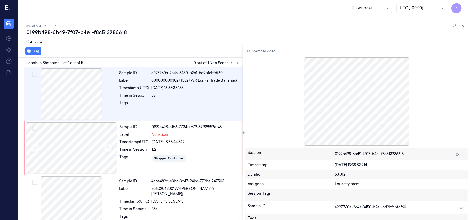
click at [179, 34] on div "0199b498-6b49-7f07-b4e1-f8c513286618" at bounding box center [246, 32] width 440 height 7
click at [262, 51] on button "Switch to video" at bounding box center [261, 51] width 32 height 8
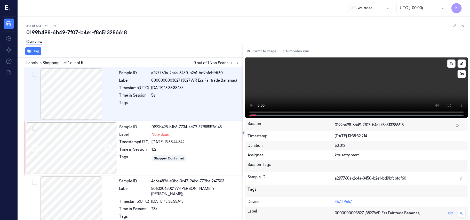
click at [369, 88] on video at bounding box center [356, 88] width 223 height 60
click at [374, 90] on video at bounding box center [356, 88] width 223 height 60
click at [118, 152] on div "Sample ID 0199b498-b1b6-7734-ac79-37f88552e148 Label Non-Scan Timestamp (UTC) 0…" at bounding box center [179, 149] width 124 height 52
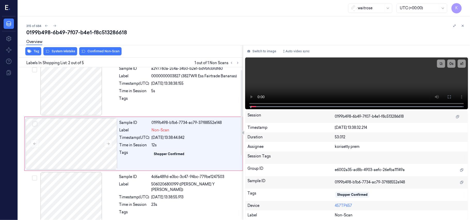
click at [175, 53] on div "Tag System Mistake Confirmed Non-Scan" at bounding box center [129, 51] width 227 height 13
click at [161, 97] on div at bounding box center [196, 100] width 88 height 8
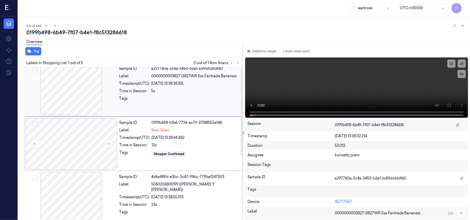
scroll to position [0, 0]
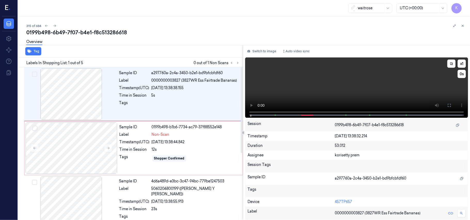
click at [379, 90] on video at bounding box center [356, 88] width 223 height 60
click at [371, 90] on video at bounding box center [356, 88] width 223 height 60
click at [98, 166] on div at bounding box center [72, 149] width 92 height 52
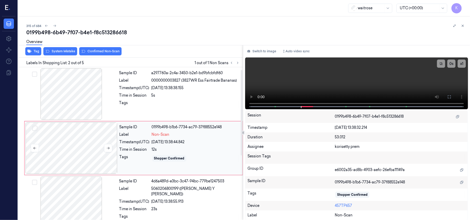
scroll to position [4, 0]
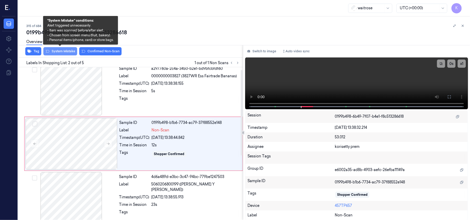
click at [58, 52] on button "System Mistake" at bounding box center [60, 51] width 34 height 8
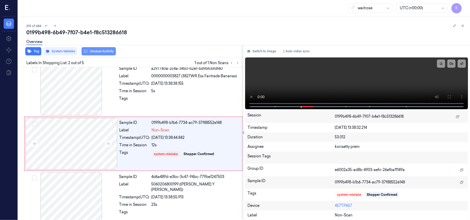
click at [94, 52] on button "Unusual Activity" at bounding box center [99, 51] width 34 height 8
click at [32, 51] on button "Tag" at bounding box center [33, 51] width 16 height 8
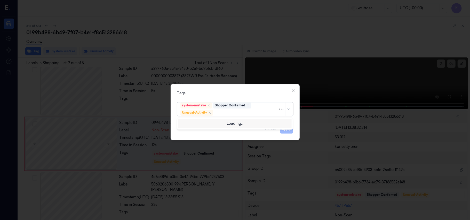
click at [237, 113] on div at bounding box center [246, 112] width 64 height 5
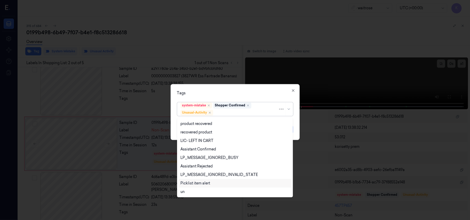
click at [204, 184] on div "Picklist item alert" at bounding box center [195, 183] width 30 height 5
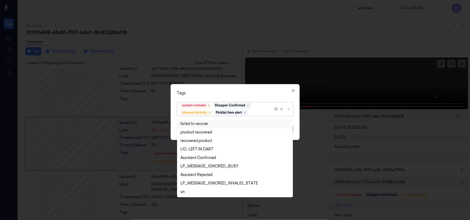
scroll to position [67, 0]
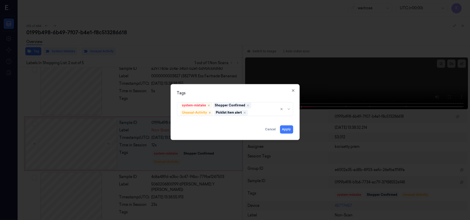
click at [253, 87] on div "Tags system-mistake Shopper Confirmed Unusual-Activity Picklist item alert Appl…" at bounding box center [235, 112] width 129 height 56
click at [284, 127] on button "Apply" at bounding box center [286, 130] width 13 height 8
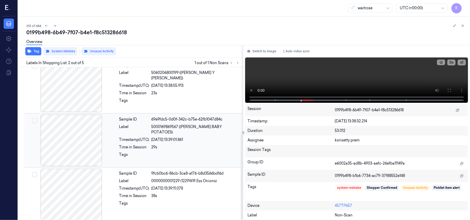
scroll to position [120, 0]
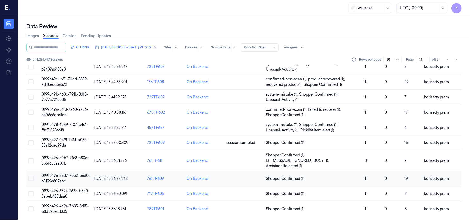
scroll to position [172, 0]
click at [315, 139] on td "Shopper Confirmed (1)" at bounding box center [313, 142] width 99 height 15
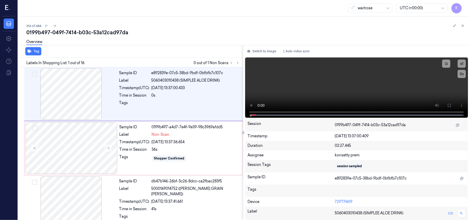
click at [207, 21] on div "316 of 684 0199b497-049f-7414-b03c-53a12cad97da Overview Tag Labels In Shopping…" at bounding box center [244, 119] width 452 height 204
click at [325, 86] on video at bounding box center [356, 88] width 223 height 60
click at [458, 63] on button "x 1" at bounding box center [462, 64] width 8 height 8
click at [323, 85] on video at bounding box center [356, 88] width 223 height 60
click at [125, 154] on div "Sample ID 0199b497-a4d7-7e4f-9e39-98c3969afdd5 Label Non-Scan Timestamp (UTC) 0…" at bounding box center [179, 149] width 124 height 52
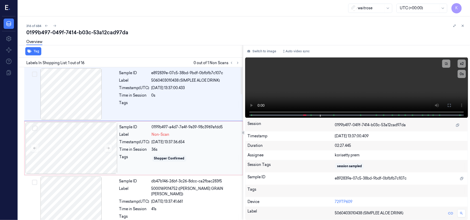
scroll to position [4, 0]
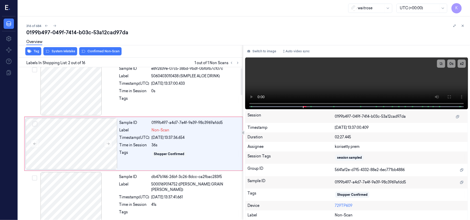
click at [69, 49] on div "Overview" at bounding box center [246, 42] width 440 height 13
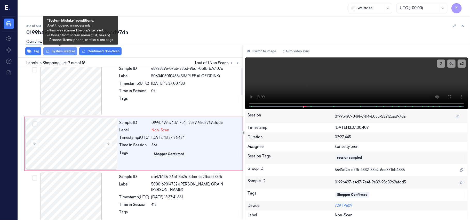
click at [68, 51] on button "System Mistake" at bounding box center [60, 51] width 34 height 8
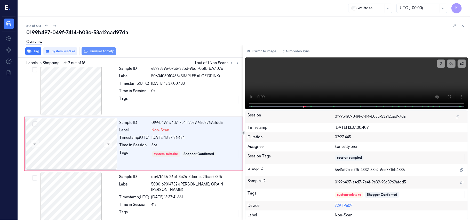
click at [97, 51] on button "Unusual Activity" at bounding box center [99, 51] width 34 height 8
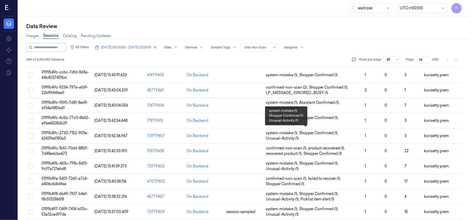
scroll to position [172, 0]
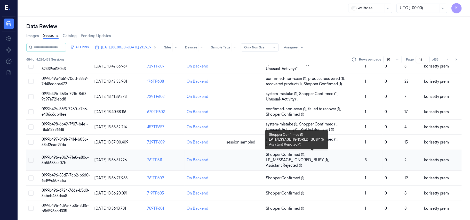
click at [324, 160] on span "LP_MESSAGE_IGNORED_BUSY (1) ," at bounding box center [298, 160] width 64 height 5
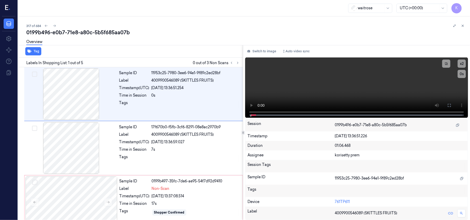
click at [220, 27] on div "317 of 684" at bounding box center [246, 26] width 440 height 6
click at [171, 142] on div "05/10/2025 13:36:59.027" at bounding box center [196, 142] width 88 height 5
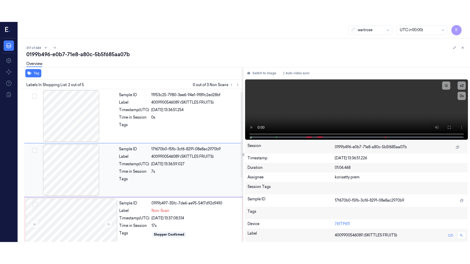
scroll to position [4, 0]
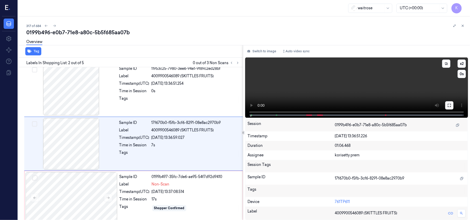
click at [451, 107] on button at bounding box center [449, 105] width 8 height 8
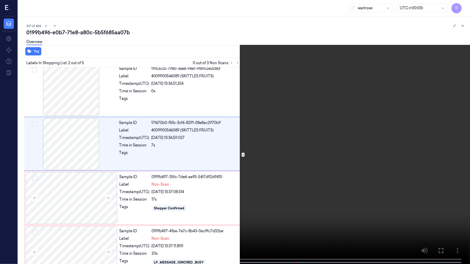
click at [260, 146] on video at bounding box center [235, 132] width 470 height 265
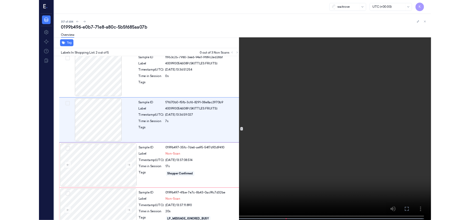
scroll to position [0, 0]
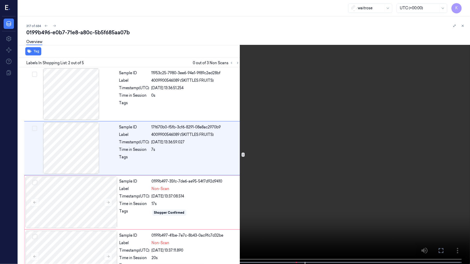
click at [227, 144] on video at bounding box center [235, 132] width 470 height 265
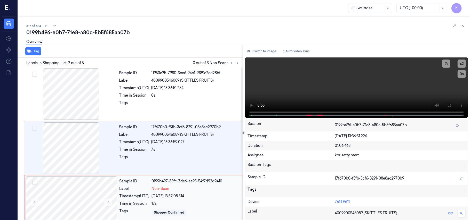
click at [170, 195] on div "05/10/2025 13:37:08.514" at bounding box center [196, 196] width 88 height 5
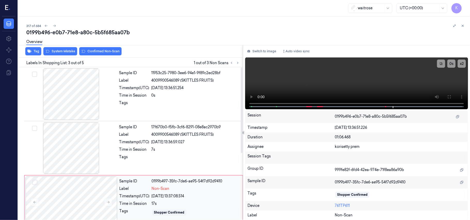
scroll to position [59, 0]
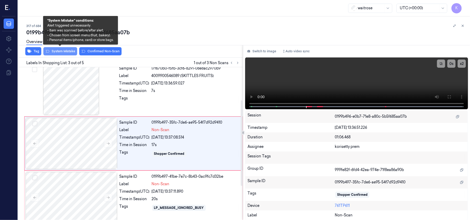
click at [54, 50] on button "System Mistake" at bounding box center [60, 51] width 34 height 8
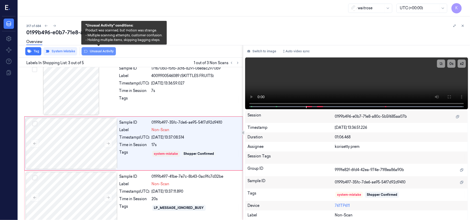
click at [98, 51] on button "Unusual Activity" at bounding box center [99, 51] width 34 height 8
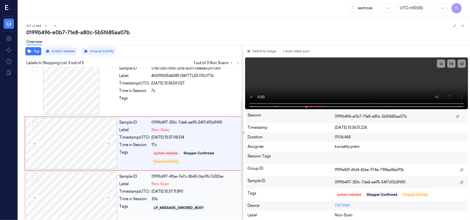
click at [144, 195] on div "Sample ID 0199b497-41be-7e7c-8b43-0ac9fc7d32be Label Non-Scan Timestamp (UTC) 0…" at bounding box center [179, 198] width 124 height 52
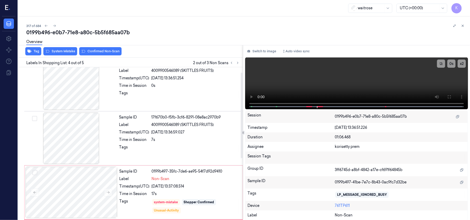
scroll to position [0, 0]
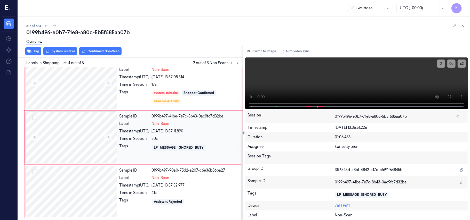
click at [167, 126] on span "Non-Scan" at bounding box center [161, 123] width 18 height 5
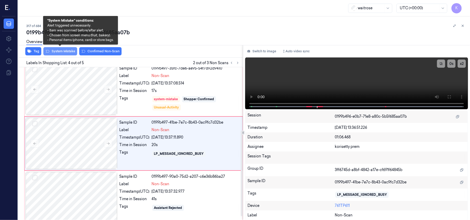
click at [61, 51] on button "System Mistake" at bounding box center [60, 51] width 34 height 8
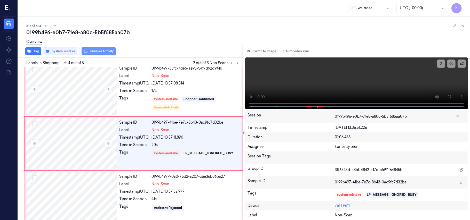
click at [94, 51] on button "Unusual Activity" at bounding box center [99, 51] width 34 height 8
click at [186, 193] on div "05/10/2025 13:37:32.977" at bounding box center [196, 191] width 88 height 5
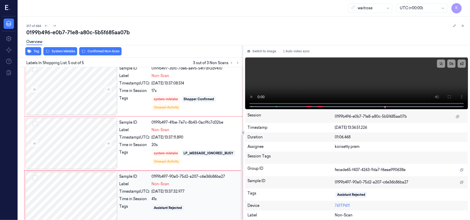
scroll to position [120, 0]
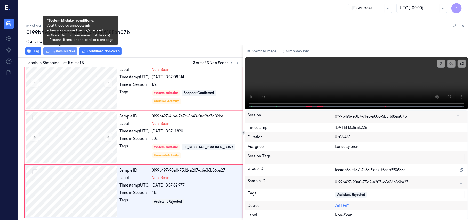
click at [56, 53] on button "System Mistake" at bounding box center [60, 51] width 34 height 8
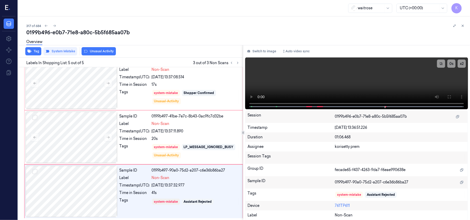
click at [101, 51] on button "Unusual Activity" at bounding box center [99, 51] width 34 height 8
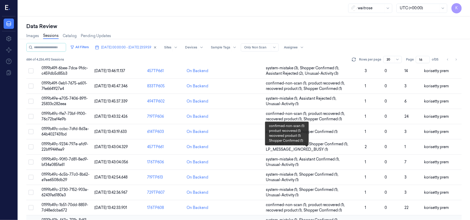
scroll to position [172, 0]
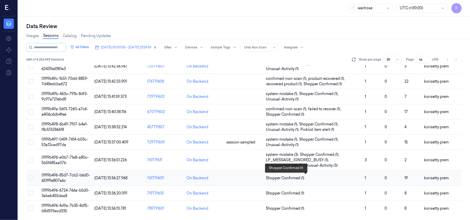
click at [335, 176] on span "Shopper Confirmed (1)" at bounding box center [313, 178] width 95 height 5
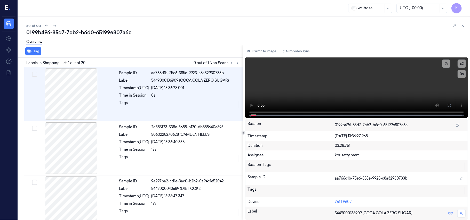
click at [180, 36] on div "0199b496-85d7-7cb2-b6d0-65199e807a6c" at bounding box center [246, 32] width 440 height 7
click at [239, 63] on icon at bounding box center [238, 63] width 4 height 4
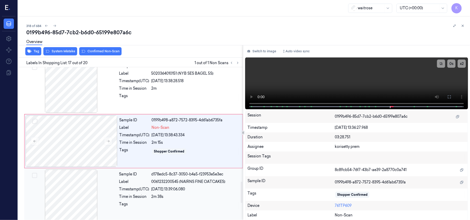
scroll to position [786, 0]
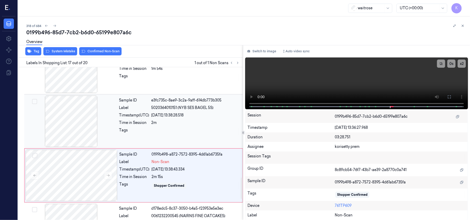
click at [164, 115] on div "Sample ID e3fc735c-8ae9-3c2a-9aff-614db773b305 Label 5020364010151 (NYB SES BAG…" at bounding box center [179, 122] width 125 height 52
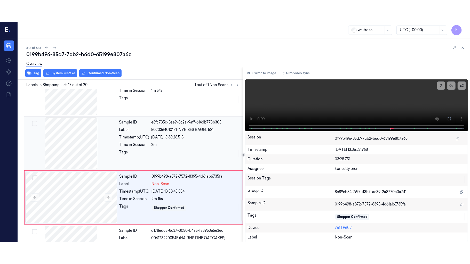
scroll to position [766, 0]
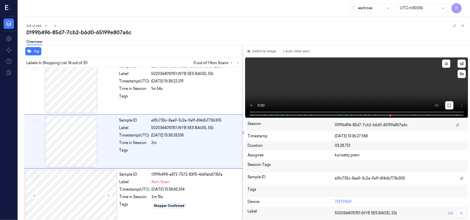
click at [448, 104] on icon at bounding box center [449, 106] width 4 height 4
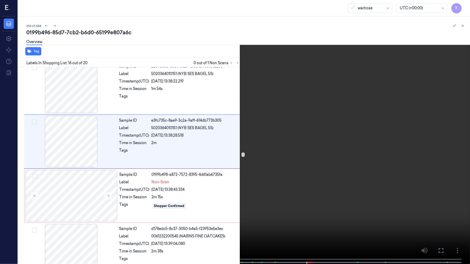
click at [277, 144] on video at bounding box center [235, 132] width 470 height 265
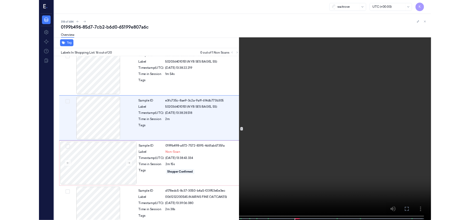
scroll to position [744, 0]
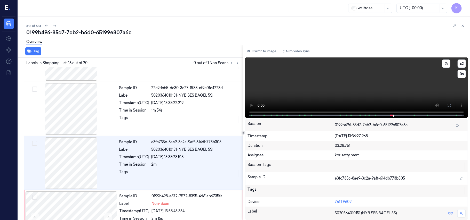
click at [290, 82] on video at bounding box center [356, 88] width 223 height 60
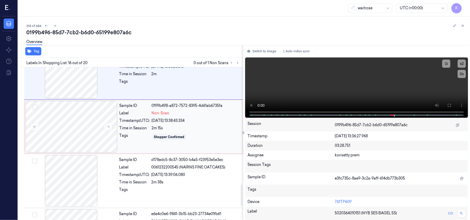
click at [167, 113] on div "Sample ID 0199b498-a872-7572-8395-4d61ab6735fa Label Non-Scan Timestamp (UTC) 0…" at bounding box center [179, 127] width 124 height 52
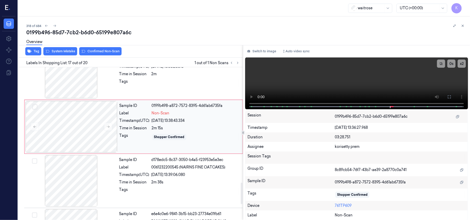
scroll to position [820, 0]
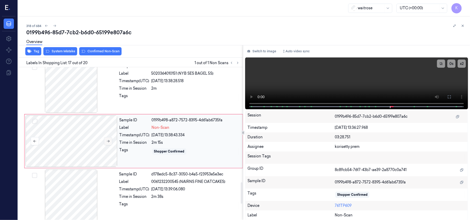
click at [107, 143] on icon at bounding box center [108, 142] width 4 height 4
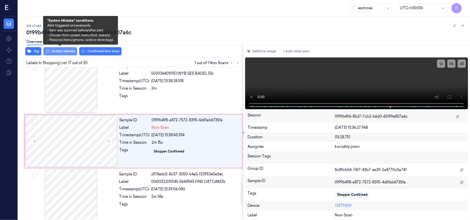
click at [66, 51] on button "System Mistake" at bounding box center [60, 51] width 34 height 8
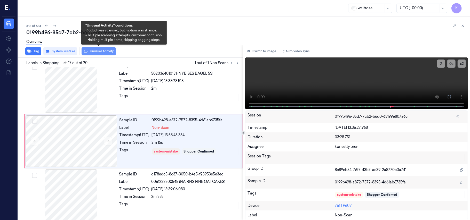
click at [102, 51] on button "Unusual Activity" at bounding box center [99, 51] width 34 height 8
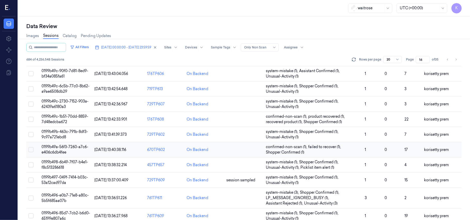
scroll to position [172, 0]
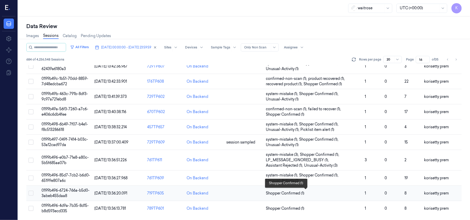
click at [295, 192] on span "Shopper Confirmed (1)" at bounding box center [285, 193] width 38 height 5
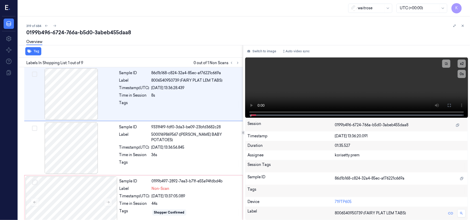
click at [198, 33] on div "0199b496-6724-766a-b5d0-3abeb455daa8" at bounding box center [246, 32] width 440 height 7
click at [205, 95] on div "8s" at bounding box center [196, 95] width 88 height 5
click at [329, 81] on video at bounding box center [356, 88] width 223 height 60
click at [452, 105] on button at bounding box center [449, 105] width 8 height 8
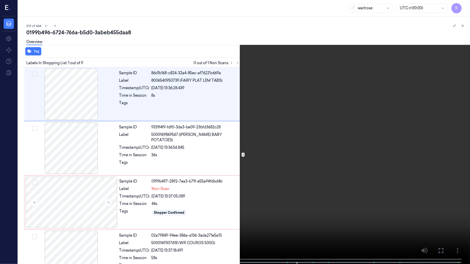
click at [367, 198] on video at bounding box center [235, 132] width 470 height 265
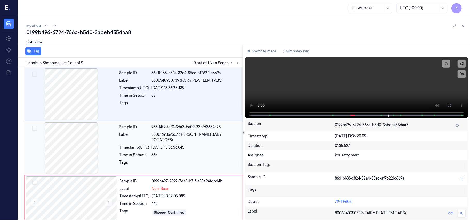
click at [188, 139] on div "Sample ID 9331f4f9-fdf0-3da3-be09-23bfd3682c28 Label 5000169869567 (WR ESS BABY…" at bounding box center [179, 149] width 125 height 52
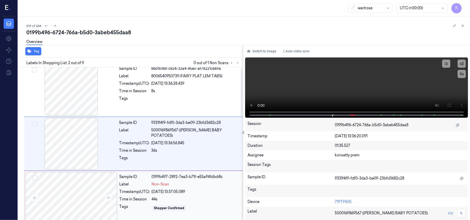
click at [183, 193] on div "05/10/2025 13:37:05.089" at bounding box center [196, 191] width 88 height 5
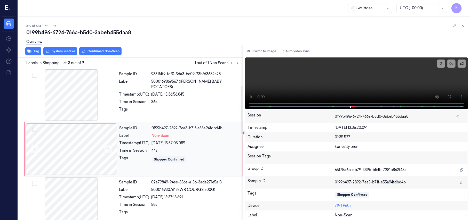
scroll to position [59, 0]
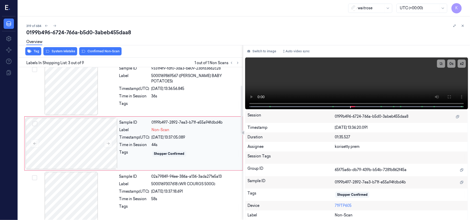
click at [173, 136] on div "05/10/2025 13:37:05.089" at bounding box center [196, 137] width 88 height 5
click at [336, 83] on video at bounding box center [356, 84] width 223 height 52
click at [184, 139] on div "05/10/2025 13:37:05.089" at bounding box center [196, 137] width 88 height 5
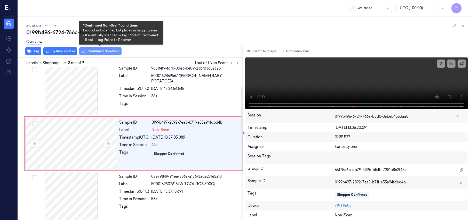
click at [97, 53] on button "Confirmed Non-Scan" at bounding box center [100, 51] width 42 height 8
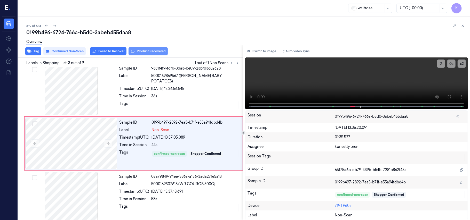
click at [137, 51] on button "Product Recovered" at bounding box center [148, 51] width 39 height 8
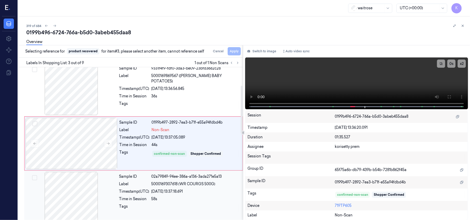
click at [174, 197] on div "58s" at bounding box center [196, 199] width 88 height 5
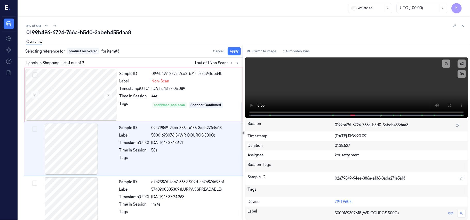
scroll to position [113, 0]
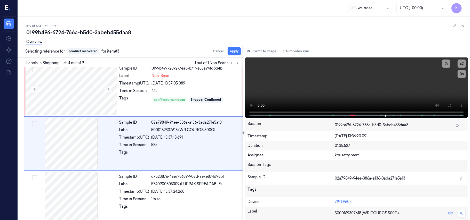
click at [234, 49] on div "Overview" at bounding box center [246, 42] width 440 height 13
click at [233, 52] on button "Apply" at bounding box center [234, 51] width 13 height 8
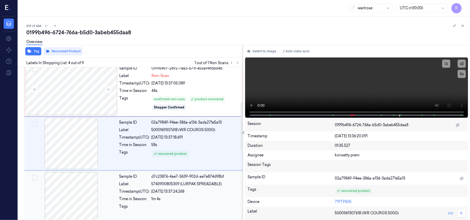
click at [190, 195] on div "Sample ID d7c23876-4ae7-3639-902d-ae7e874d98bf Label 5740900805309 (LURPAK SPRE…" at bounding box center [179, 198] width 125 height 52
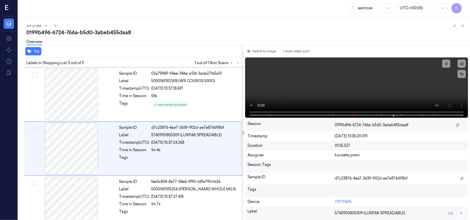
scroll to position [168, 0]
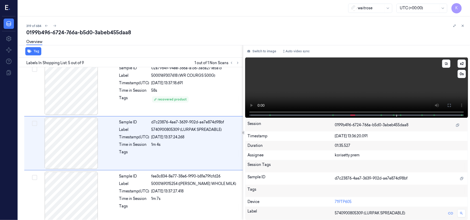
click at [366, 86] on video at bounding box center [356, 88] width 223 height 60
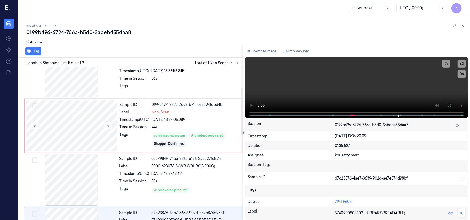
scroll to position [64, 0]
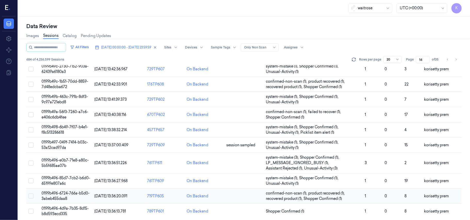
scroll to position [172, 0]
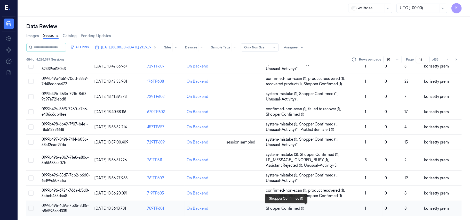
click at [322, 208] on span "Shopper Confirmed (1)" at bounding box center [313, 208] width 95 height 5
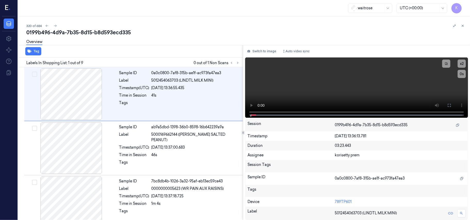
click at [188, 26] on div "320 of 684" at bounding box center [246, 26] width 440 height 6
click at [239, 63] on icon at bounding box center [238, 63] width 4 height 4
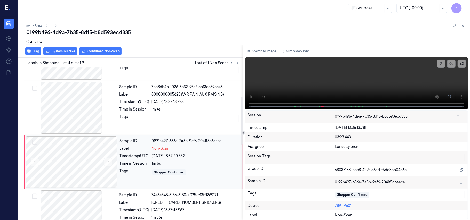
scroll to position [79, 0]
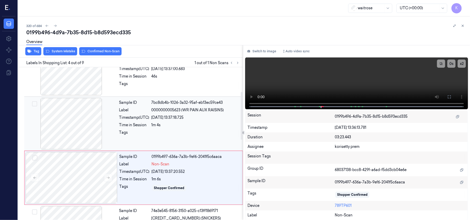
click at [176, 106] on div "7bc8db4b-1026-3a32-95af-eb13ec59ce43" at bounding box center [196, 102] width 88 height 5
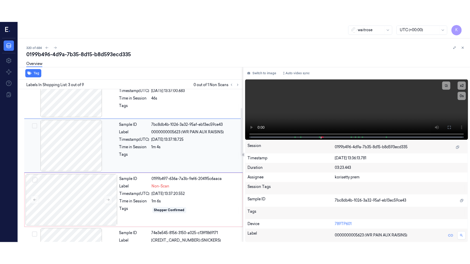
scroll to position [59, 0]
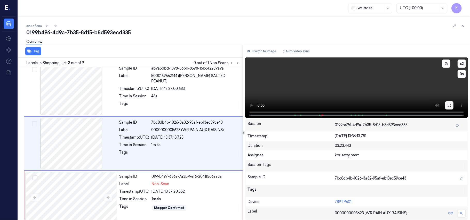
click at [451, 104] on icon at bounding box center [449, 105] width 3 height 3
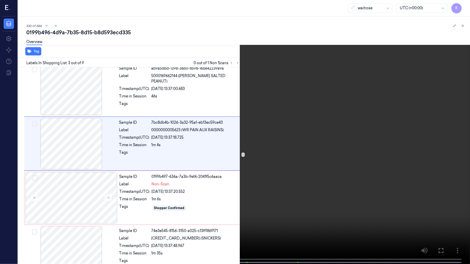
click at [194, 220] on video at bounding box center [235, 132] width 470 height 265
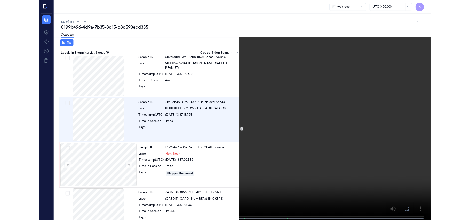
scroll to position [37, 0]
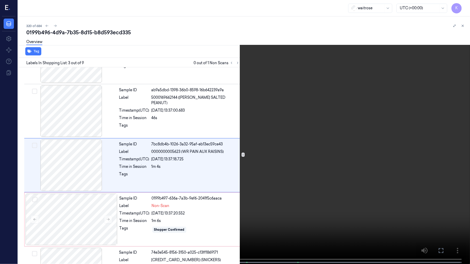
click at [267, 149] on video at bounding box center [235, 132] width 470 height 265
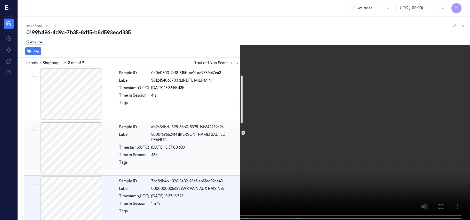
scroll to position [69, 0]
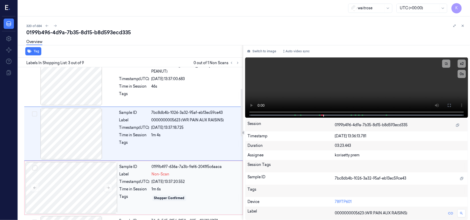
click at [196, 174] on div "Non-Scan" at bounding box center [196, 174] width 88 height 5
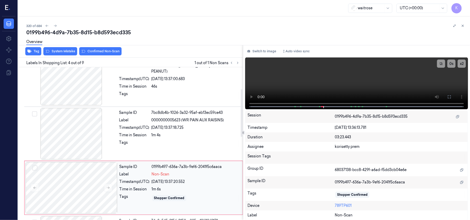
scroll to position [113, 0]
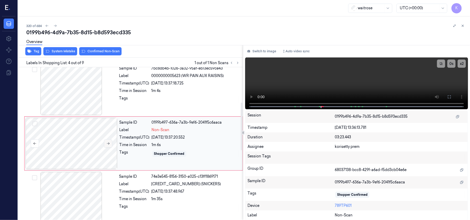
click at [109, 146] on icon at bounding box center [108, 144] width 4 height 4
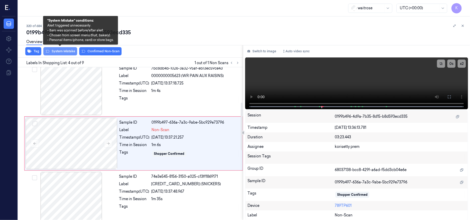
click at [59, 49] on button "System Mistake" at bounding box center [60, 51] width 34 height 8
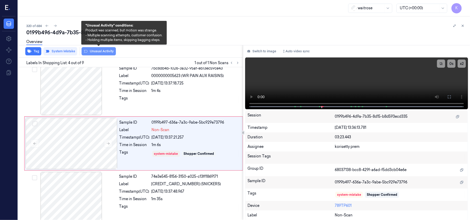
click at [100, 51] on button "Unusual Activity" at bounding box center [99, 51] width 34 height 8
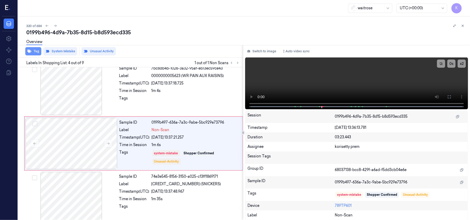
click at [31, 50] on button "Tag" at bounding box center [33, 51] width 16 height 8
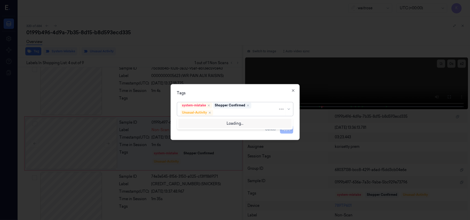
click at [247, 115] on div at bounding box center [246, 112] width 64 height 5
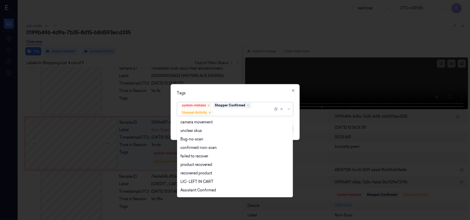
scroll to position [67, 0]
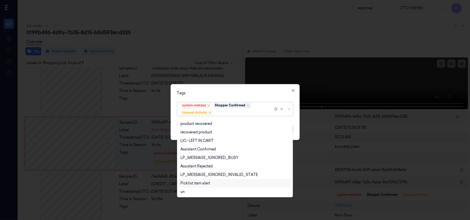
click at [200, 184] on div "Picklist item alert" at bounding box center [195, 183] width 30 height 5
click at [241, 94] on div "Tags" at bounding box center [235, 93] width 116 height 5
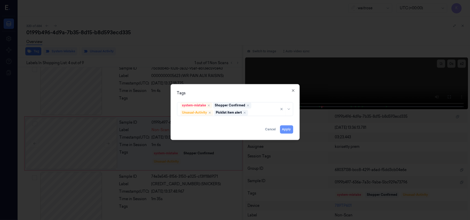
click at [287, 130] on button "Apply" at bounding box center [286, 130] width 13 height 8
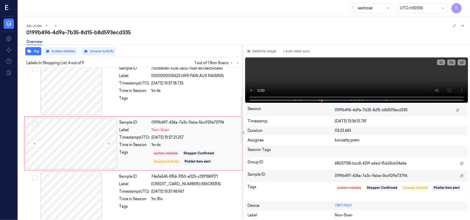
scroll to position [79, 0]
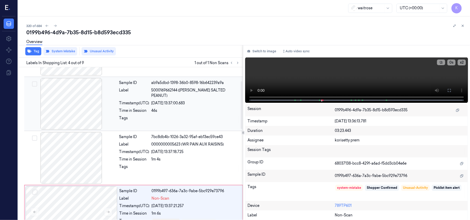
click at [176, 101] on div "05/10/2025 13:37:00.683" at bounding box center [196, 103] width 88 height 5
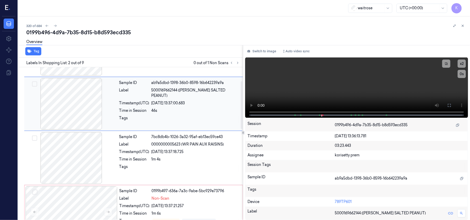
scroll to position [4, 0]
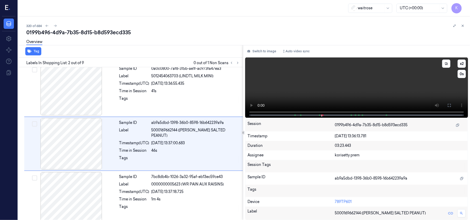
click at [395, 86] on video at bounding box center [356, 88] width 223 height 60
click at [450, 104] on icon at bounding box center [449, 105] width 3 height 3
click at [346, 85] on video at bounding box center [356, 88] width 223 height 60
